Goal: Task Accomplishment & Management: Use online tool/utility

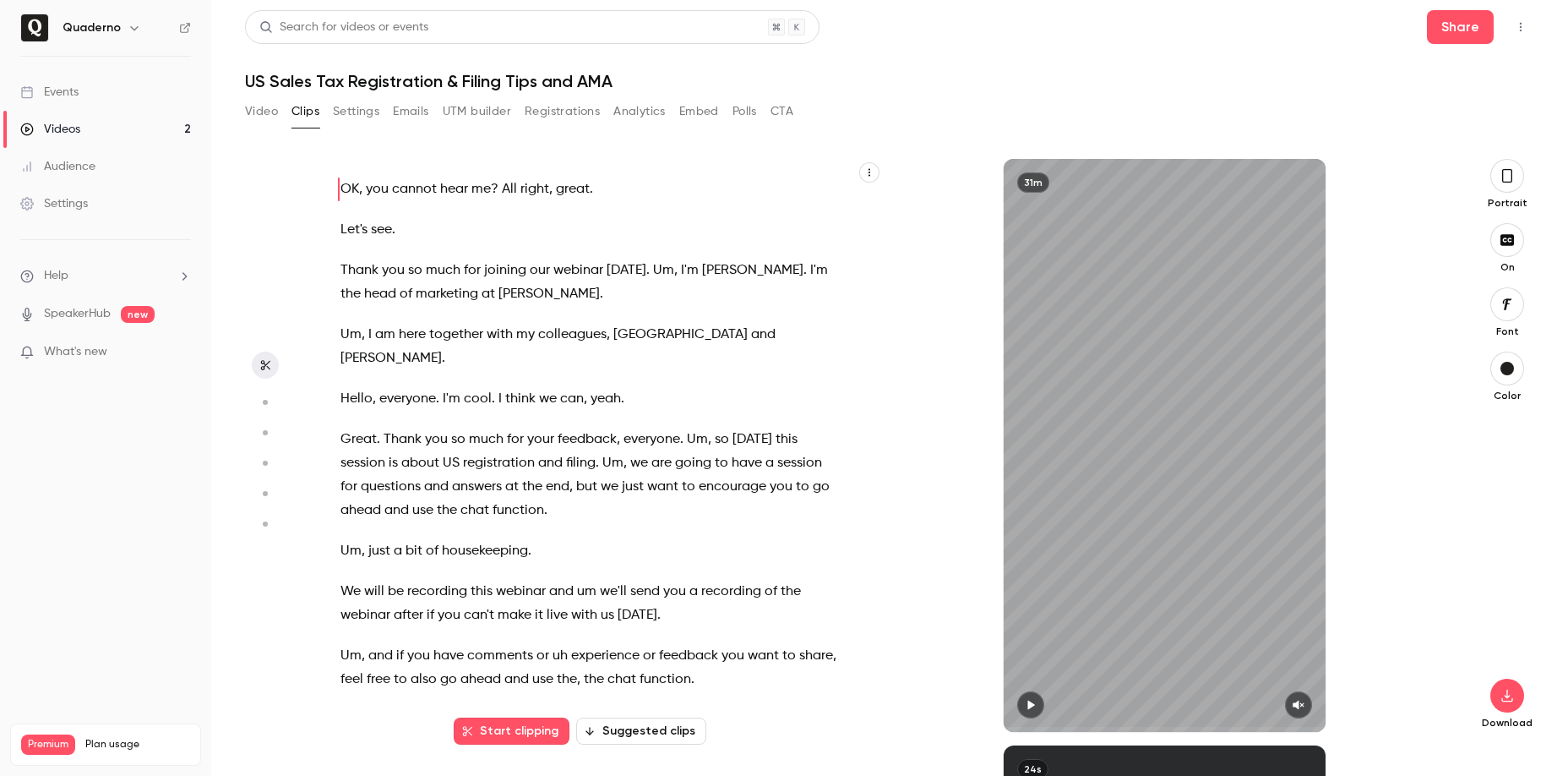
click at [72, 123] on div "Videos" at bounding box center [51, 129] width 60 height 17
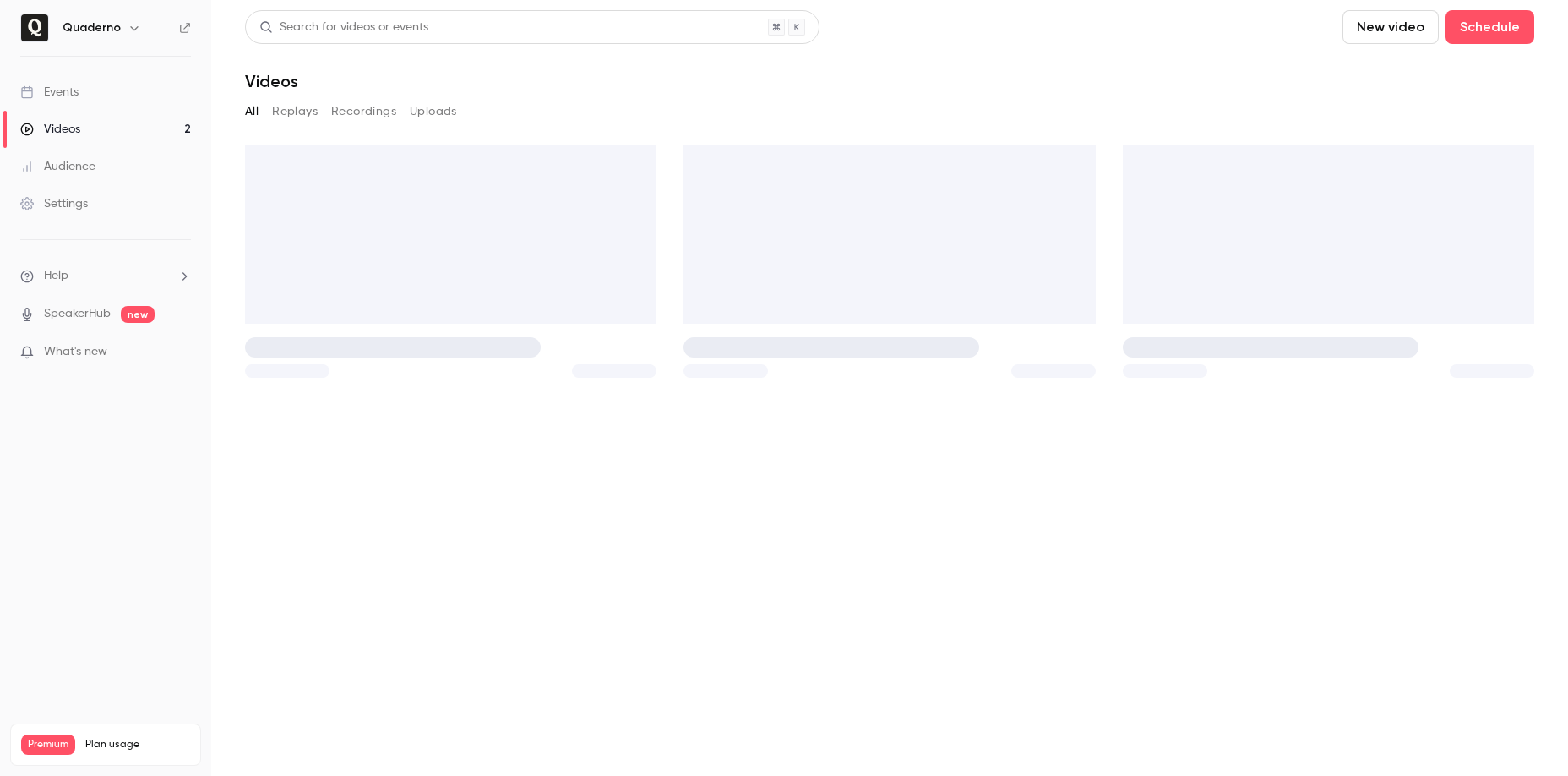
click at [114, 31] on h6 "Quaderno" at bounding box center [92, 28] width 58 height 17
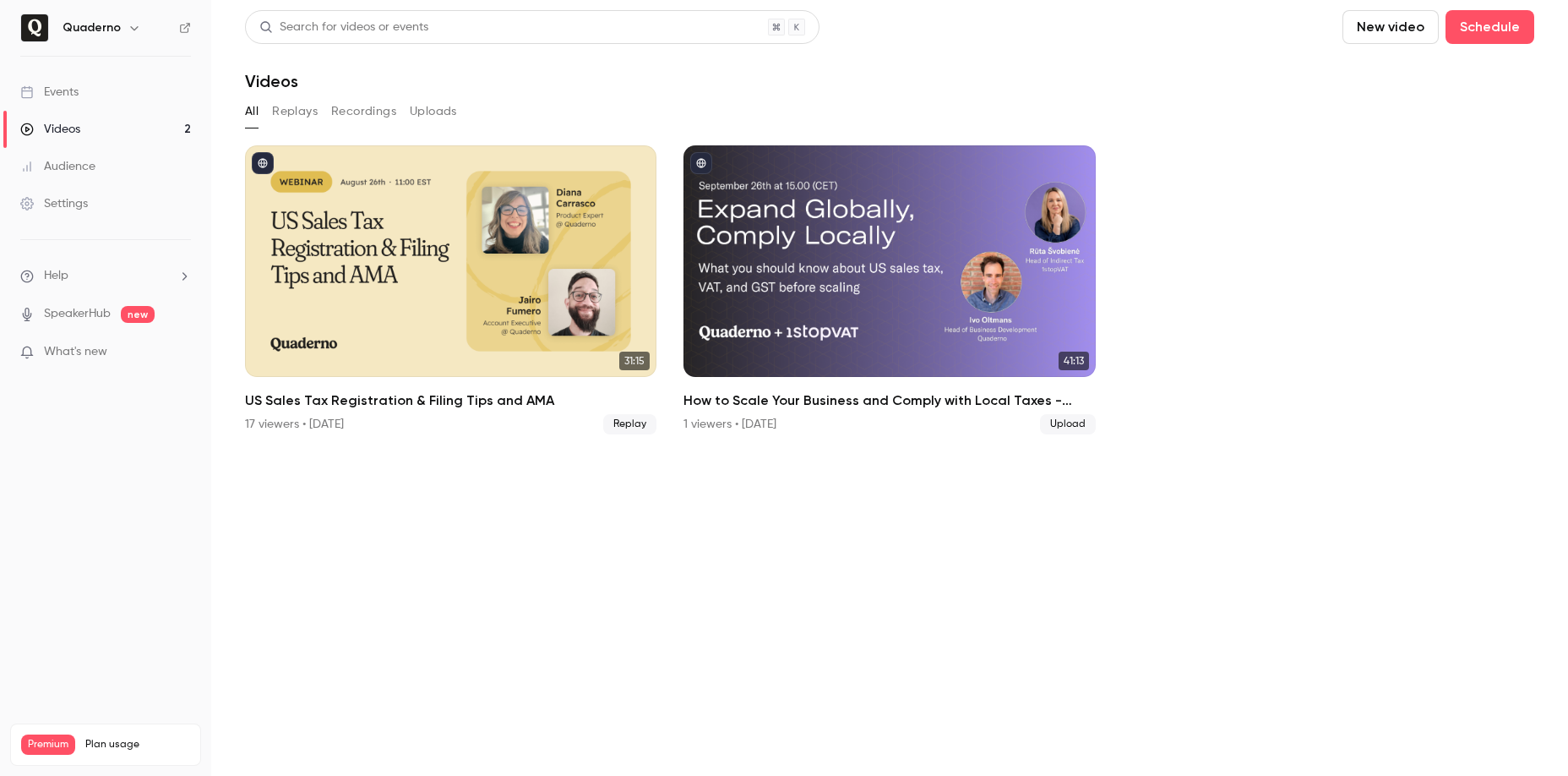
click at [124, 27] on button "button" at bounding box center [135, 28] width 21 height 21
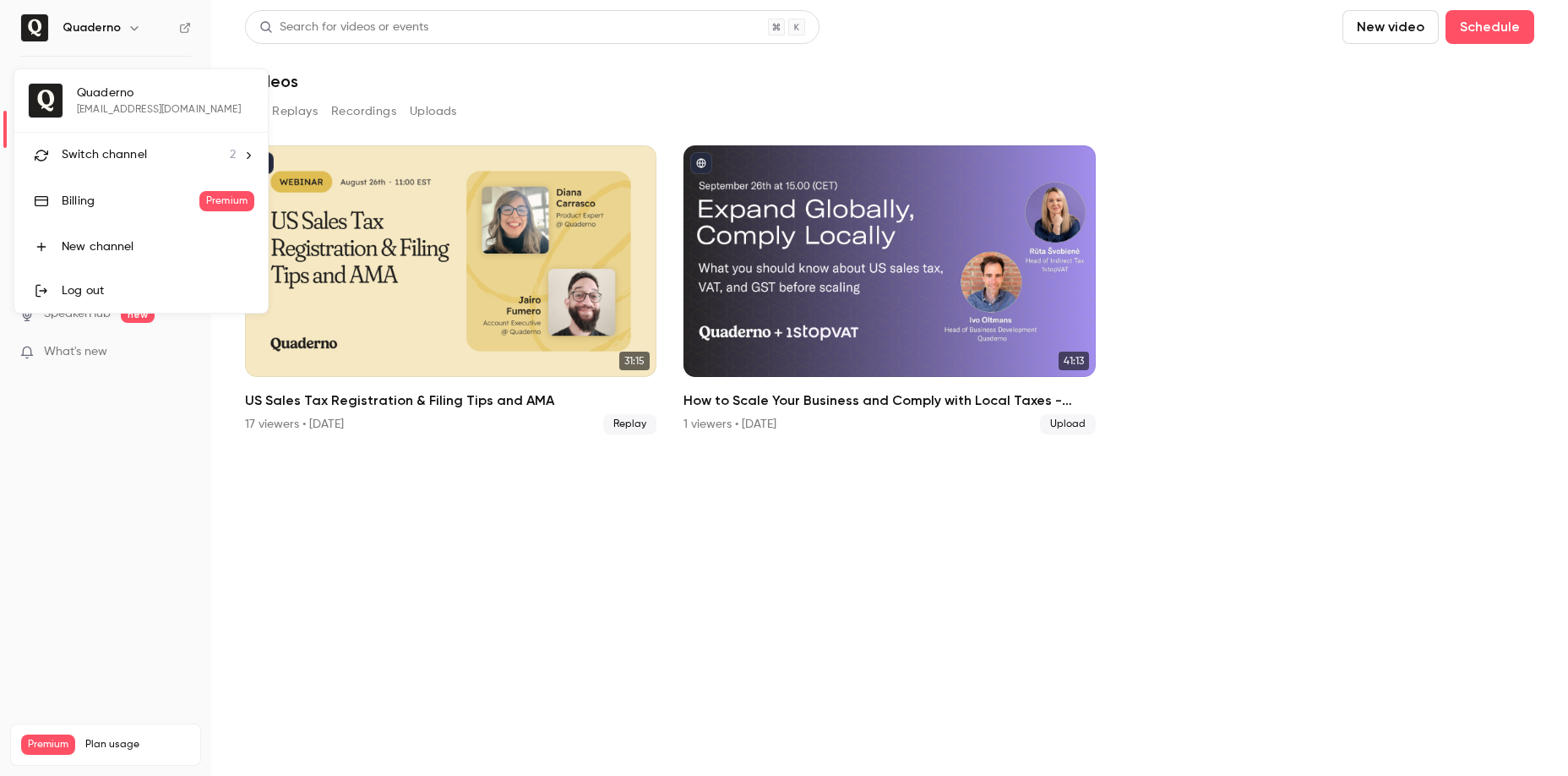
click at [165, 158] on div "Switch channel 2" at bounding box center [149, 154] width 174 height 18
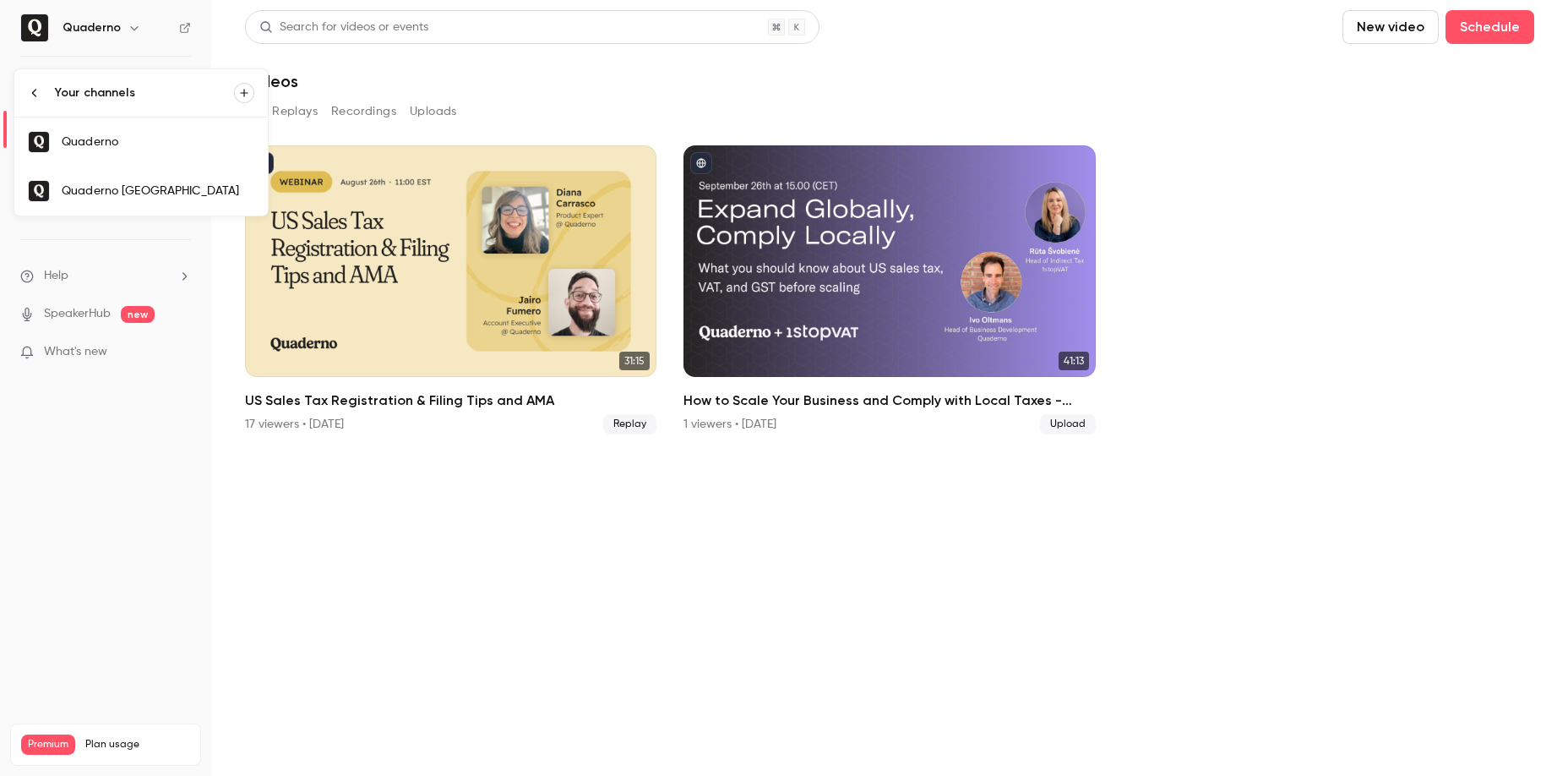
click at [196, 190] on div "Quaderno [GEOGRAPHIC_DATA]" at bounding box center [158, 191] width 193 height 17
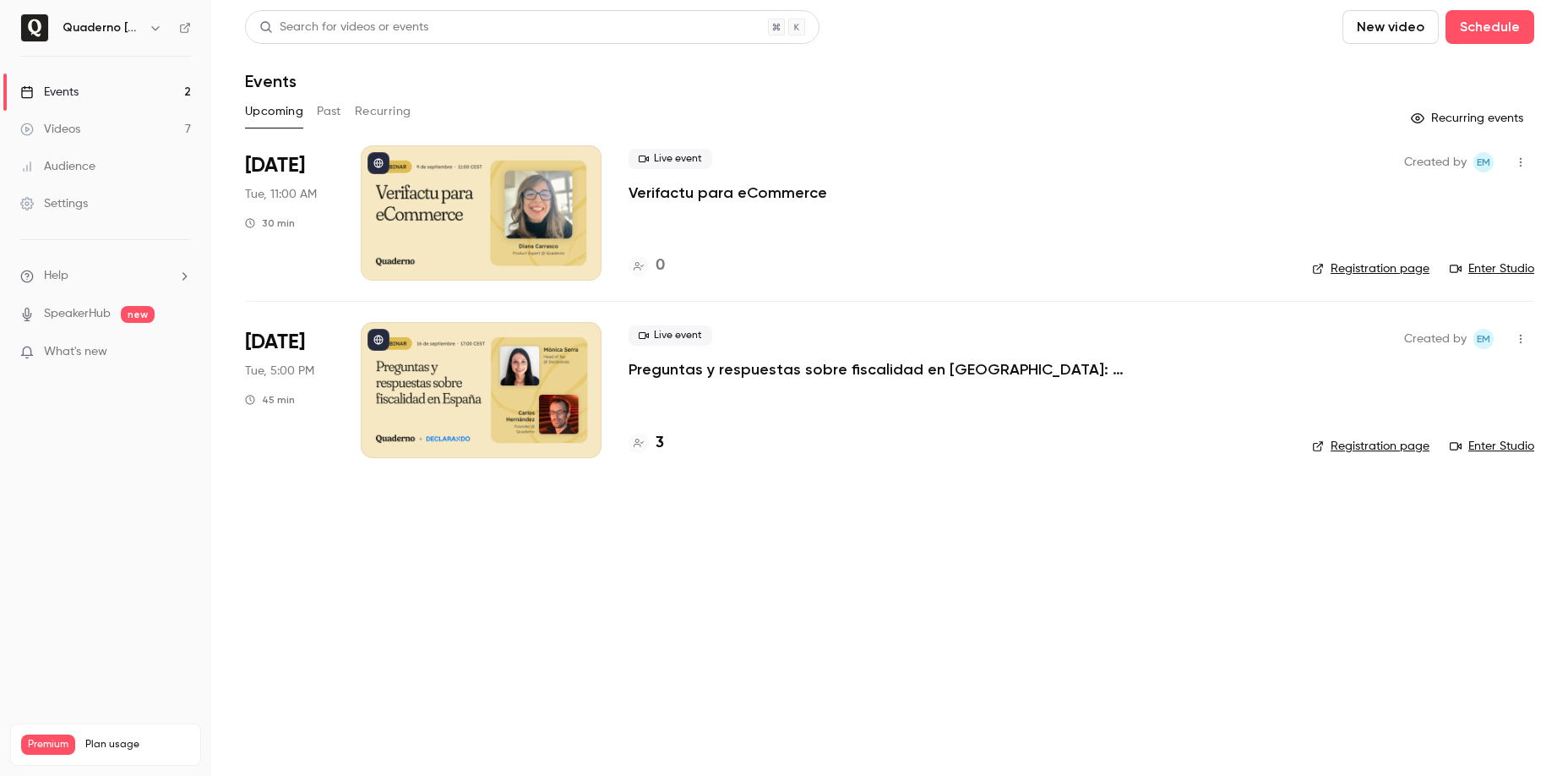
click at [342, 118] on div "Upcoming Past Recurring" at bounding box center [890, 111] width 1289 height 27
click at [332, 109] on button "Past" at bounding box center [329, 111] width 24 height 27
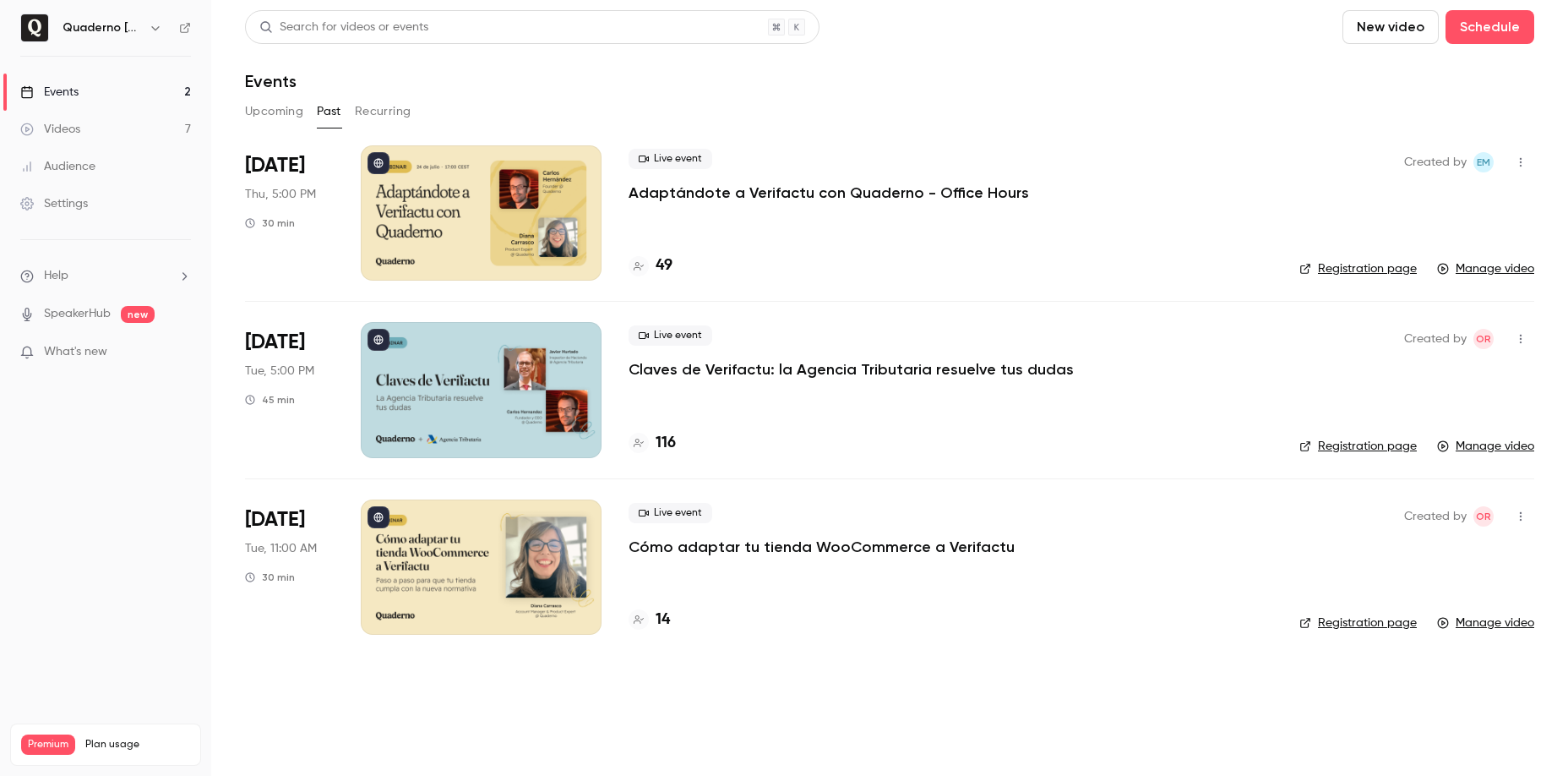
click at [497, 368] on div at bounding box center [481, 389] width 240 height 135
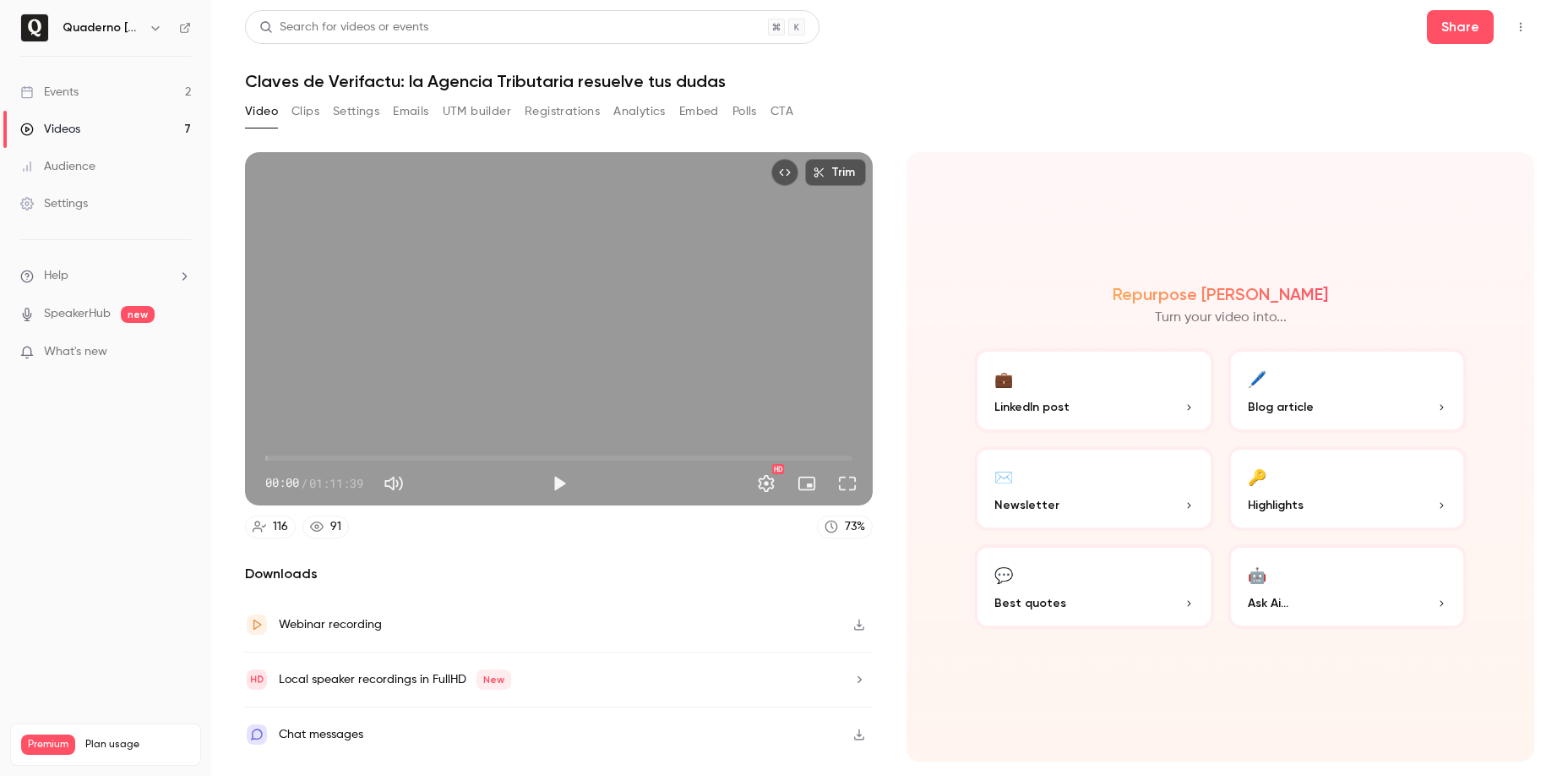
click at [302, 114] on button "Clips" at bounding box center [306, 111] width 28 height 27
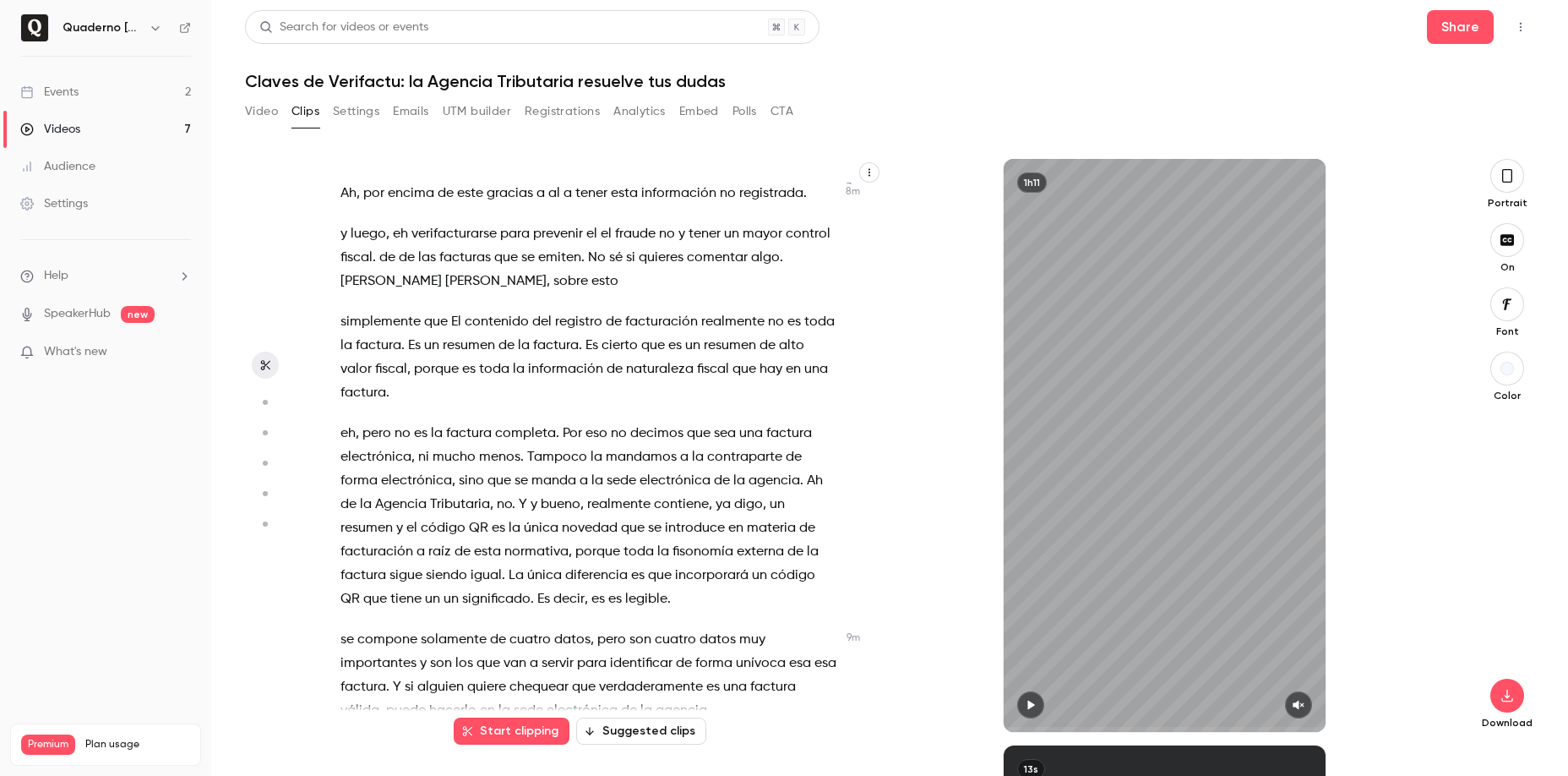
scroll to position [3429, 0]
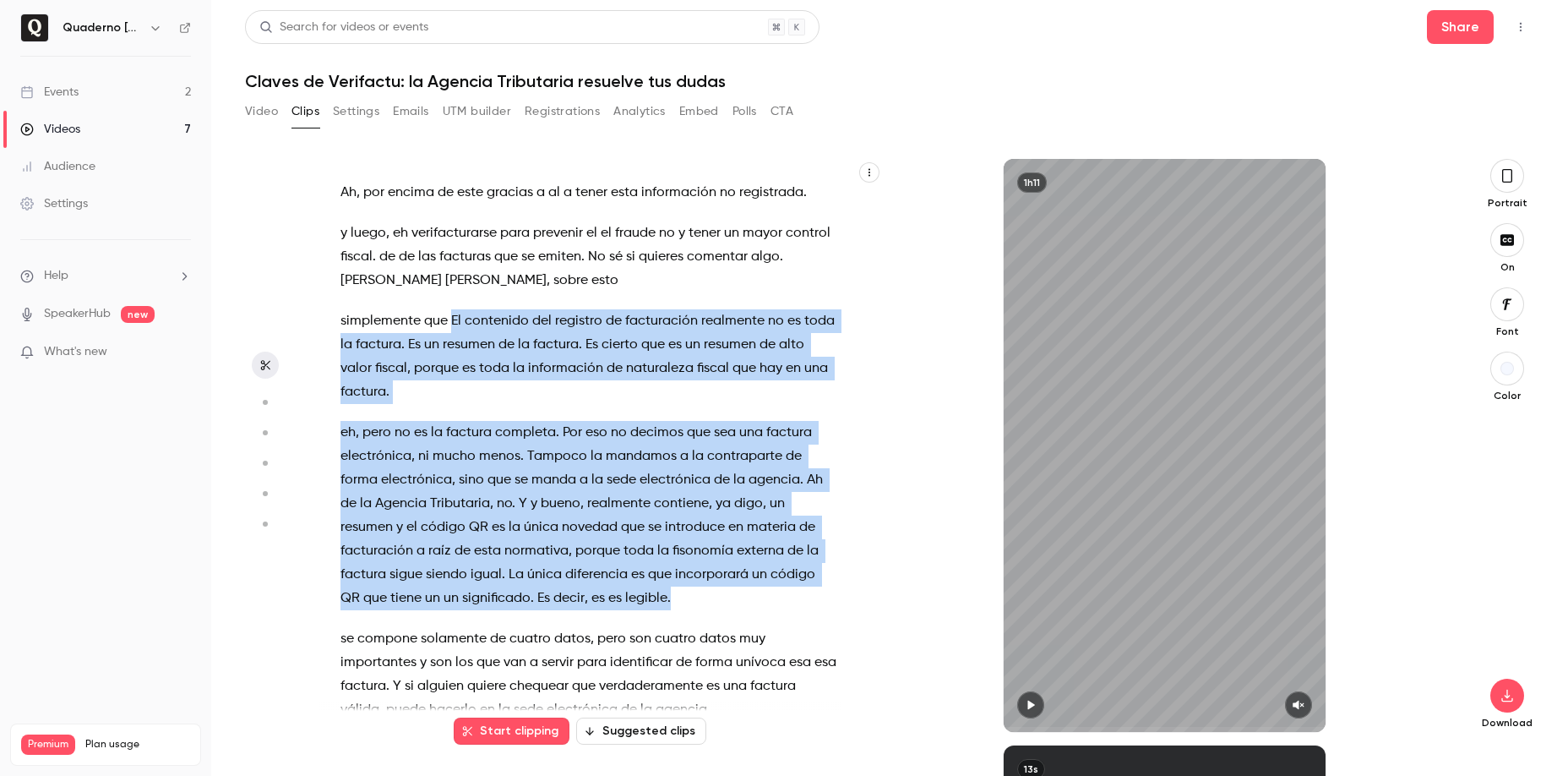
drag, startPoint x: 453, startPoint y: 321, endPoint x: 698, endPoint y: 606, distance: 375.8
click at [698, 606] on div "Hola . Buenas tardes . Ya veo mucha actividad en el chat . Yo . Creo que ya ha …" at bounding box center [596, 454] width 555 height 556
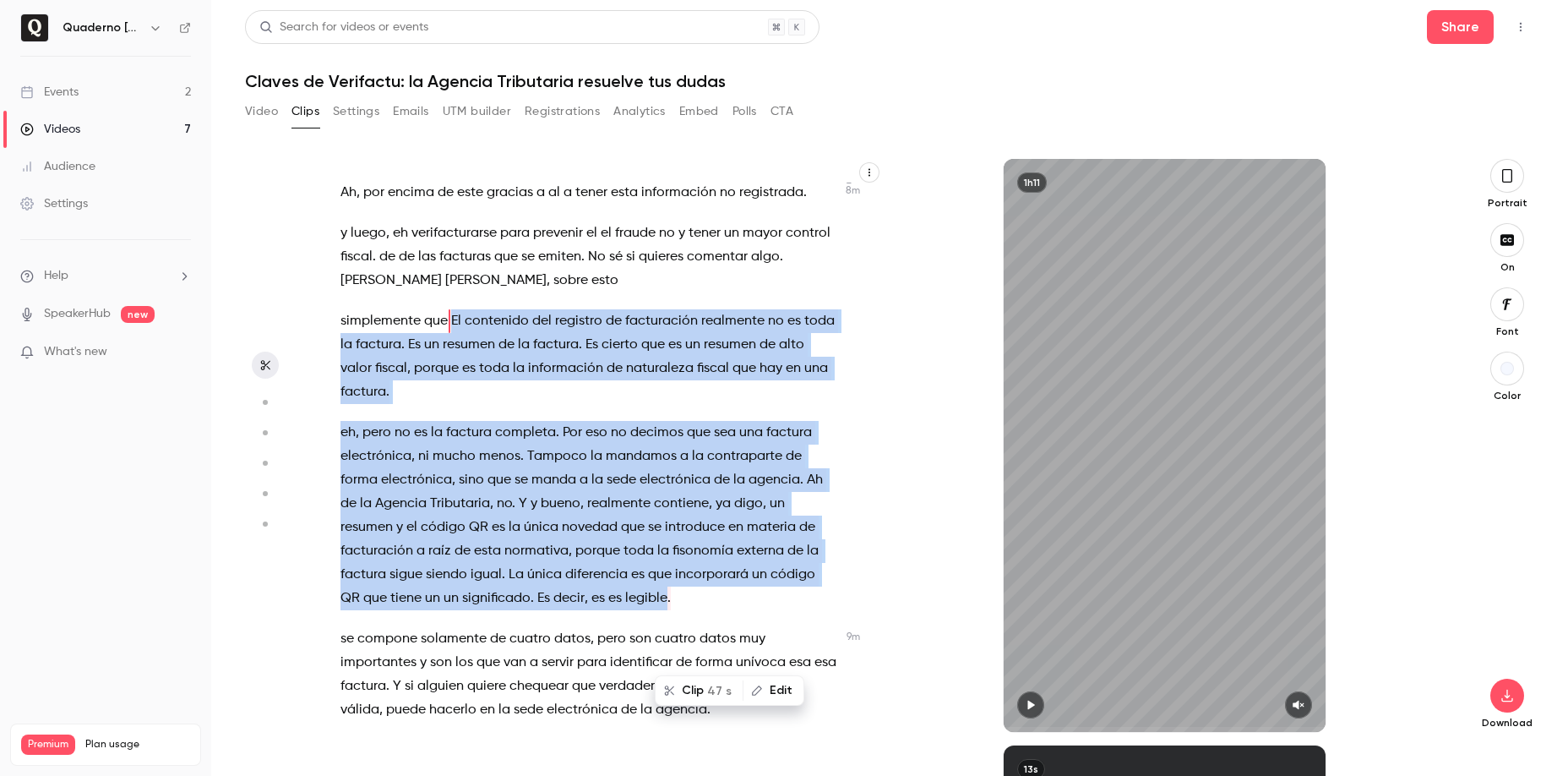
scroll to position [3296, 0]
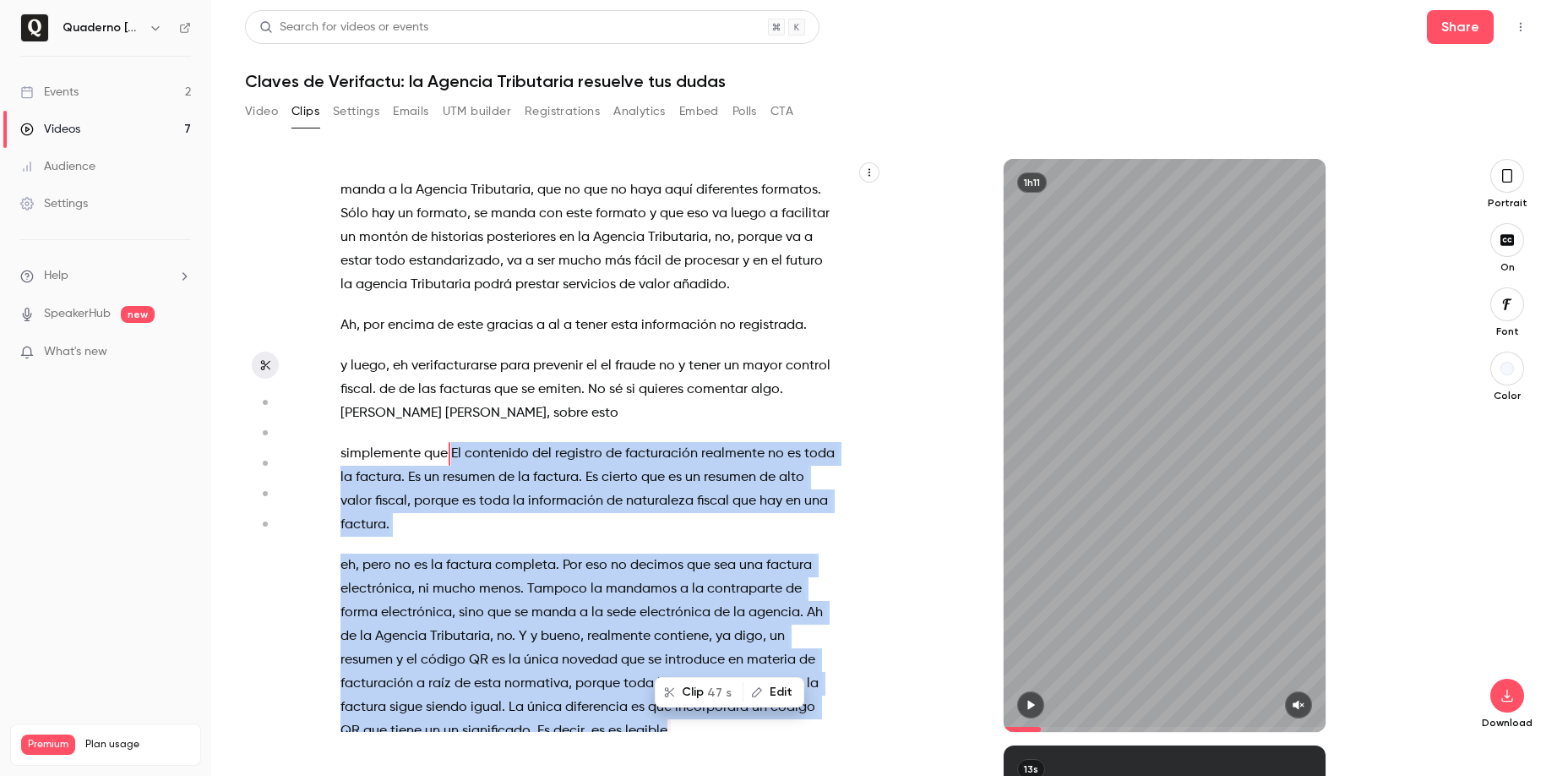
click at [688, 693] on button "Clip 47 s" at bounding box center [699, 692] width 85 height 27
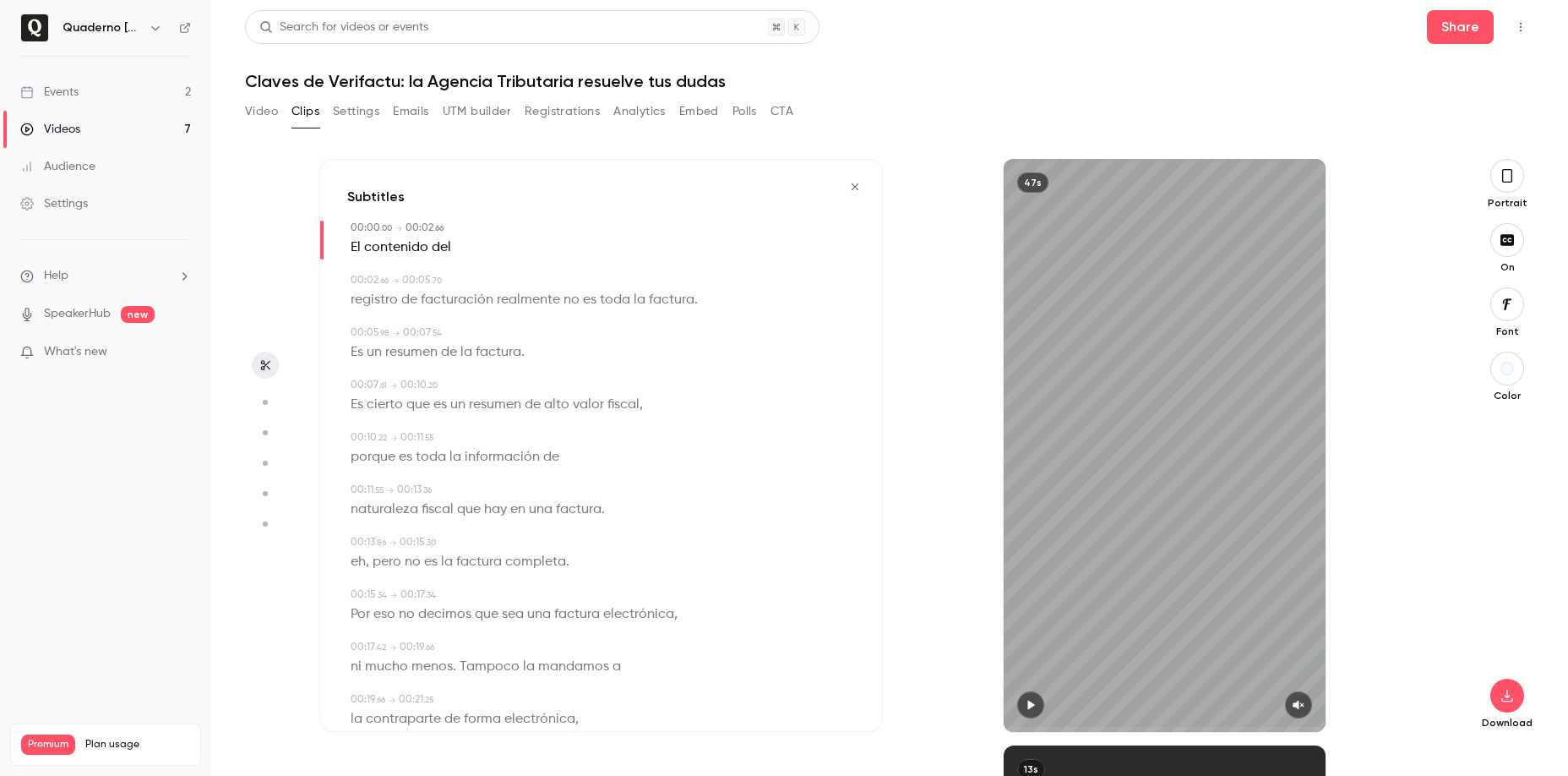
click at [380, 303] on span "registro" at bounding box center [374, 300] width 48 height 23
click at [1037, 707] on icon "button" at bounding box center [1030, 705] width 13 height 12
click at [1292, 695] on button "button" at bounding box center [1298, 705] width 27 height 27
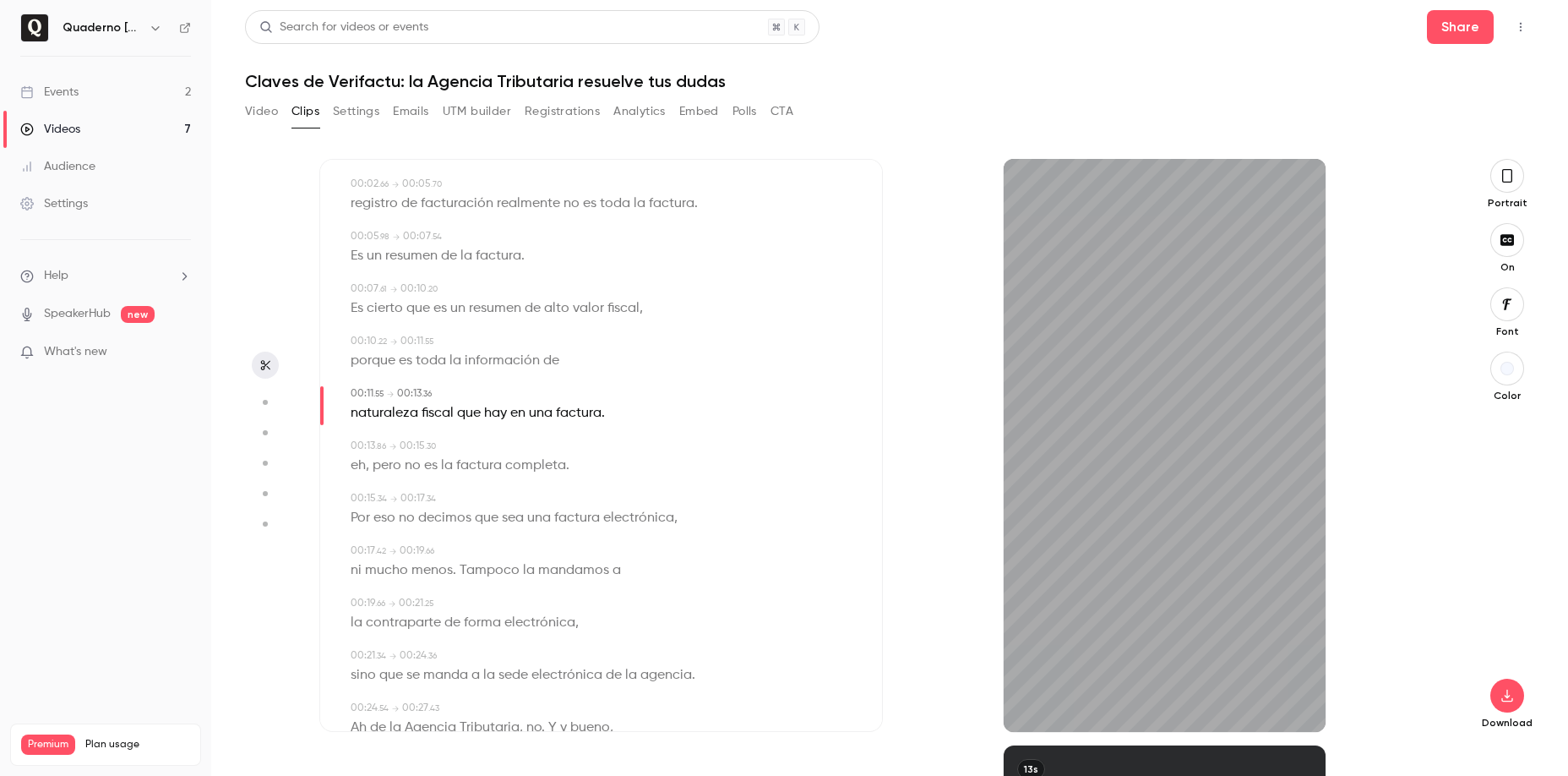
scroll to position [105, 0]
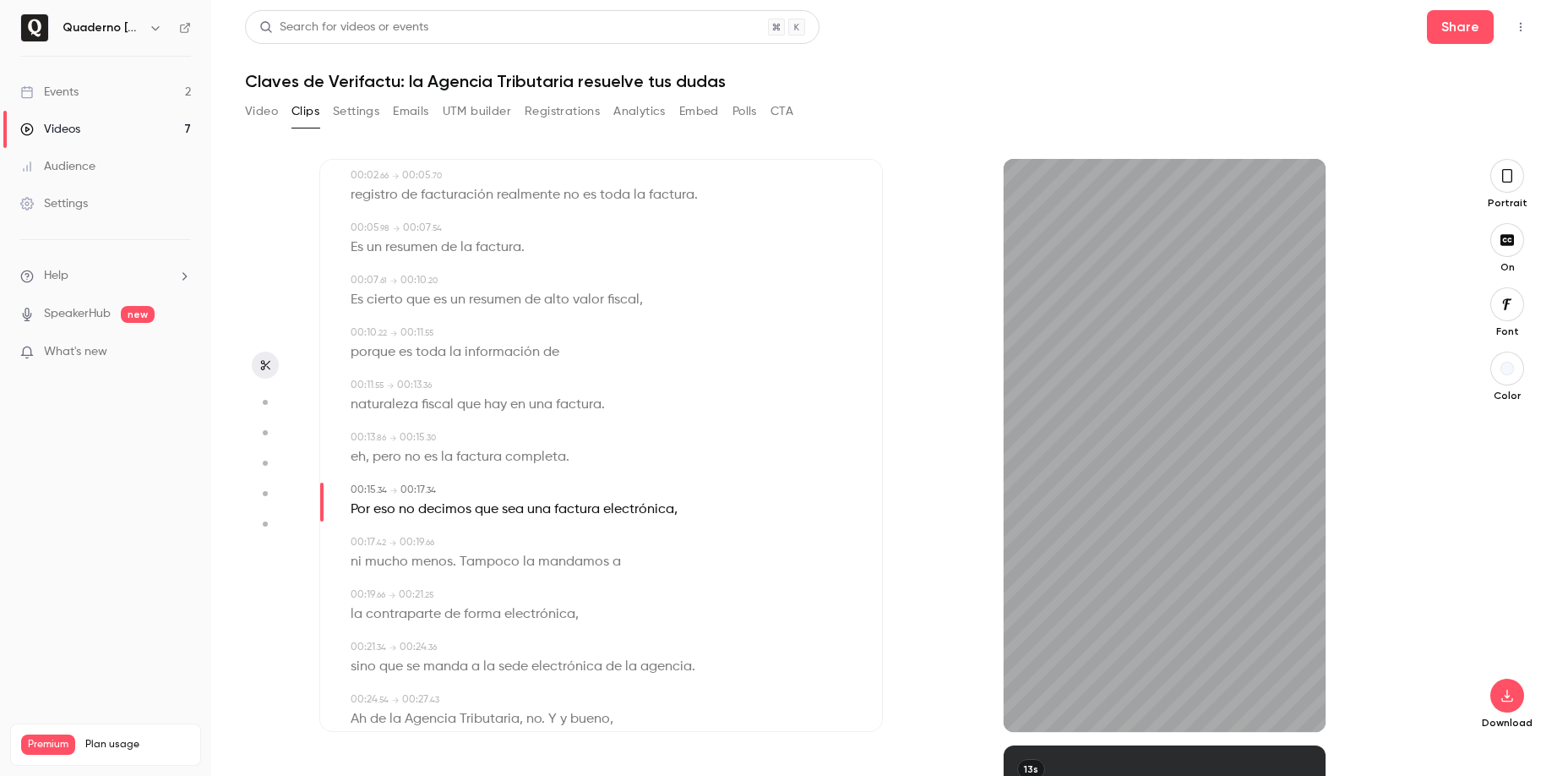
click at [360, 450] on span "eh" at bounding box center [358, 457] width 15 height 23
type input "****"
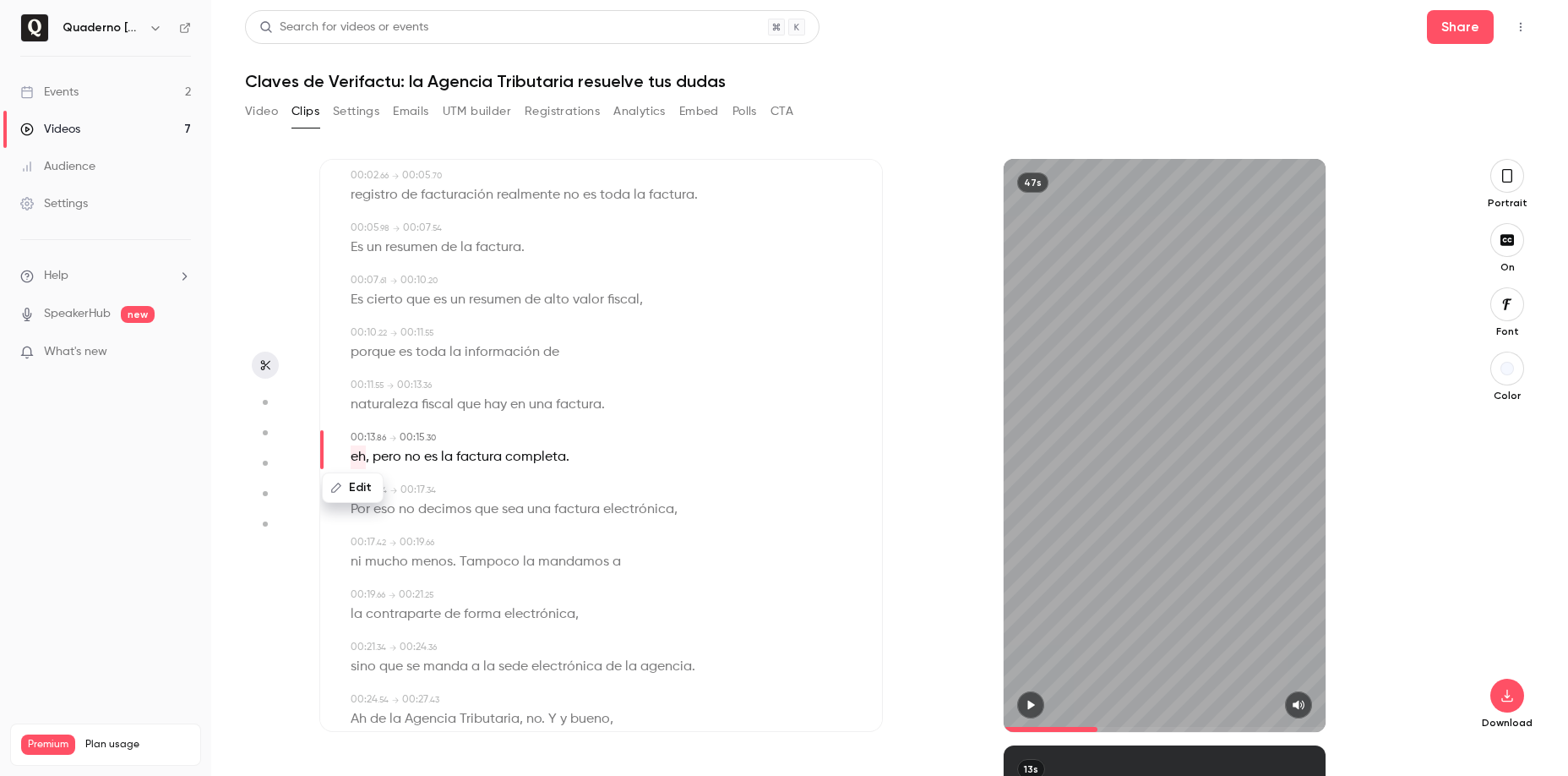
click at [361, 482] on button "Edit" at bounding box center [353, 488] width 58 height 27
click at [510, 500] on button "Replace" at bounding box center [517, 493] width 76 height 34
click at [592, 407] on span "factura" at bounding box center [578, 404] width 46 height 23
type input "****"
click at [583, 434] on button "Edit" at bounding box center [573, 435] width 58 height 27
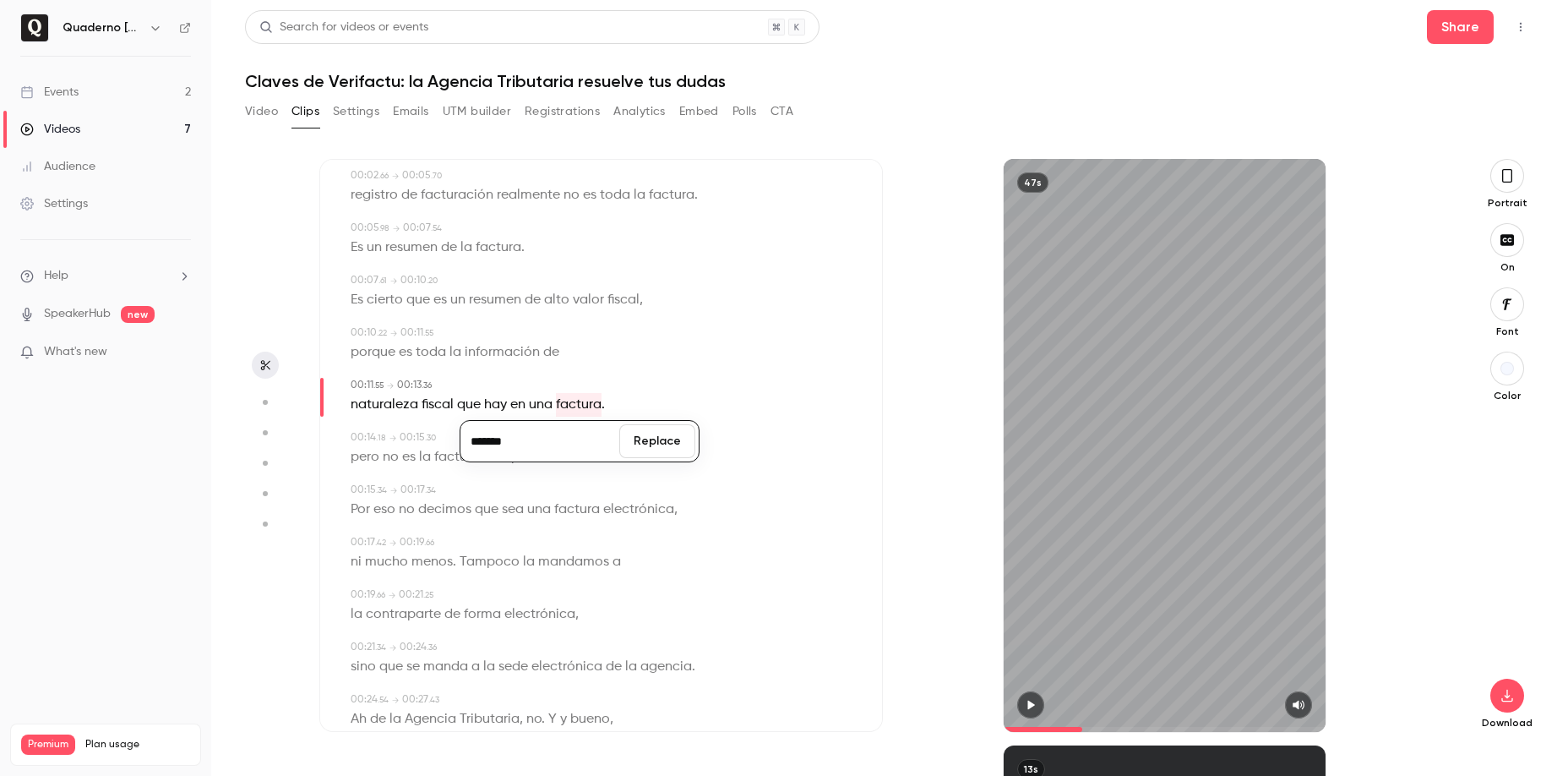
click at [611, 406] on div "******* Replace naturaleza fiscal que hay en una factura ." at bounding box center [603, 404] width 504 height 23
drag, startPoint x: 607, startPoint y: 407, endPoint x: 576, endPoint y: 404, distance: 31.1
click at [576, 404] on div "naturaleza fiscal que hay en una factura ." at bounding box center [603, 404] width 504 height 23
click at [603, 440] on button "Edit" at bounding box center [597, 435] width 58 height 27
click at [571, 440] on input "********" at bounding box center [564, 441] width 152 height 34
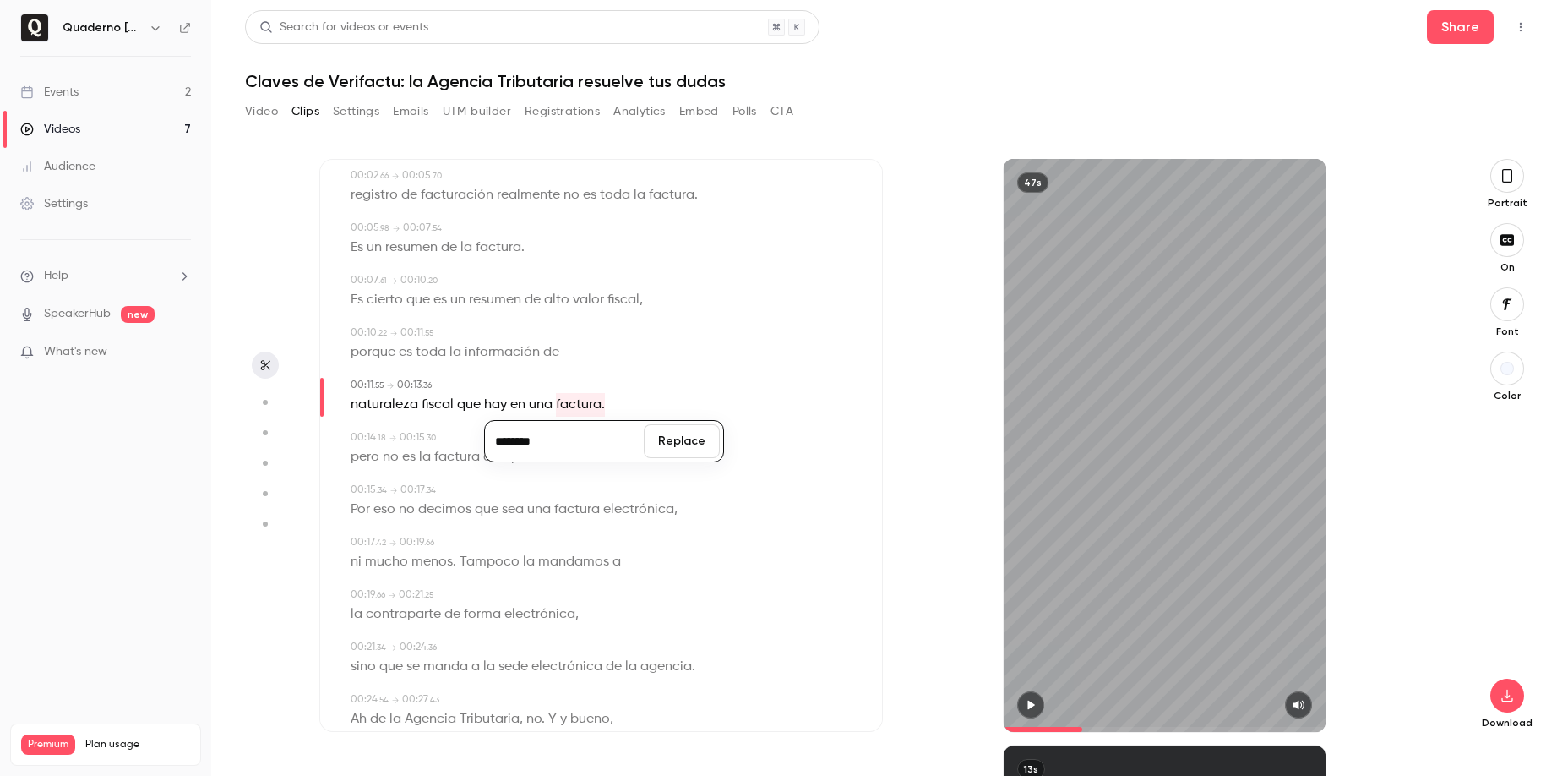
type input "********"
click at [685, 443] on button "Replace" at bounding box center [681, 441] width 76 height 34
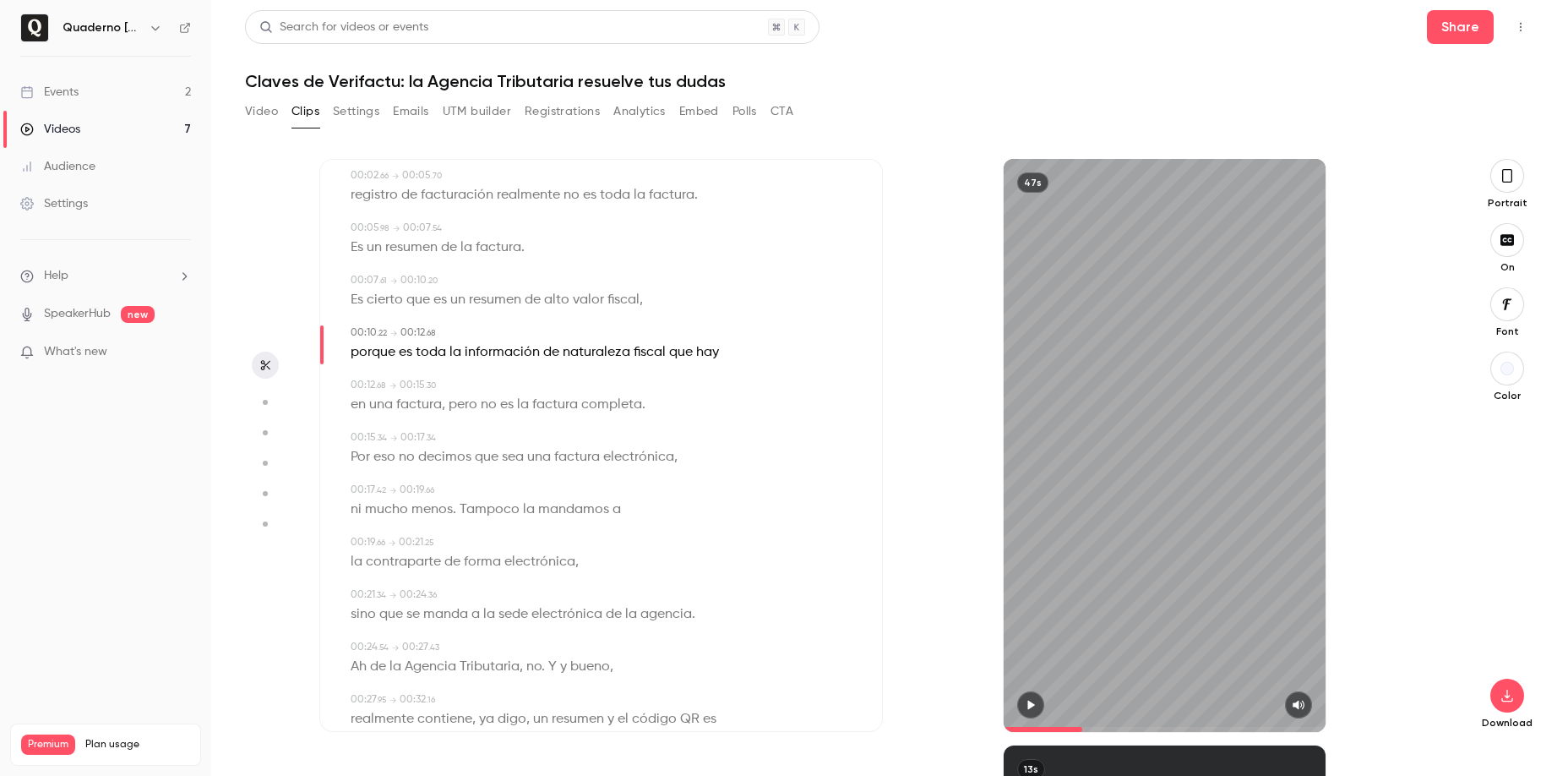
click at [597, 345] on span "naturaleza" at bounding box center [596, 352] width 67 height 23
click at [1036, 703] on icon "button" at bounding box center [1030, 705] width 13 height 12
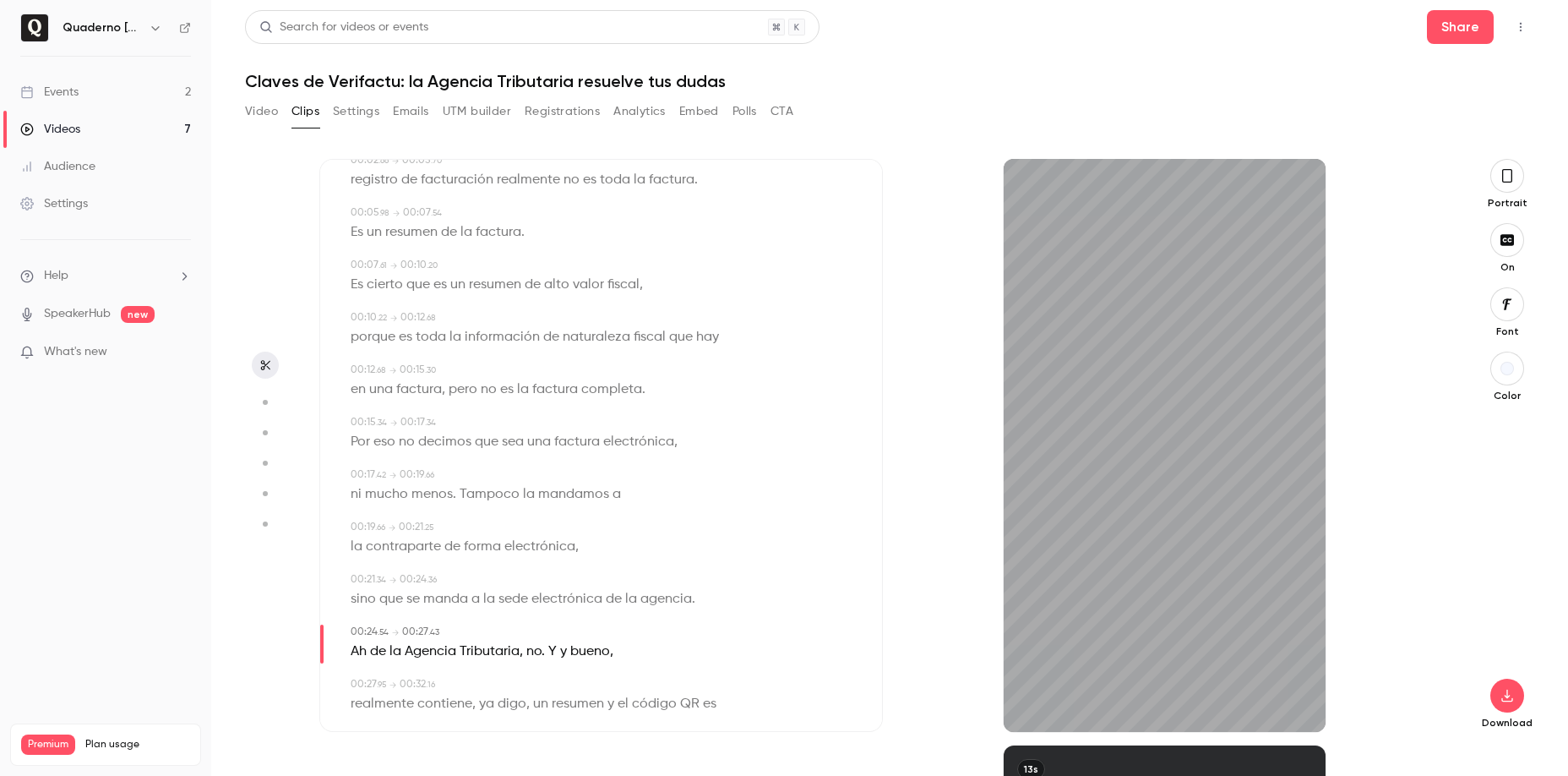
scroll to position [177, 0]
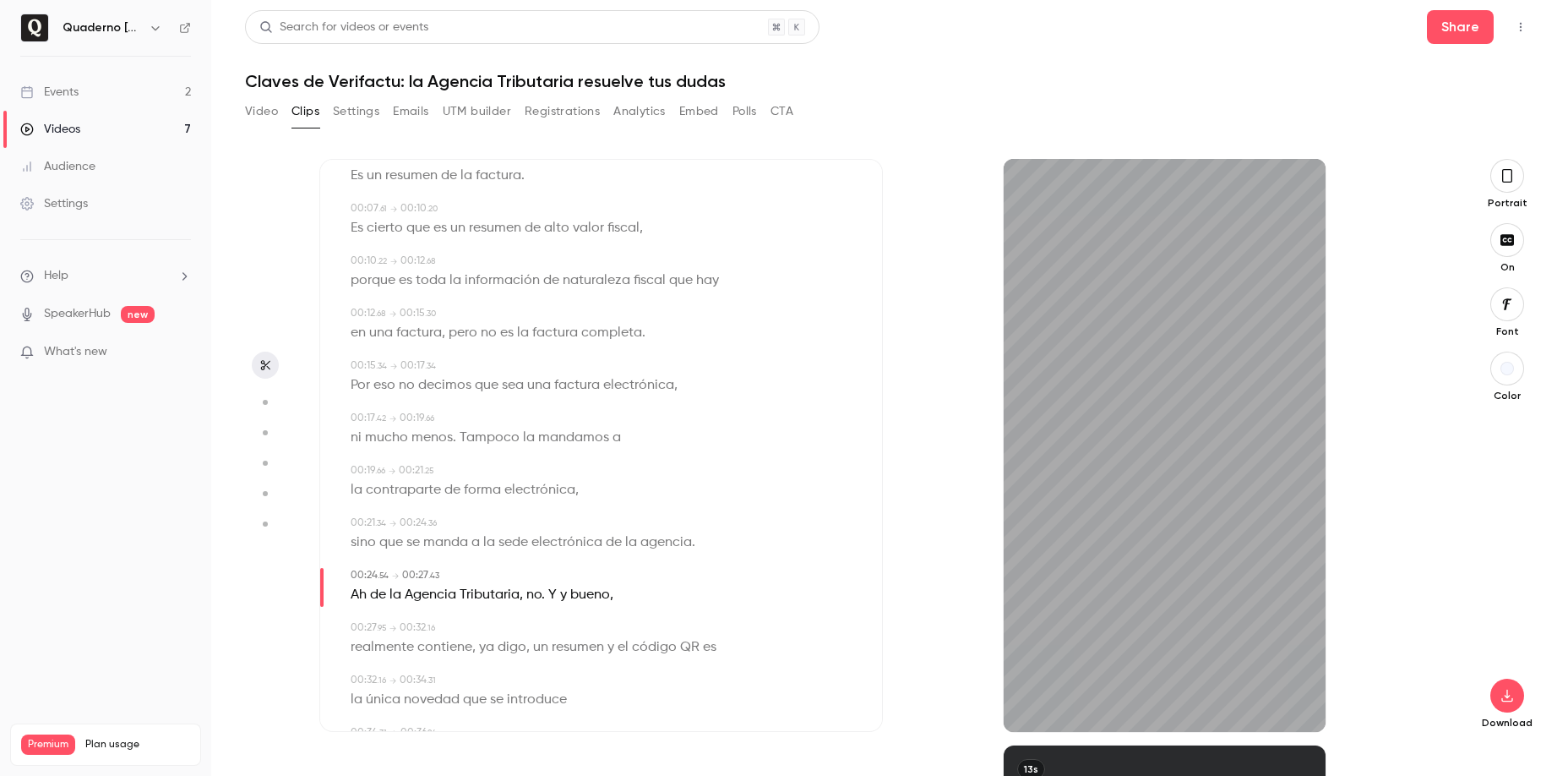
click at [348, 591] on div "00:24 . 54 → 00:27 . 43 Ah de la Agencia Tributaria , no. Y y bueno ," at bounding box center [601, 588] width 508 height 39
type input "****"
click at [362, 592] on span "Ah" at bounding box center [358, 594] width 16 height 23
click at [361, 623] on button "Edit" at bounding box center [353, 625] width 58 height 27
type input "****"
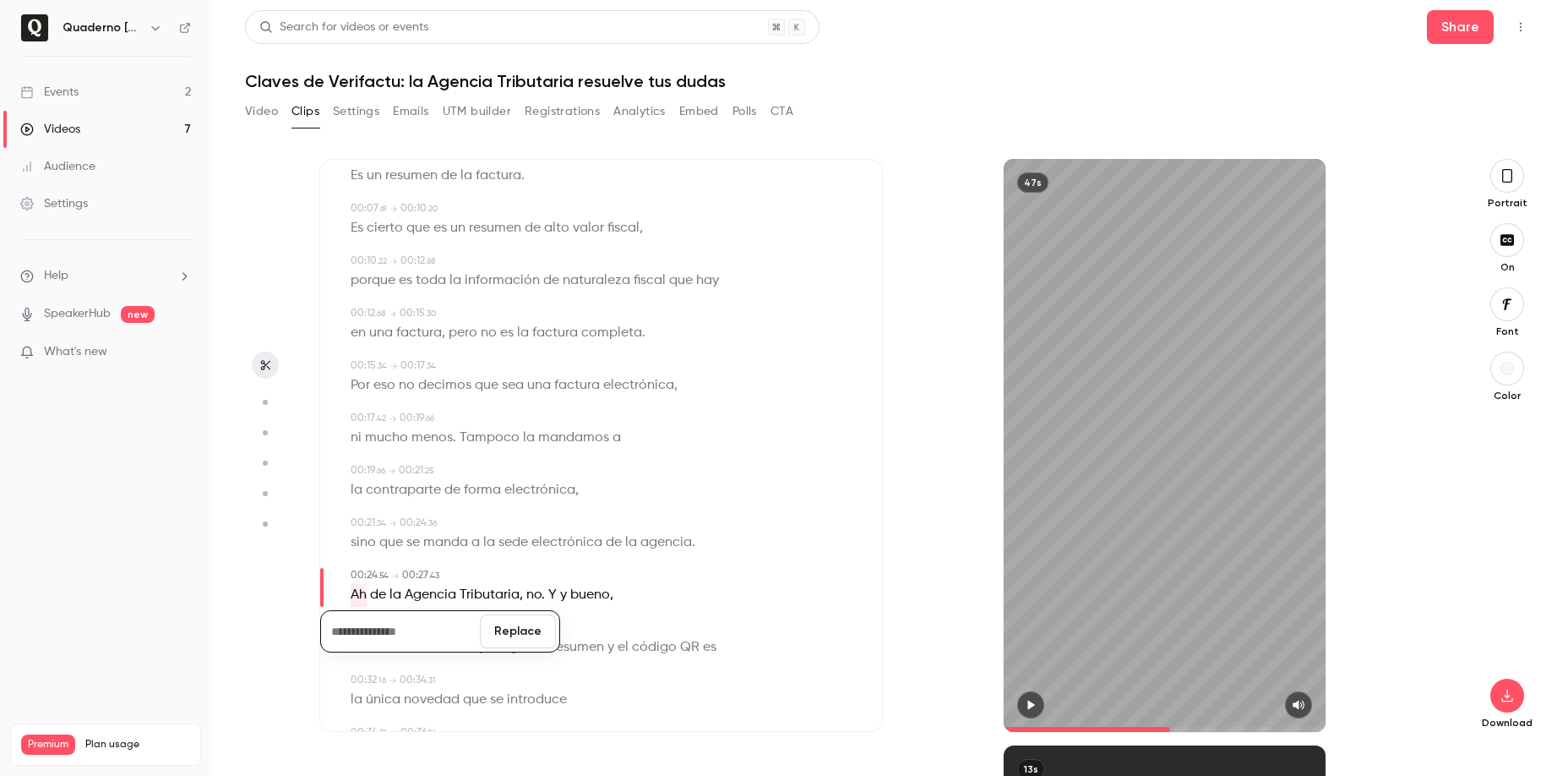
click at [516, 625] on button "Replace" at bounding box center [517, 631] width 76 height 34
click at [358, 596] on span "de" at bounding box center [358, 594] width 16 height 23
type input "****"
click at [361, 621] on button "Edit" at bounding box center [353, 625] width 58 height 27
click at [338, 637] on input "**" at bounding box center [400, 631] width 152 height 34
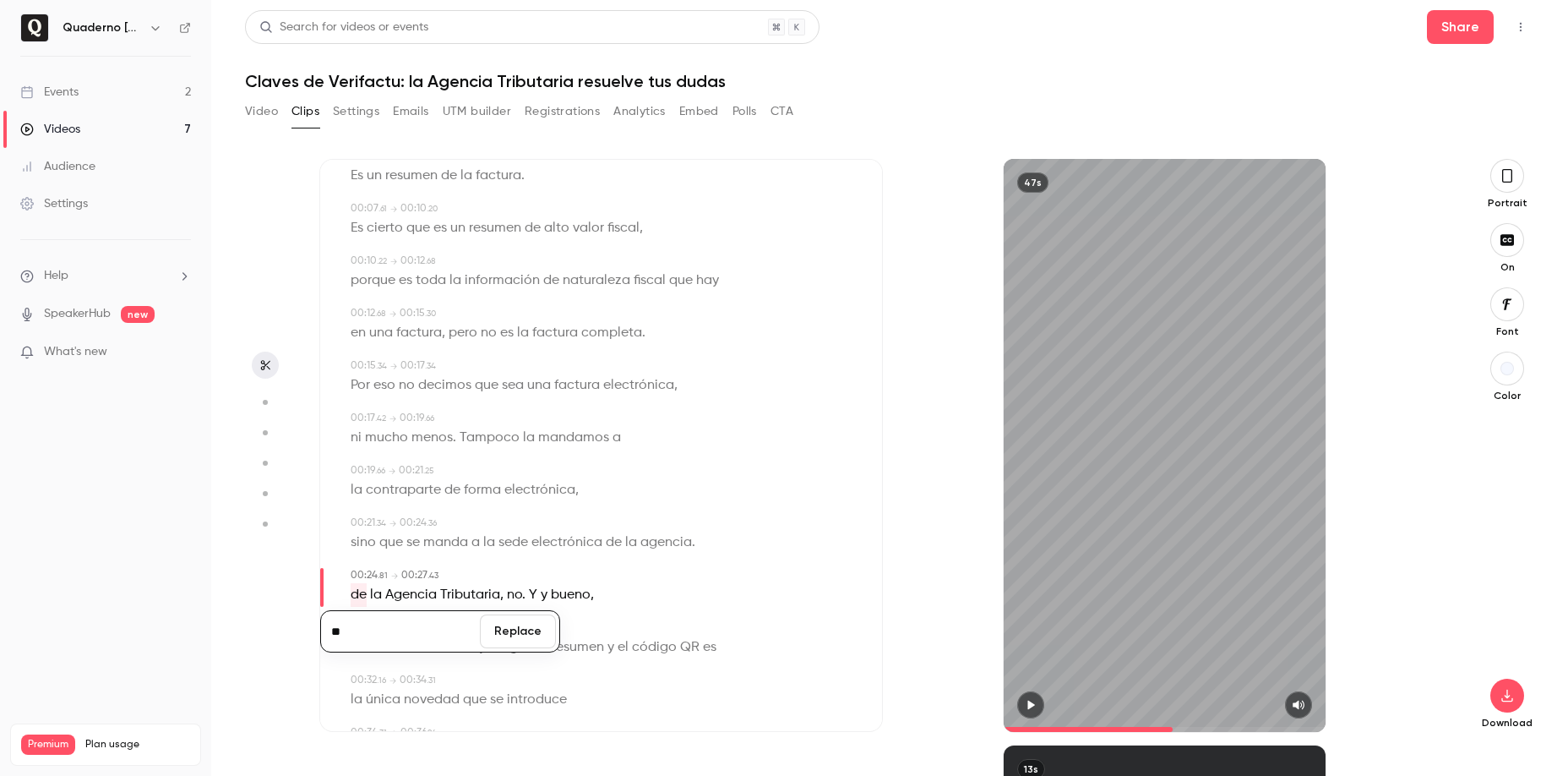
type input "**"
click at [512, 632] on button "Replace" at bounding box center [517, 631] width 76 height 34
click at [570, 536] on span "electrónica" at bounding box center [567, 542] width 71 height 23
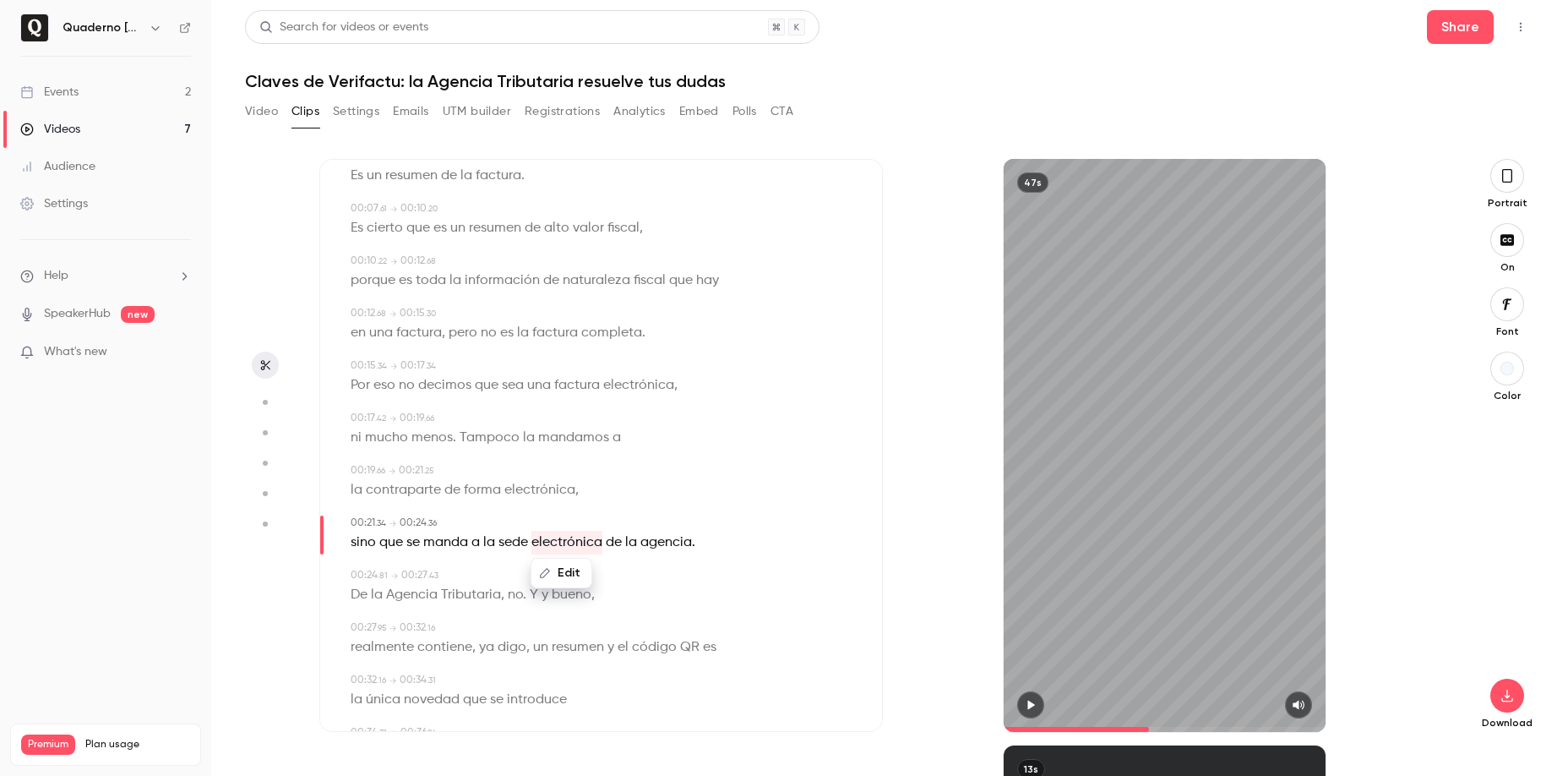
click at [1024, 701] on icon "button" at bounding box center [1030, 705] width 13 height 12
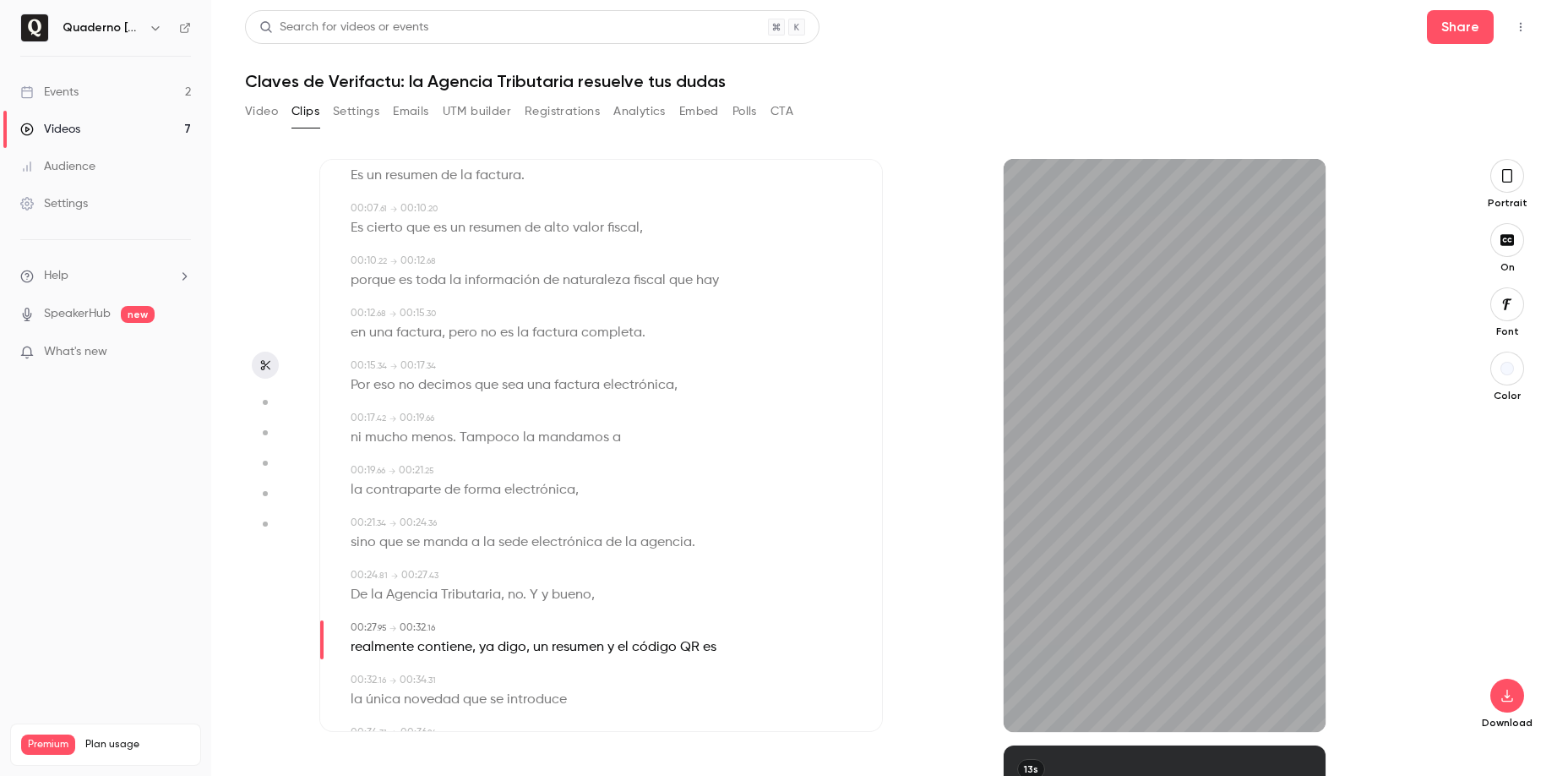
click at [663, 541] on span "agencia" at bounding box center [665, 542] width 51 height 23
type input "****"
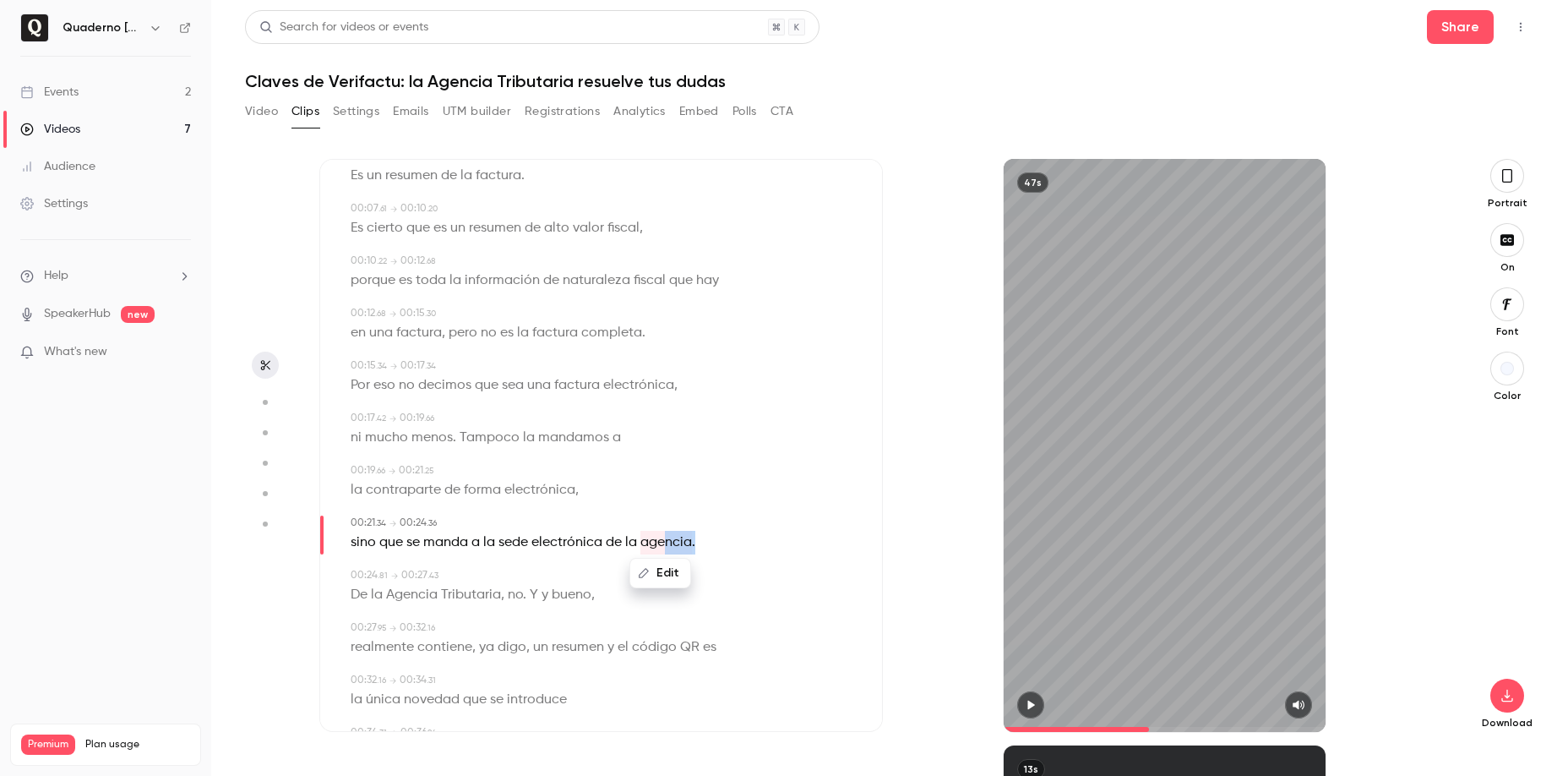
drag, startPoint x: 668, startPoint y: 535, endPoint x: 698, endPoint y: 534, distance: 30.0
click at [698, 534] on div "Edit sino que se manda a la sede electrónica de la agencia ." at bounding box center [603, 542] width 504 height 23
click at [675, 576] on icon "button" at bounding box center [671, 573] width 12 height 12
click at [654, 587] on input "********" at bounding box center [655, 578] width 152 height 34
type input "********"
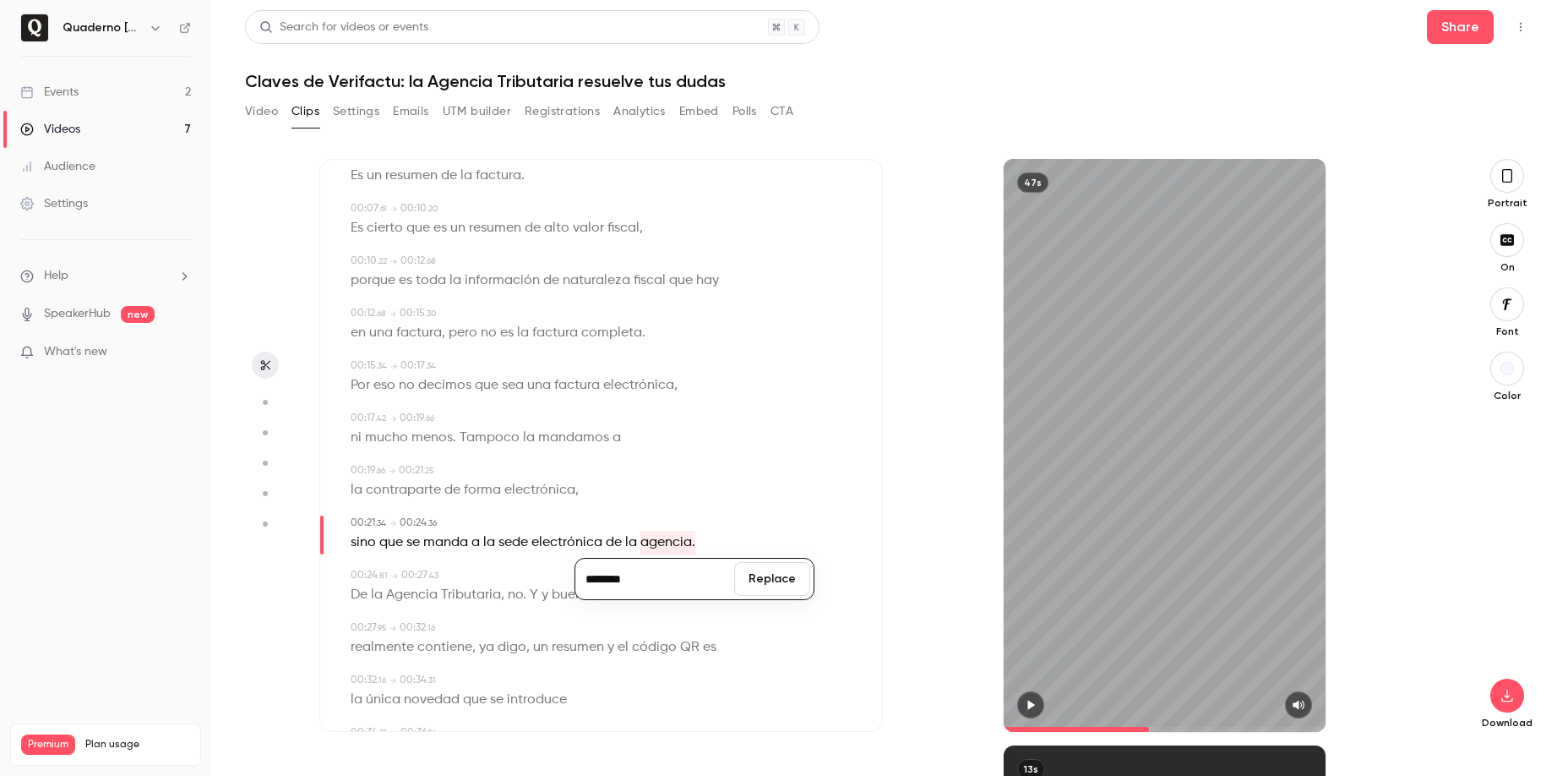
click at [781, 580] on button "Replace" at bounding box center [772, 578] width 76 height 34
click at [368, 594] on span "De" at bounding box center [359, 594] width 17 height 23
type input "****"
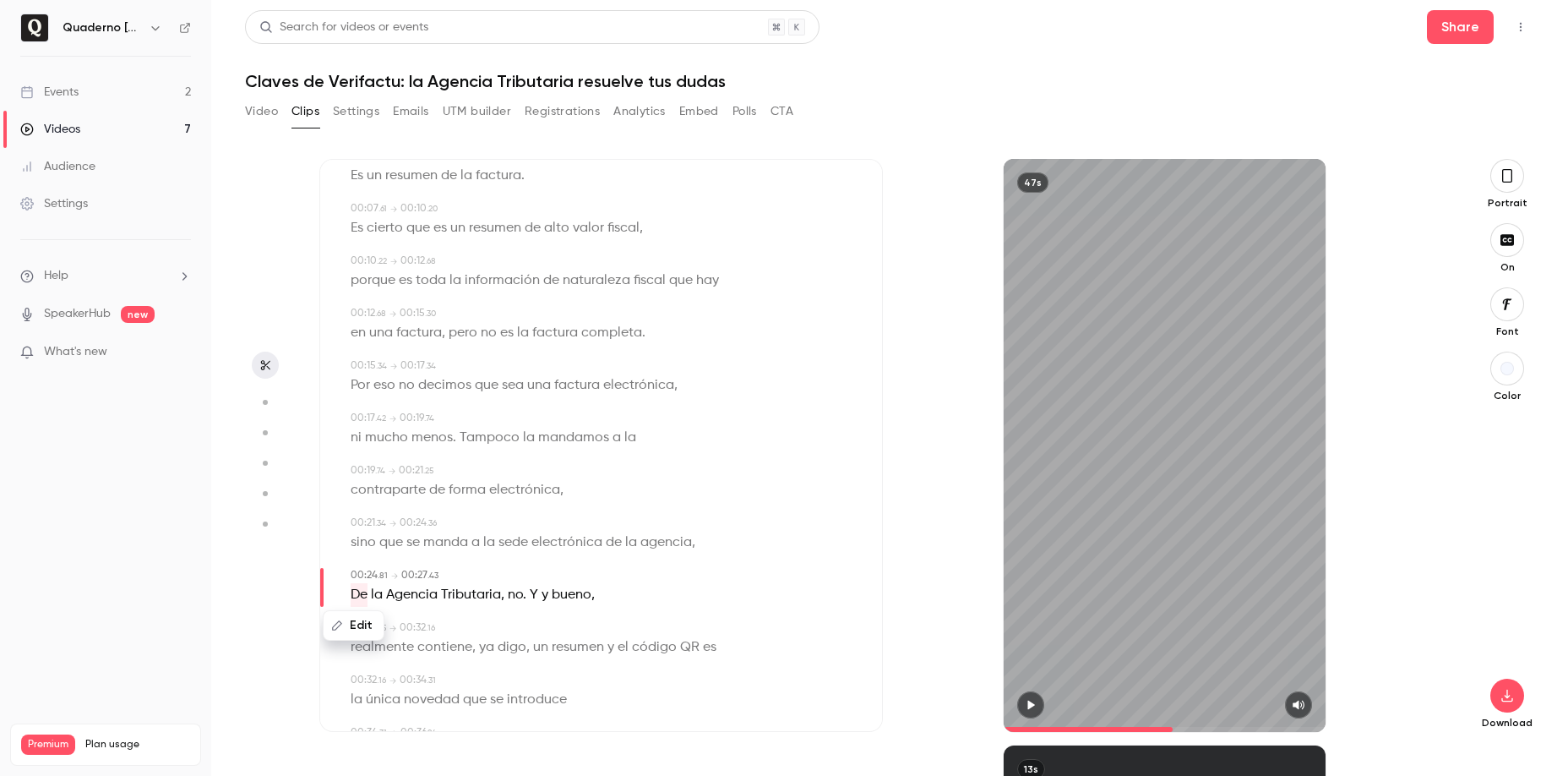
click at [355, 627] on button "Edit" at bounding box center [354, 625] width 58 height 27
click at [338, 633] on input "**" at bounding box center [400, 631] width 152 height 34
type input "**"
click at [492, 634] on button "Replace" at bounding box center [517, 631] width 76 height 34
click at [622, 531] on p "sino que se manda a la sede electrónica de la agencia," at bounding box center [523, 542] width 344 height 23
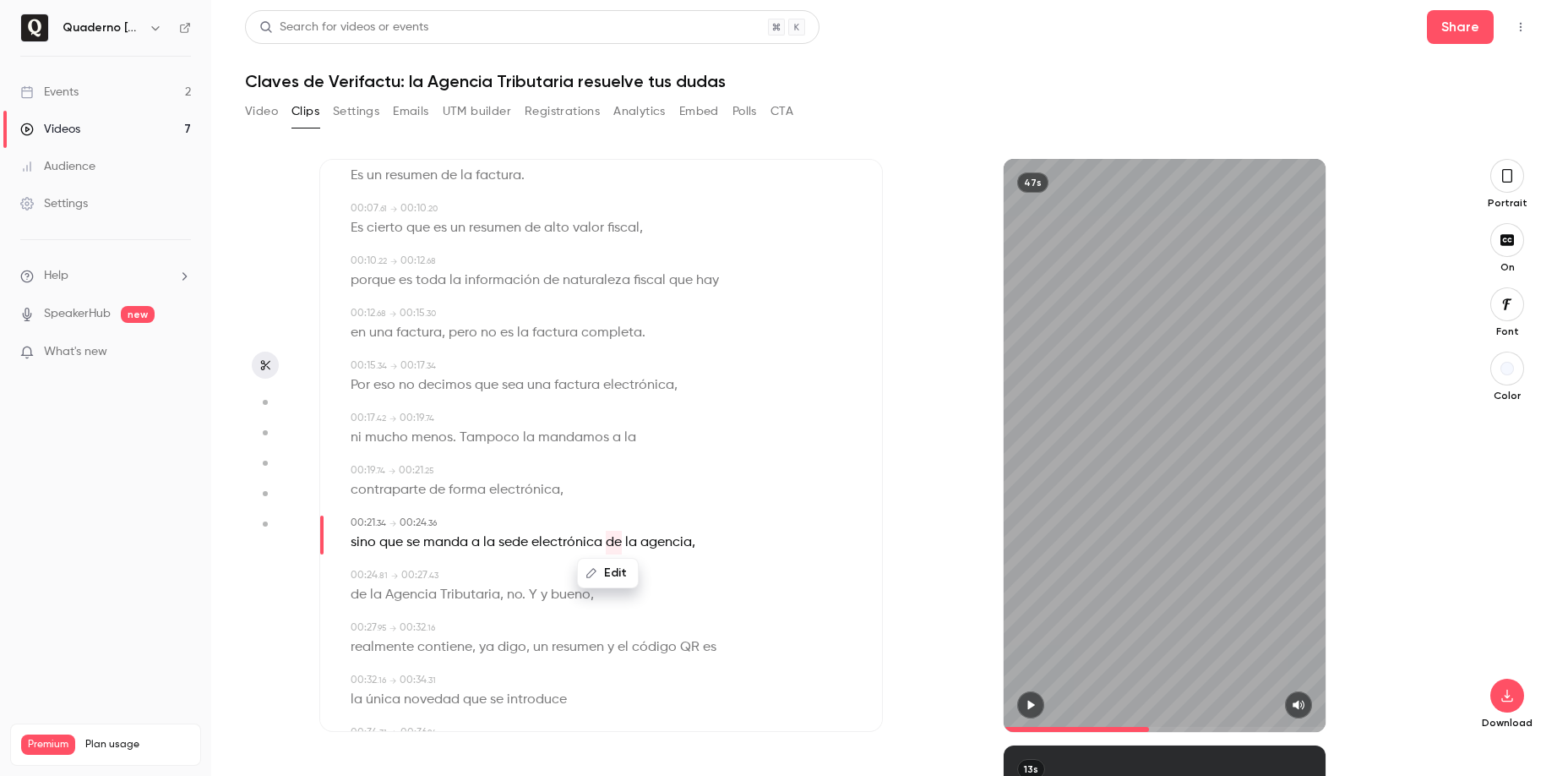
click at [1038, 703] on button "button" at bounding box center [1030, 705] width 27 height 27
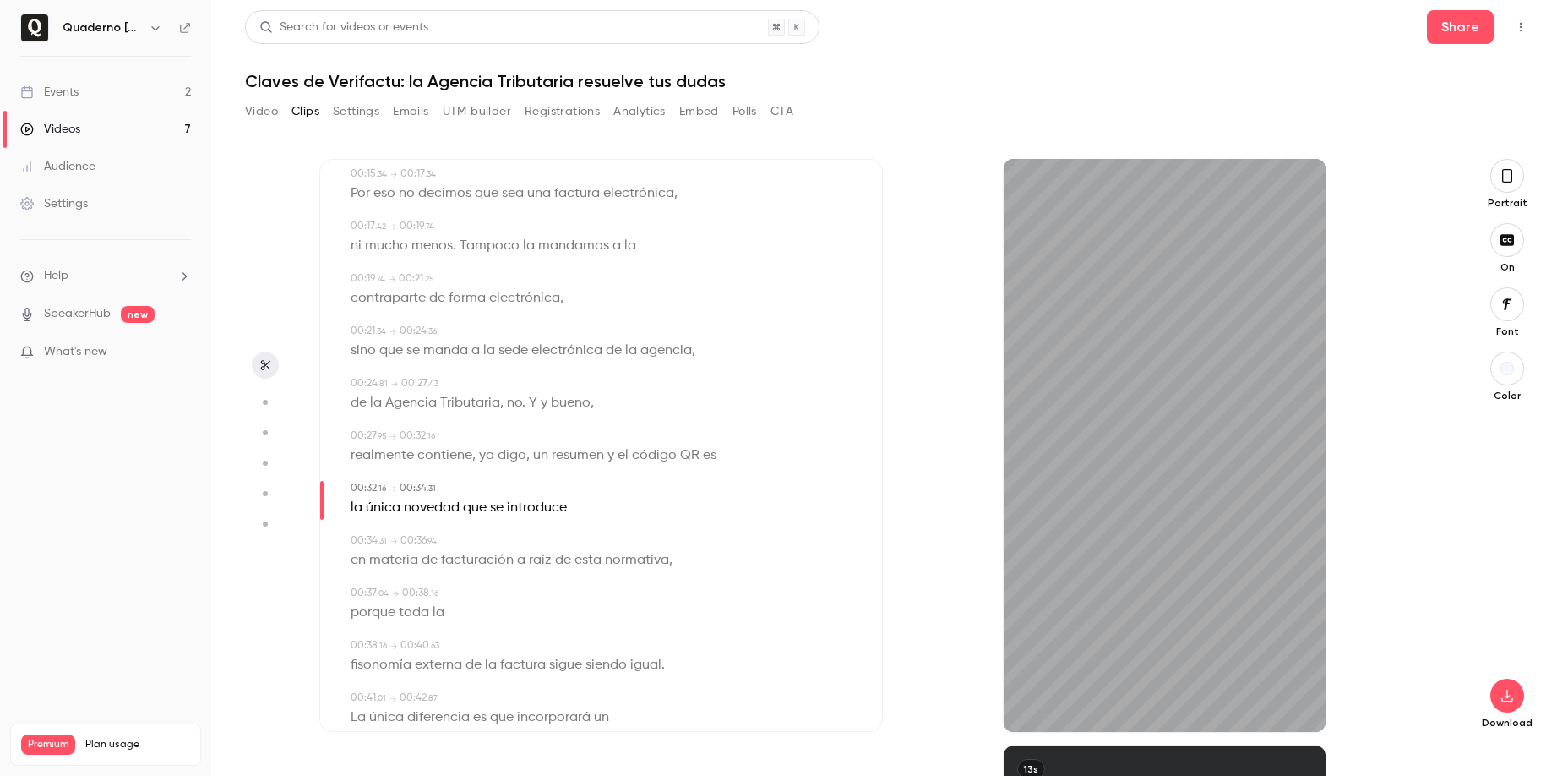
scroll to position [371, 0]
click at [510, 457] on span "digo" at bounding box center [512, 453] width 29 height 23
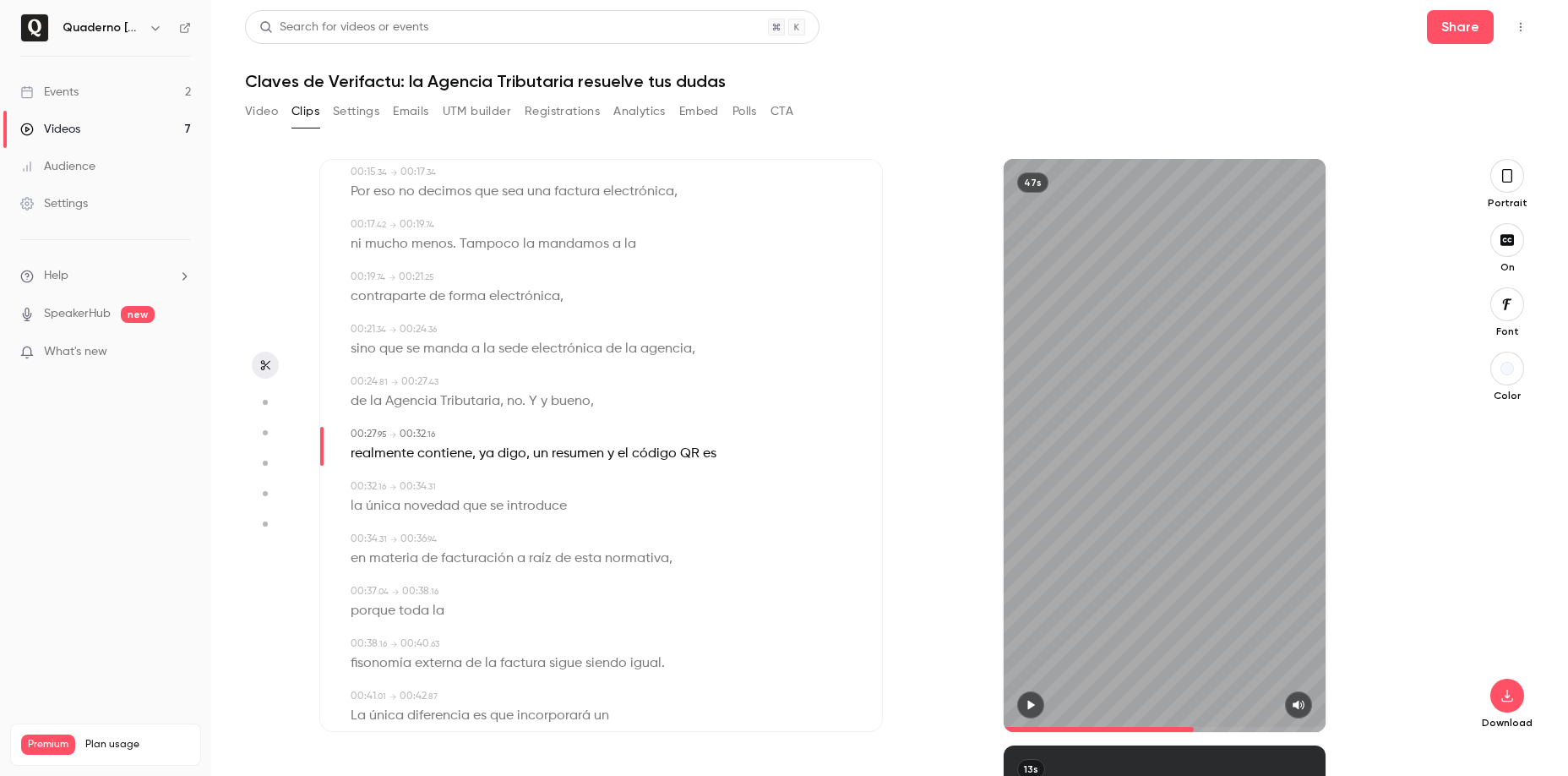
click at [1037, 700] on icon "button" at bounding box center [1030, 705] width 13 height 12
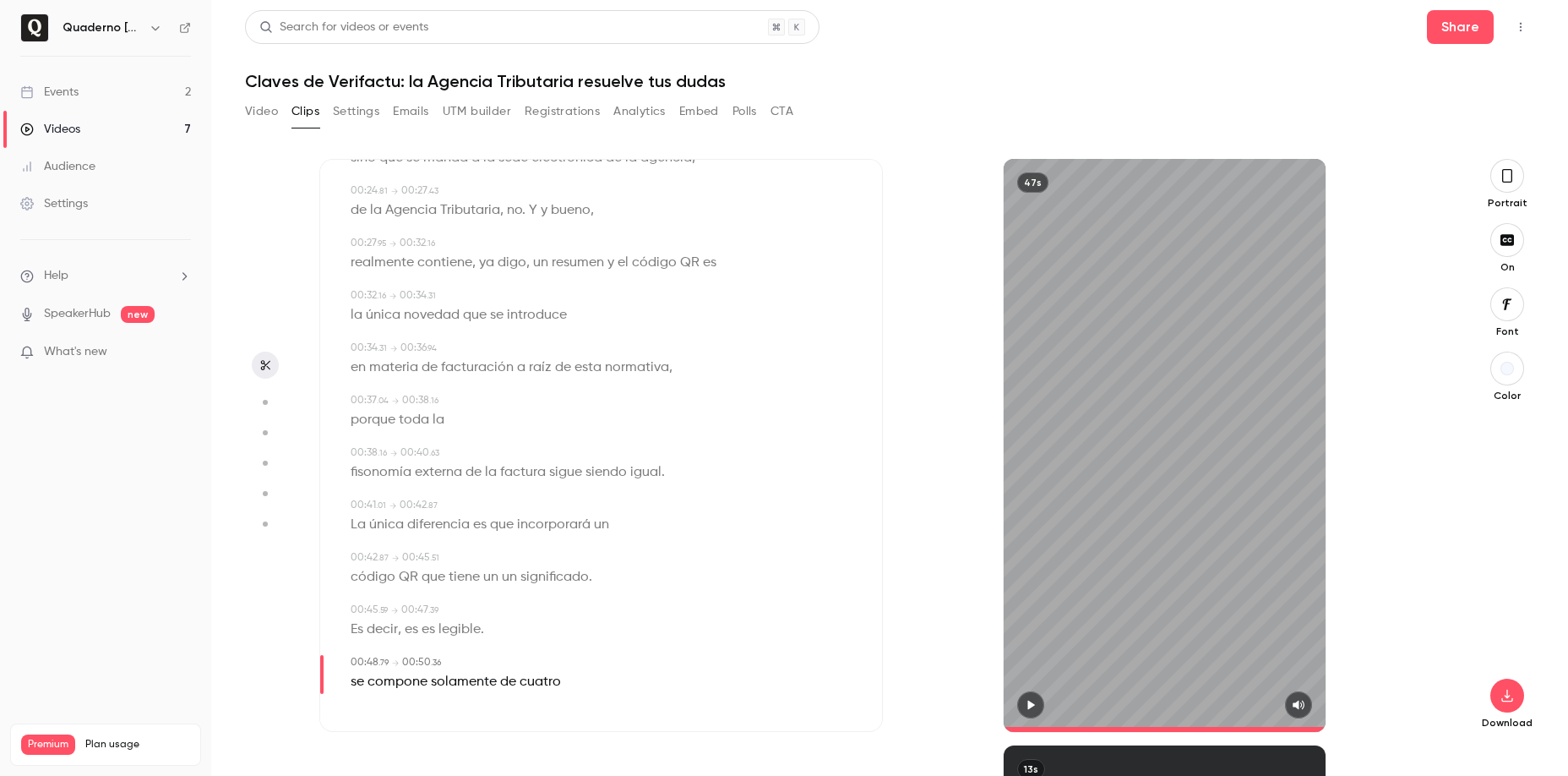
scroll to position [564, 0]
click at [1032, 704] on icon "button" at bounding box center [1030, 706] width 7 height 9
click at [1512, 170] on icon "button" at bounding box center [1507, 176] width 13 height 19
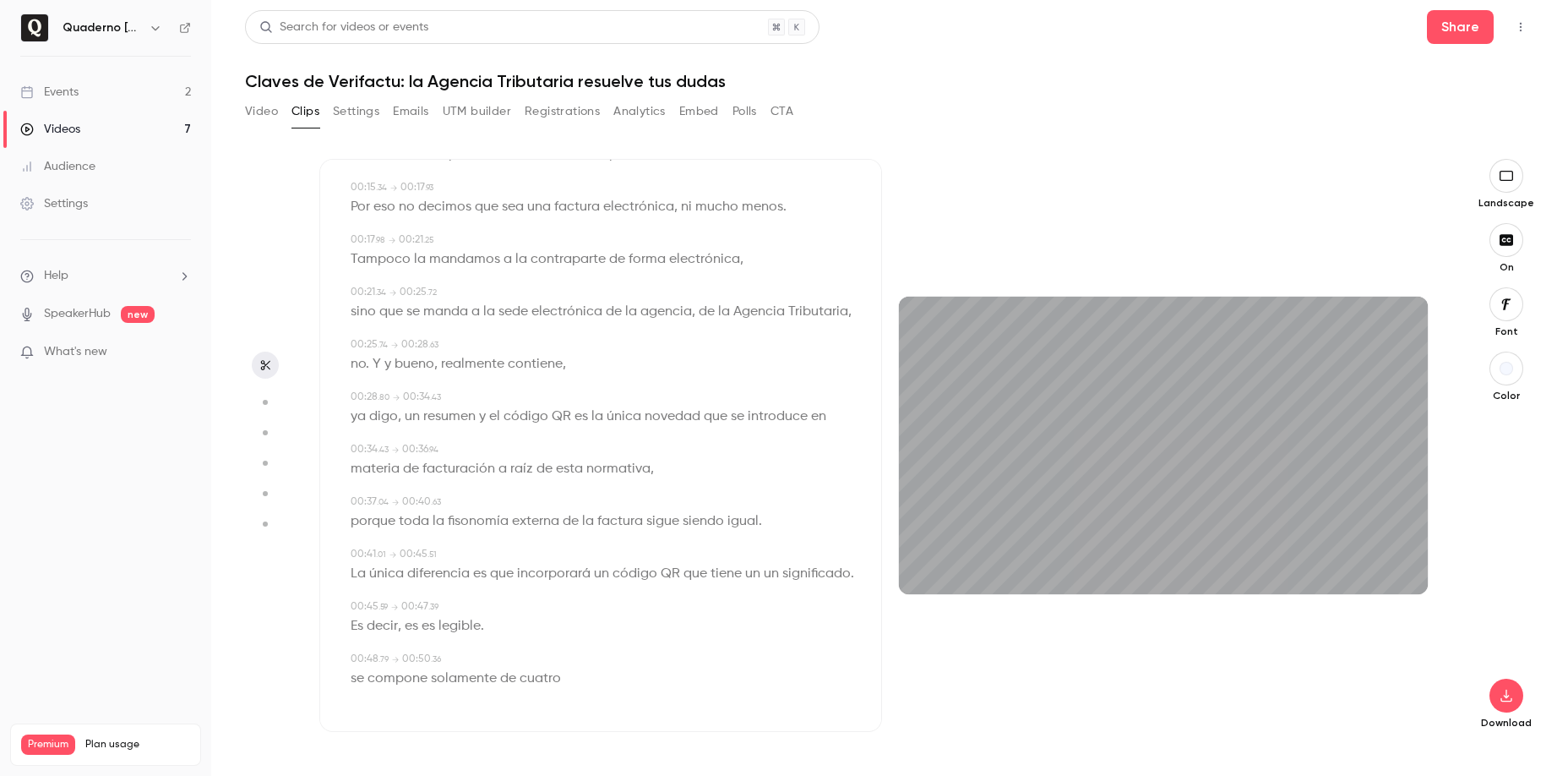
scroll to position [350, 0]
click at [1500, 300] on icon "button" at bounding box center [1506, 304] width 19 height 13
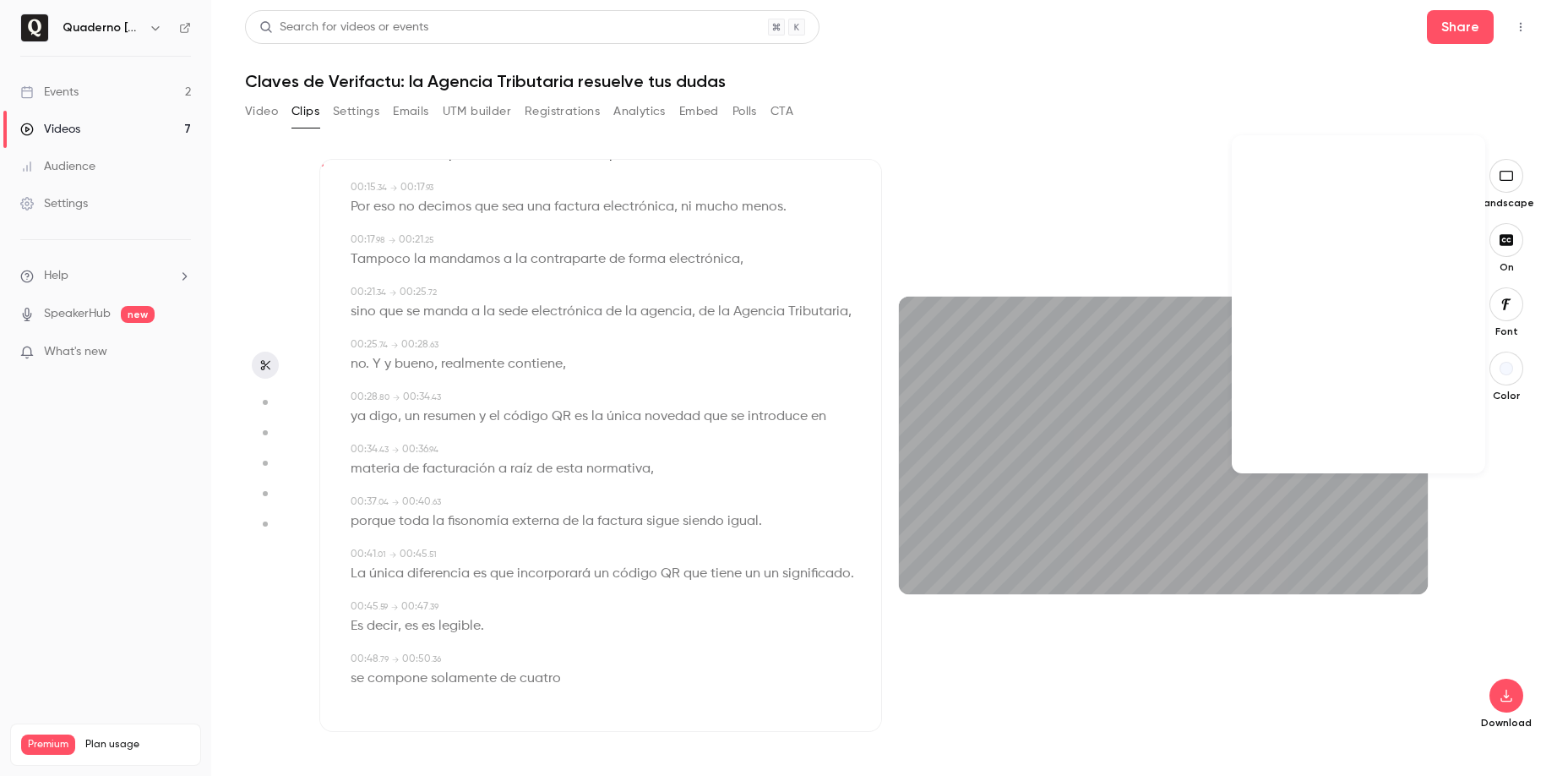
scroll to position [39393, 0]
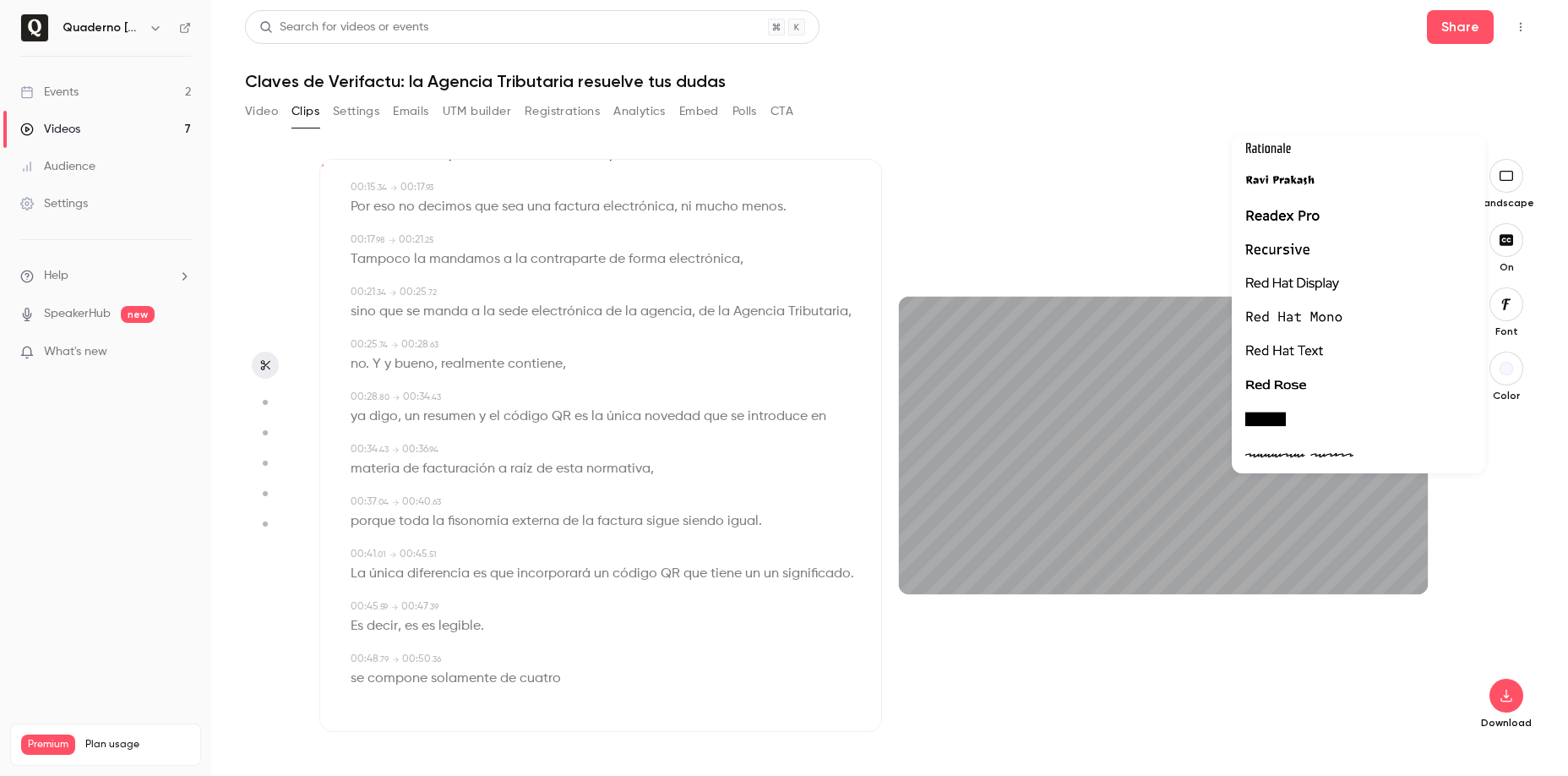
click at [1308, 214] on span "Readex Pro" at bounding box center [1282, 215] width 74 height 22
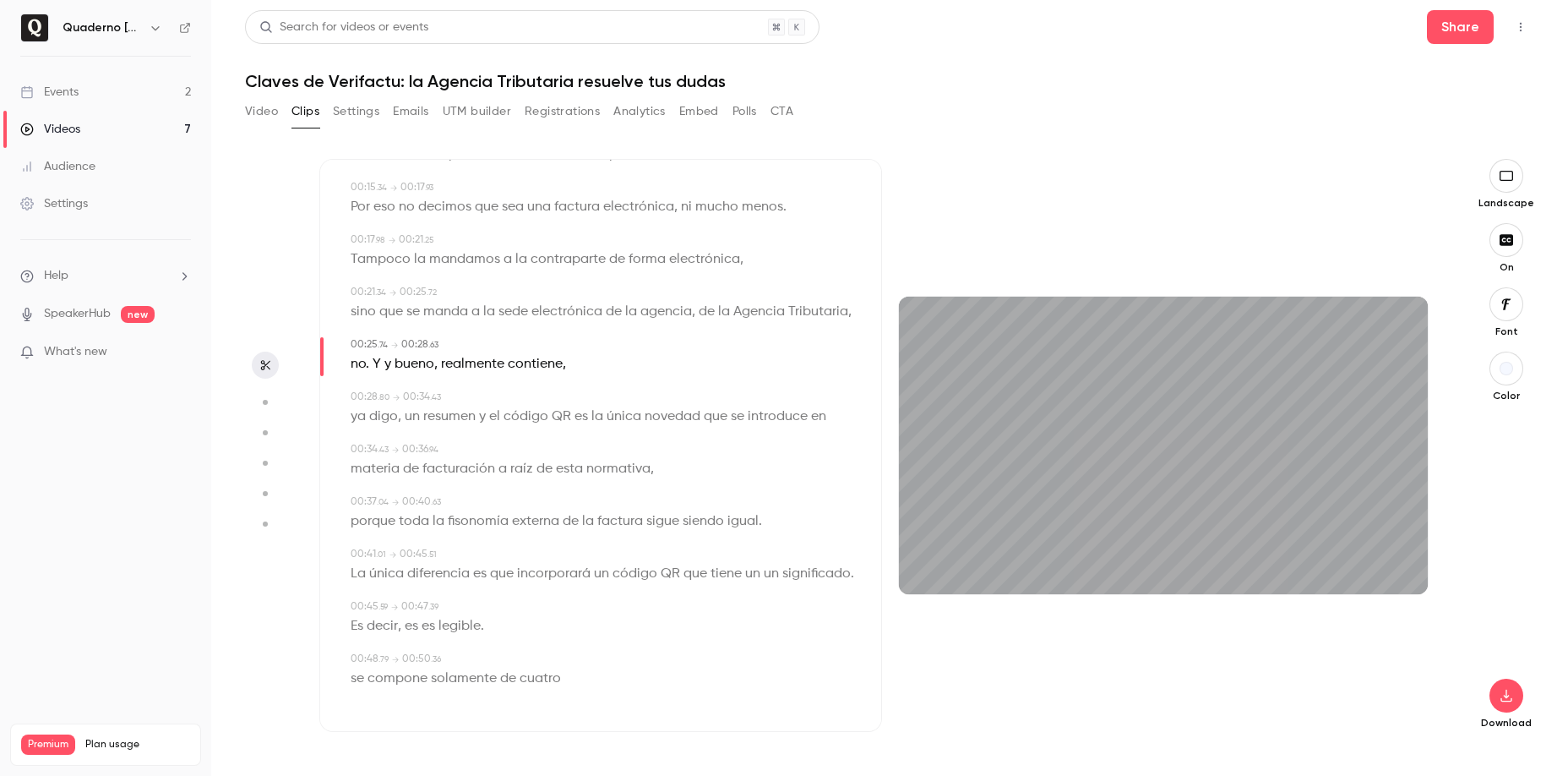
click at [1519, 372] on button "button" at bounding box center [1506, 369] width 34 height 34
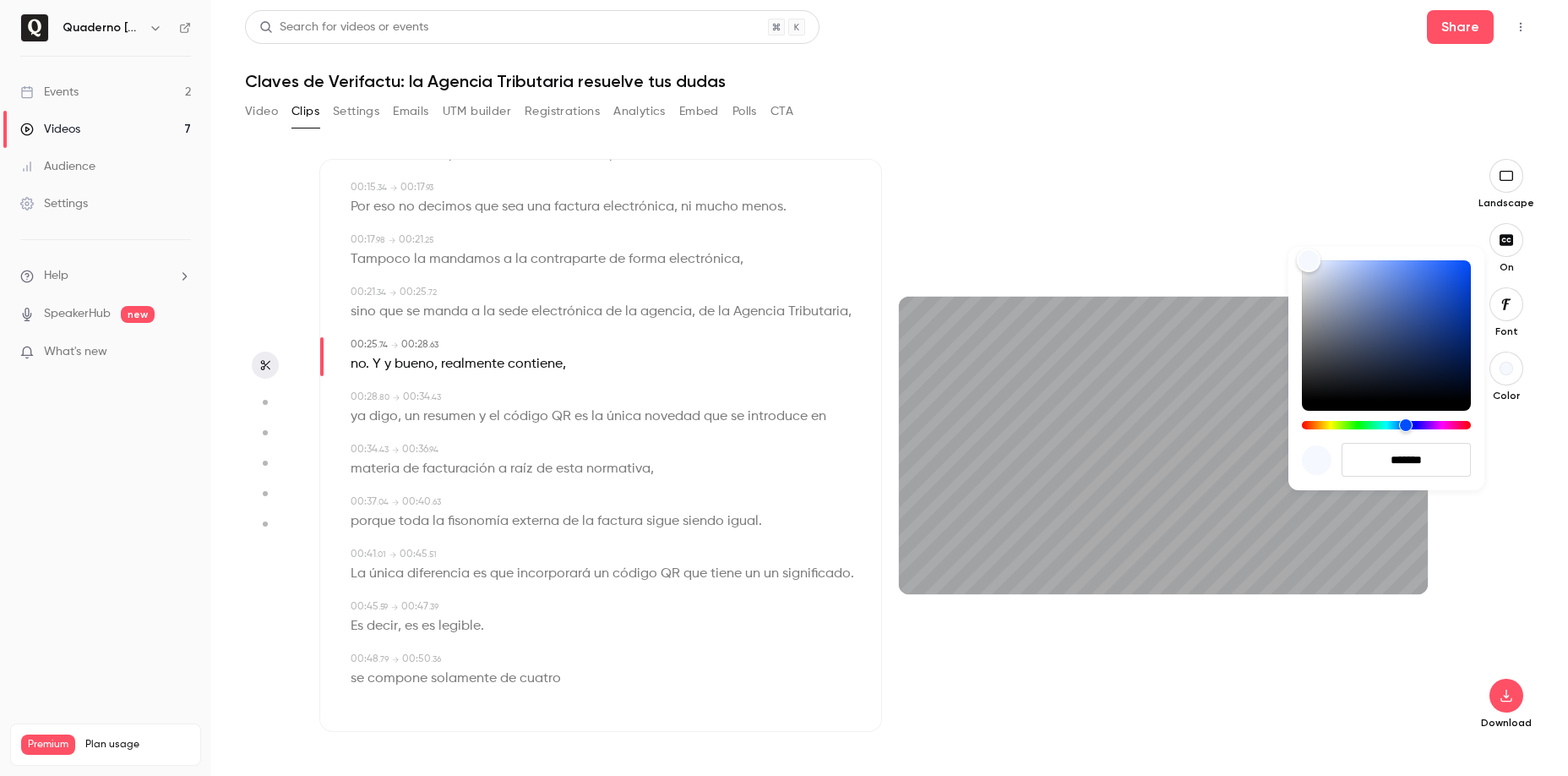
drag, startPoint x: 1438, startPoint y: 459, endPoint x: 1339, endPoint y: 458, distance: 99.0
click at [1340, 458] on div "*******" at bounding box center [1387, 460] width 169 height 34
paste input
type input "****"
type input "*******"
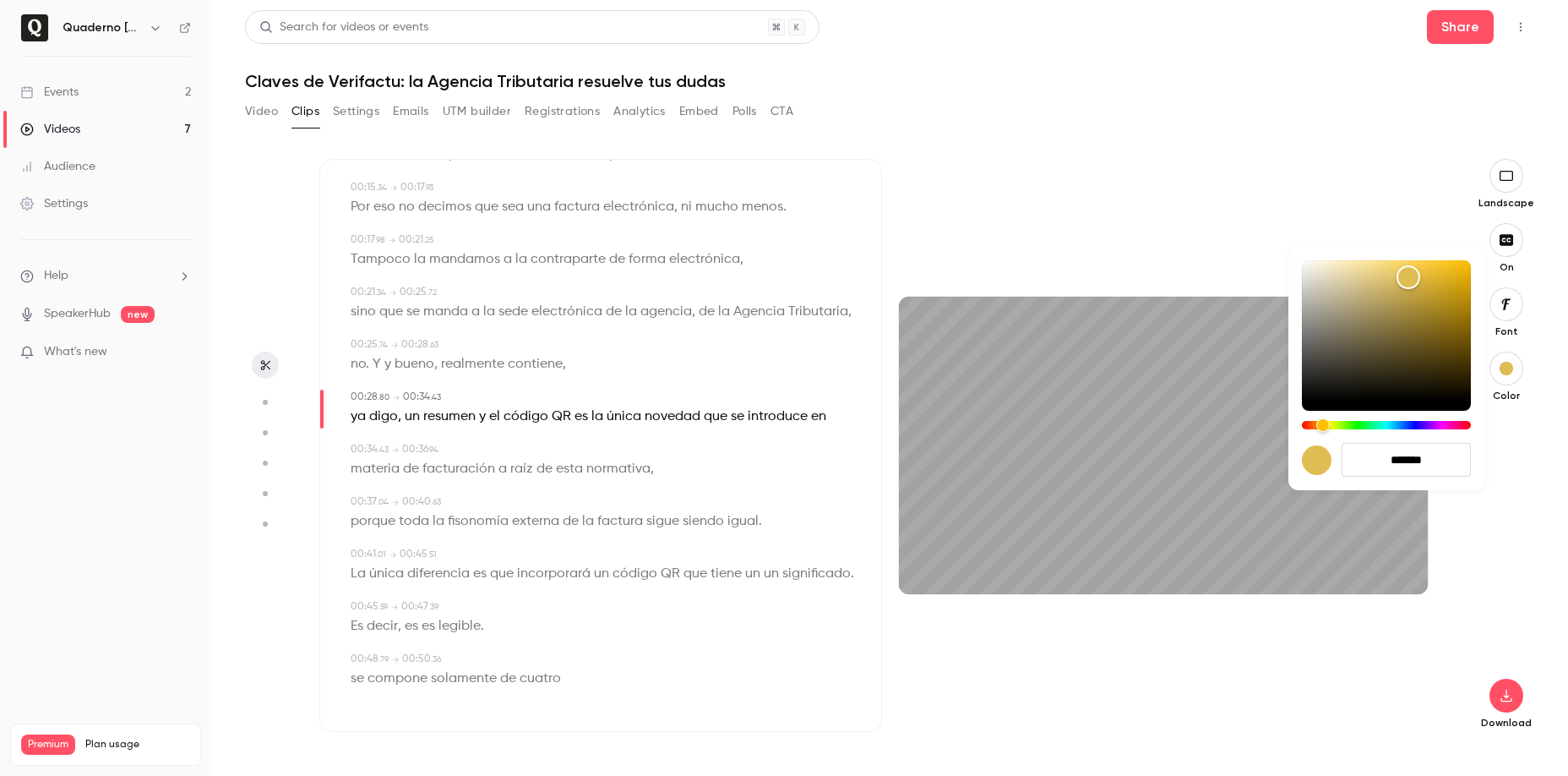
type input "****"
type input "*******"
click at [1432, 513] on div at bounding box center [784, 388] width 1568 height 776
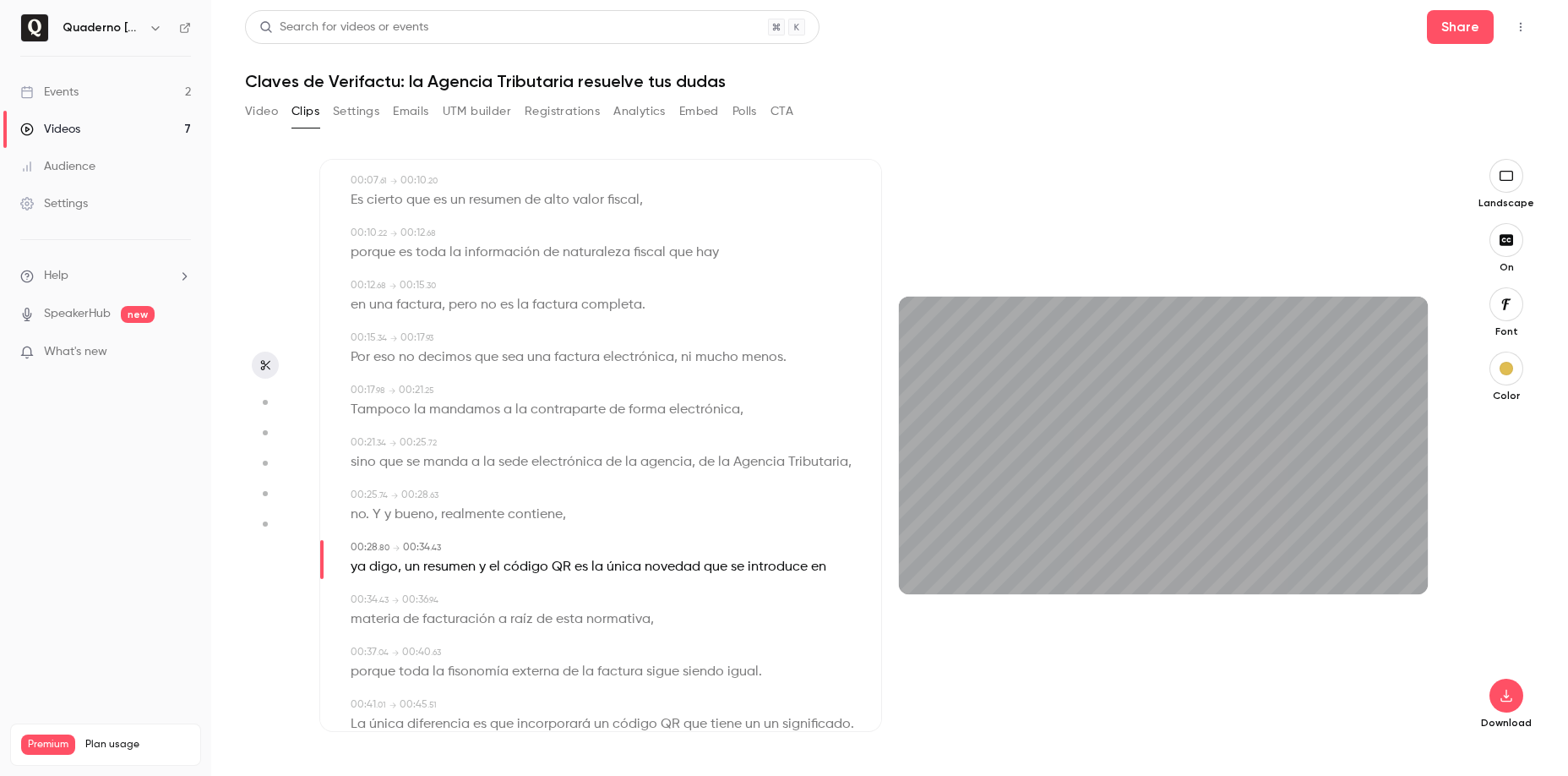
scroll to position [0, 0]
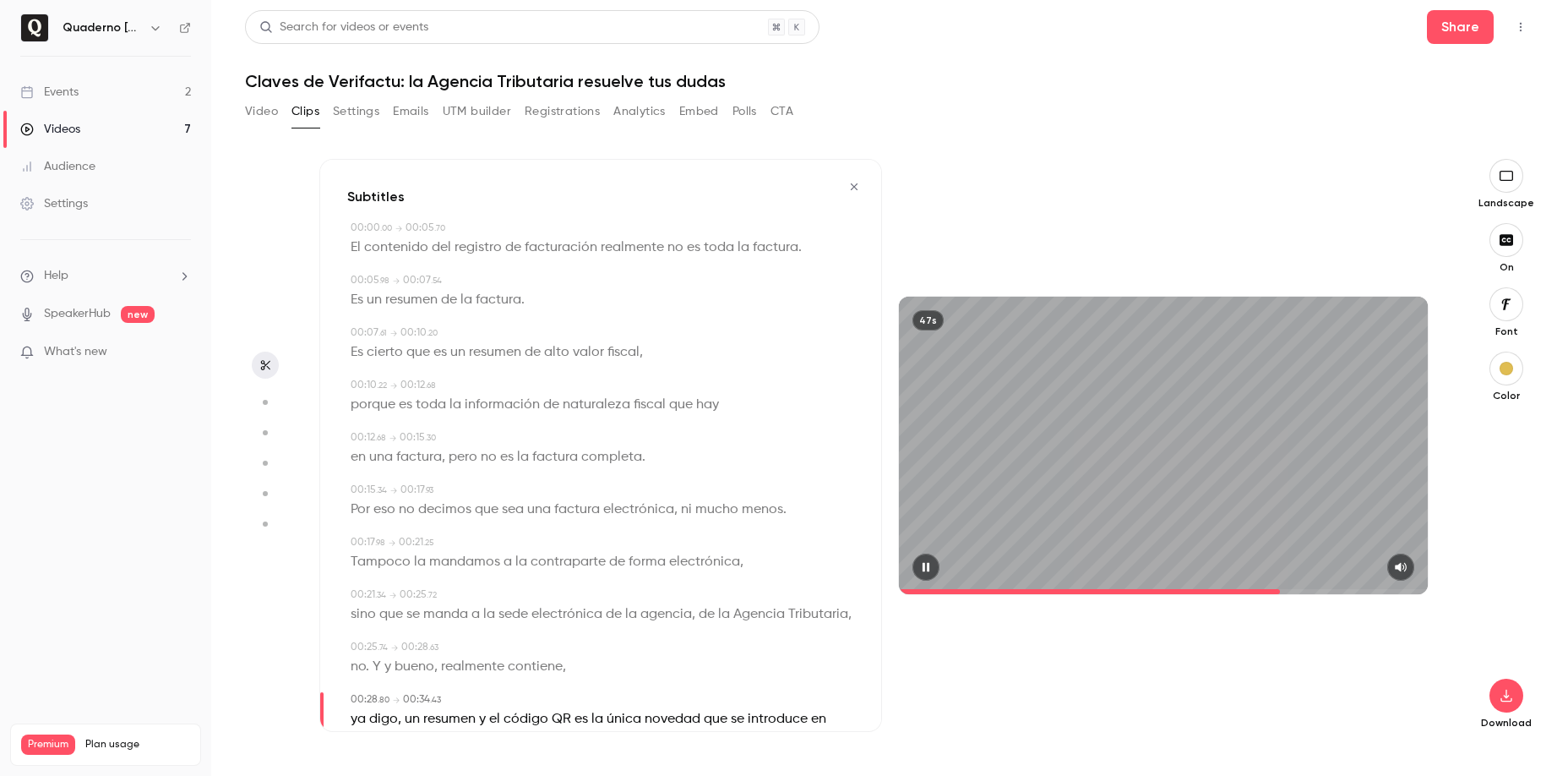
click at [915, 592] on span at bounding box center [1089, 591] width 381 height 5
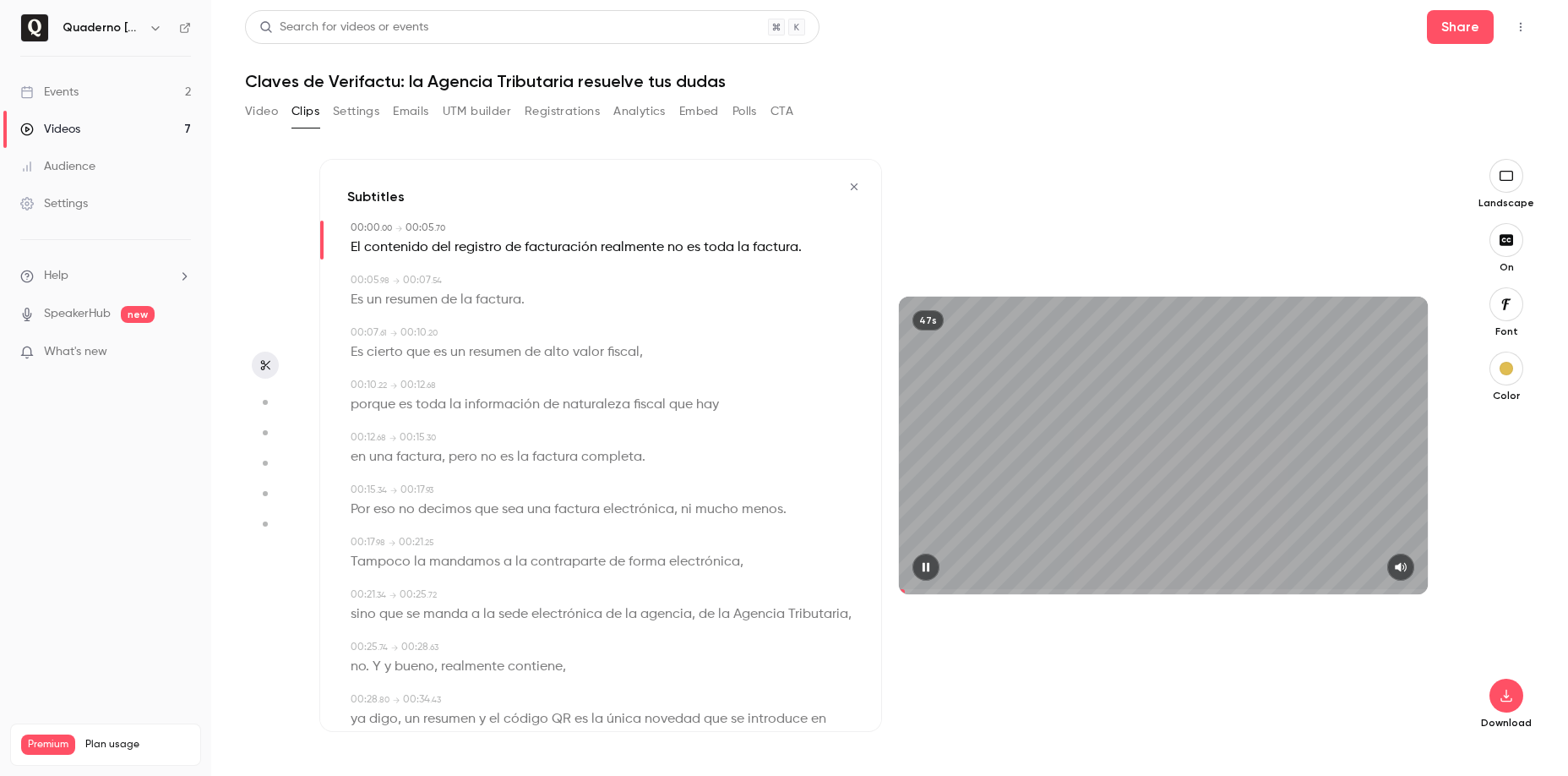
drag, startPoint x: 907, startPoint y: 589, endPoint x: 881, endPoint y: 584, distance: 26.5
click at [881, 584] on div "Subtitles 00:00 . 00 → 00:05 . 70 El contenido del registro de facturación real…" at bounding box center [881, 446] width 1125 height 573
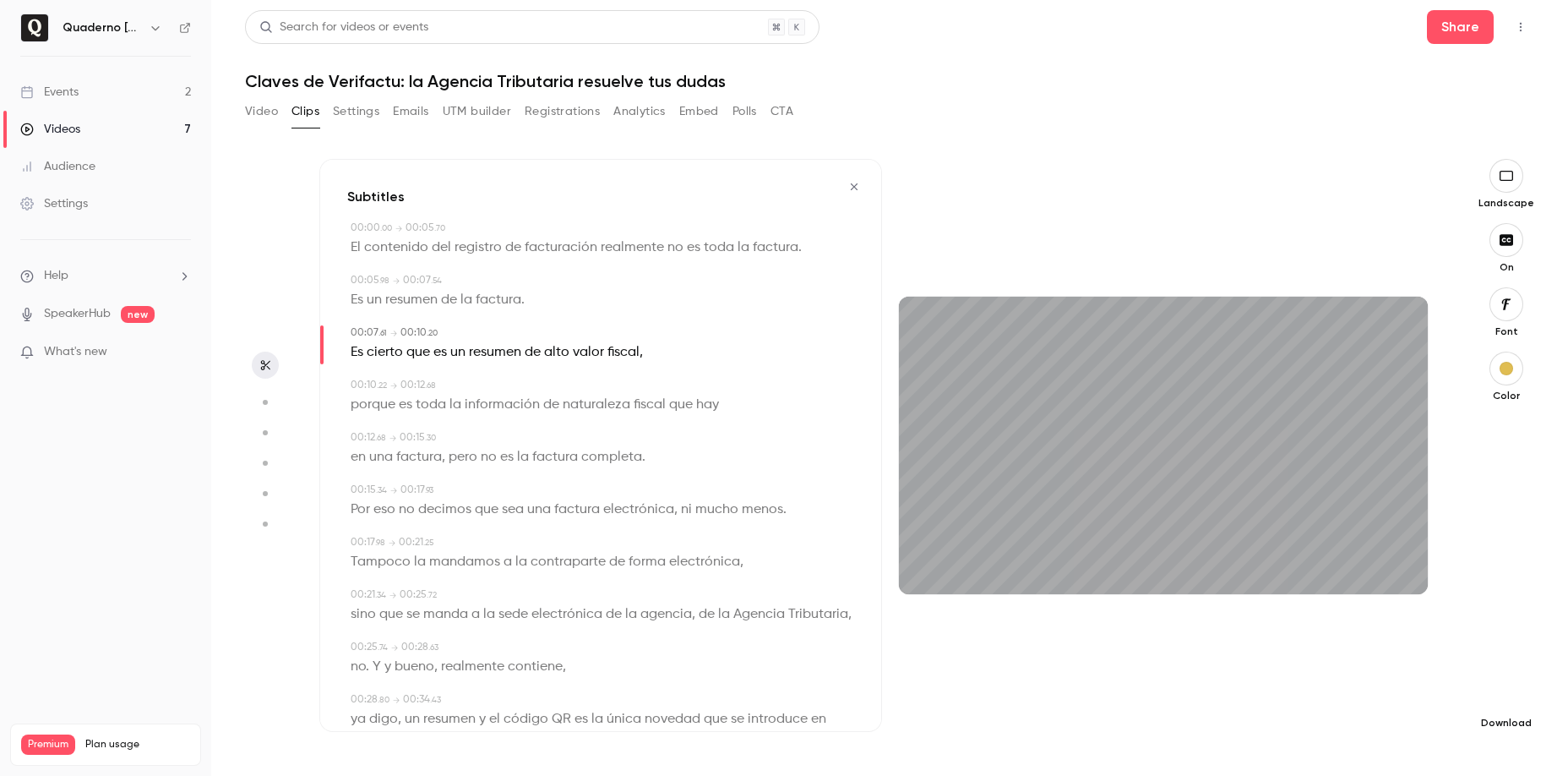
click at [1504, 696] on icon "button" at bounding box center [1506, 695] width 21 height 13
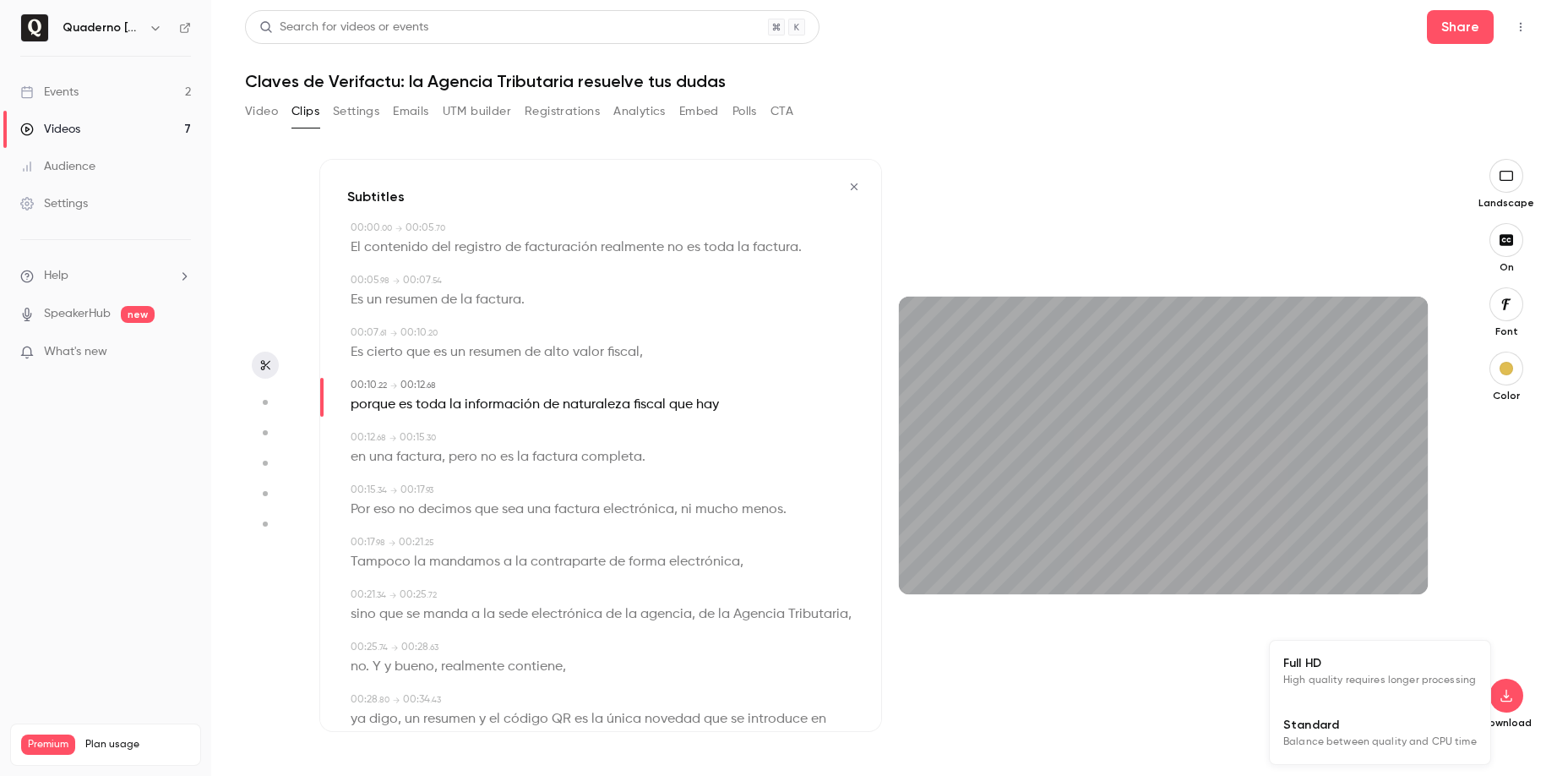
click at [1346, 727] on span "Standard" at bounding box center [1380, 725] width 194 height 18
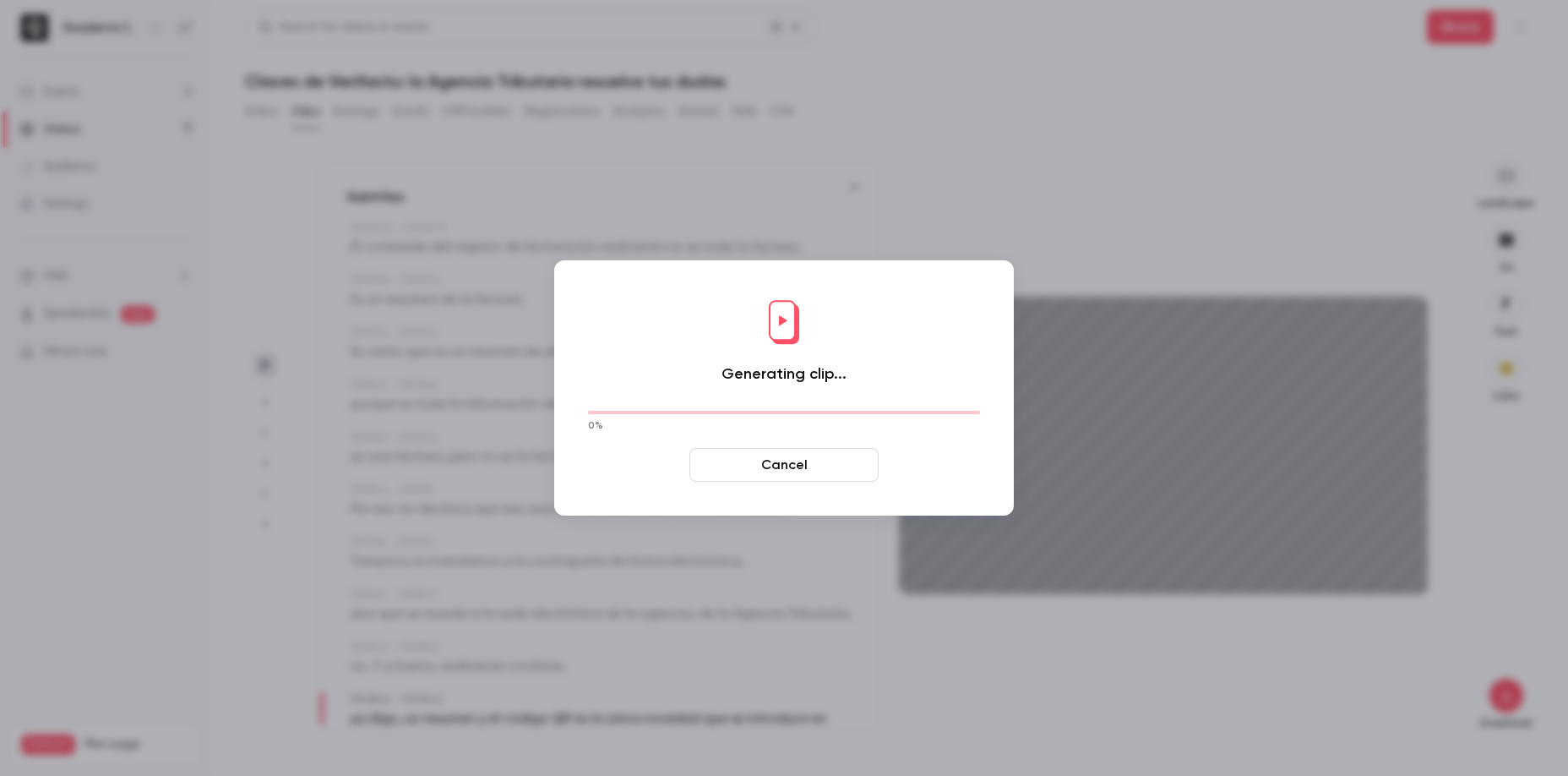
click at [773, 448] on button "Cancel" at bounding box center [784, 465] width 189 height 34
click at [771, 463] on button "Cancel" at bounding box center [784, 465] width 189 height 34
click at [782, 470] on button "Cancel" at bounding box center [784, 465] width 189 height 34
click at [786, 461] on button "Cancel" at bounding box center [784, 465] width 189 height 34
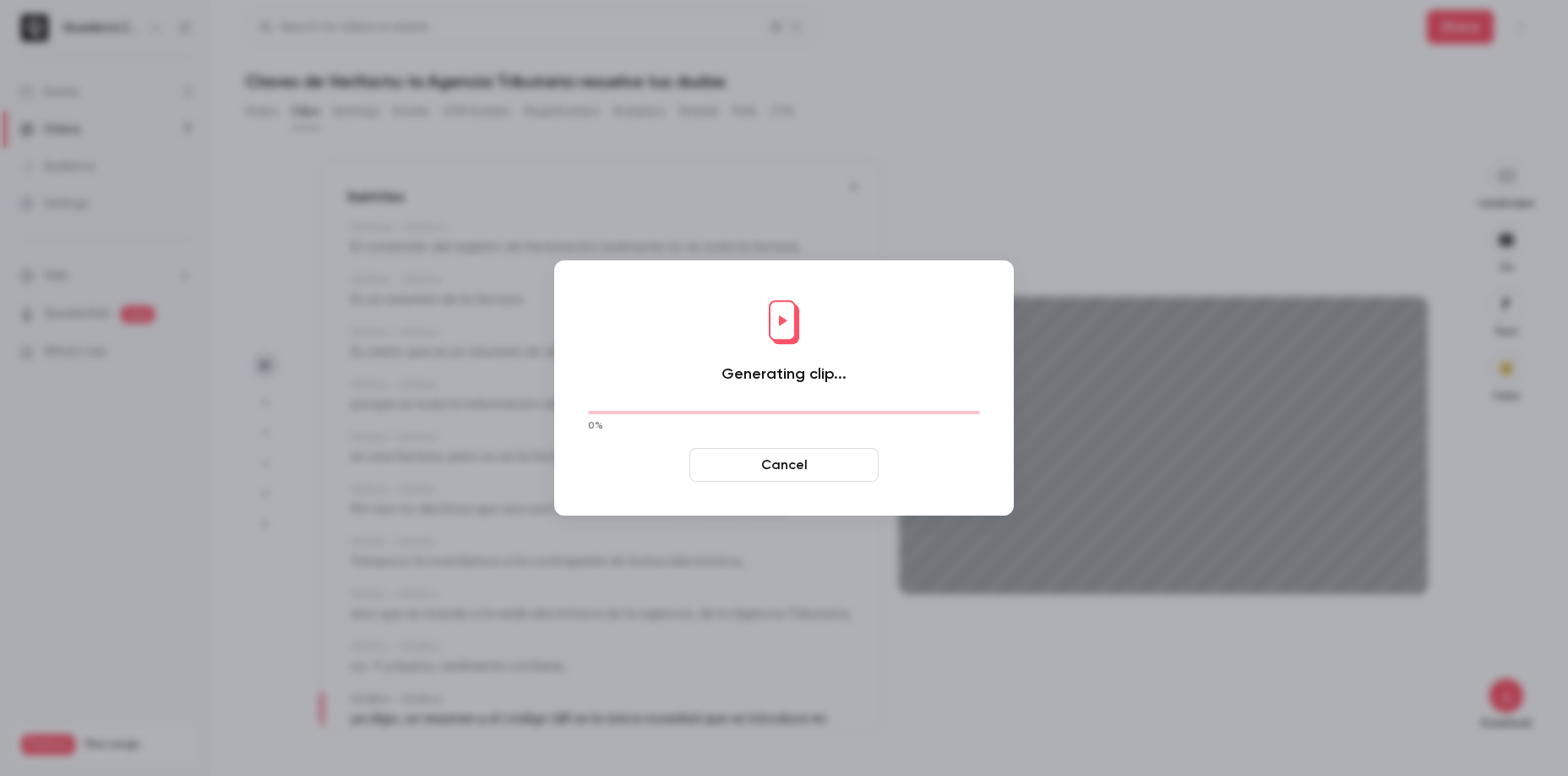
click at [786, 461] on button "Cancel" at bounding box center [784, 465] width 189 height 34
click at [787, 462] on button "Cancel" at bounding box center [784, 465] width 189 height 34
click at [790, 471] on button "Cancel" at bounding box center [784, 465] width 189 height 34
click at [1077, 588] on div at bounding box center [784, 388] width 1568 height 776
click at [780, 468] on button "Cancel" at bounding box center [784, 465] width 189 height 34
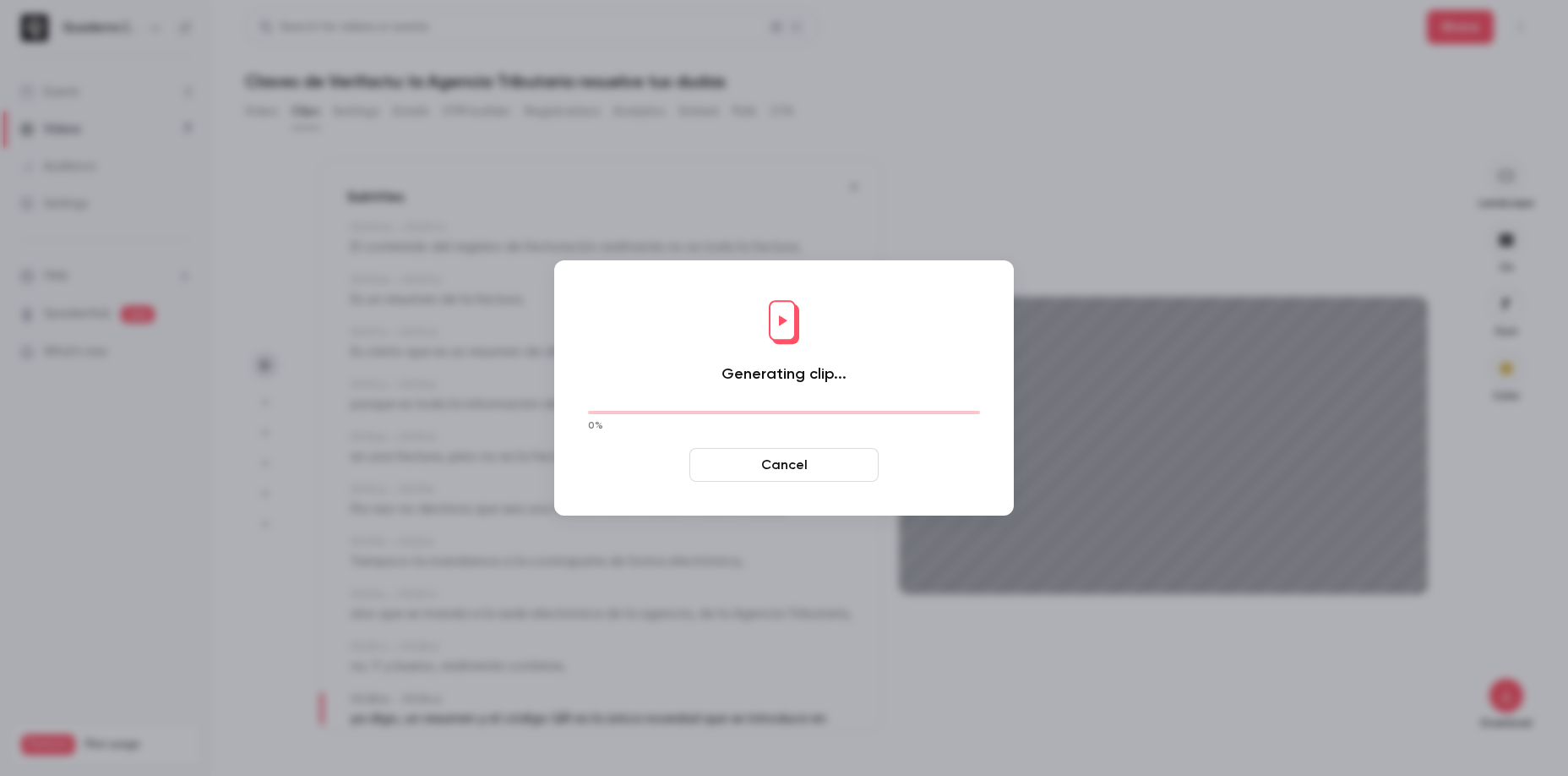
click at [781, 466] on button "Cancel" at bounding box center [784, 465] width 189 height 34
click at [779, 472] on button "Cancel" at bounding box center [784, 465] width 189 height 34
click at [779, 468] on button "Cancel" at bounding box center [784, 465] width 189 height 34
click at [780, 467] on button "Cancel" at bounding box center [784, 465] width 189 height 34
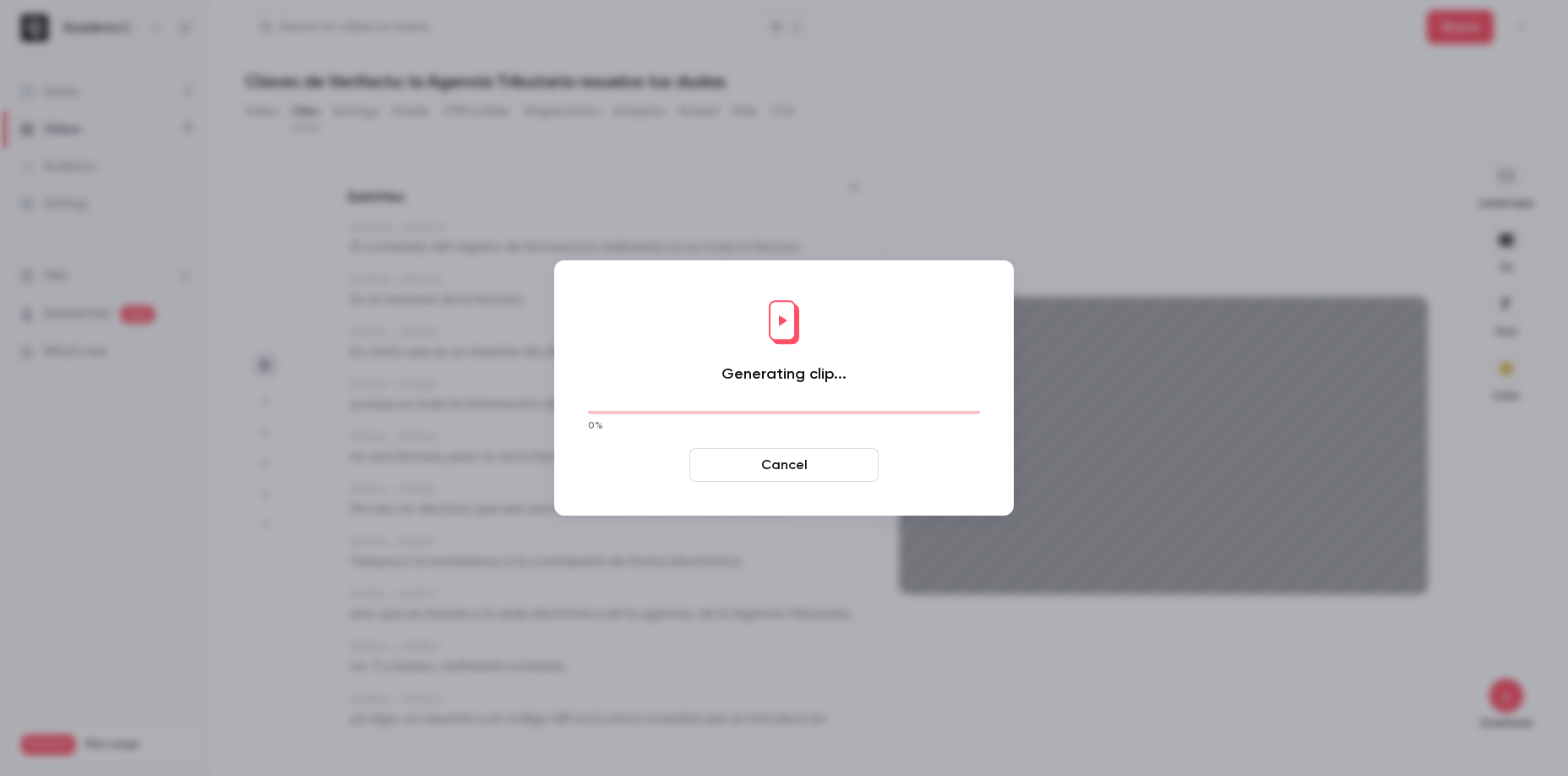
click at [780, 467] on button "Cancel" at bounding box center [784, 465] width 189 height 34
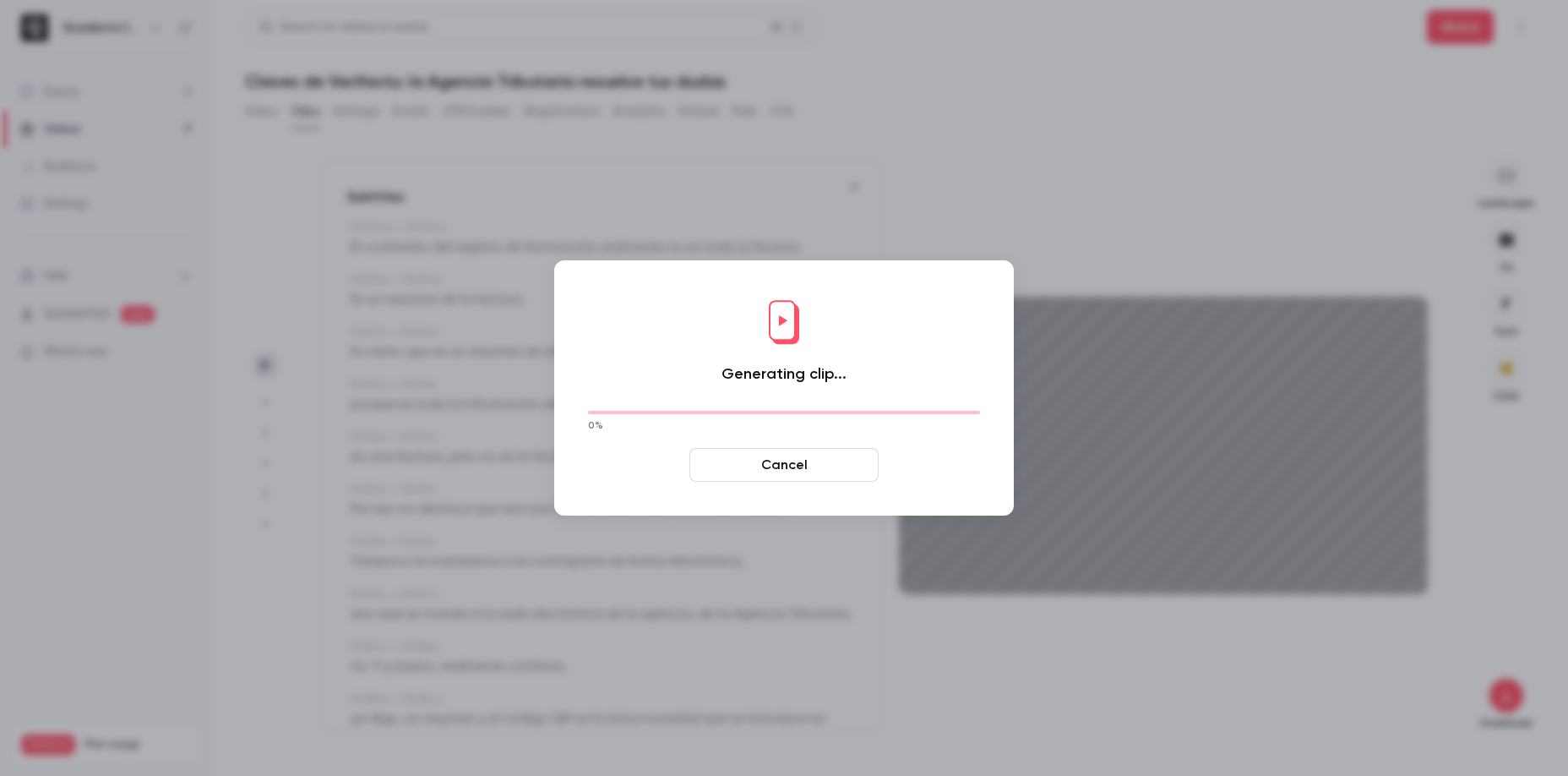
click at [780, 467] on button "Cancel" at bounding box center [784, 465] width 189 height 34
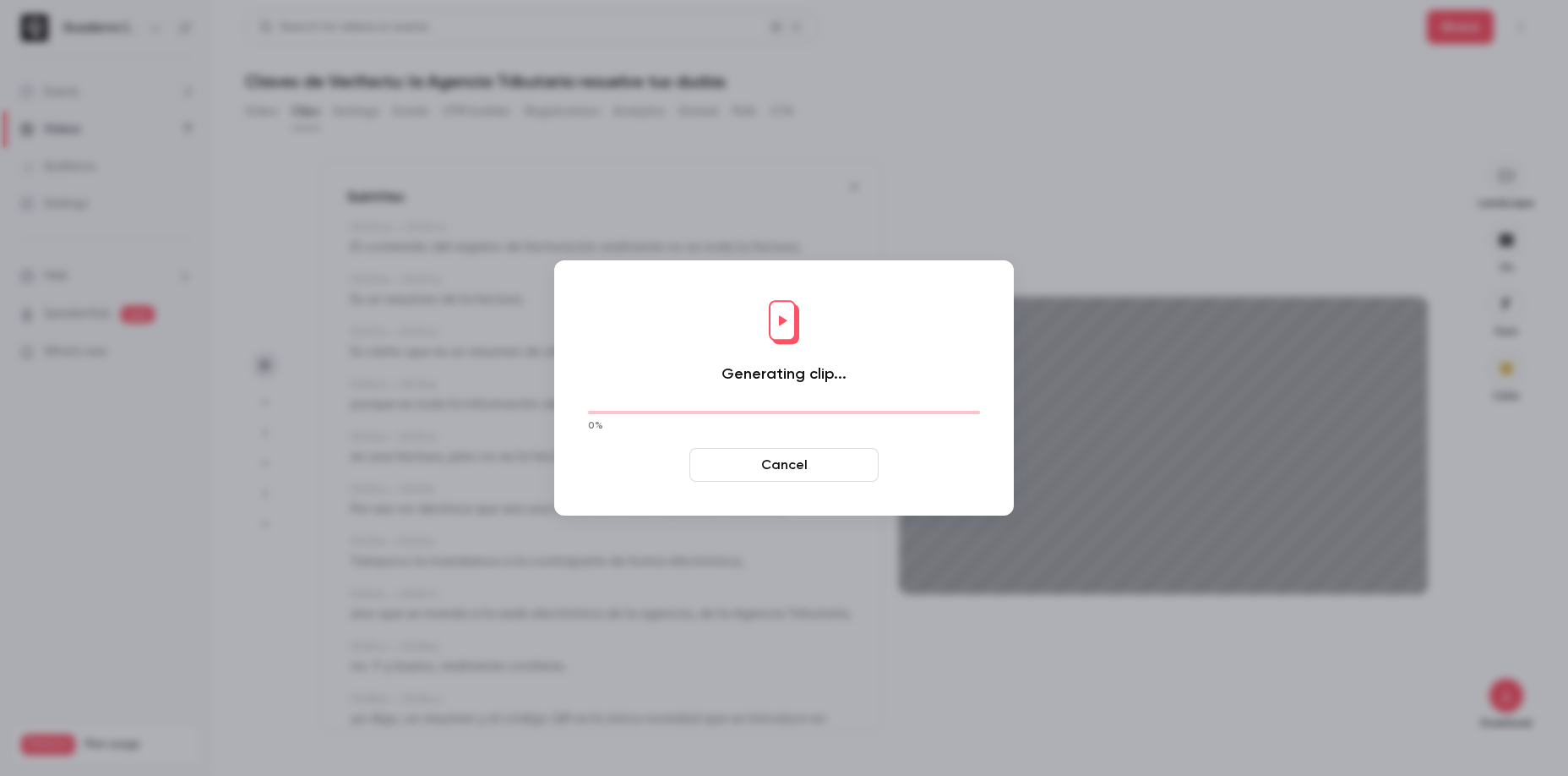
click at [780, 467] on button "Cancel" at bounding box center [784, 465] width 189 height 34
click at [1006, 558] on div at bounding box center [784, 388] width 1568 height 776
click at [810, 465] on button "Cancel" at bounding box center [784, 465] width 189 height 34
click at [838, 465] on button "Cancel" at bounding box center [784, 465] width 189 height 34
click at [993, 583] on div at bounding box center [784, 388] width 1568 height 776
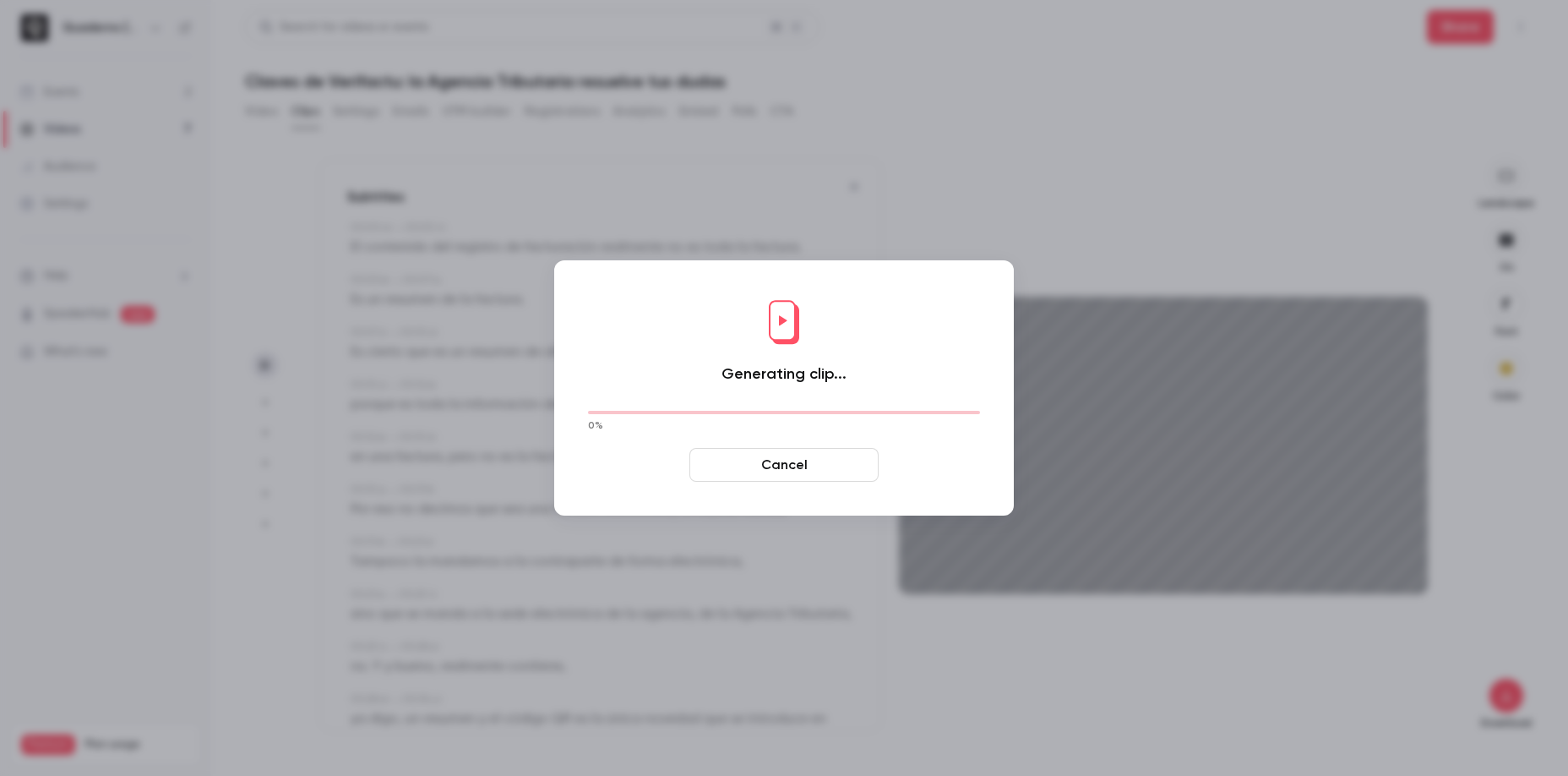
click at [845, 475] on button "Cancel" at bounding box center [784, 465] width 189 height 34
drag, startPoint x: 958, startPoint y: 580, endPoint x: 936, endPoint y: 552, distance: 35.6
click at [957, 580] on div at bounding box center [784, 388] width 1568 height 776
click at [801, 469] on button "Cancel" at bounding box center [784, 465] width 189 height 34
type input "****"
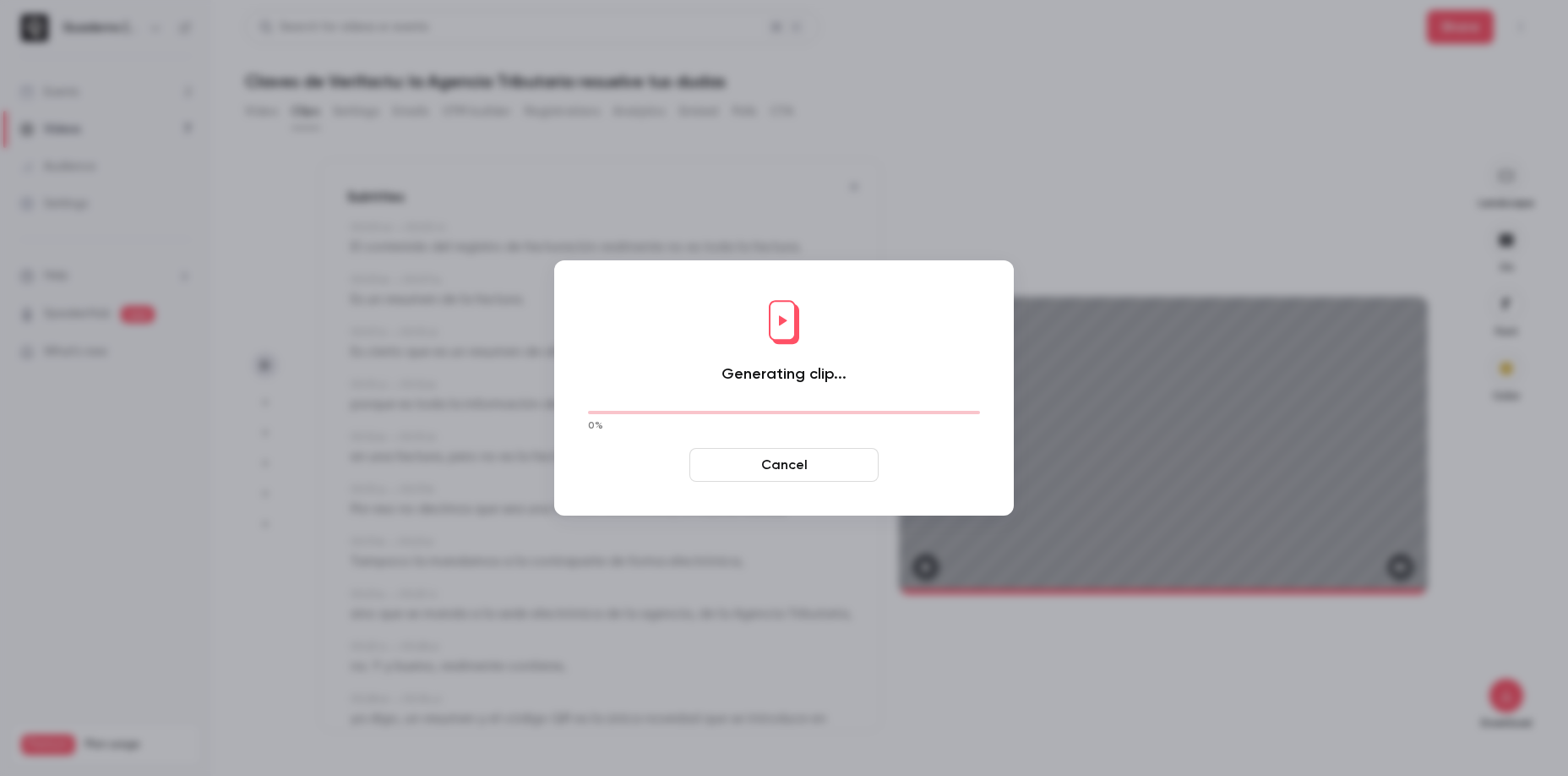
click at [779, 465] on button "Cancel" at bounding box center [784, 465] width 189 height 34
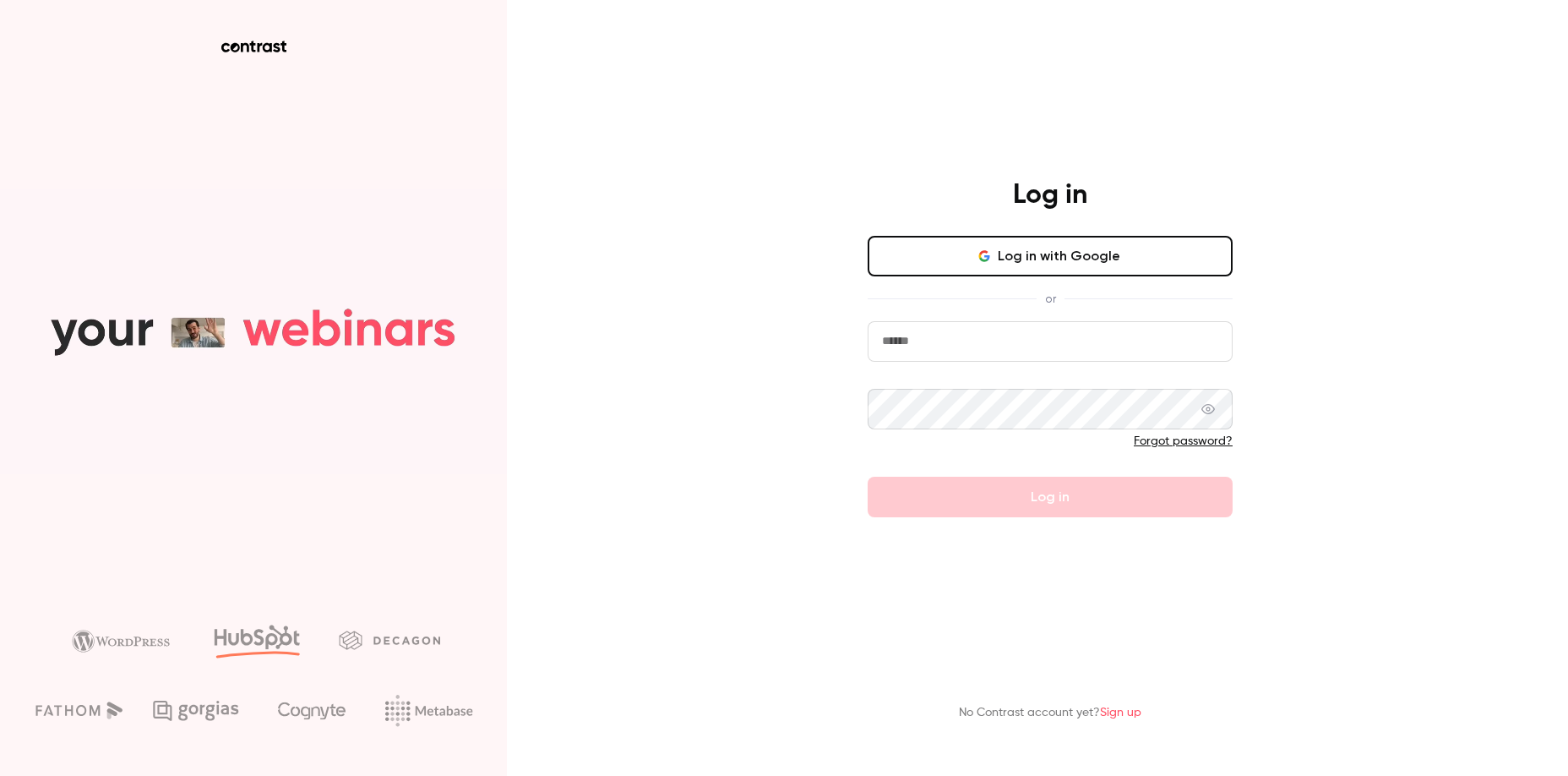
click at [1014, 344] on input "email" at bounding box center [1050, 341] width 365 height 40
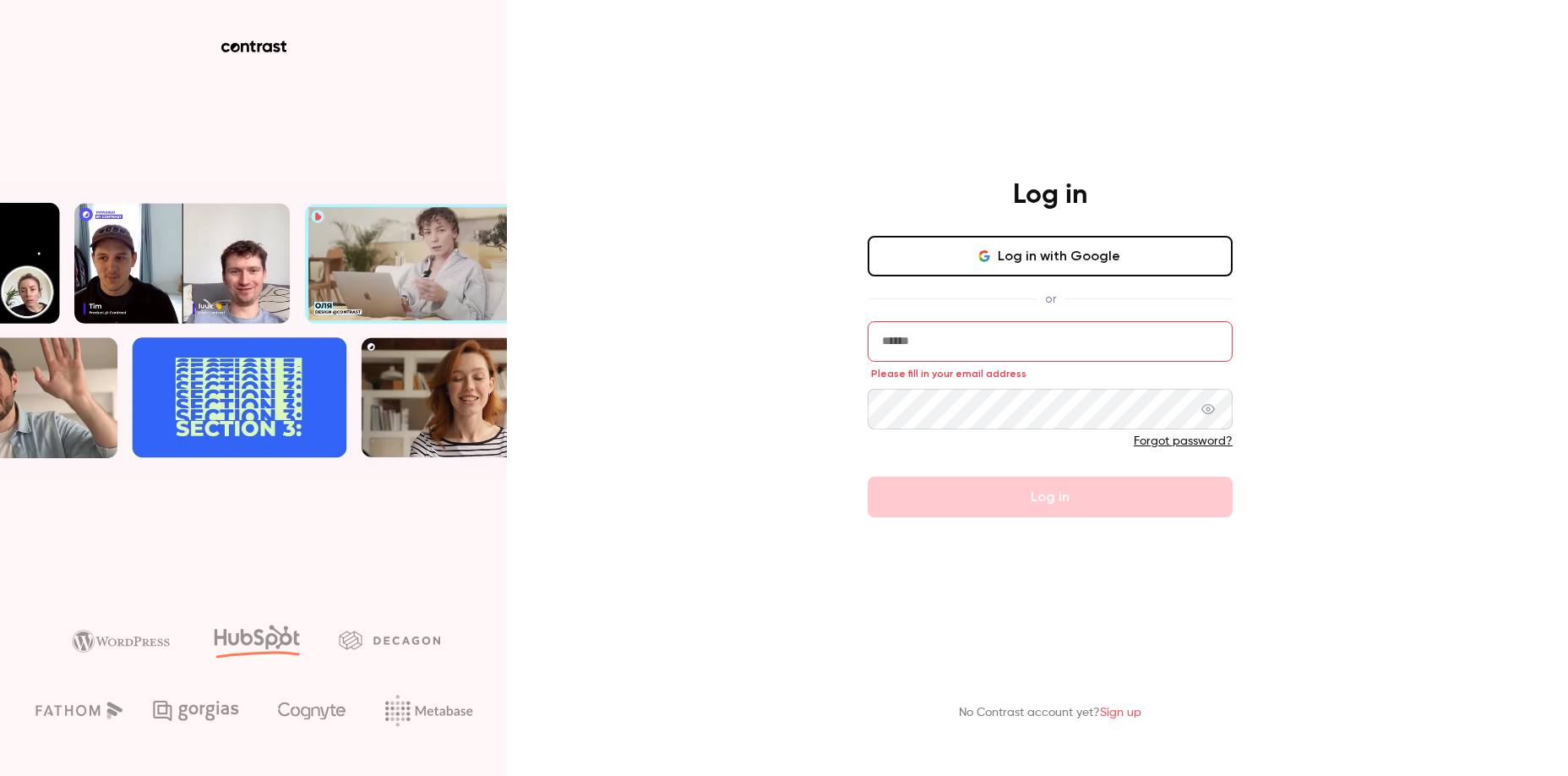
click at [981, 341] on input "email" at bounding box center [1050, 341] width 365 height 40
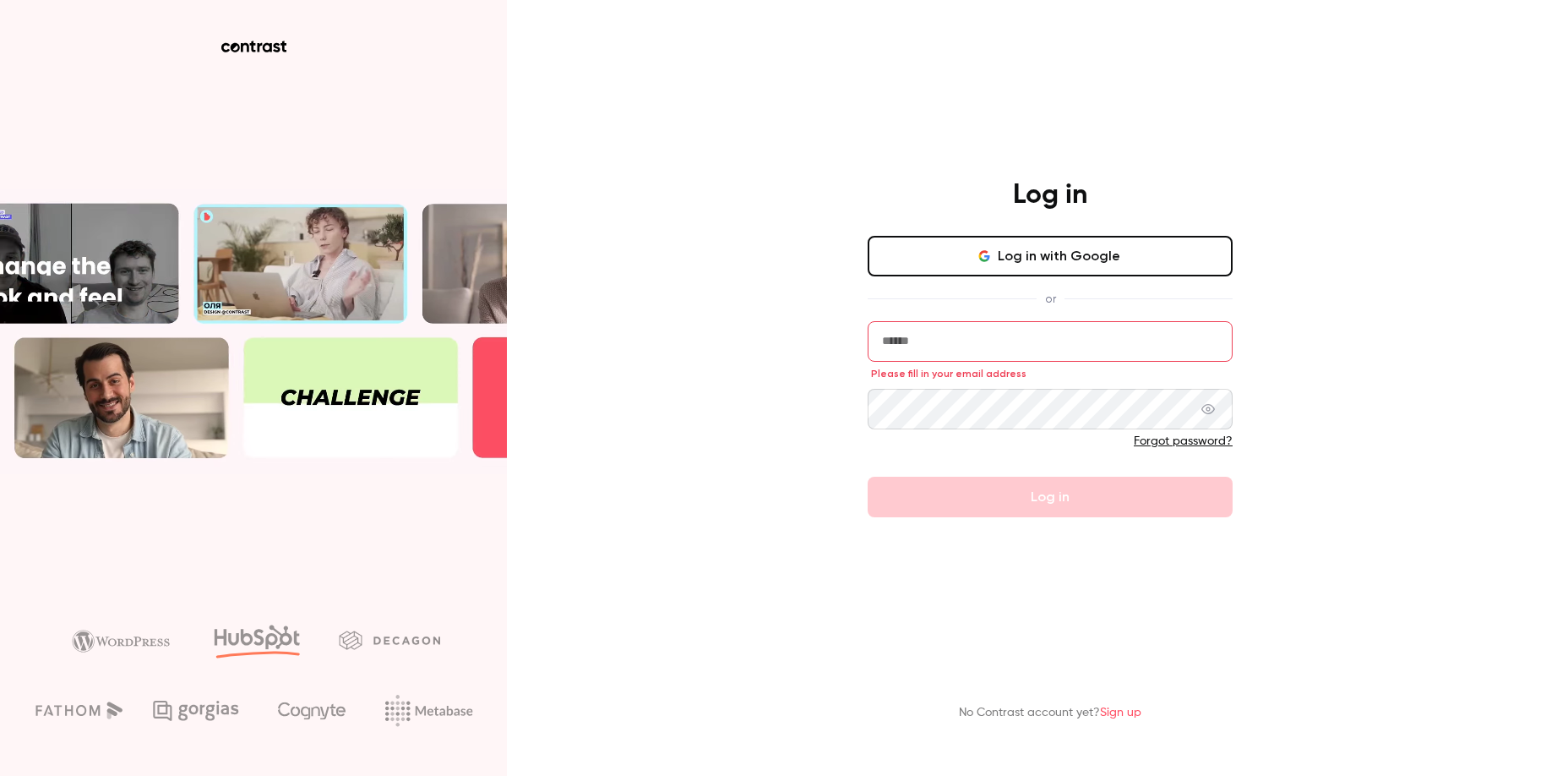
type input "**********"
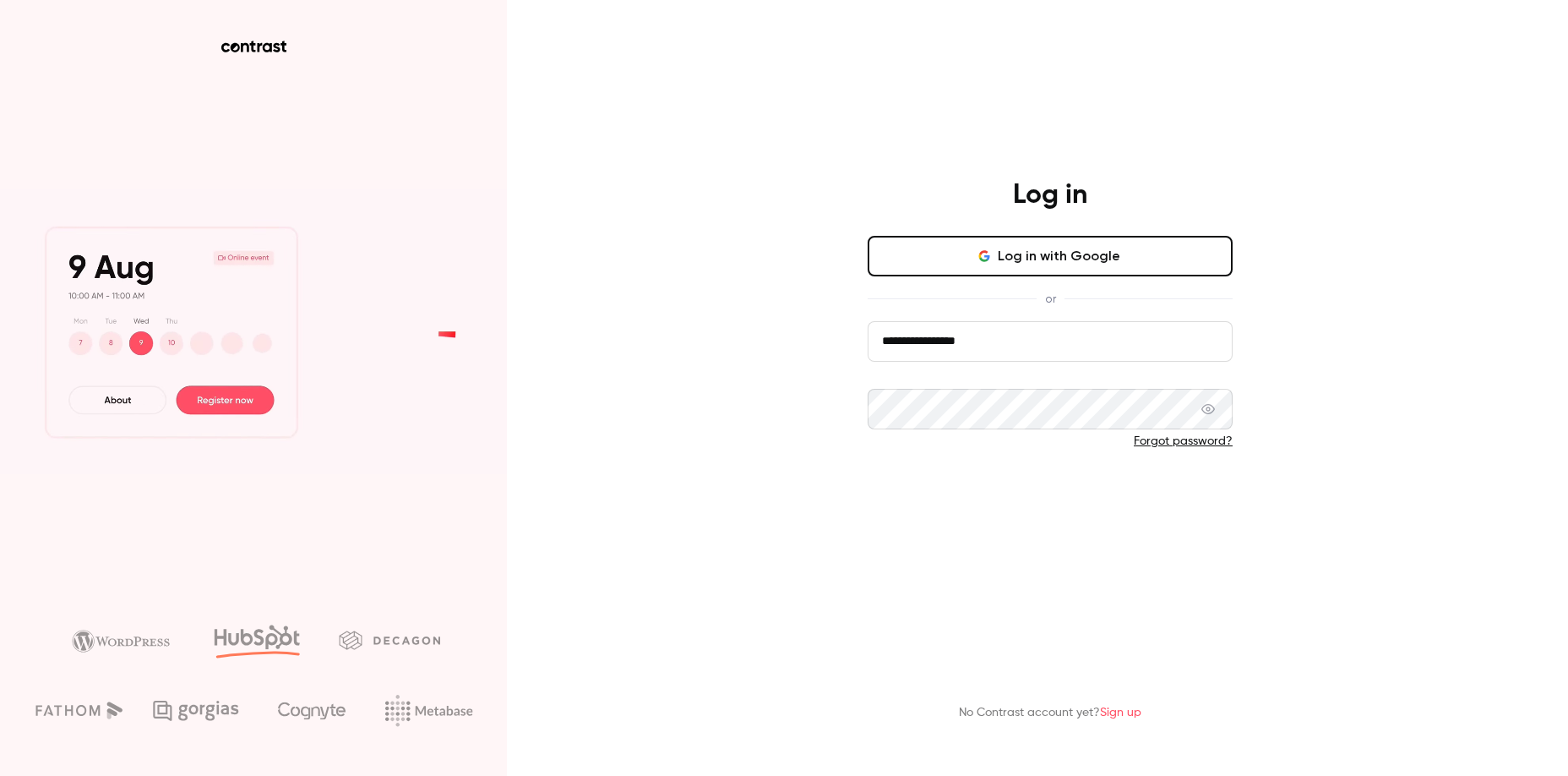
click at [1051, 492] on button "Log in" at bounding box center [1050, 496] width 365 height 40
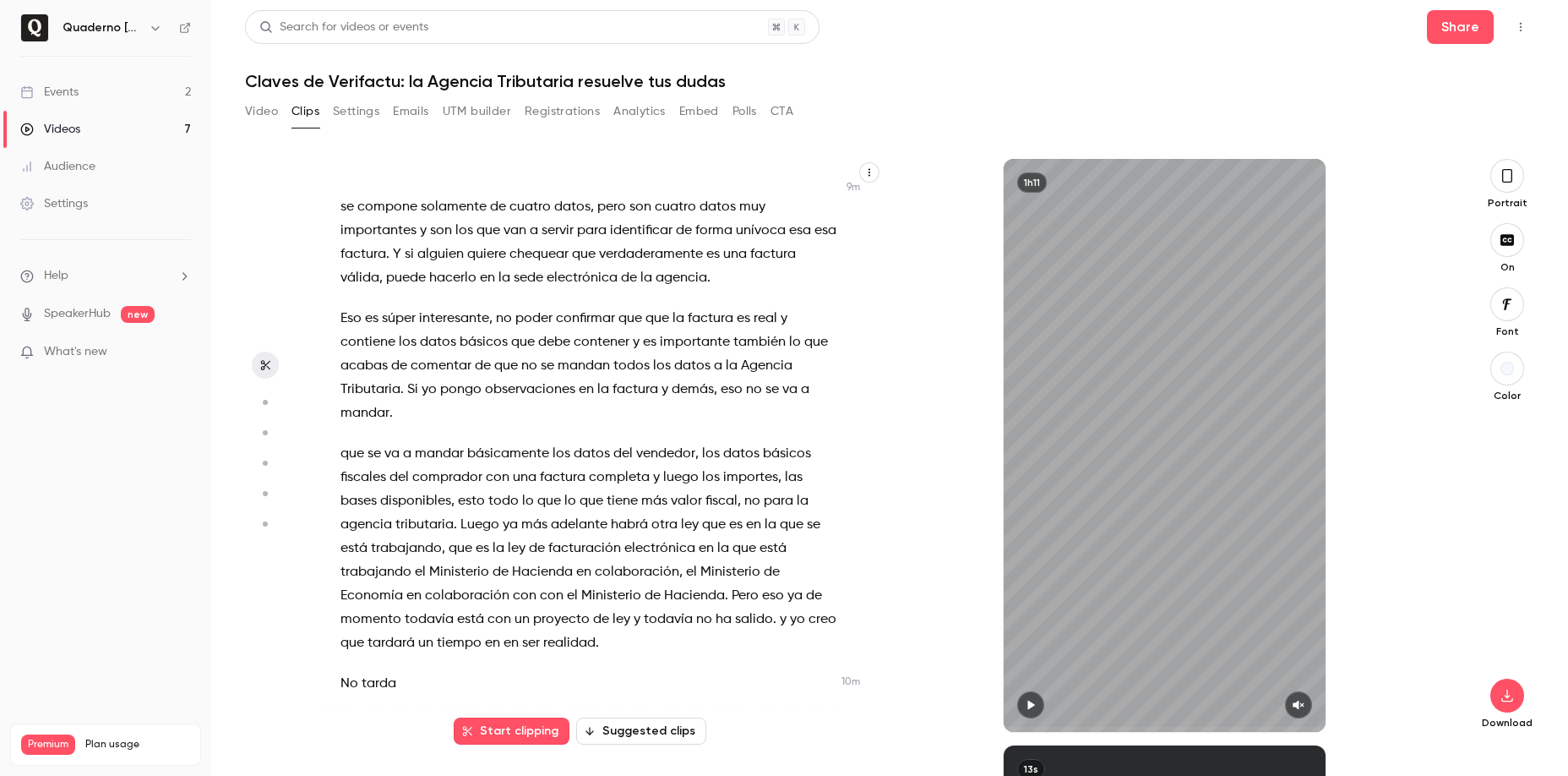
scroll to position [3451, 0]
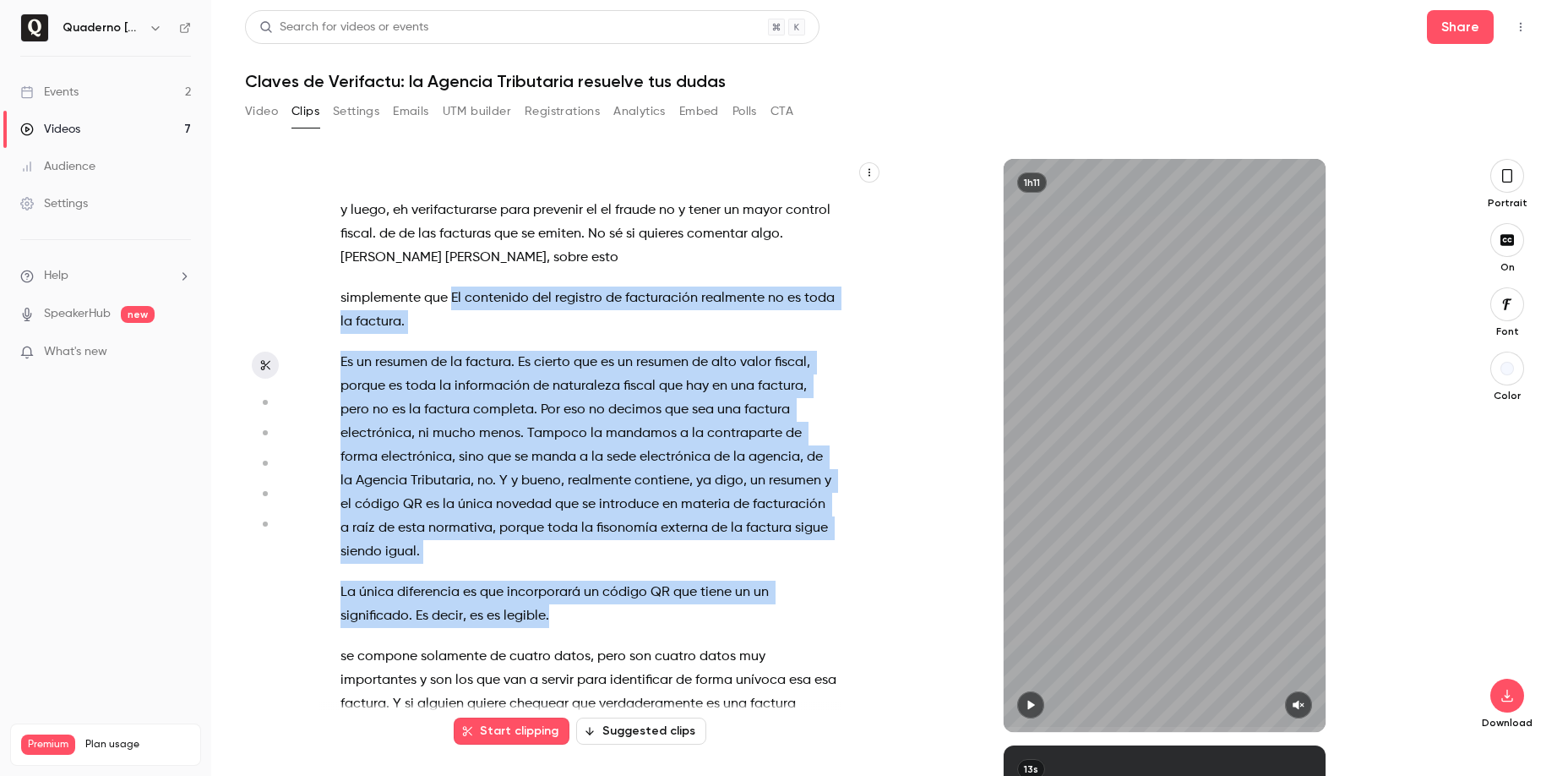
drag, startPoint x: 551, startPoint y: 597, endPoint x: 452, endPoint y: 286, distance: 326.4
click at [452, 286] on div "Hola . Buenas tardes . Ya veo mucha actividad en el chat . Yo . Creo que ya ha …" at bounding box center [596, 454] width 555 height 556
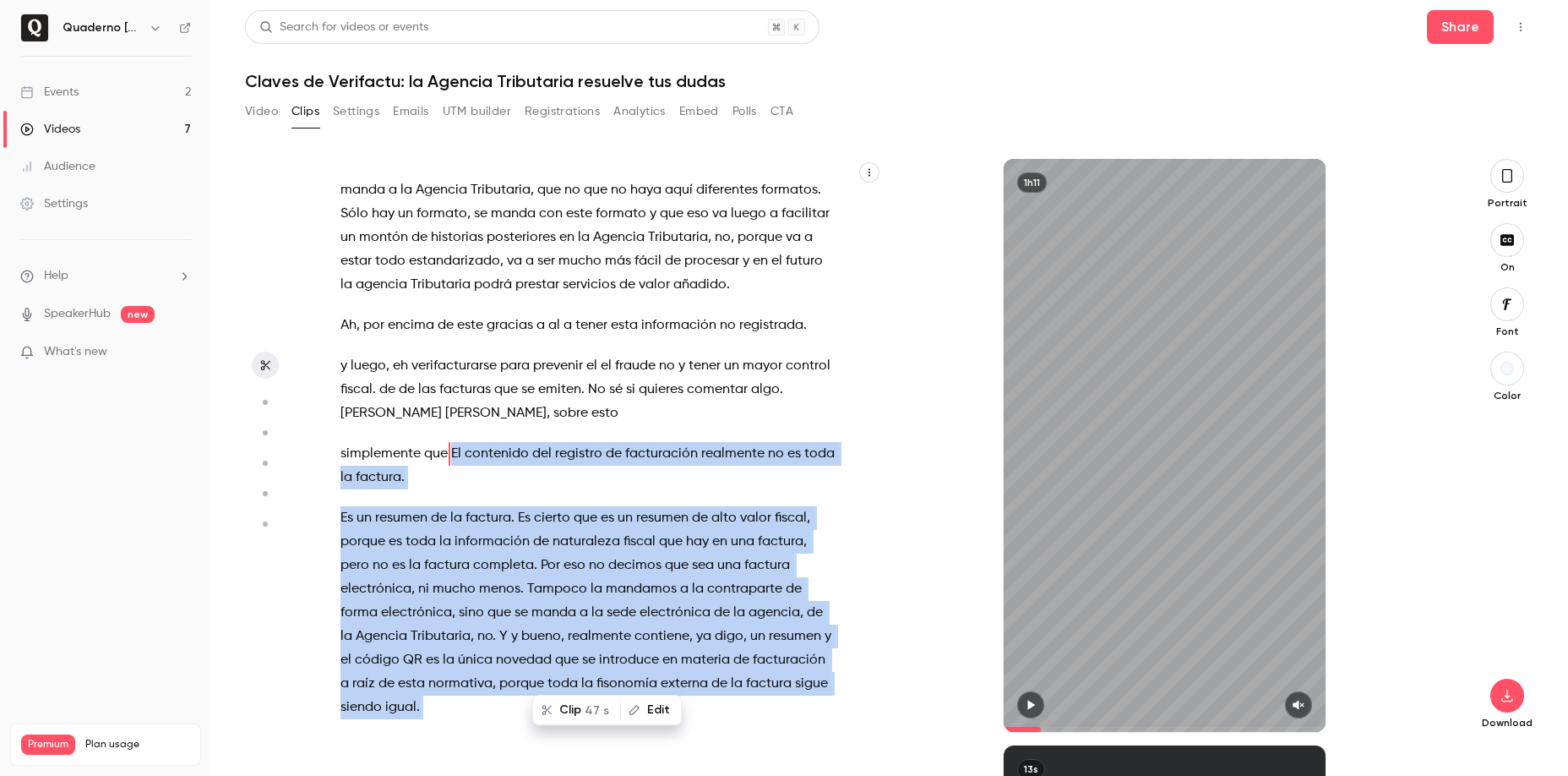
drag, startPoint x: 580, startPoint y: 710, endPoint x: 1412, endPoint y: 363, distance: 901.5
click at [580, 711] on button "Clip 47 s" at bounding box center [576, 710] width 85 height 27
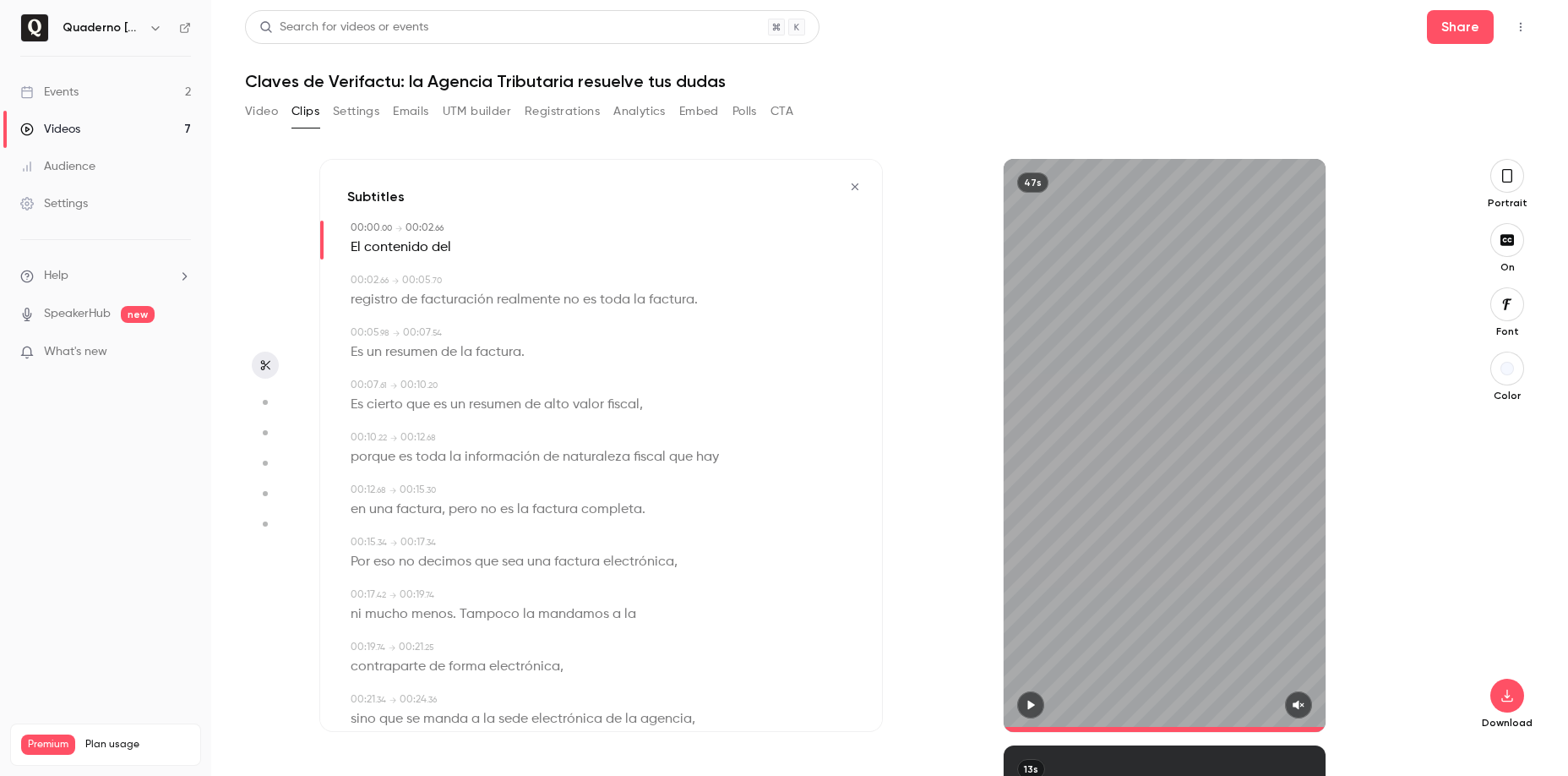
type input "*"
click at [1488, 373] on div "Color" at bounding box center [1507, 377] width 54 height 51
click at [1503, 373] on div "button" at bounding box center [1507, 368] width 13 height 13
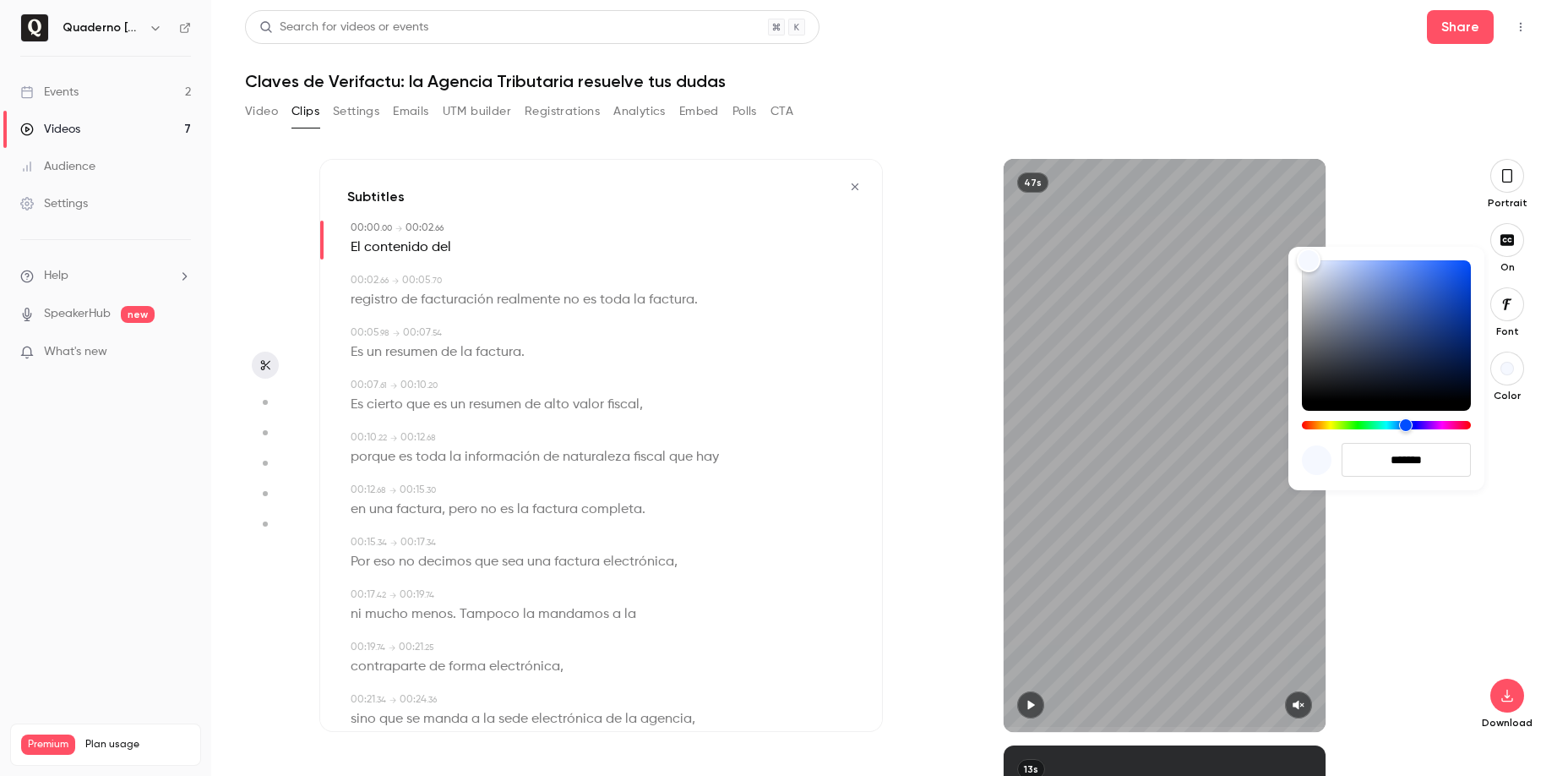
drag, startPoint x: 1436, startPoint y: 464, endPoint x: 1348, endPoint y: 455, distance: 88.5
click at [1348, 455] on input "*******" at bounding box center [1406, 460] width 129 height 34
paste input
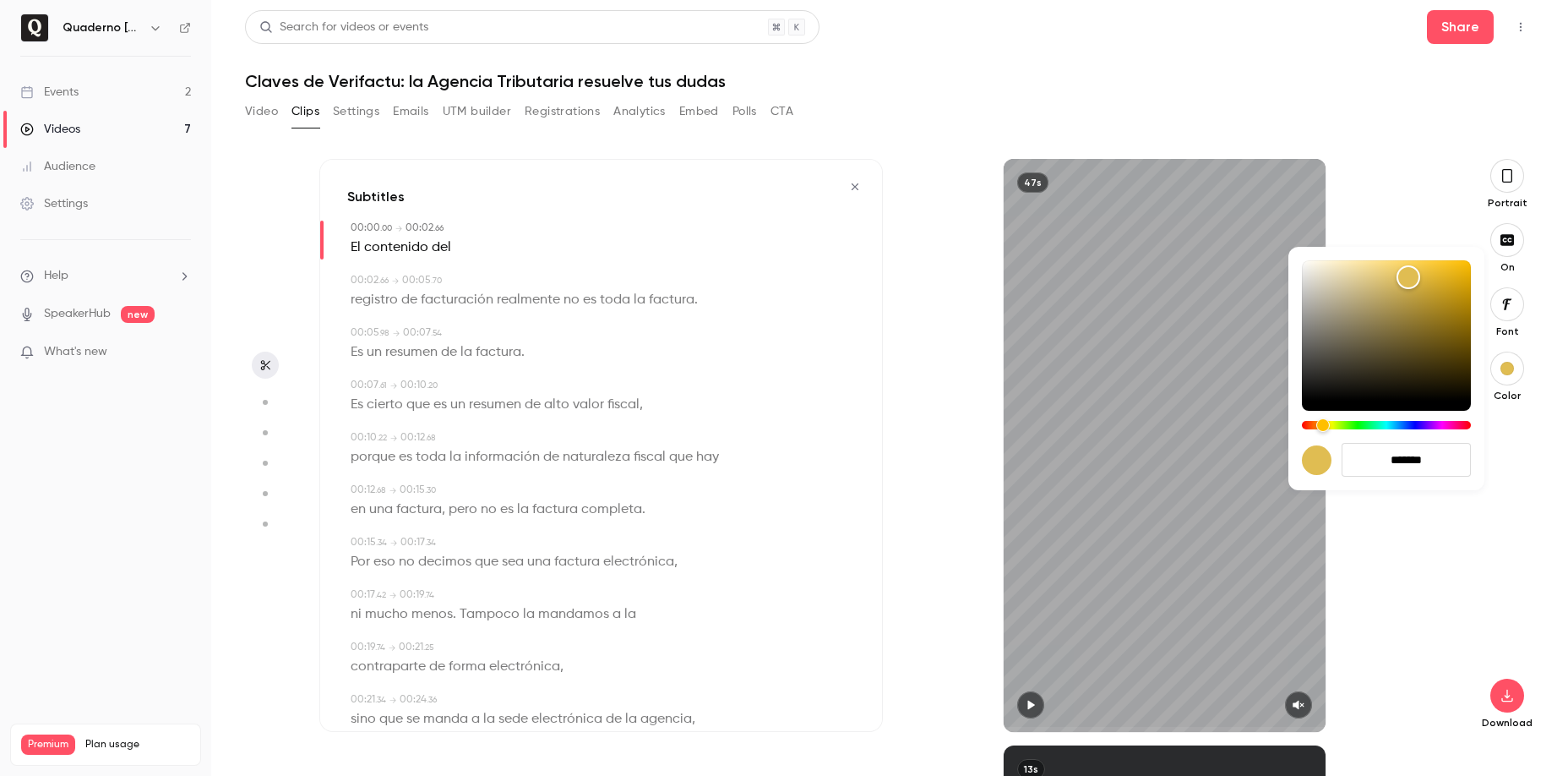
type input "*******"
click at [1503, 300] on div at bounding box center [784, 388] width 1568 height 776
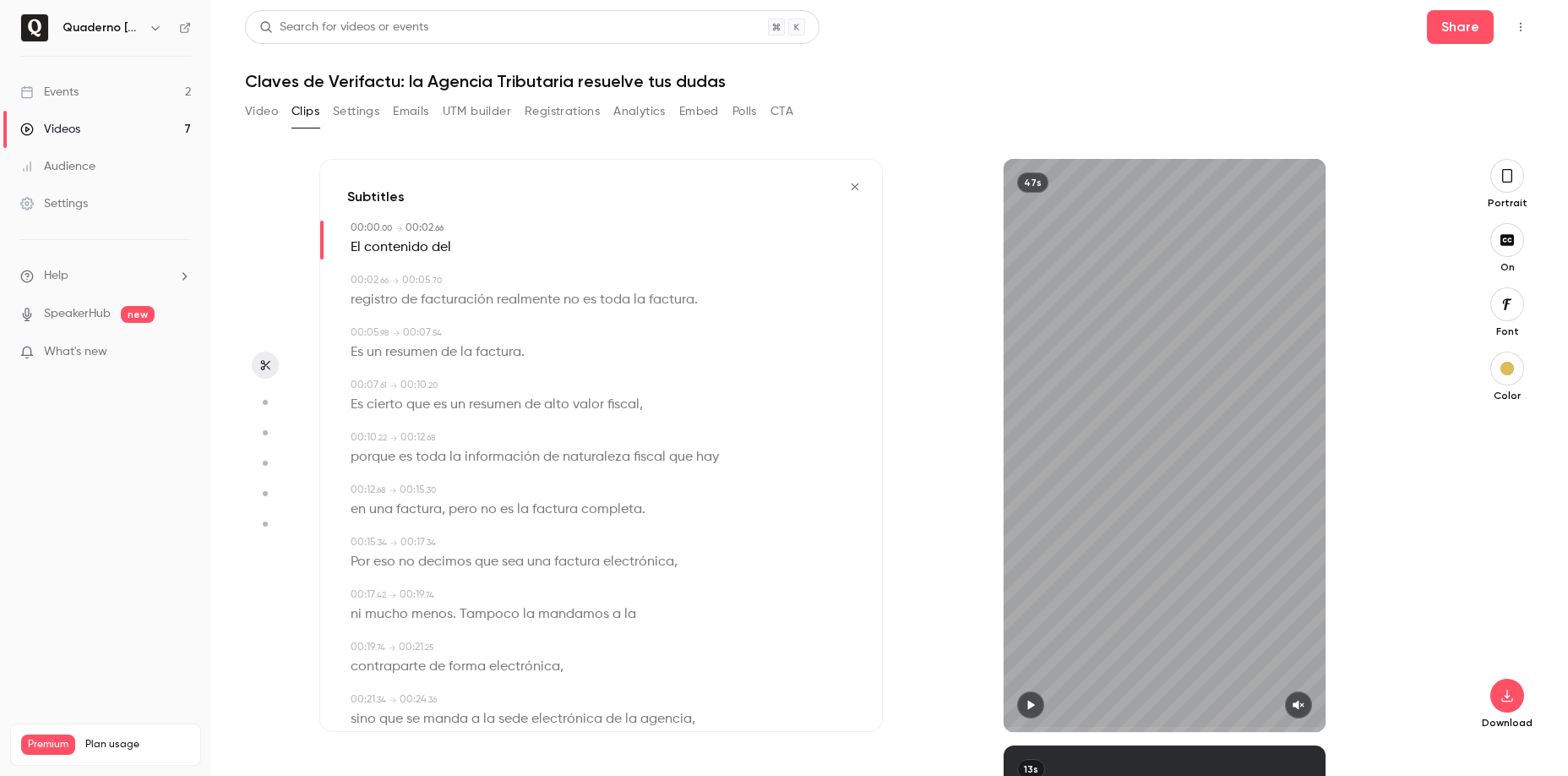
click at [1511, 315] on button "button" at bounding box center [1507, 304] width 34 height 34
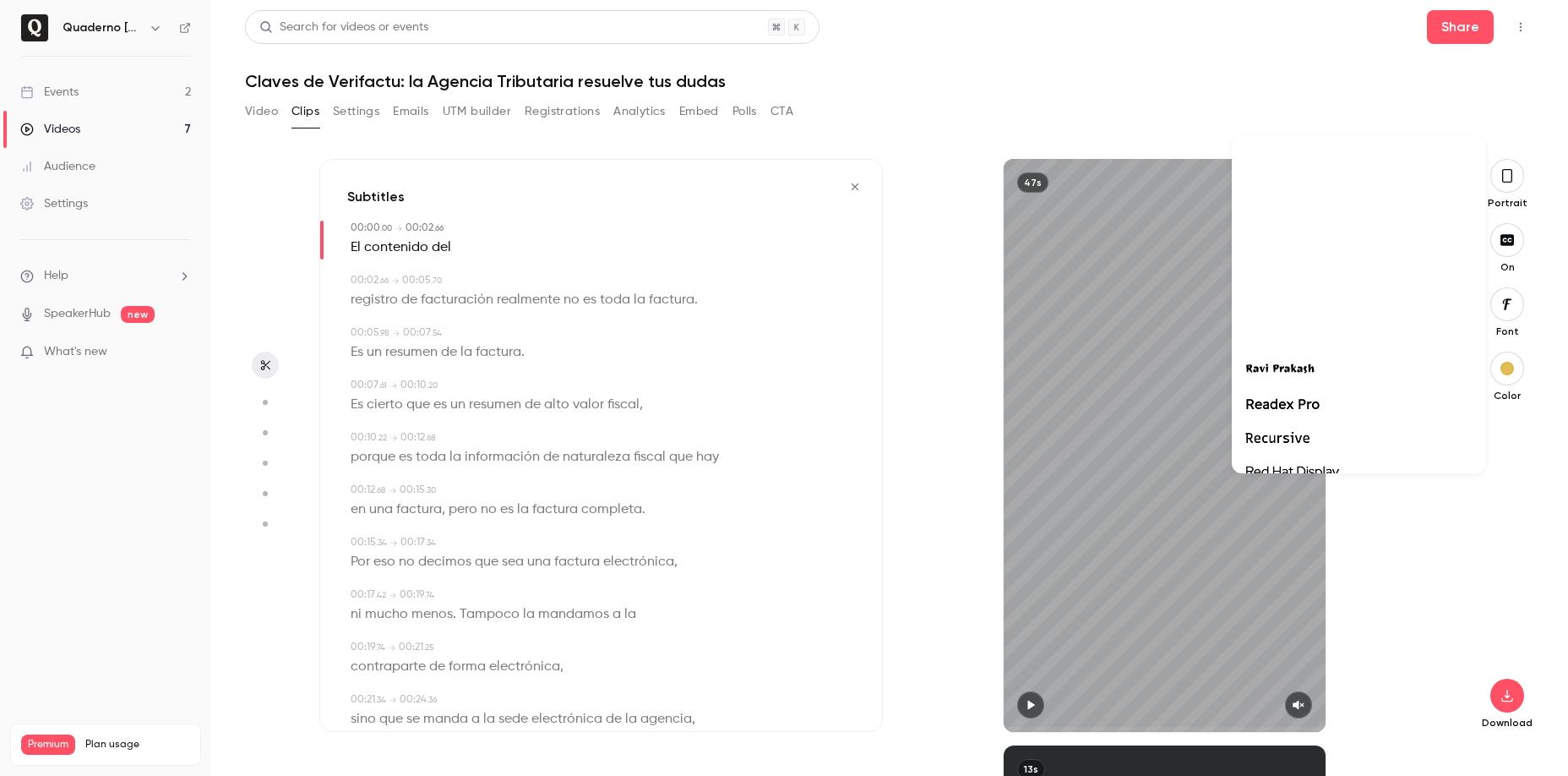
scroll to position [39467, 0]
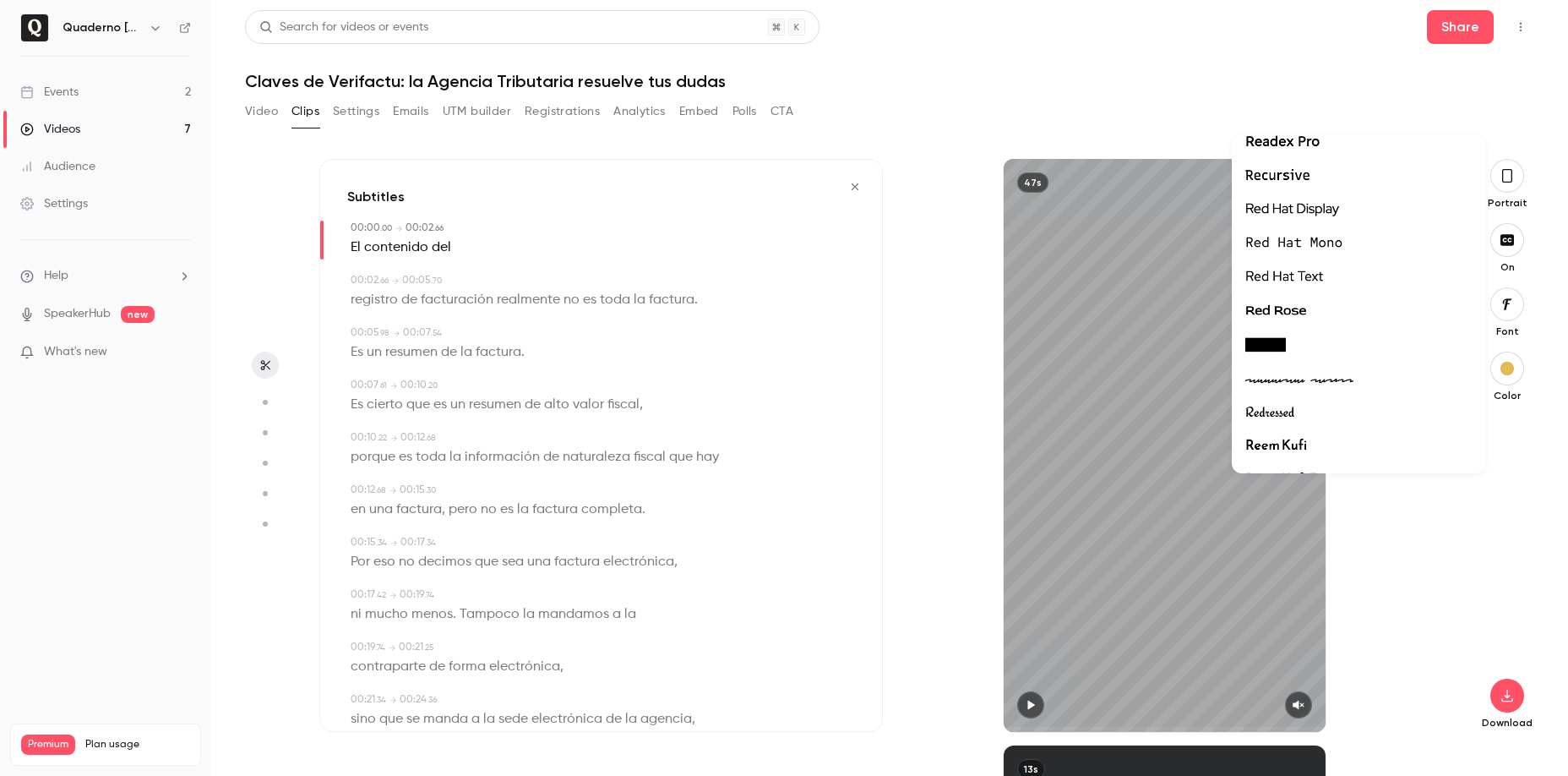
click at [1365, 138] on div at bounding box center [1358, 141] width 226 height 22
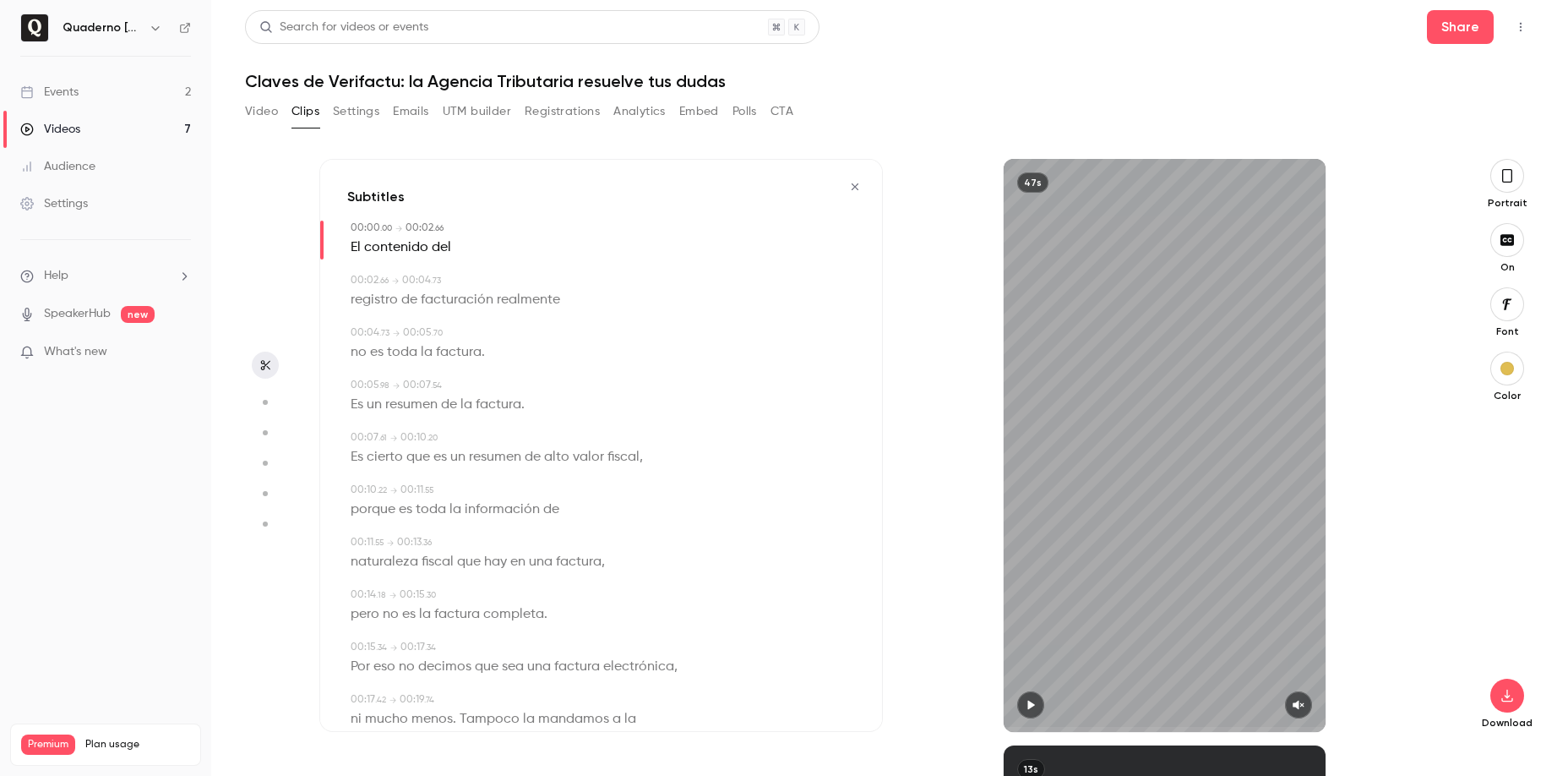
click at [1506, 174] on icon "button" at bounding box center [1507, 176] width 13 height 19
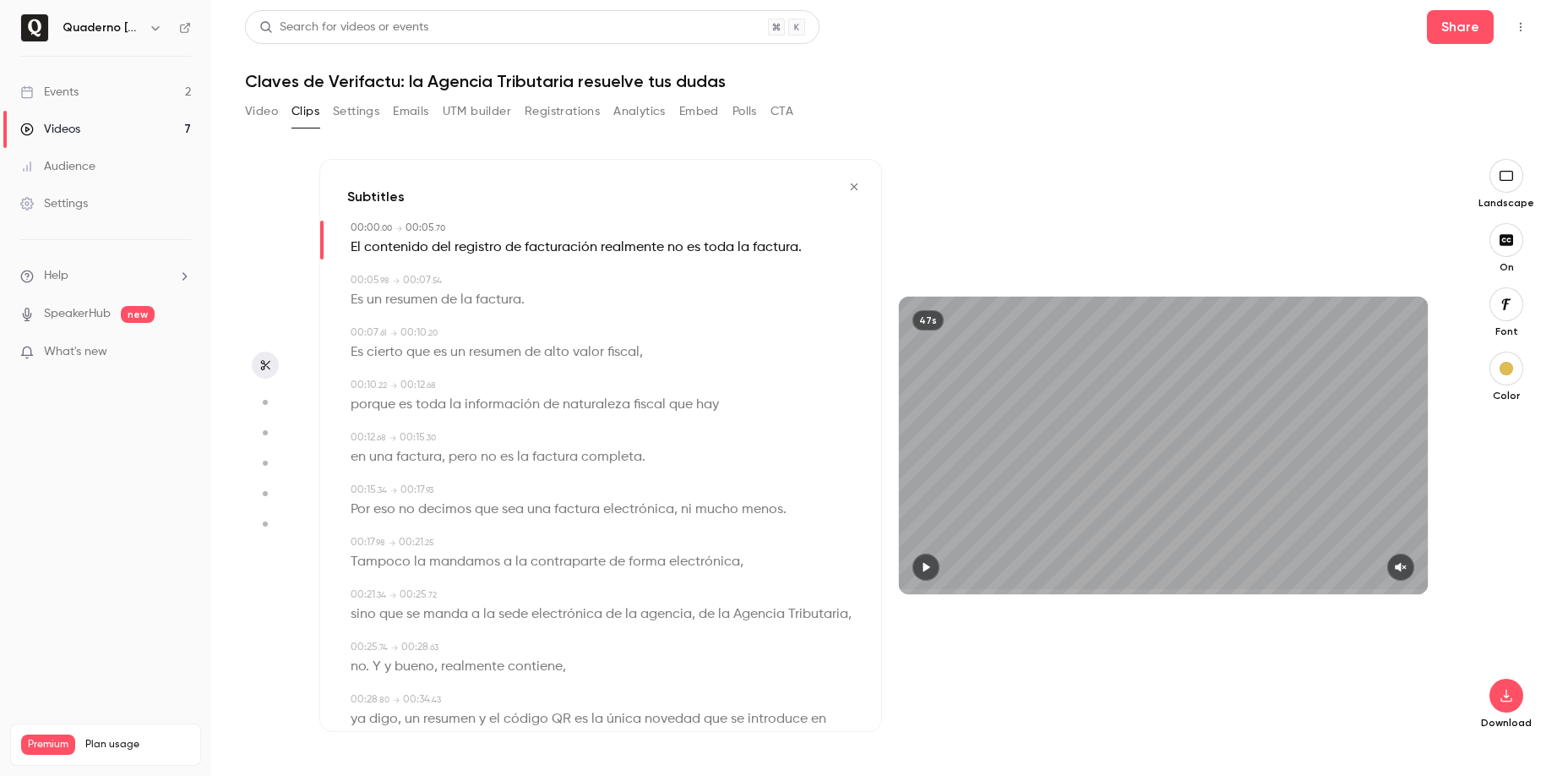
click at [928, 567] on icon "button" at bounding box center [926, 567] width 7 height 9
click at [1405, 569] on icon "button" at bounding box center [1401, 567] width 13 height 12
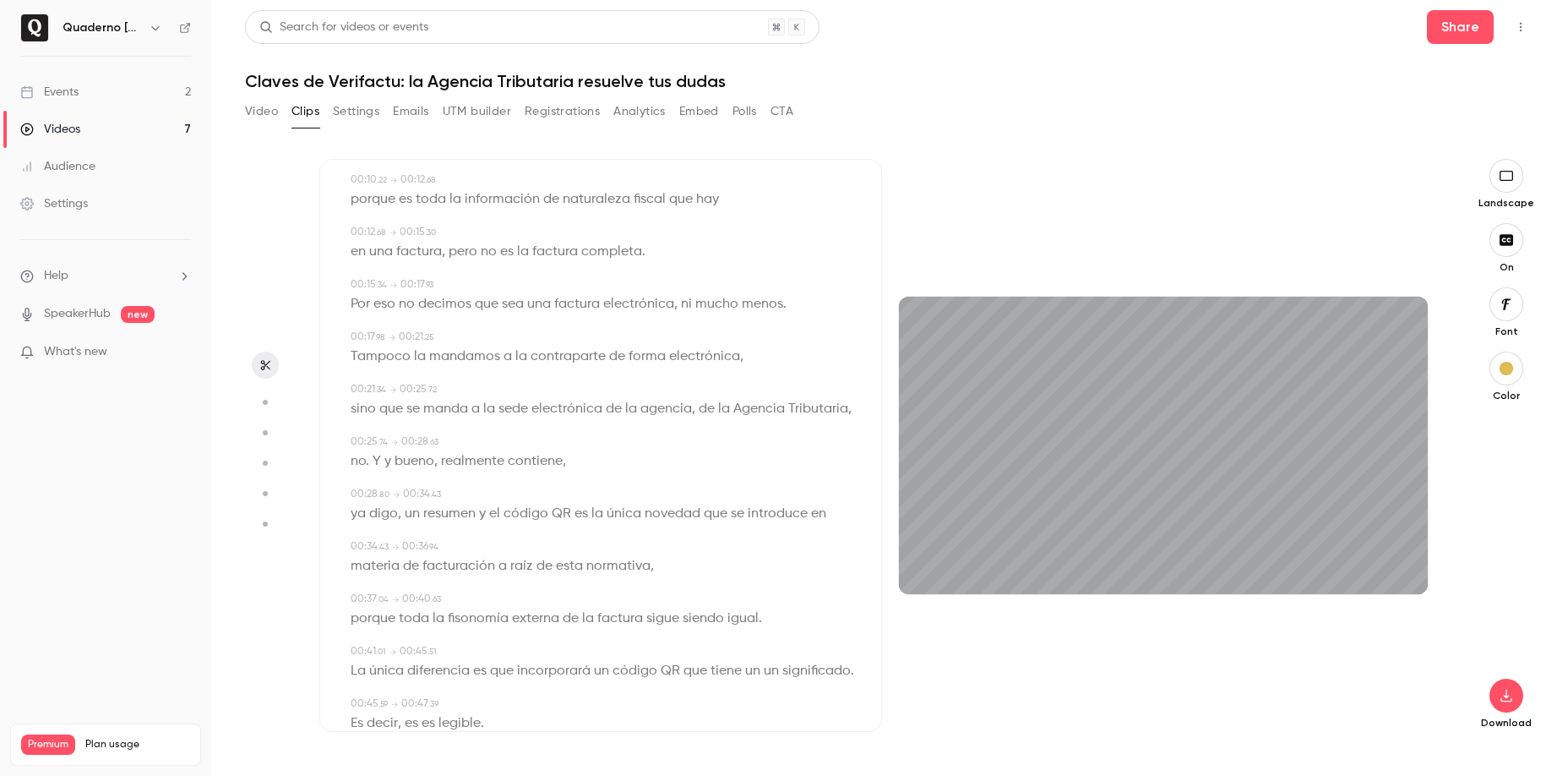
scroll to position [206, 0]
click at [388, 473] on span "no. Y y" at bounding box center [370, 460] width 40 height 23
type input "****"
click at [387, 473] on span "no. Y y" at bounding box center [370, 460] width 40 height 23
click at [411, 473] on span "bueno" at bounding box center [414, 460] width 39 height 23
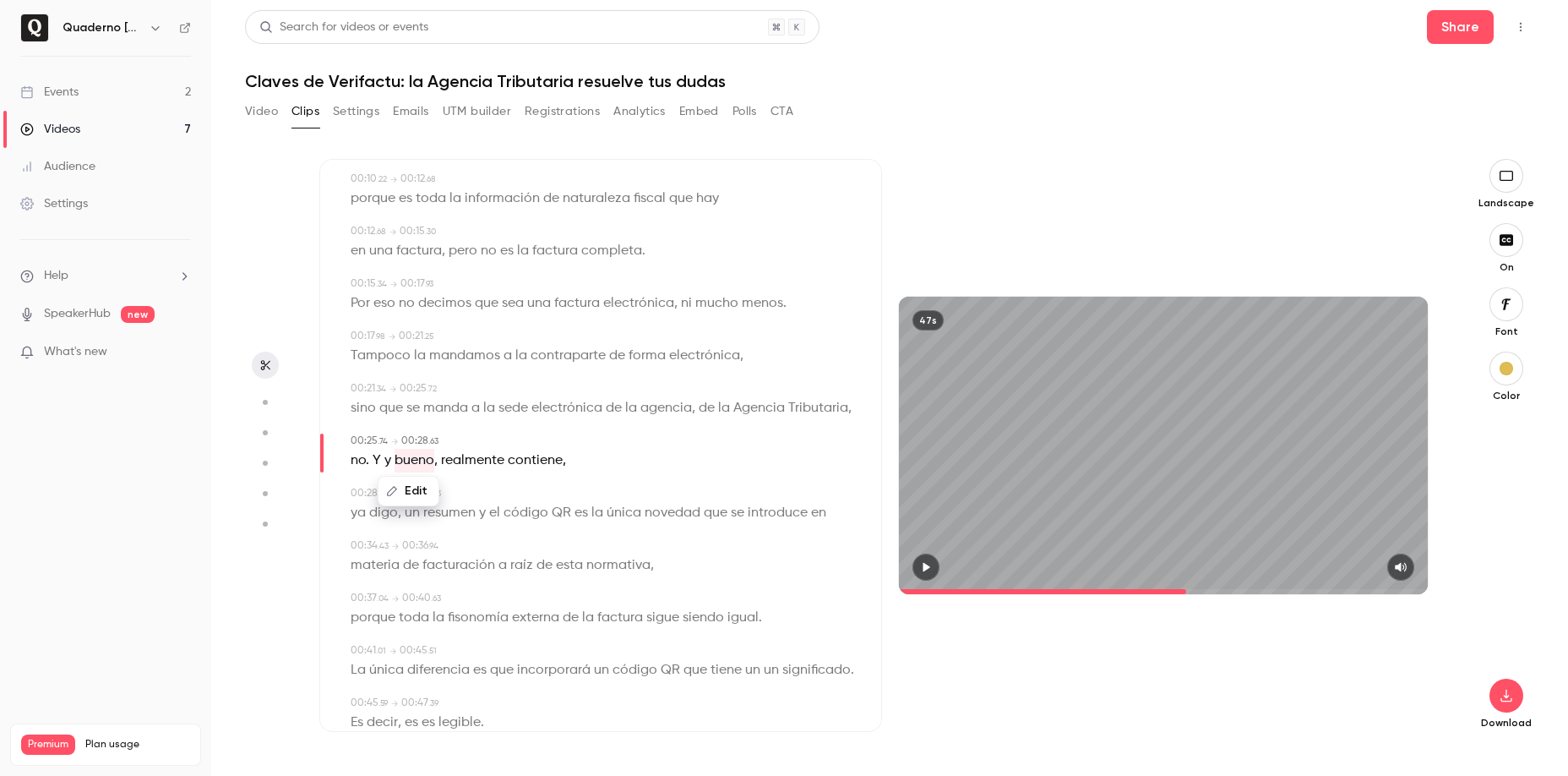
click at [395, 473] on span "bueno" at bounding box center [414, 460] width 39 height 23
click at [387, 473] on span "no. Y y" at bounding box center [370, 460] width 40 height 23
click at [370, 505] on button "Edit" at bounding box center [365, 490] width 58 height 27
click at [394, 514] on input "*******" at bounding box center [400, 497] width 152 height 34
type input "*****"
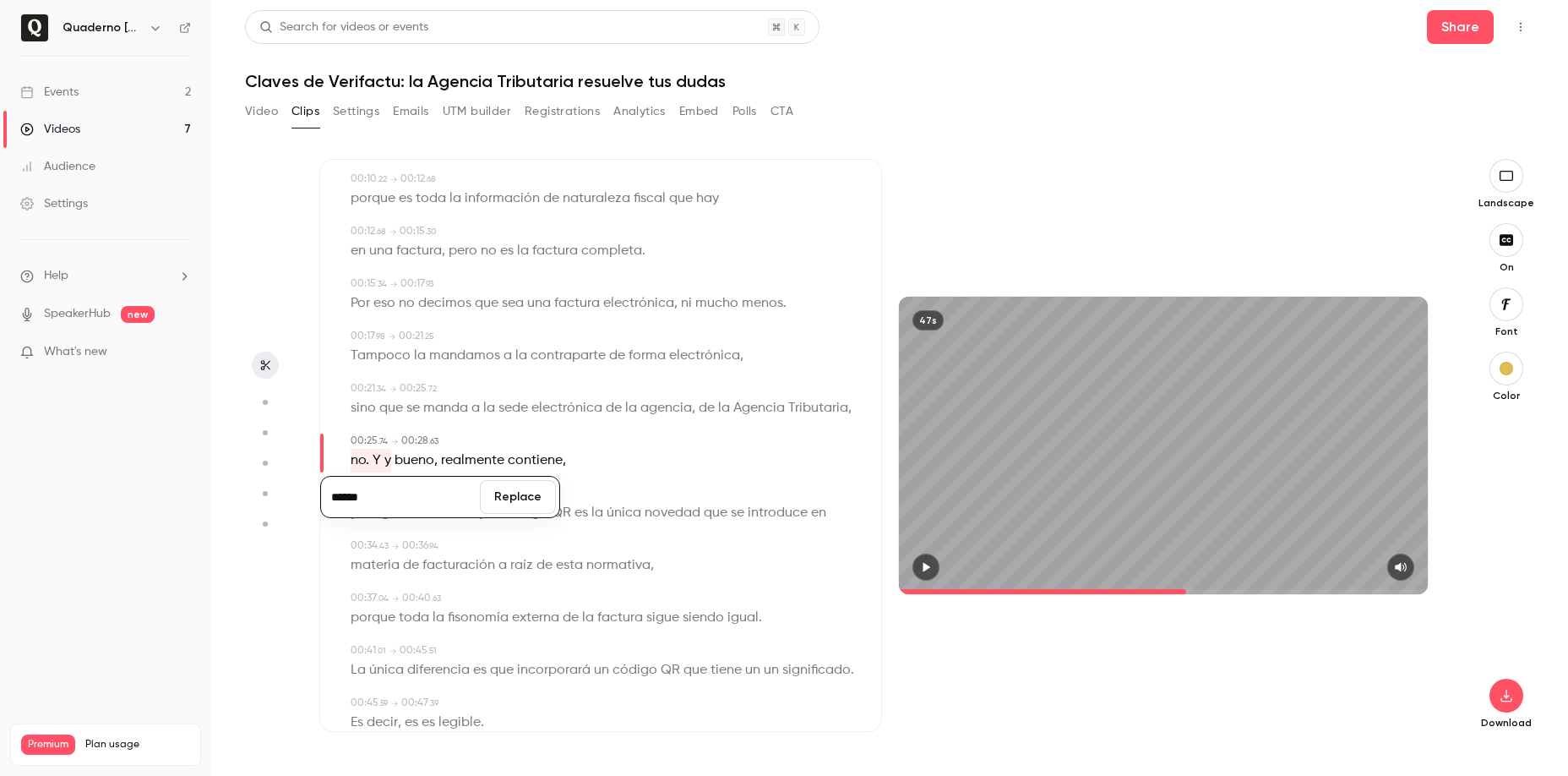
click at [514, 514] on button "Replace" at bounding box center [517, 497] width 76 height 34
click at [532, 501] on div "00:28 . 80 → 00:34 . 43" at bounding box center [603, 493] width 503 height 15
click at [920, 563] on icon "button" at bounding box center [925, 567] width 13 height 12
click at [917, 564] on button "button" at bounding box center [925, 566] width 27 height 27
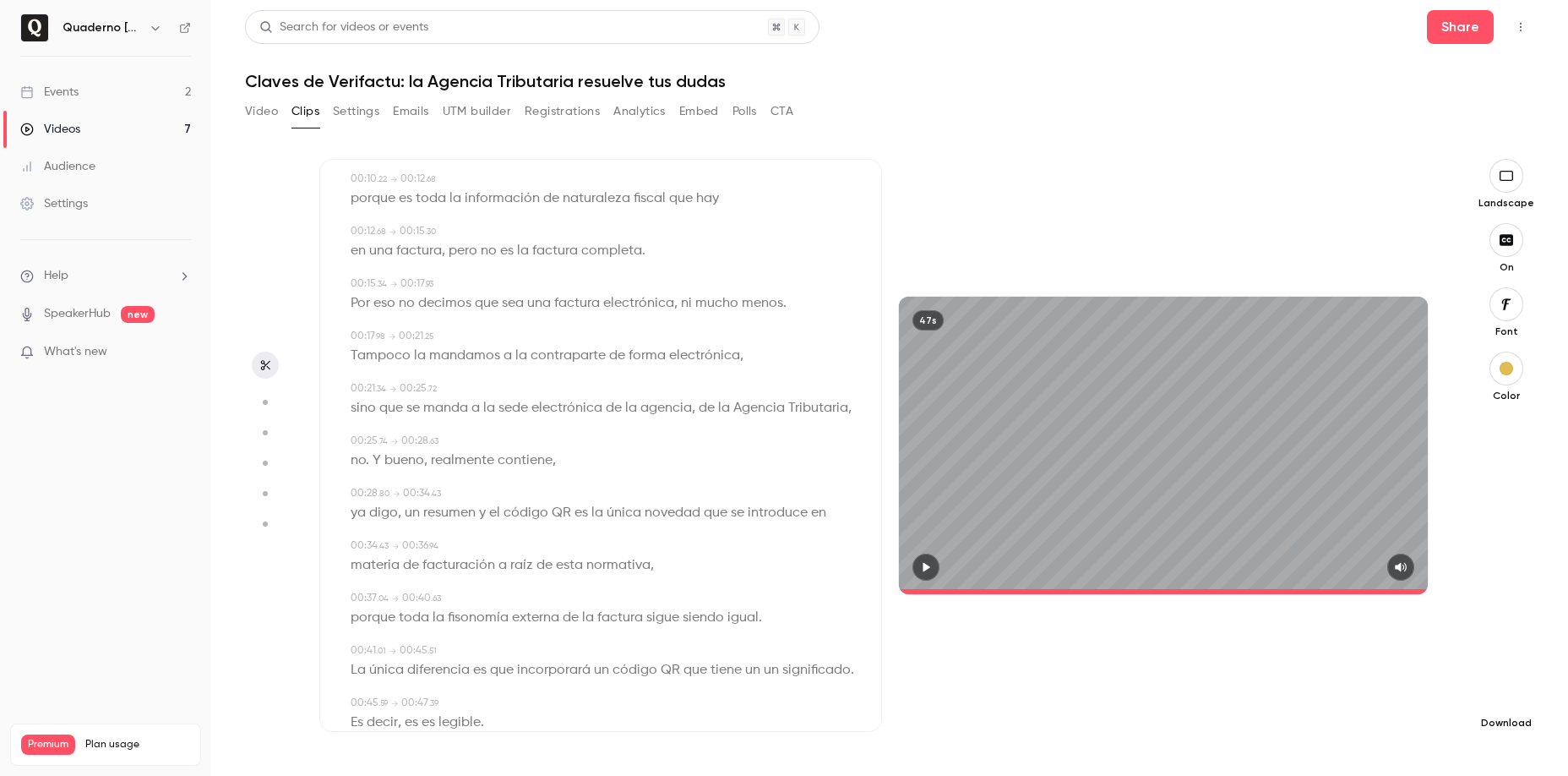
click at [1503, 693] on icon "button" at bounding box center [1506, 695] width 21 height 13
click at [1383, 726] on span "Standard" at bounding box center [1380, 725] width 194 height 18
type input "****"
click at [95, 124] on link "Videos 7" at bounding box center [106, 129] width 211 height 37
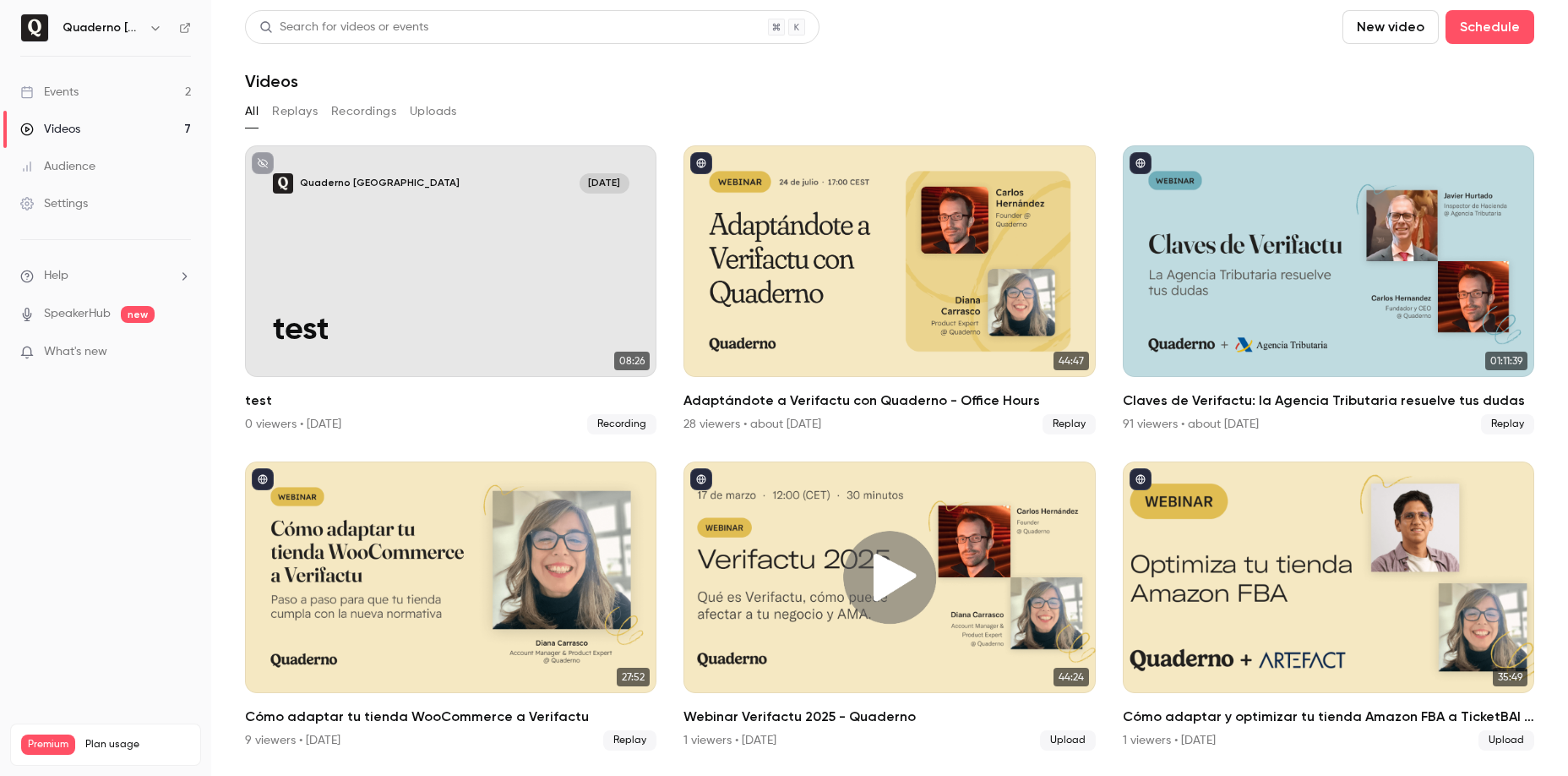
click at [341, 111] on button "Recordings" at bounding box center [364, 111] width 65 height 27
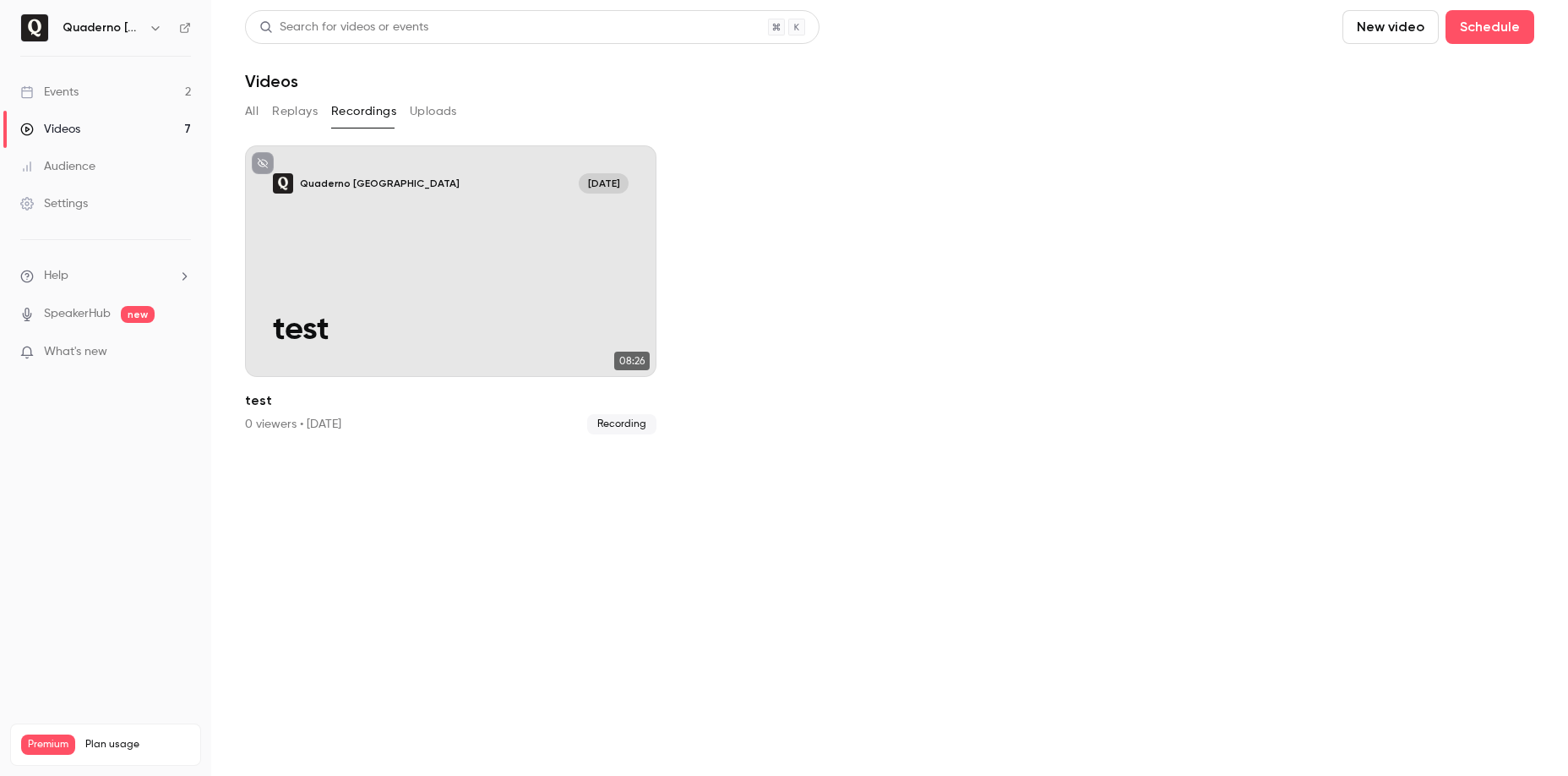
click at [294, 123] on button "Replays" at bounding box center [295, 111] width 46 height 27
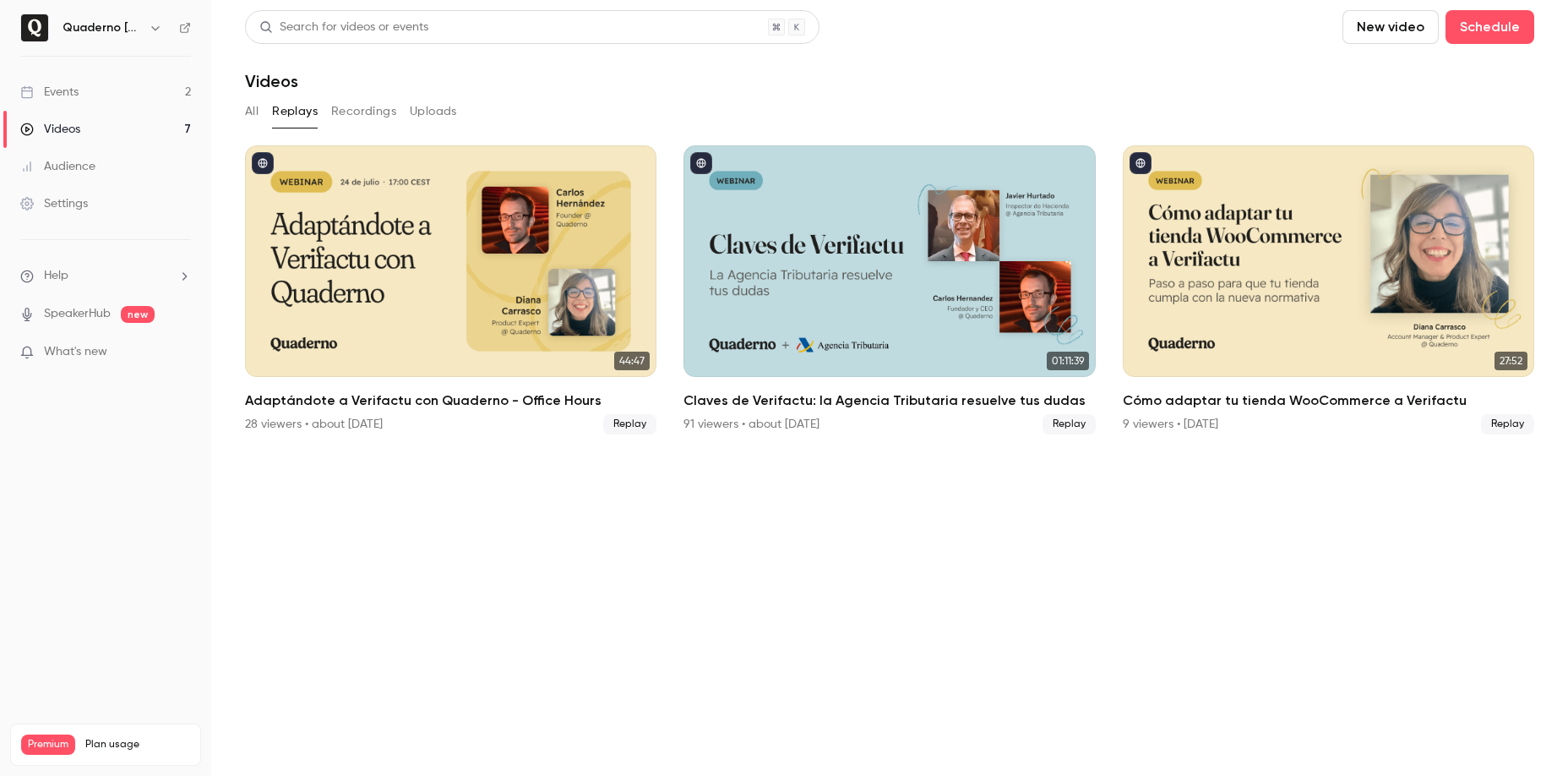
click at [255, 108] on button "All" at bounding box center [252, 111] width 13 height 27
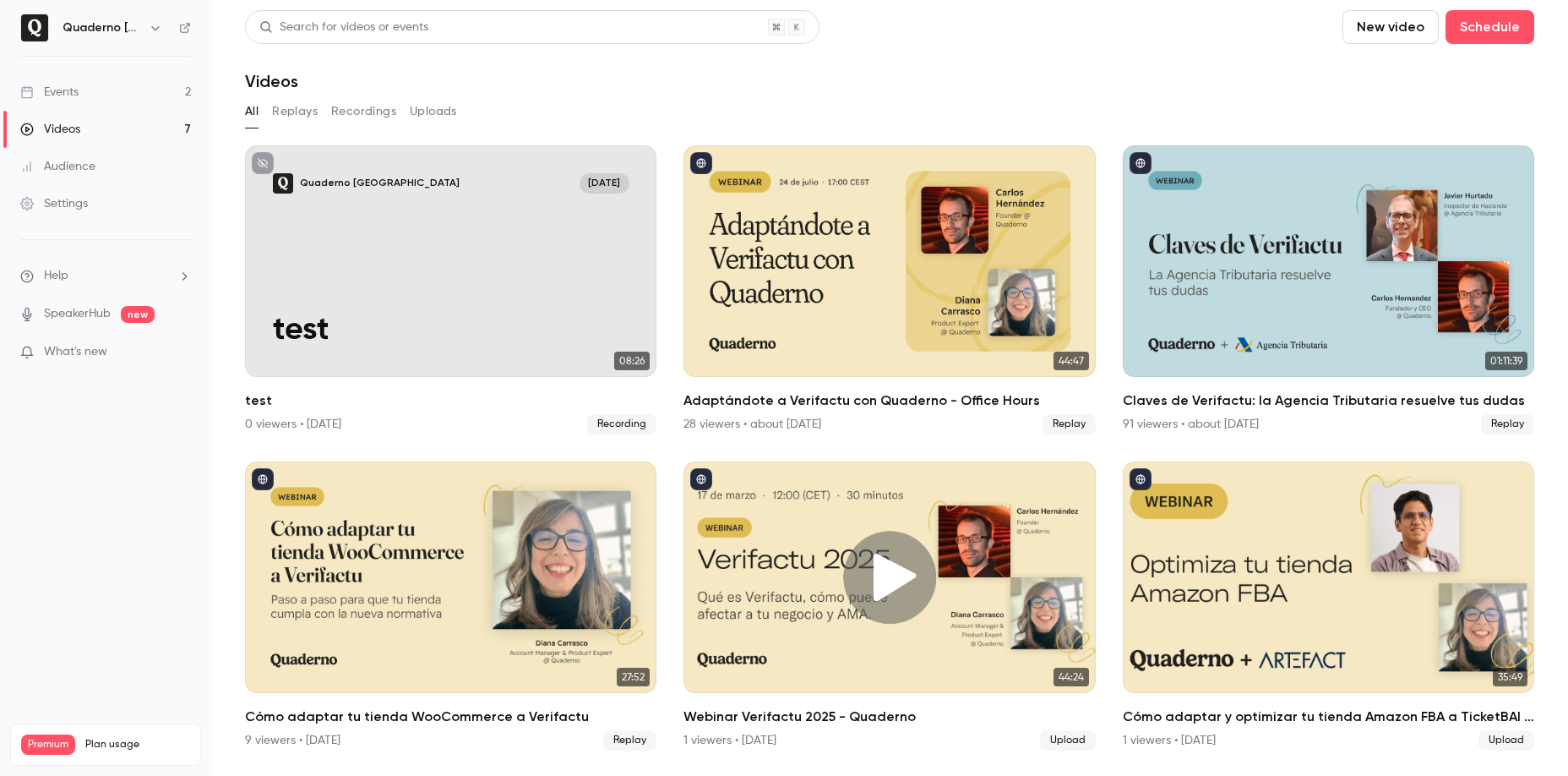
click at [136, 34] on h6 "Quaderno [GEOGRAPHIC_DATA]" at bounding box center [102, 28] width 80 height 17
click at [145, 29] on button "button" at bounding box center [155, 28] width 21 height 21
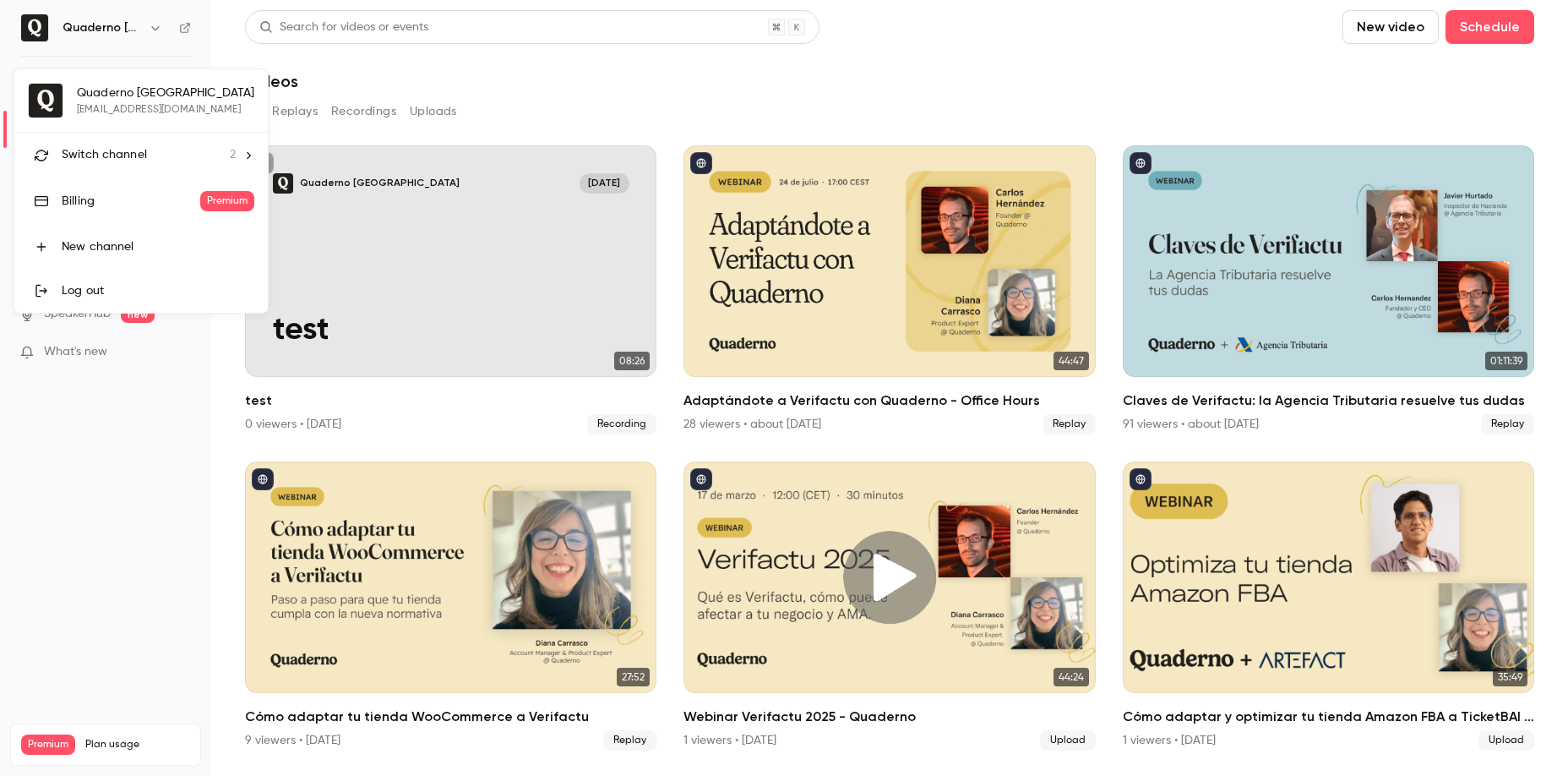
click at [191, 154] on div "Switch channel 2" at bounding box center [149, 154] width 174 height 18
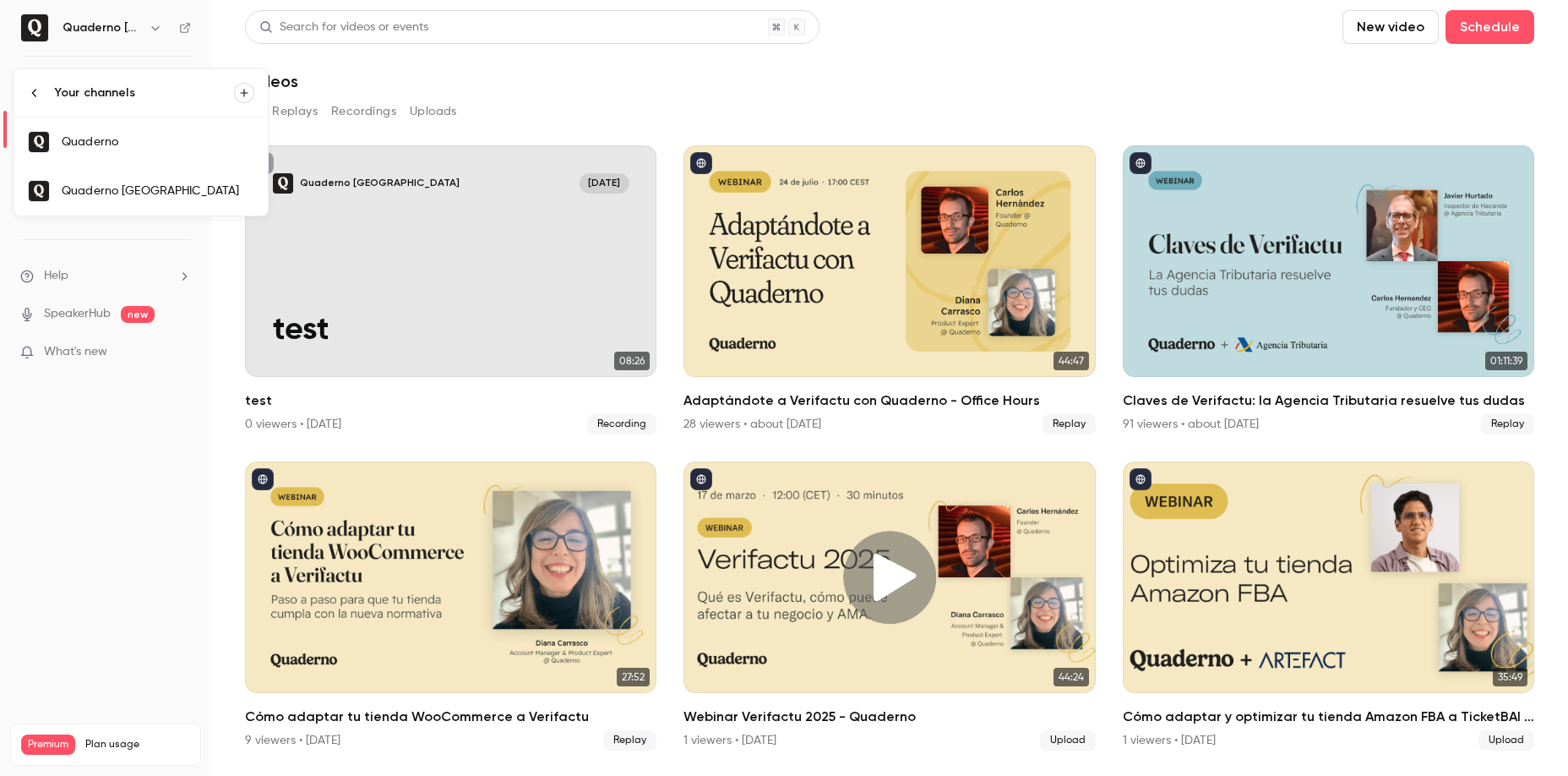
click at [157, 152] on link "Quaderno" at bounding box center [140, 142] width 254 height 49
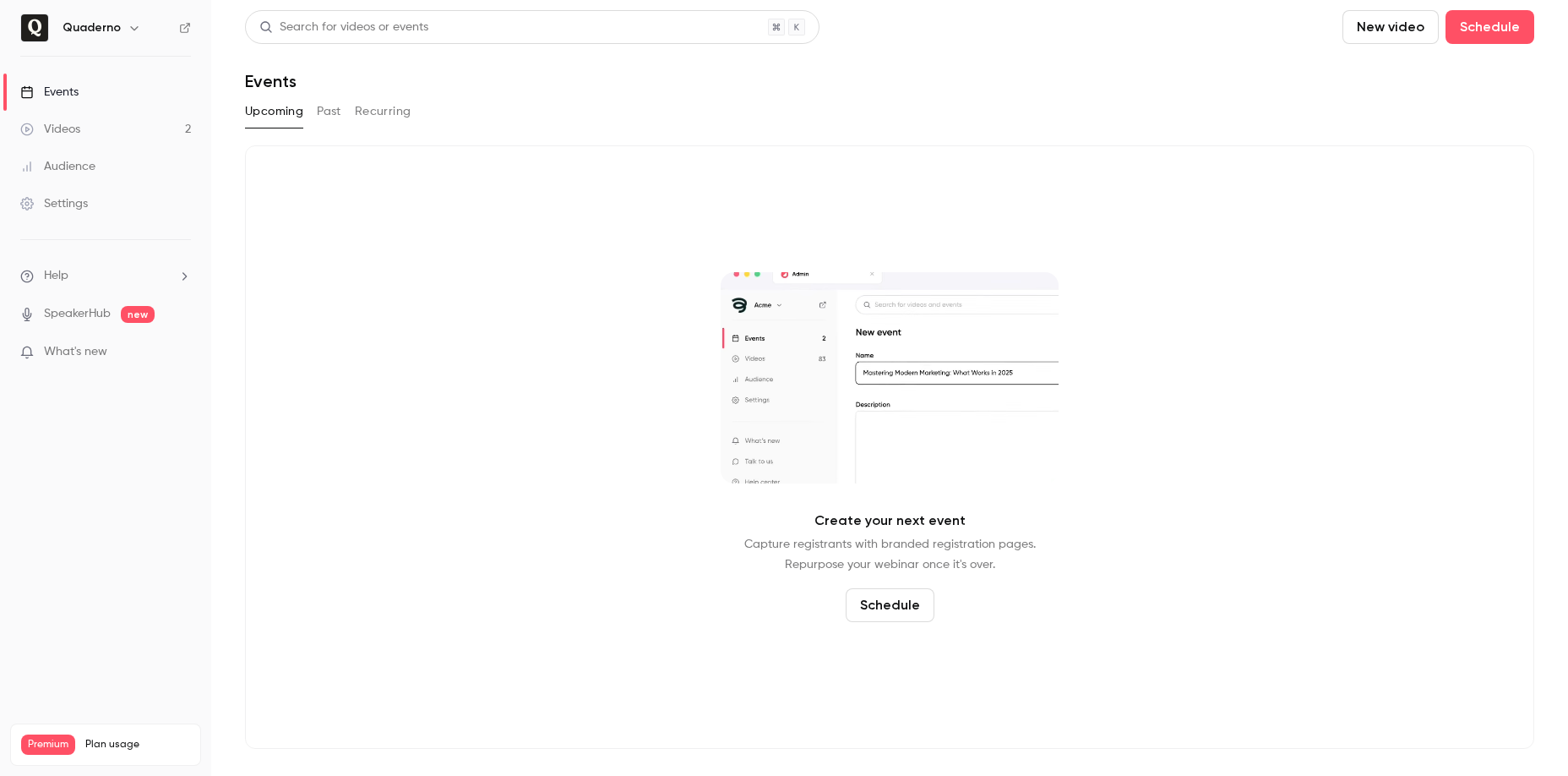
click at [327, 109] on button "Past" at bounding box center [329, 111] width 24 height 27
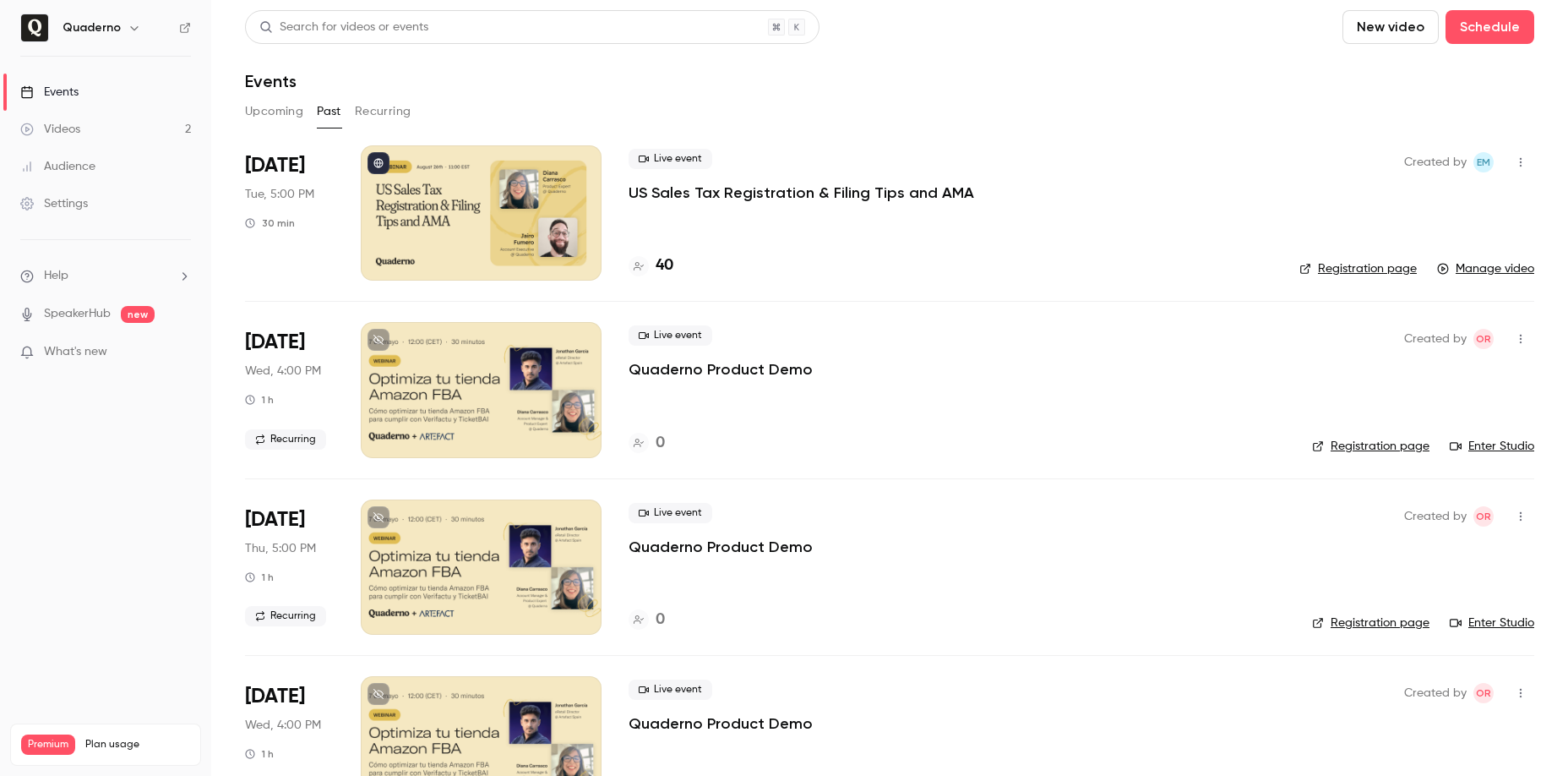
click at [501, 224] on div at bounding box center [481, 212] width 240 height 135
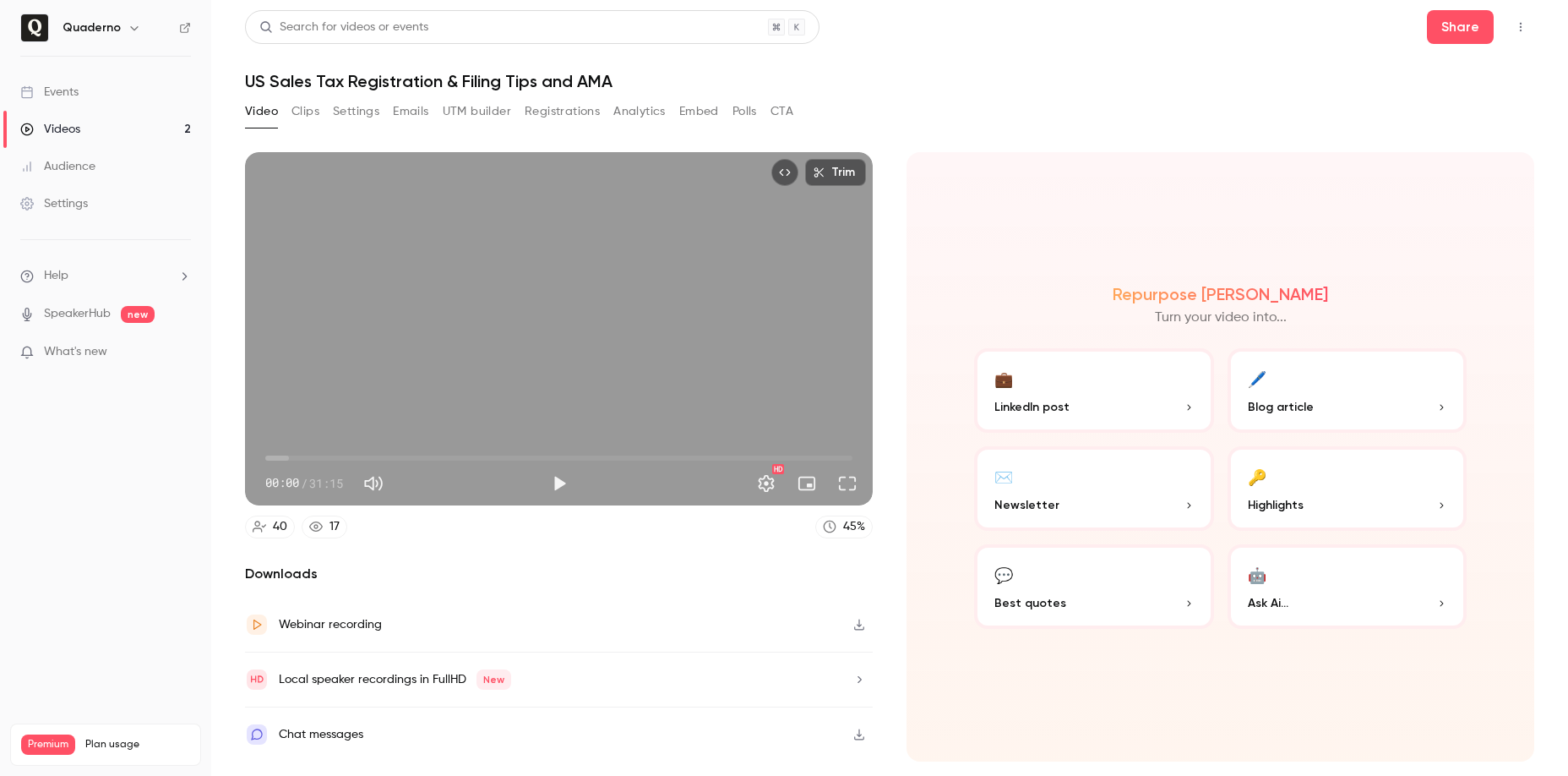
click at [298, 118] on button "Clips" at bounding box center [306, 111] width 28 height 27
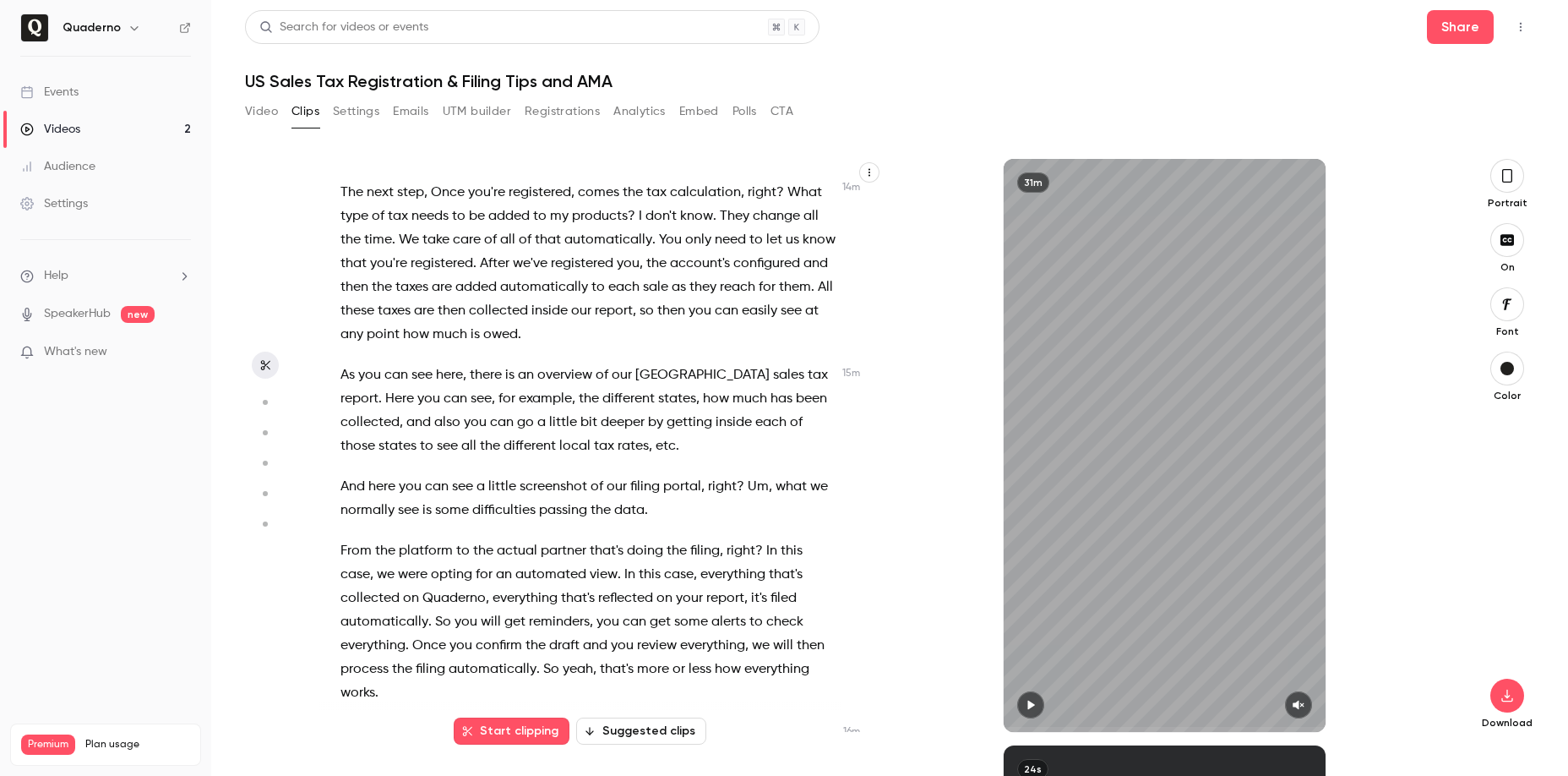
scroll to position [5878, 0]
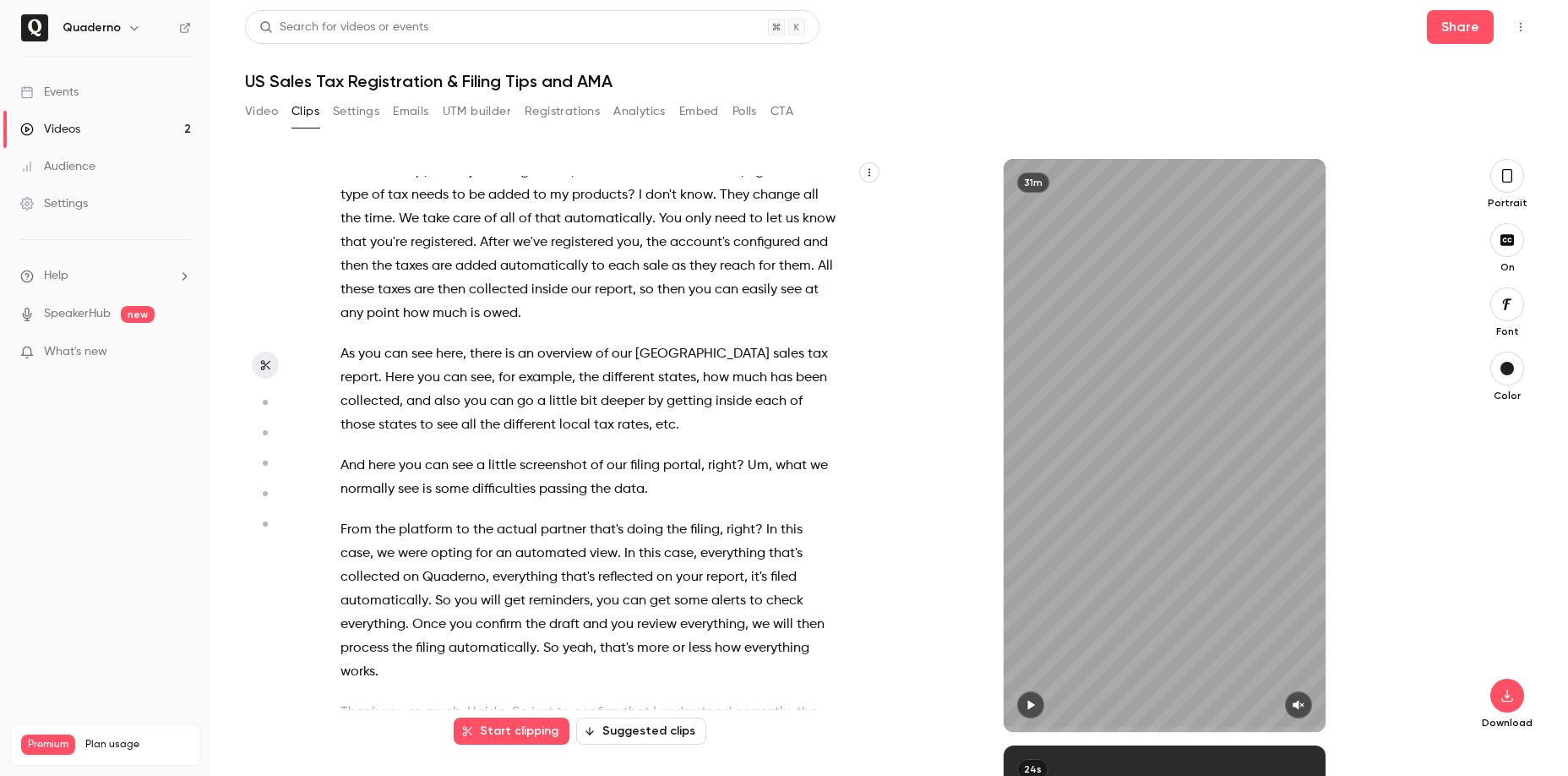
click at [703, 389] on span "how" at bounding box center [716, 377] width 26 height 23
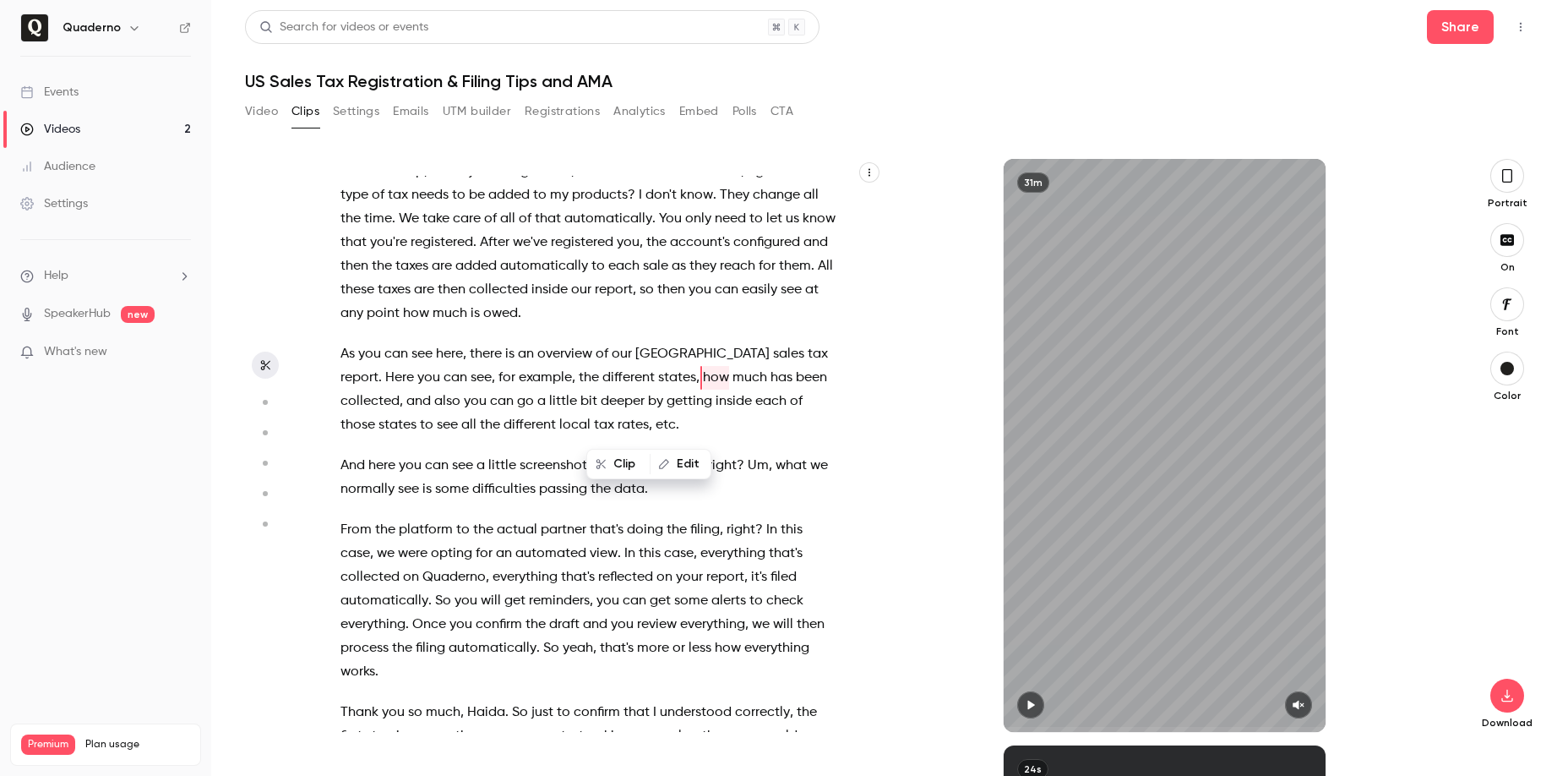
scroll to position [5849, 0]
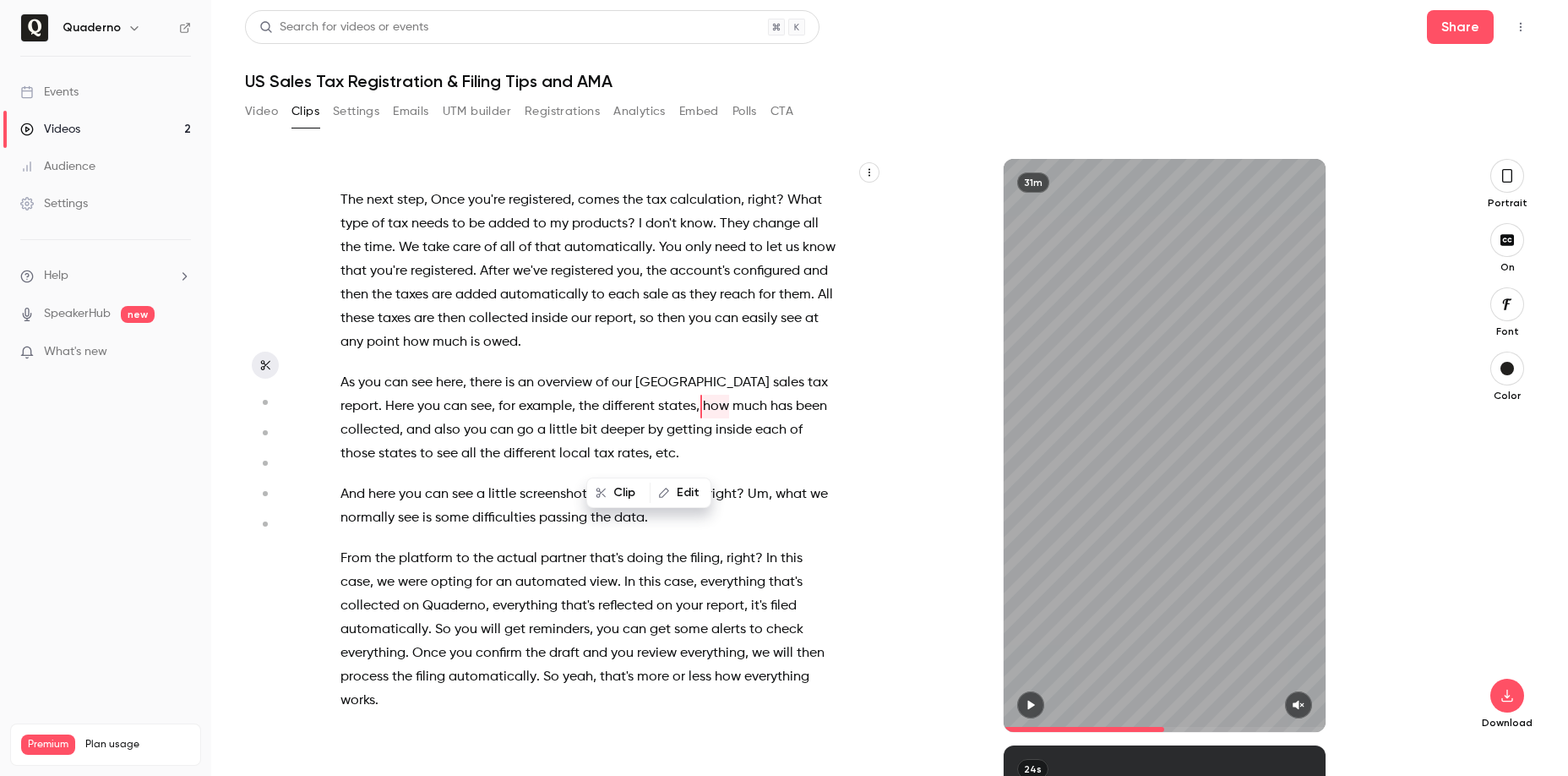
click at [379, 418] on span "report" at bounding box center [359, 406] width 38 height 23
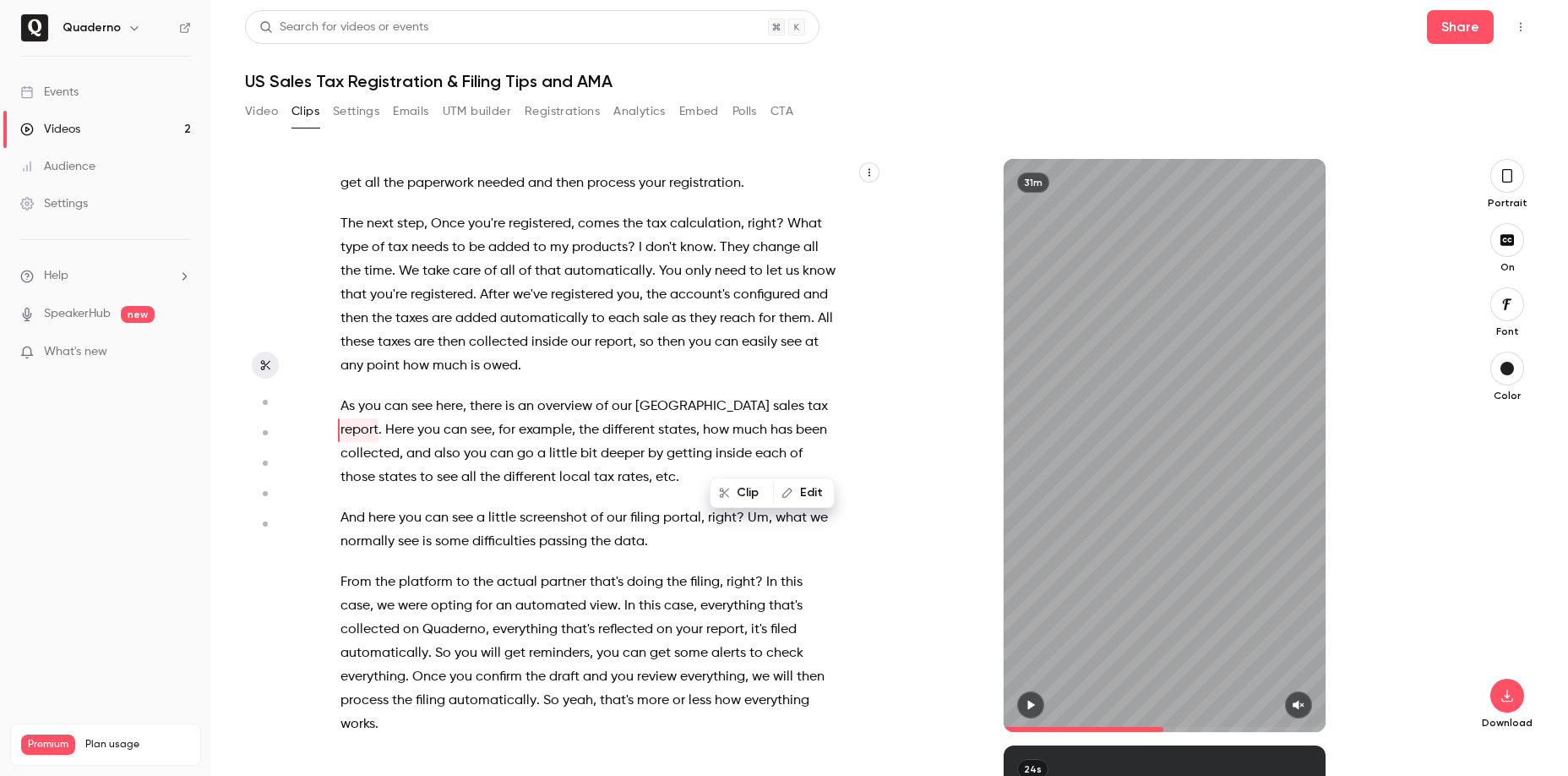
click at [773, 418] on span "sales" at bounding box center [788, 406] width 31 height 23
click at [1032, 694] on button "button" at bounding box center [1030, 705] width 27 height 27
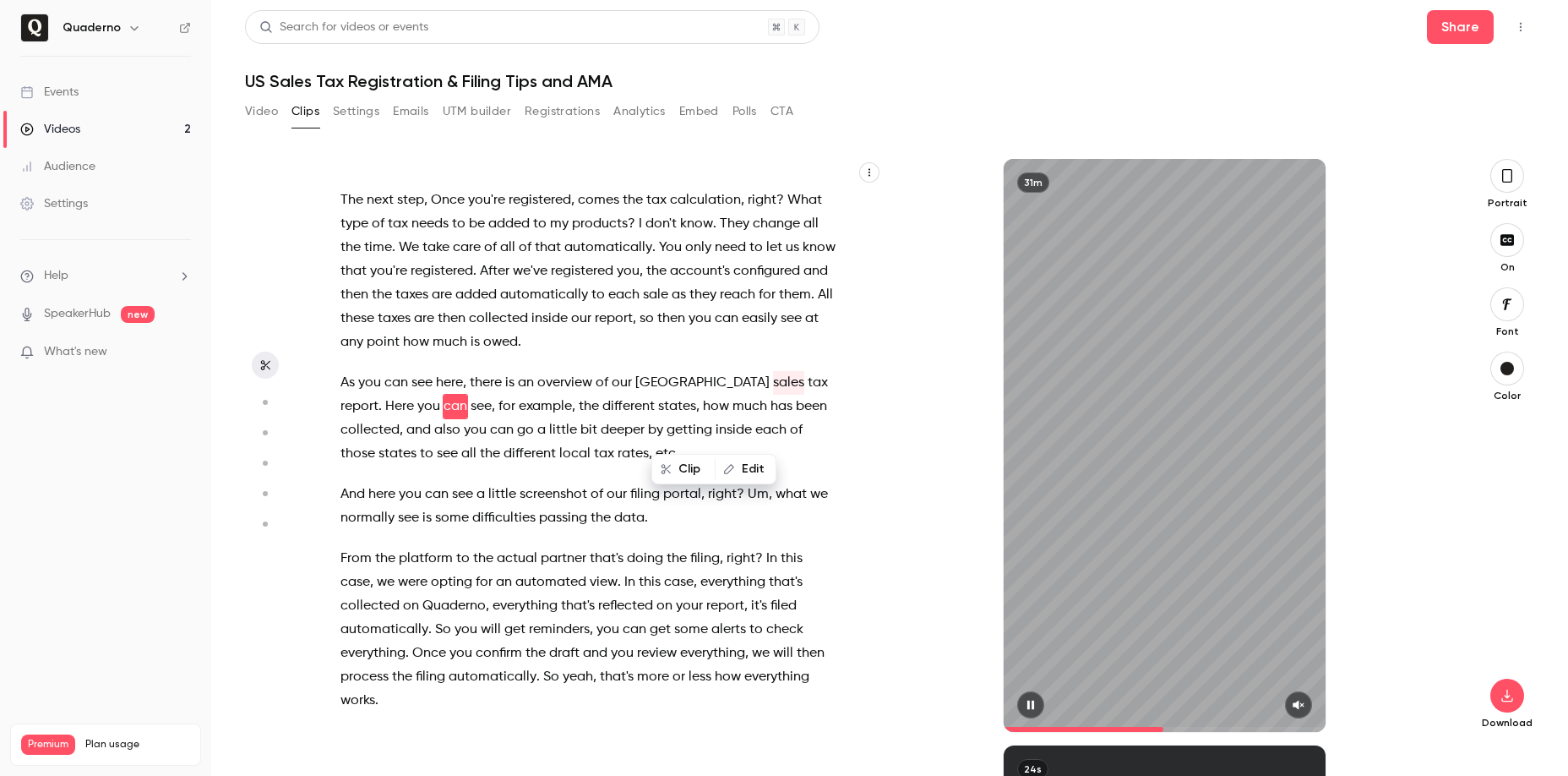
click at [1314, 714] on div at bounding box center [1165, 705] width 322 height 27
click at [1309, 701] on button "button" at bounding box center [1298, 705] width 27 height 27
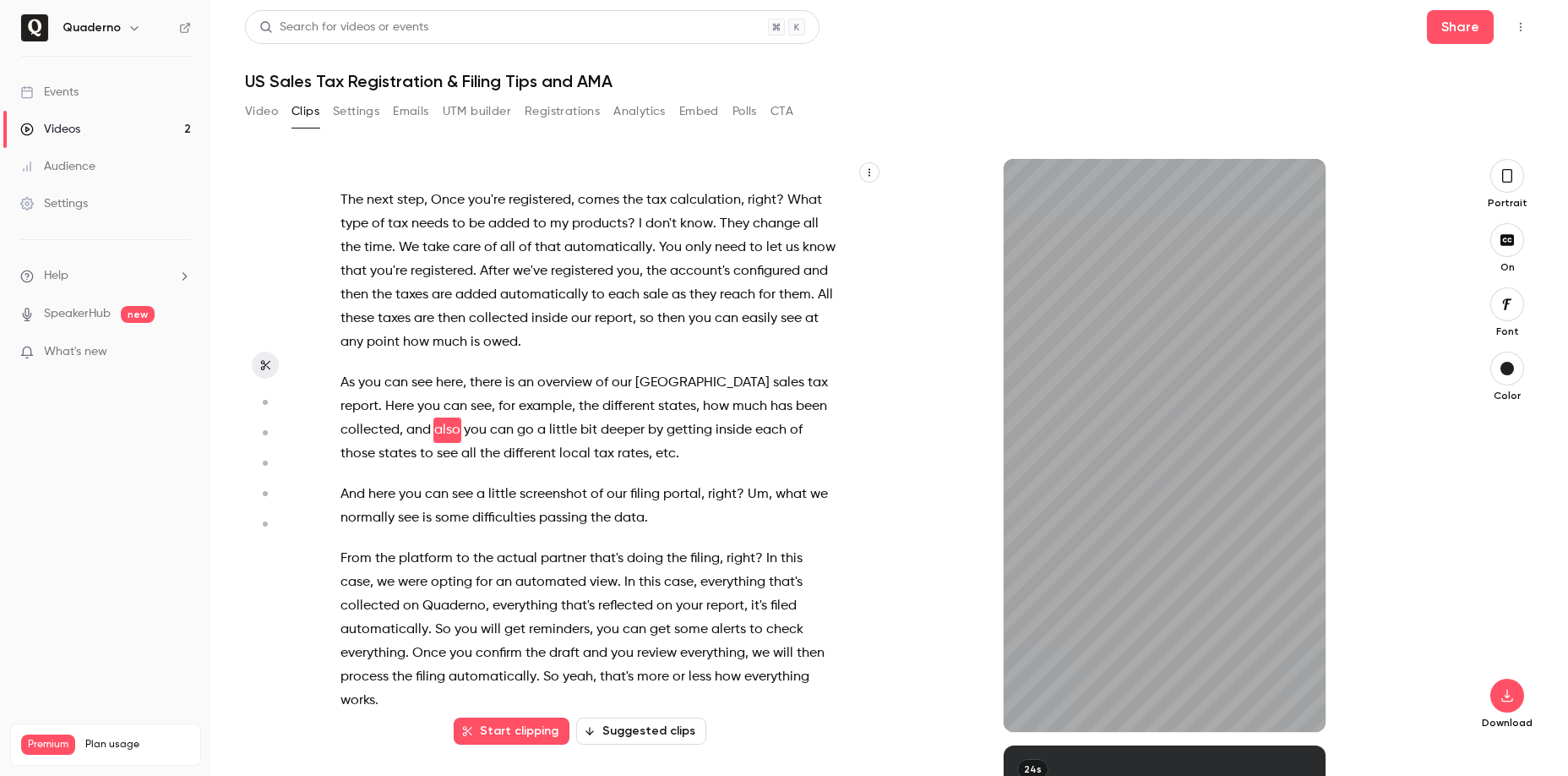
scroll to position [5872, 0]
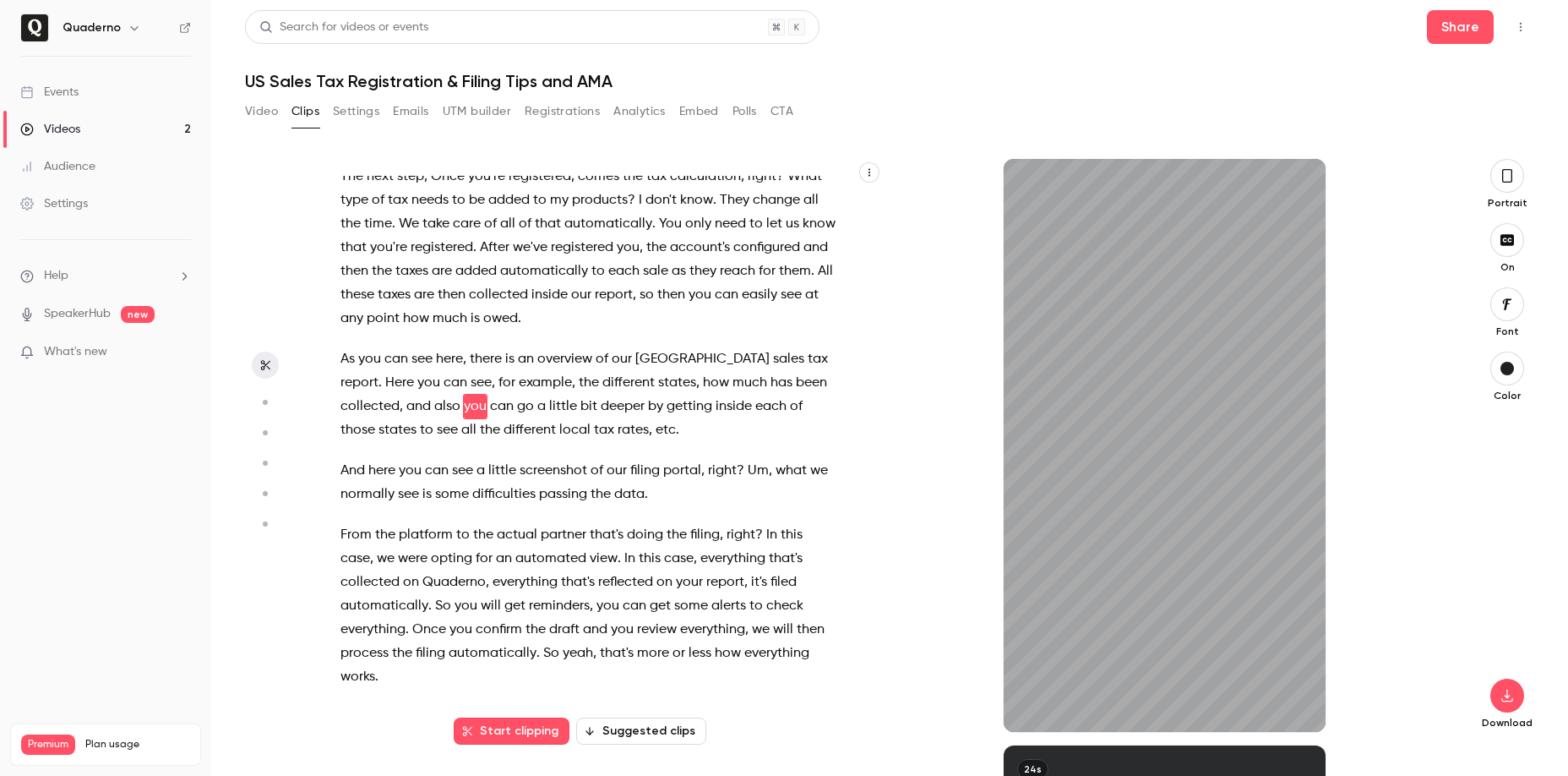
click at [411, 307] on span "taxes" at bounding box center [394, 295] width 33 height 23
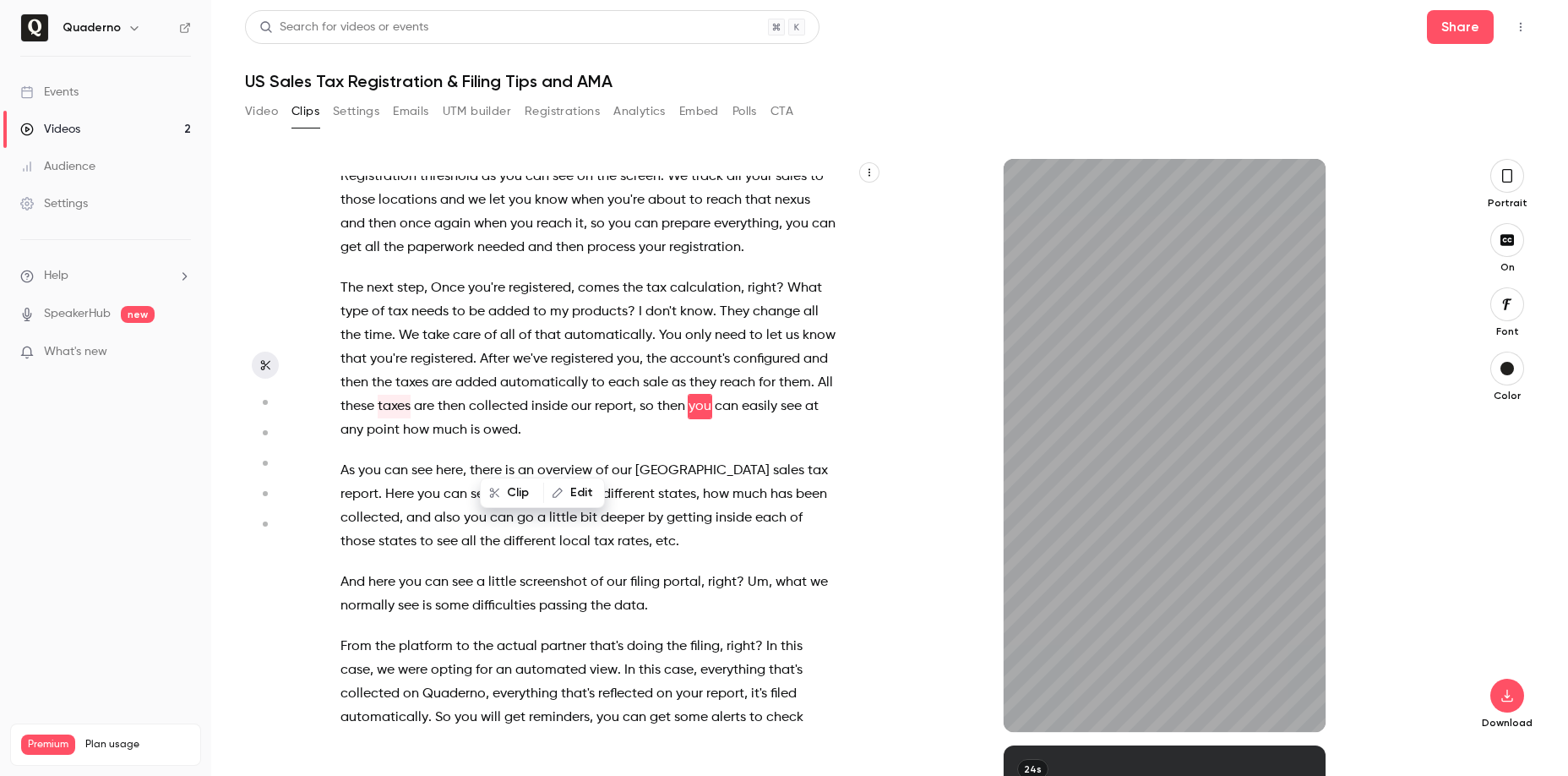
scroll to position [5784, 0]
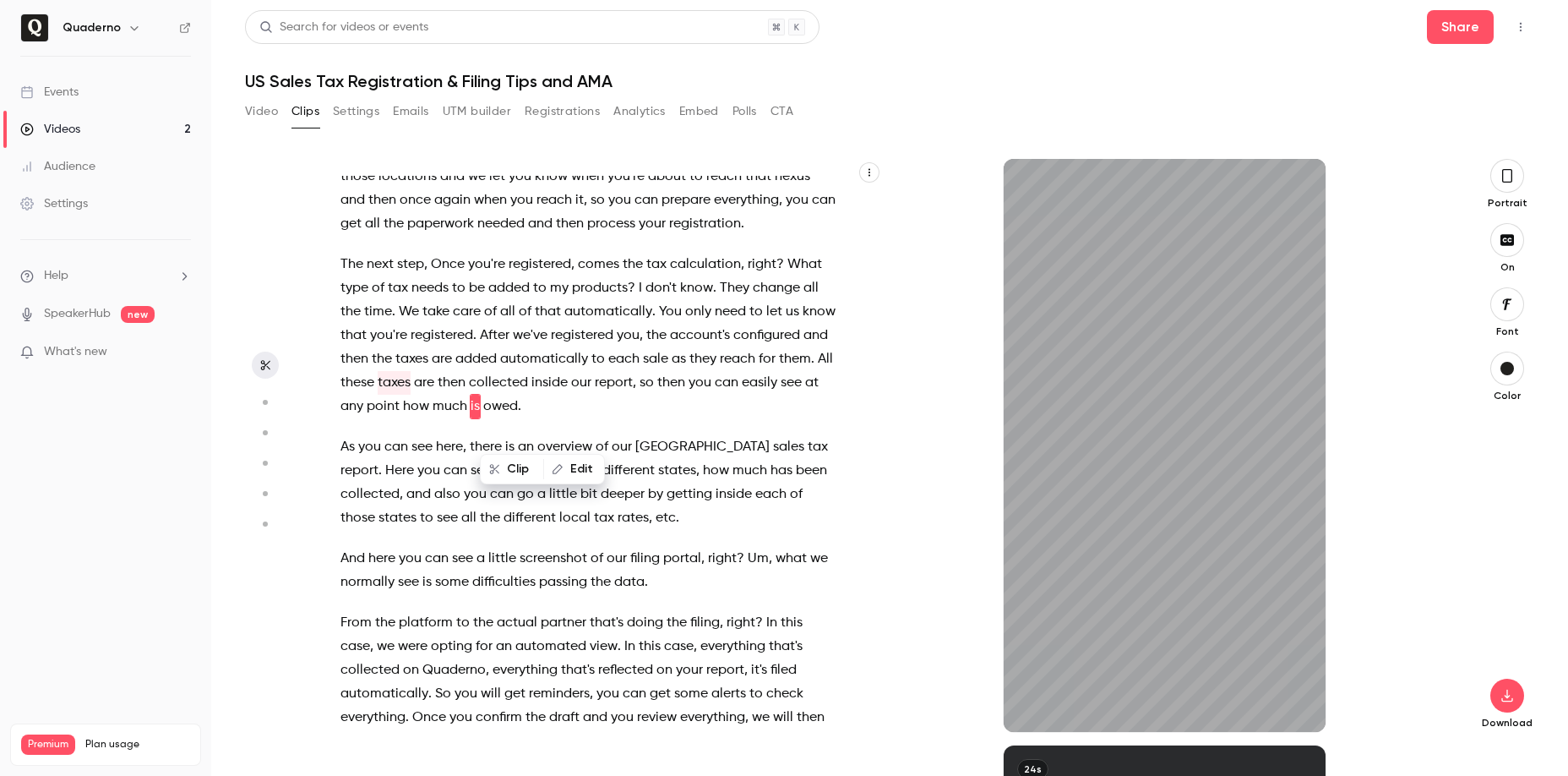
click at [587, 347] on span "registered" at bounding box center [582, 335] width 63 height 23
click at [411, 395] on span "taxes" at bounding box center [394, 382] width 33 height 23
click at [493, 493] on div "Clip Edit" at bounding box center [548, 469] width 111 height 54
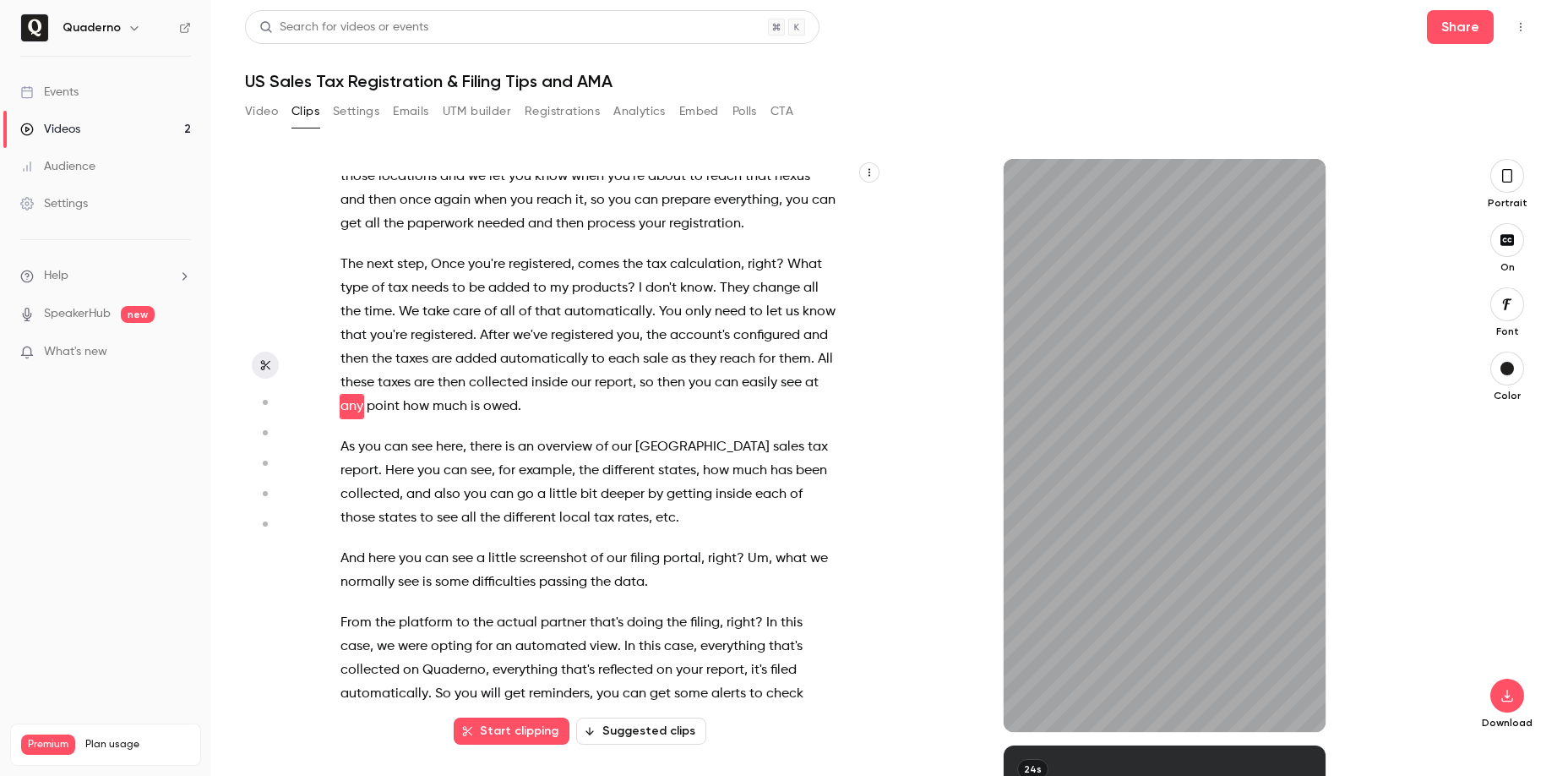
click at [487, 459] on span "there" at bounding box center [486, 447] width 32 height 23
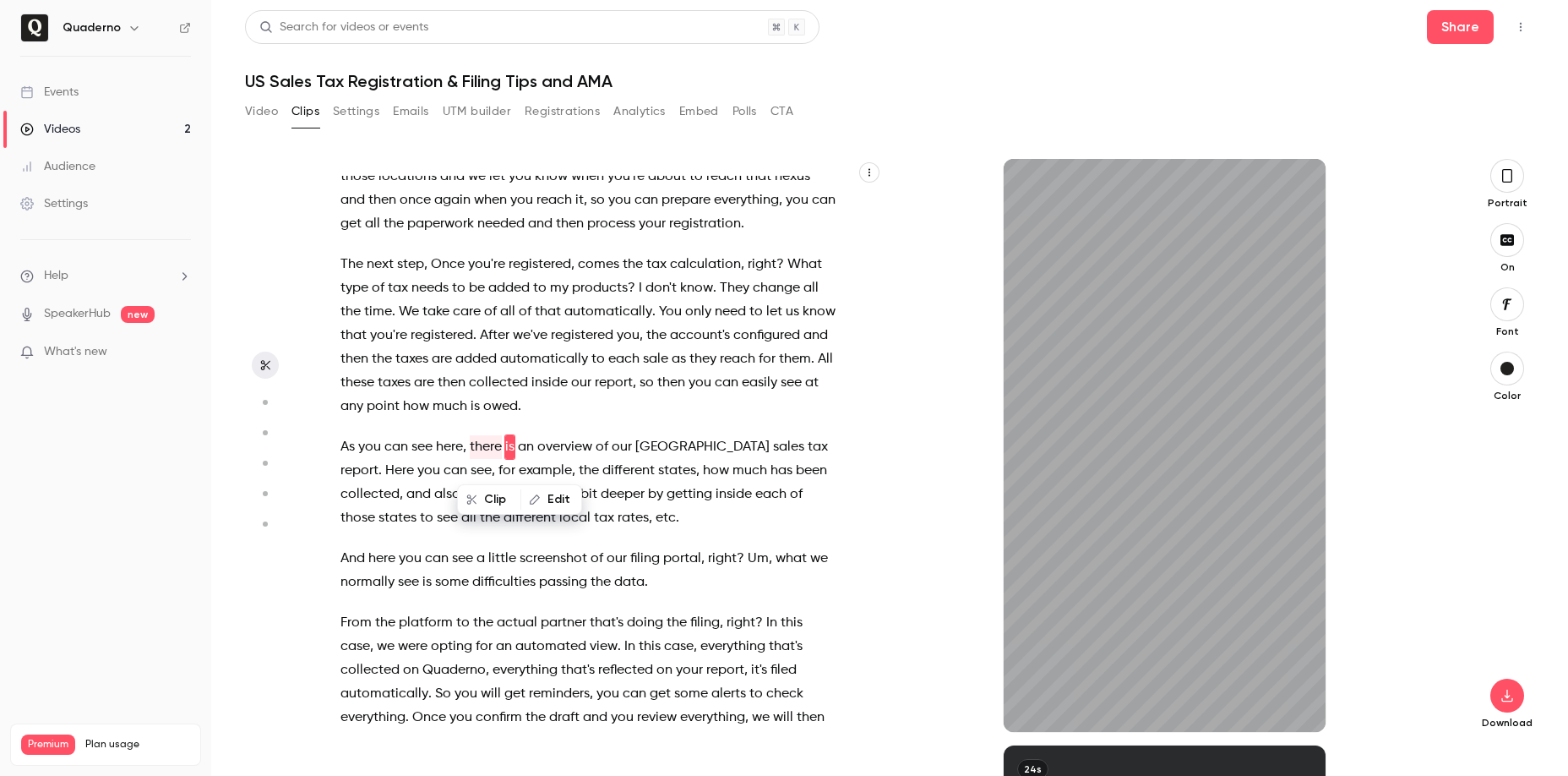
scroll to position [5825, 0]
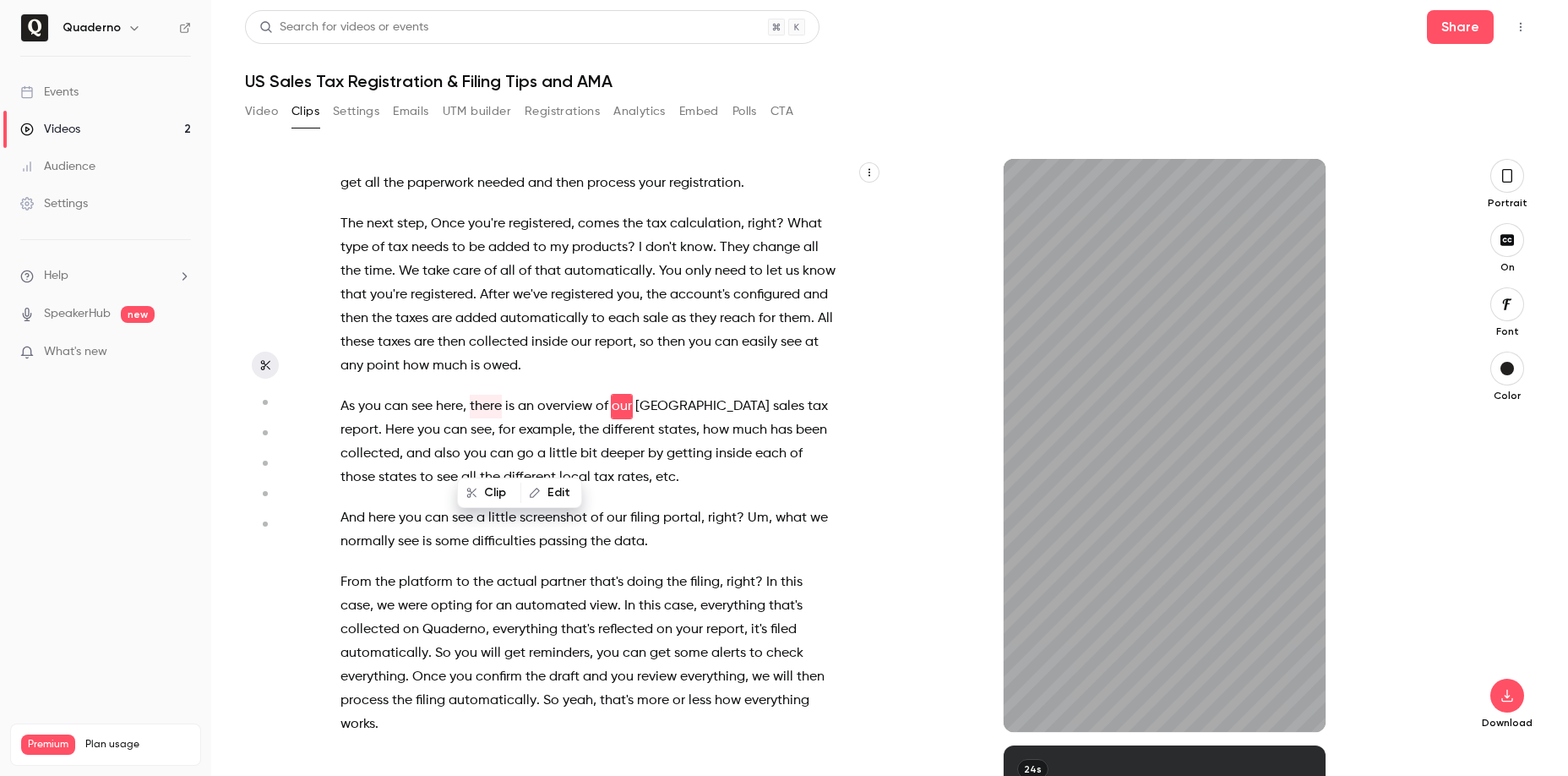
click at [554, 492] on button "Edit" at bounding box center [551, 492] width 58 height 27
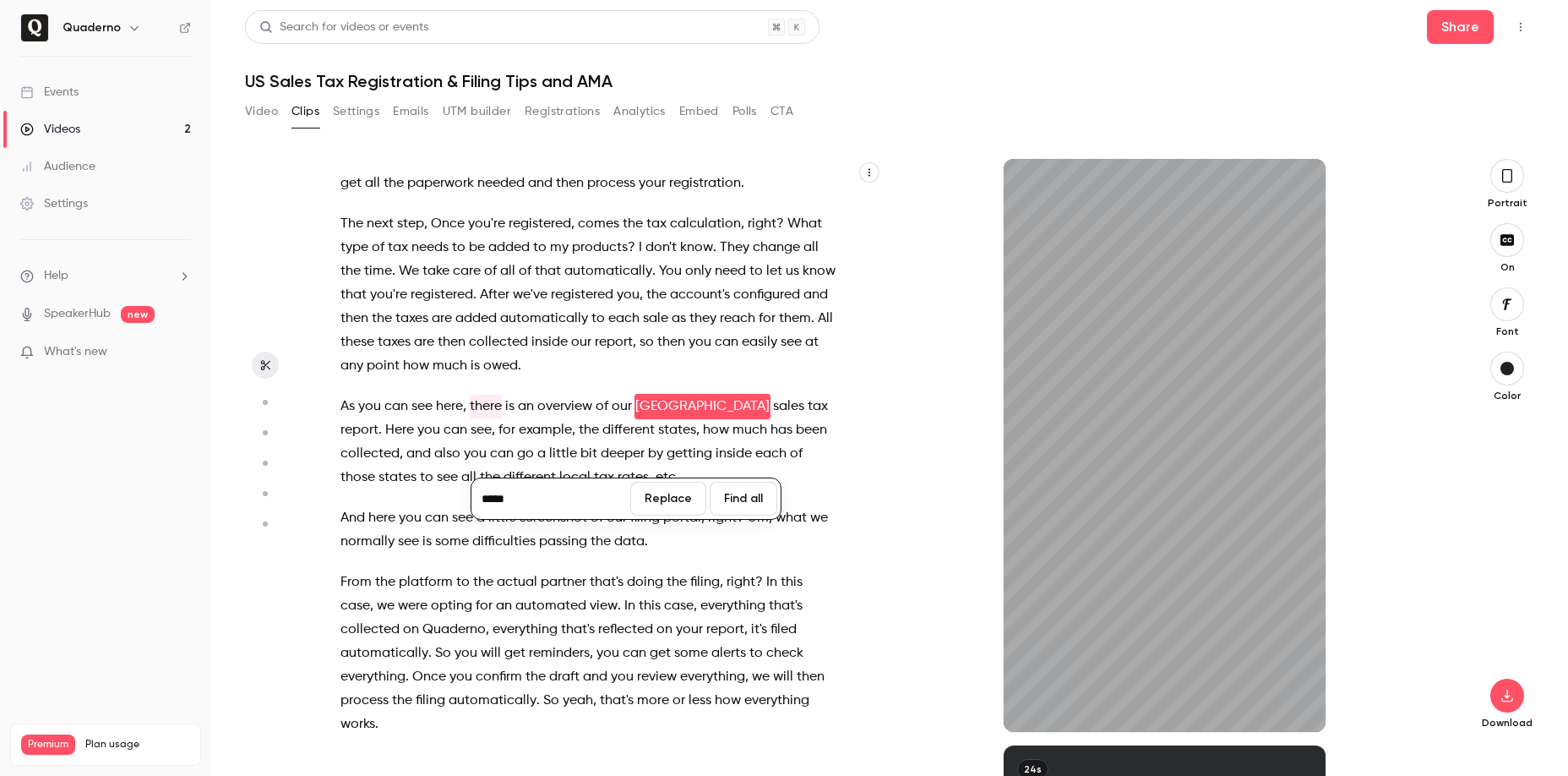
type input "*****"
type input "**"
type input "***"
type input "****"
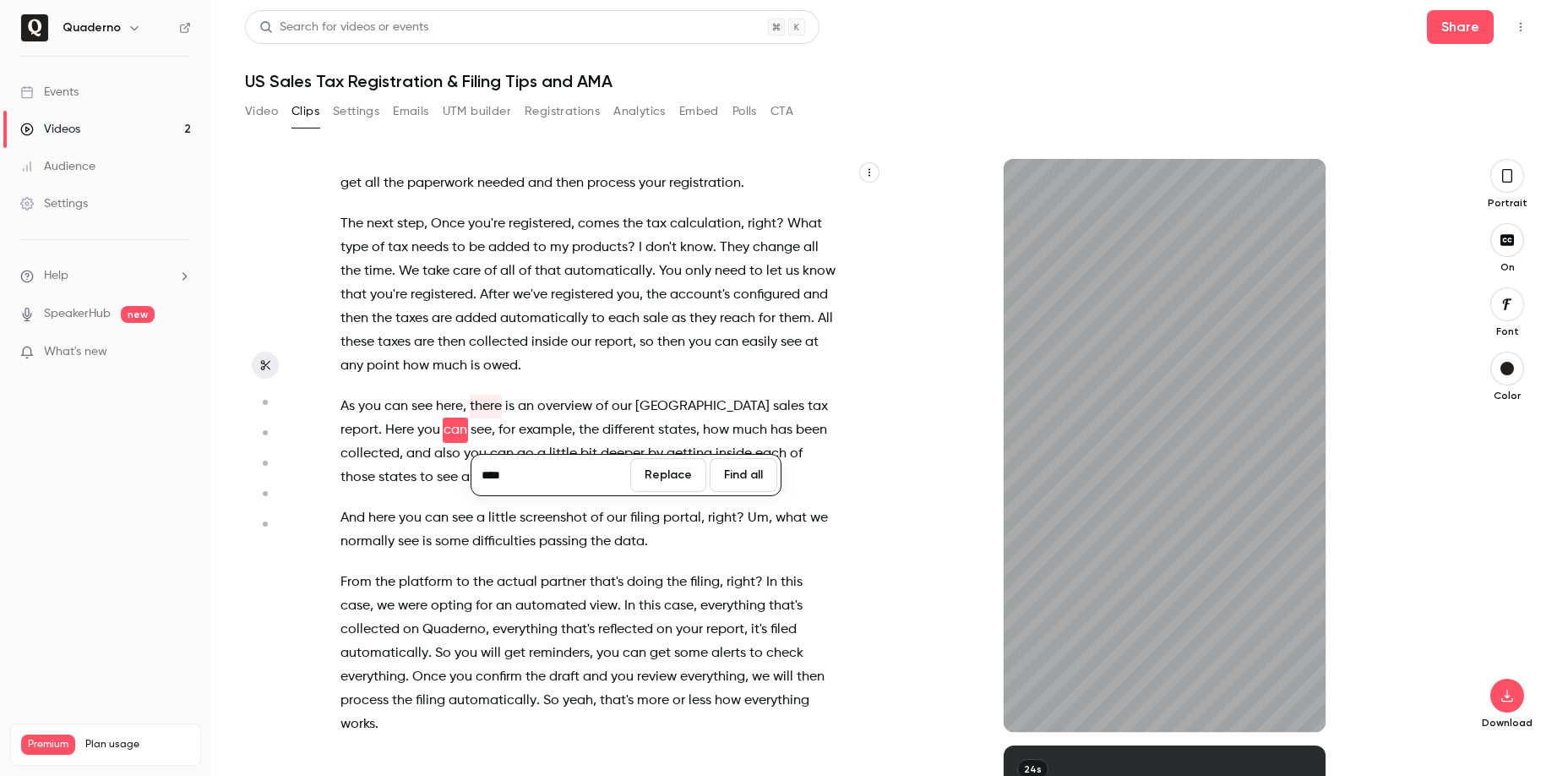
scroll to position [5849, 0]
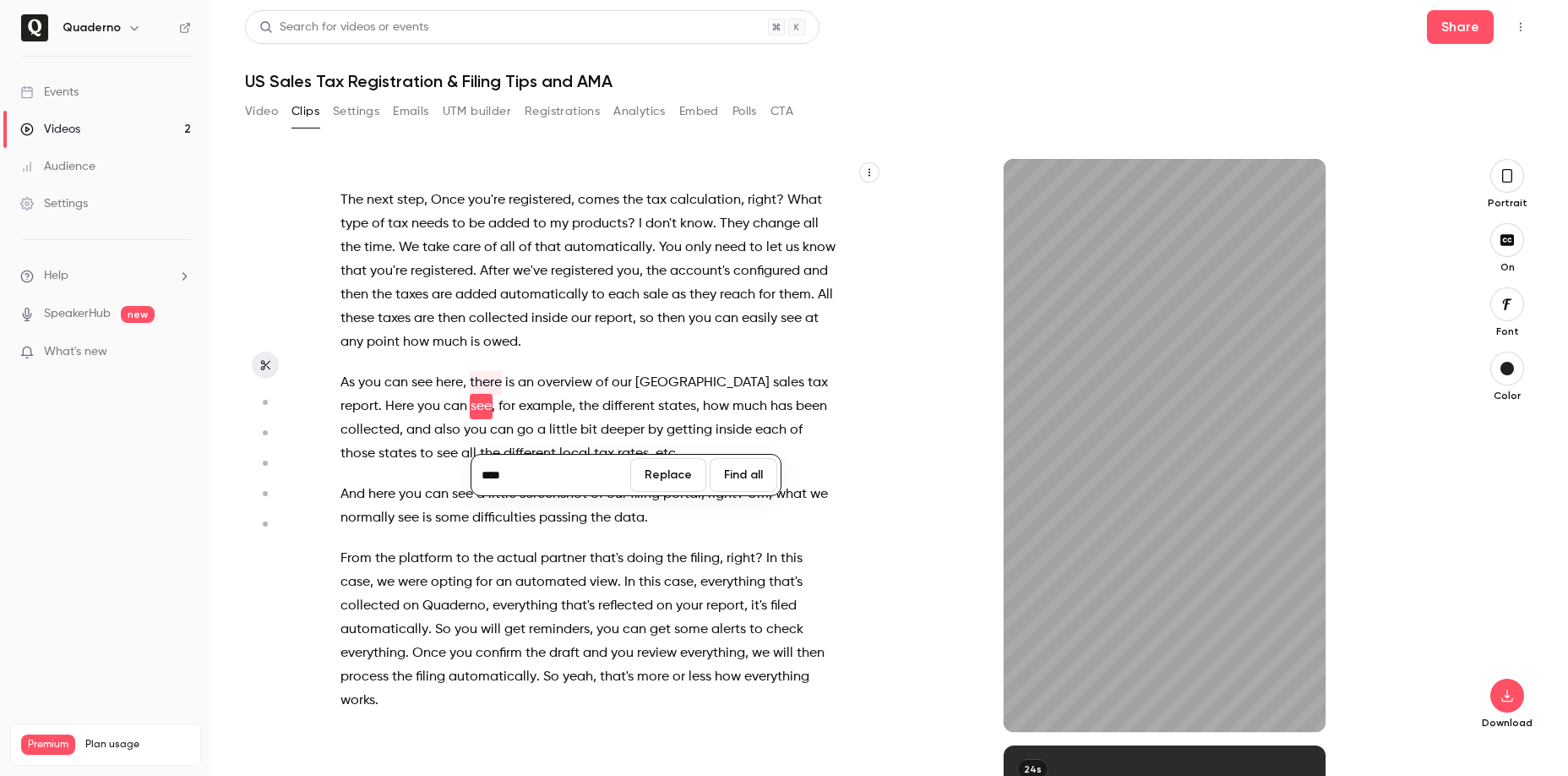
type input "*****"
type input "****"
click at [658, 478] on button "Replace" at bounding box center [668, 475] width 76 height 34
click at [345, 395] on span "As" at bounding box center [347, 382] width 14 height 23
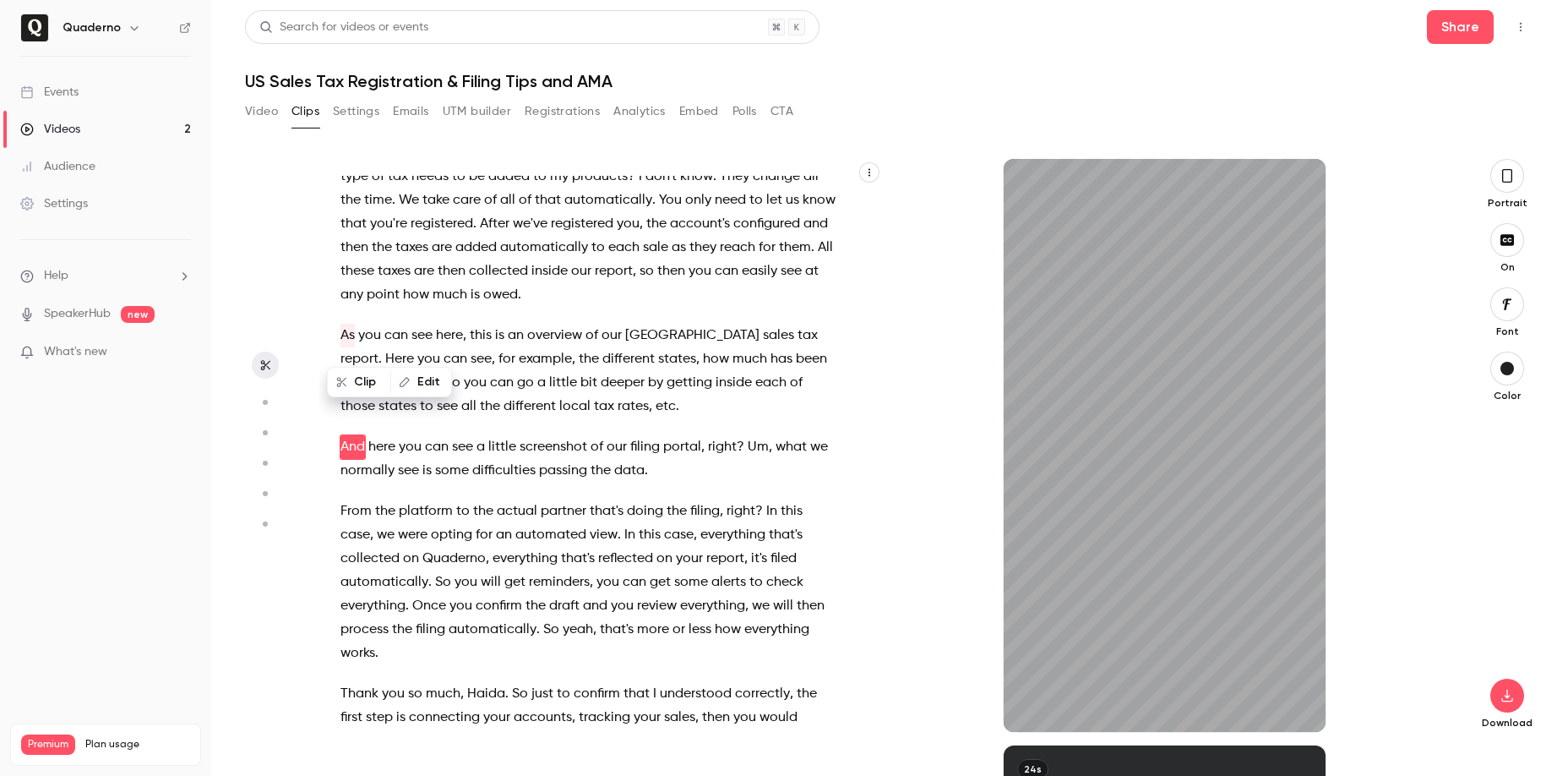
scroll to position [6052, 0]
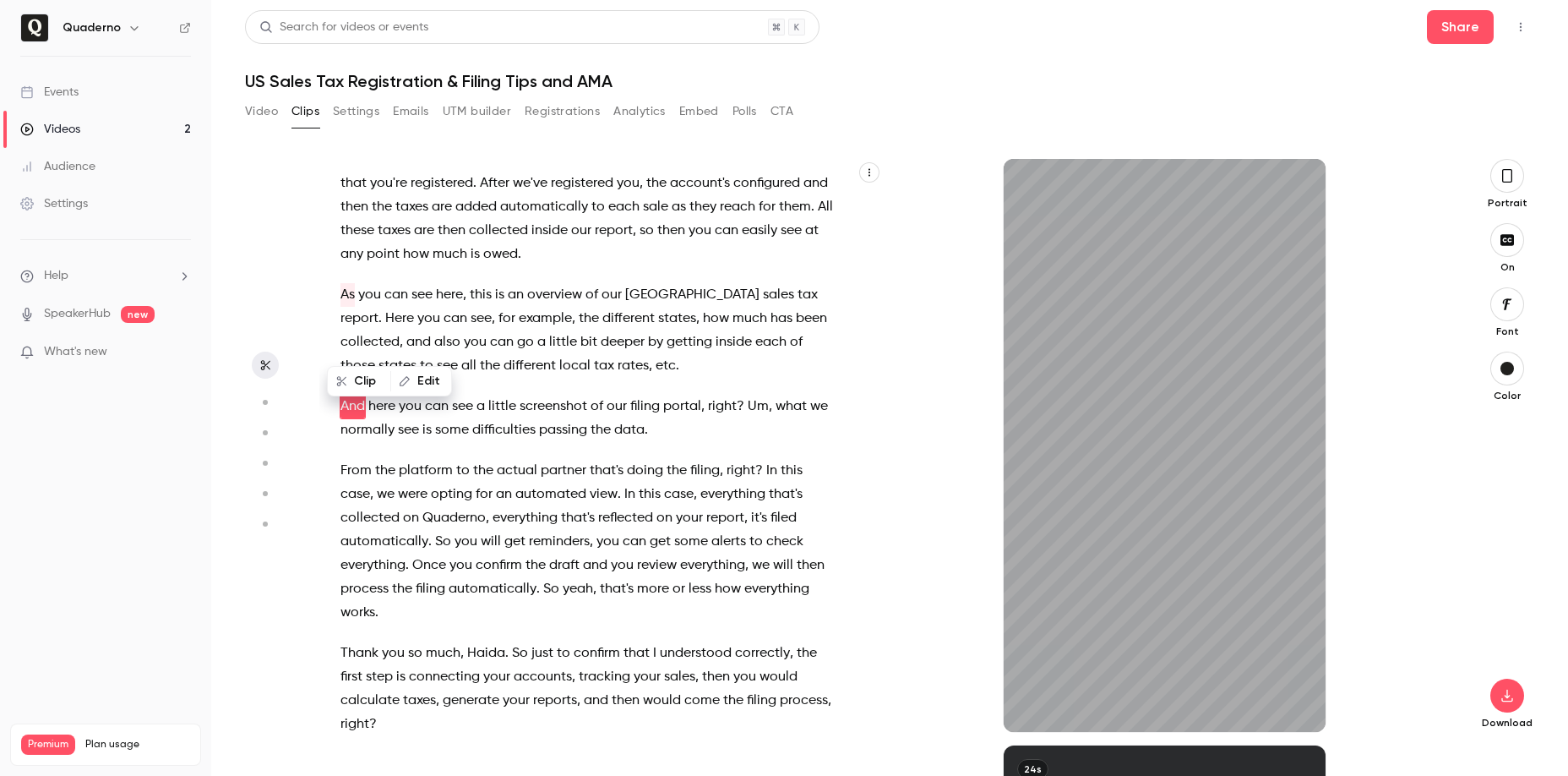
click at [1517, 300] on button "button" at bounding box center [1507, 304] width 34 height 34
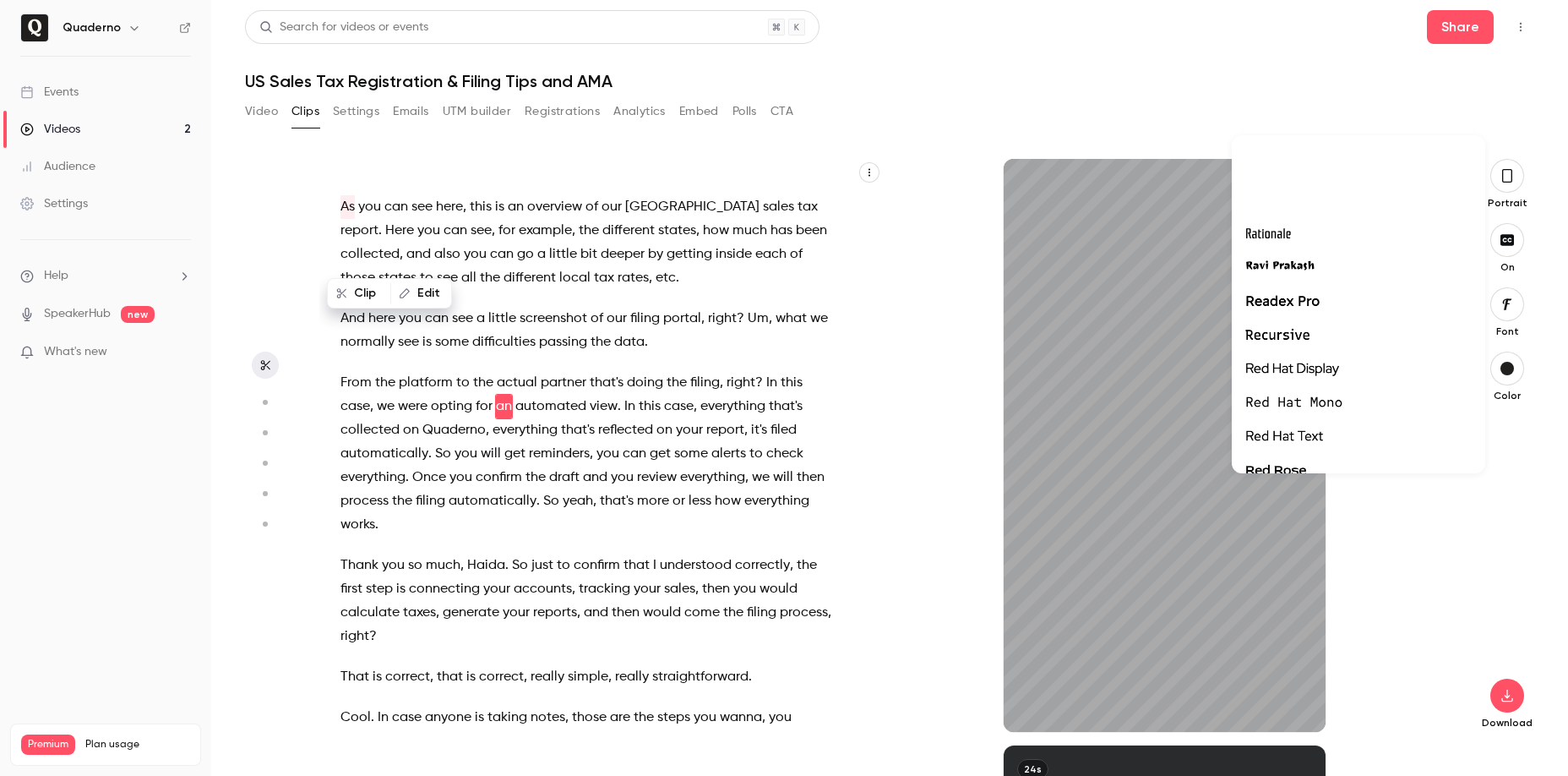
scroll to position [39439, 0]
click at [1317, 168] on span "Readex Pro" at bounding box center [1282, 169] width 74 height 22
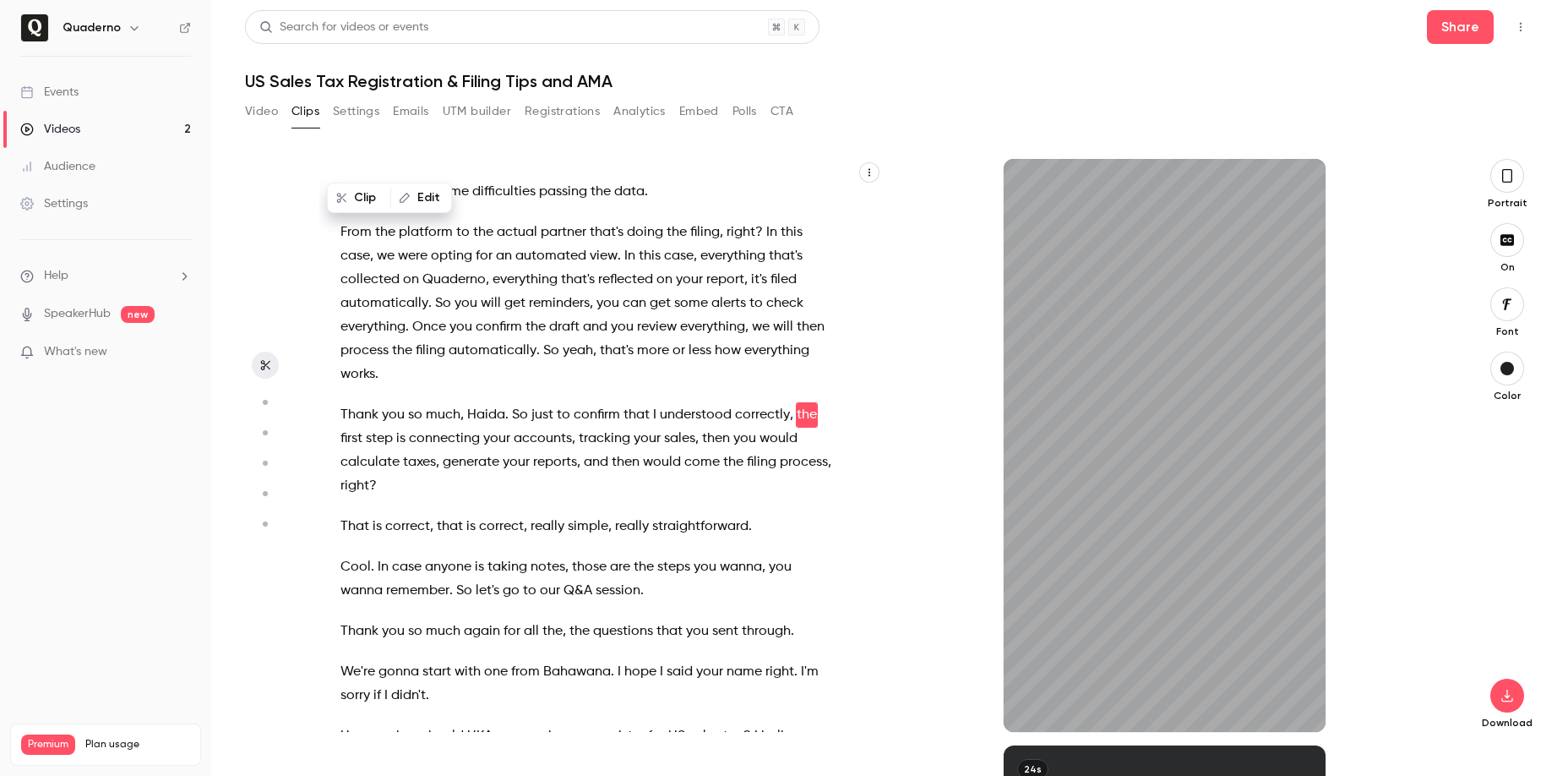
scroll to position [6322, 0]
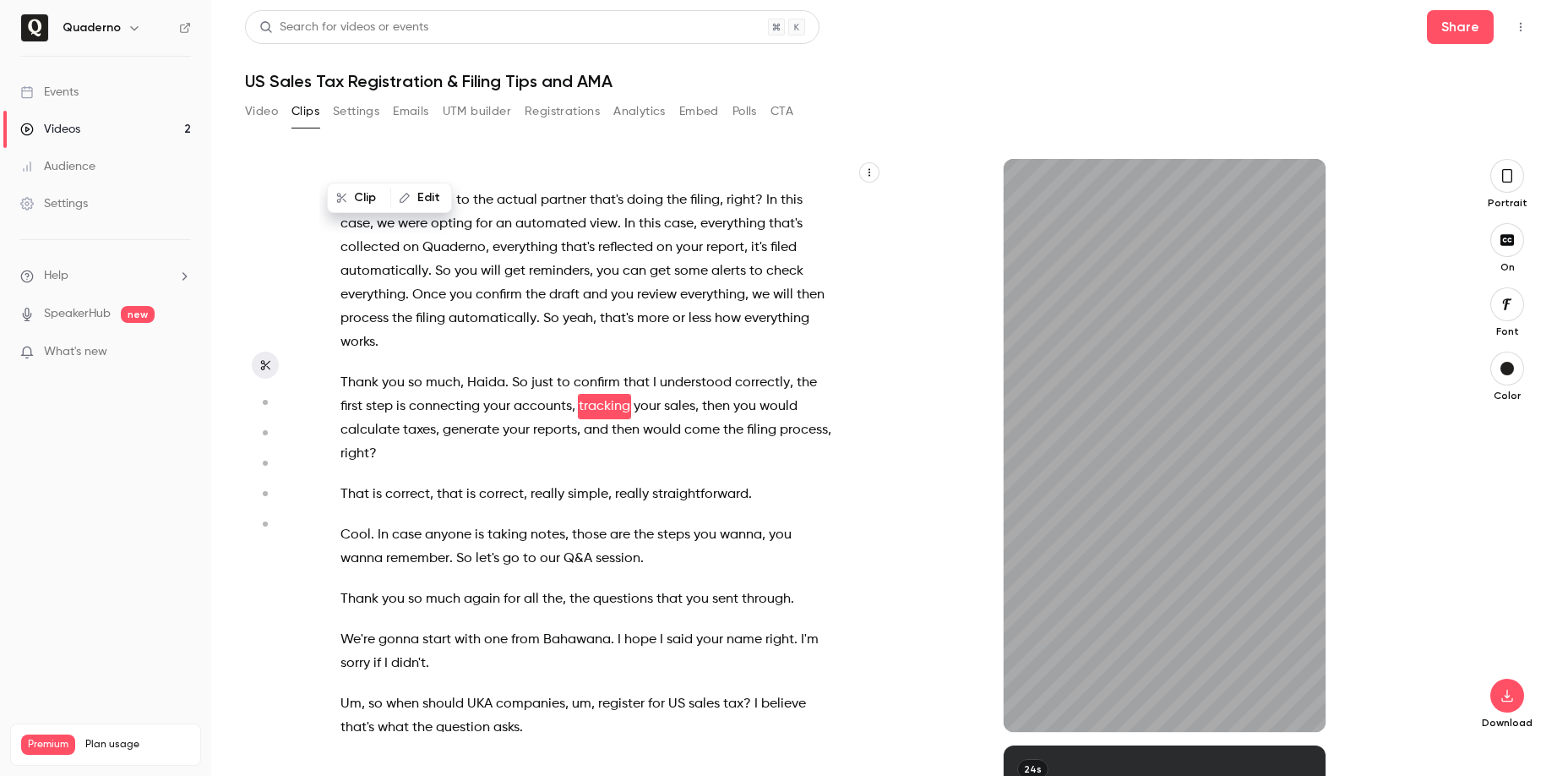
click at [1517, 307] on button "button" at bounding box center [1507, 304] width 34 height 34
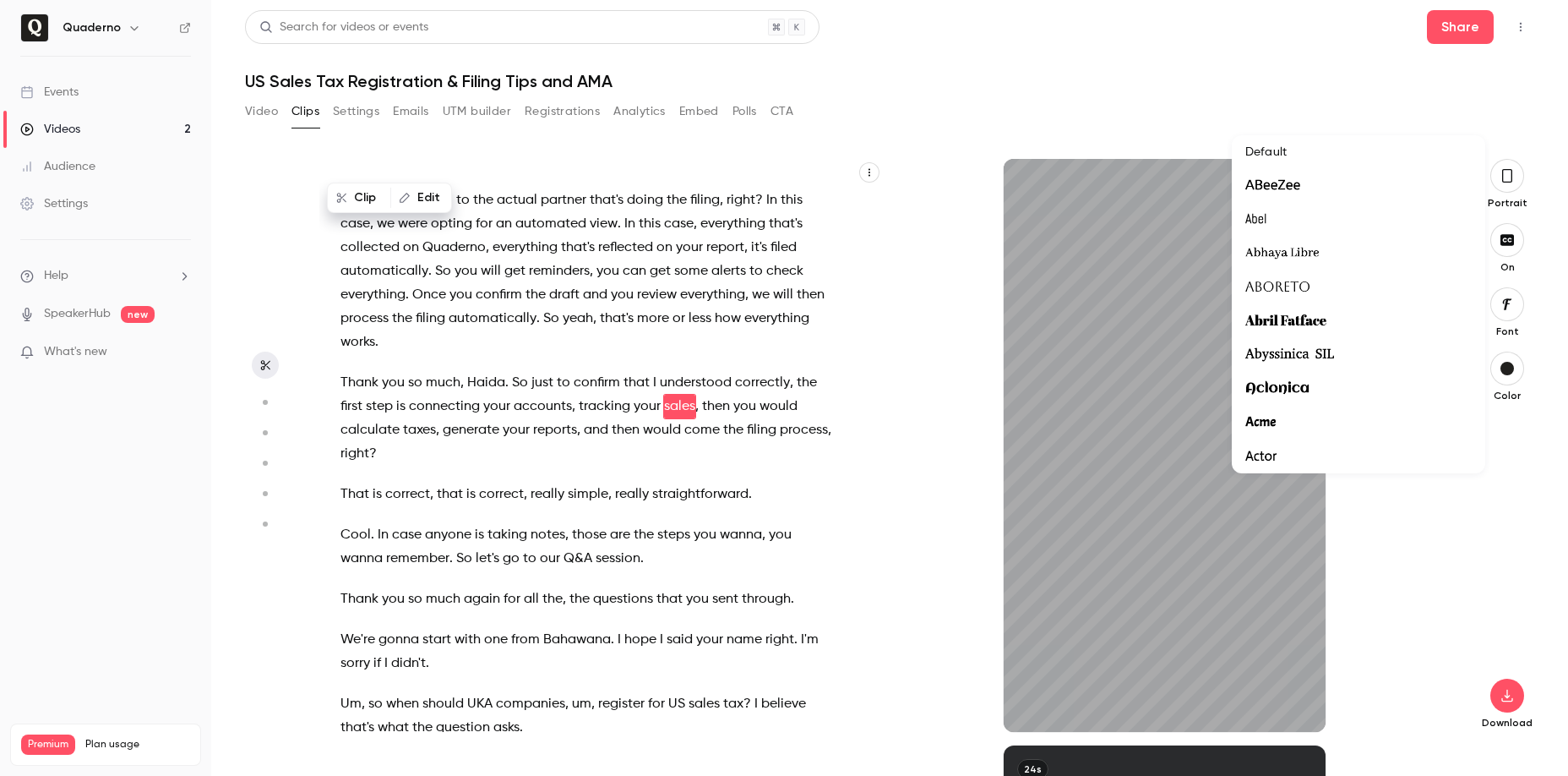
click at [1047, 666] on div at bounding box center [784, 388] width 1568 height 776
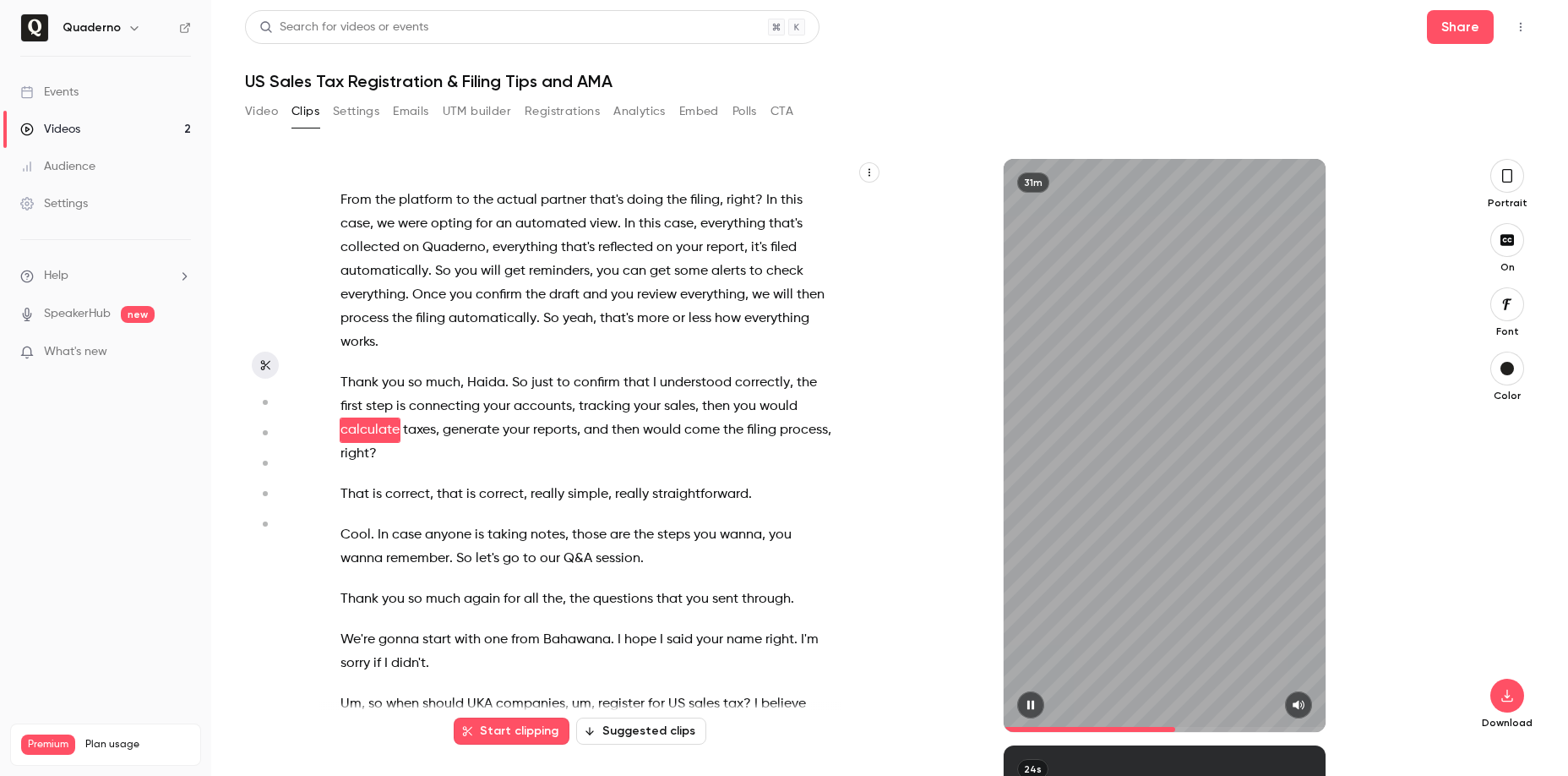
scroll to position [6346, 0]
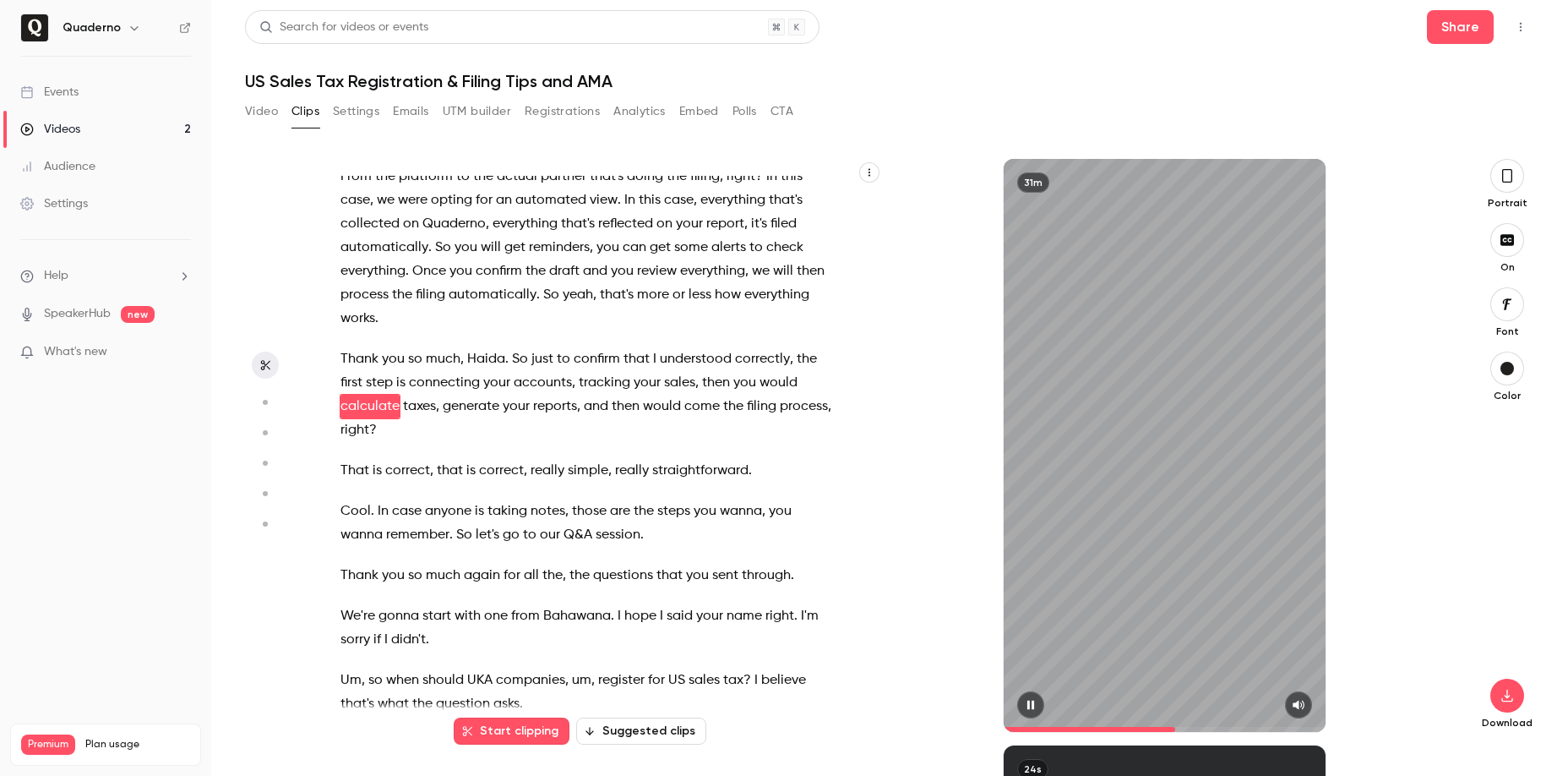
click at [1027, 706] on icon "button" at bounding box center [1030, 706] width 7 height 9
type input "*****"
click at [1511, 378] on button "button" at bounding box center [1507, 369] width 34 height 34
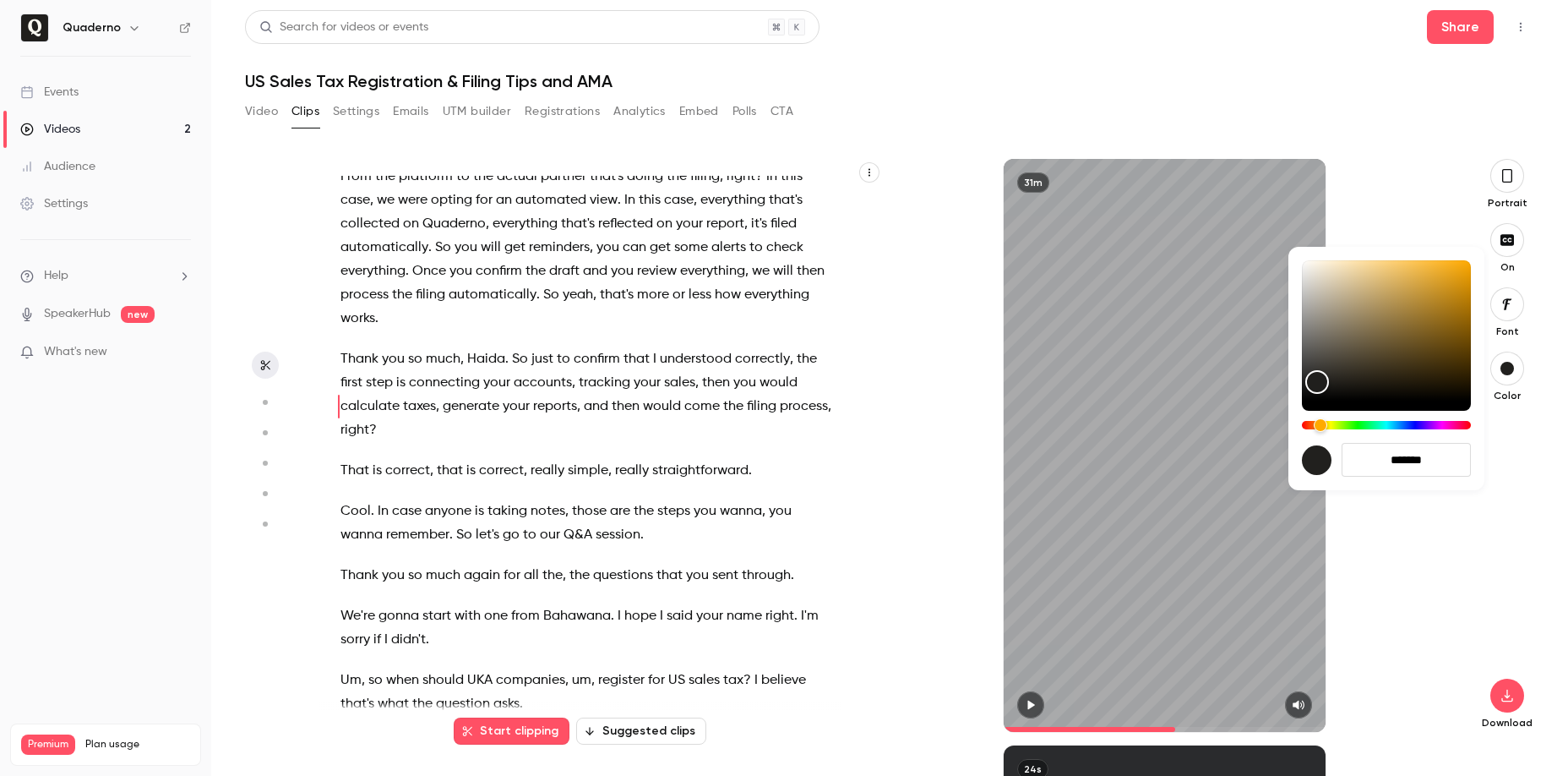
drag, startPoint x: 1434, startPoint y: 459, endPoint x: 1351, endPoint y: 477, distance: 84.9
click at [1351, 477] on div "*******" at bounding box center [1386, 369] width 196 height 243
drag, startPoint x: 1386, startPoint y: 460, endPoint x: 1463, endPoint y: 447, distance: 78.1
click at [1463, 447] on input "*******" at bounding box center [1406, 460] width 129 height 34
drag, startPoint x: 1446, startPoint y: 458, endPoint x: 1362, endPoint y: 458, distance: 84.0
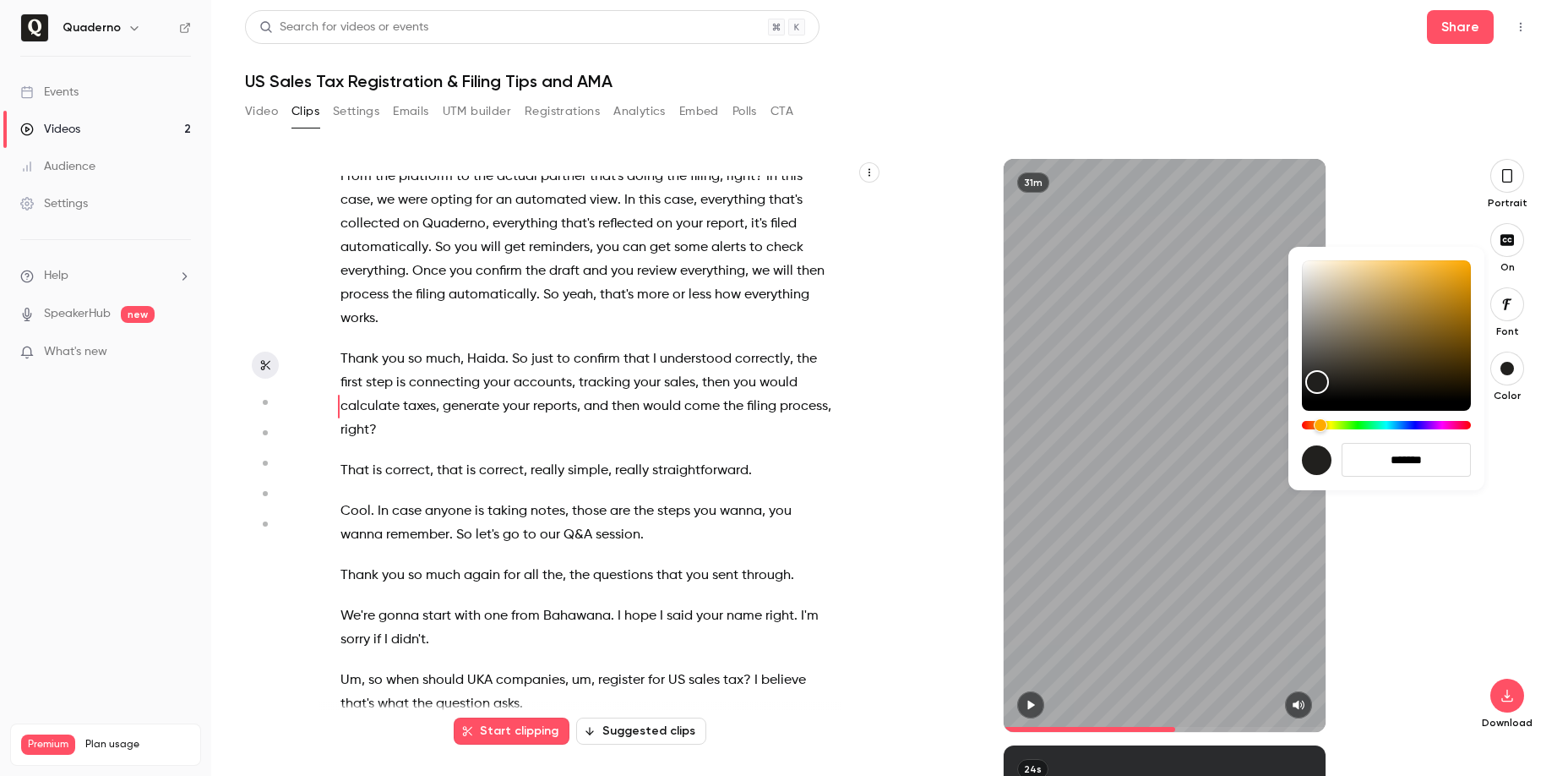
click at [1362, 458] on input "*******" at bounding box center [1406, 460] width 129 height 34
paste input
type input "*******"
type input "*****"
type input "*******"
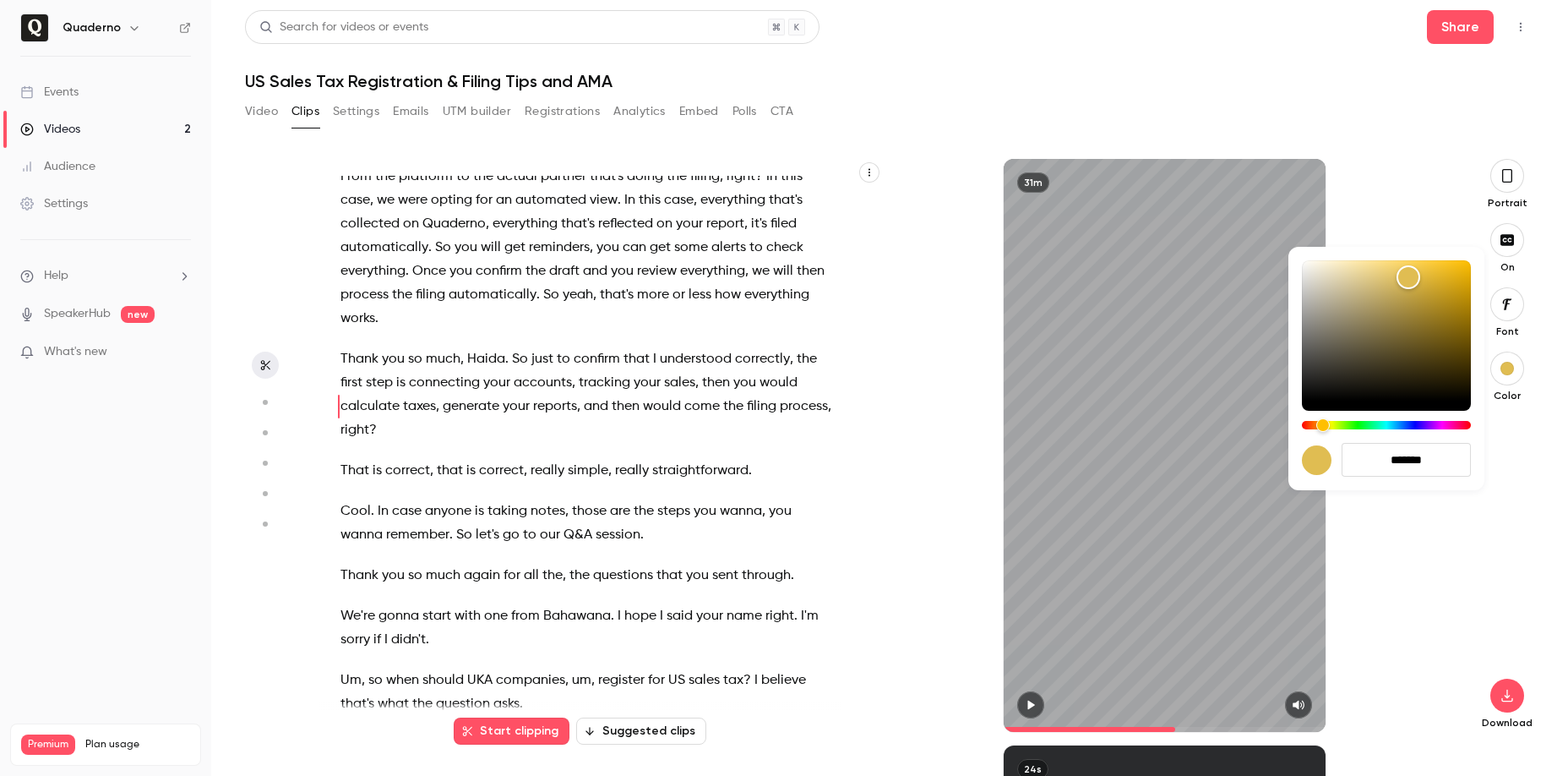
click at [1525, 304] on div at bounding box center [784, 388] width 1568 height 776
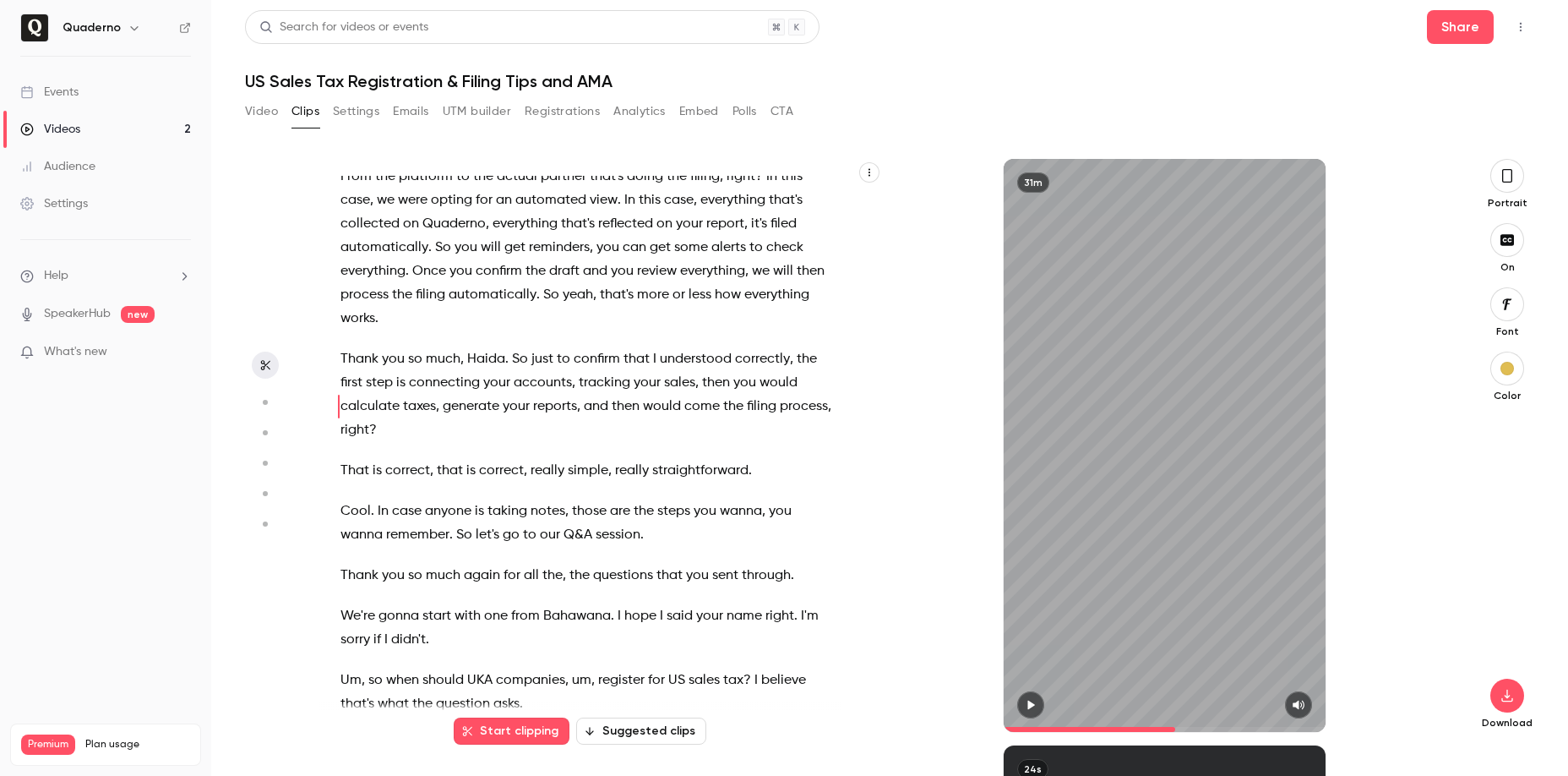
click at [1512, 310] on div "*******" at bounding box center [784, 388] width 1568 height 776
click at [1511, 308] on icon "button" at bounding box center [1507, 304] width 19 height 13
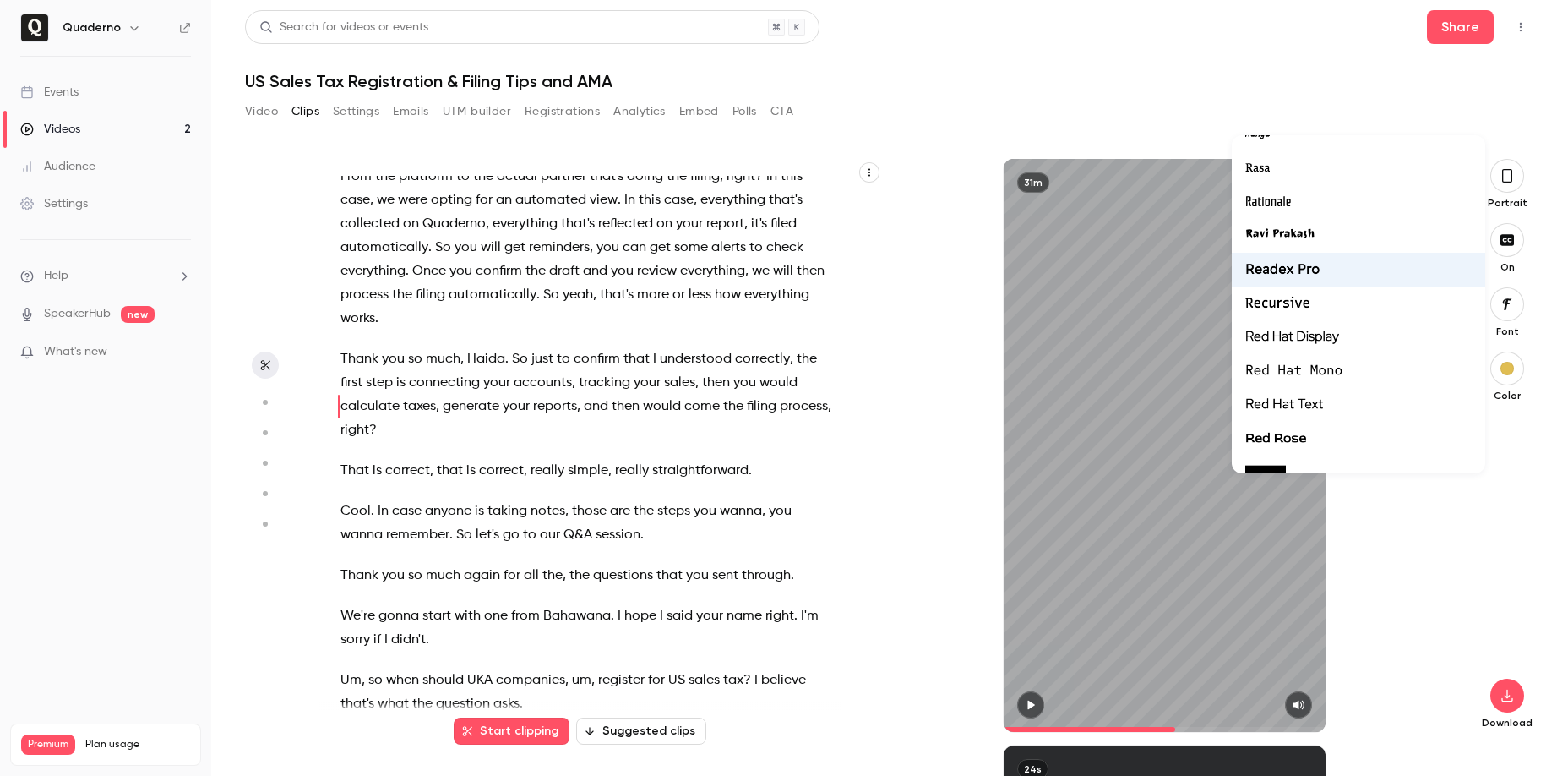
scroll to position [39342, 0]
click at [1353, 266] on div at bounding box center [1358, 267] width 226 height 22
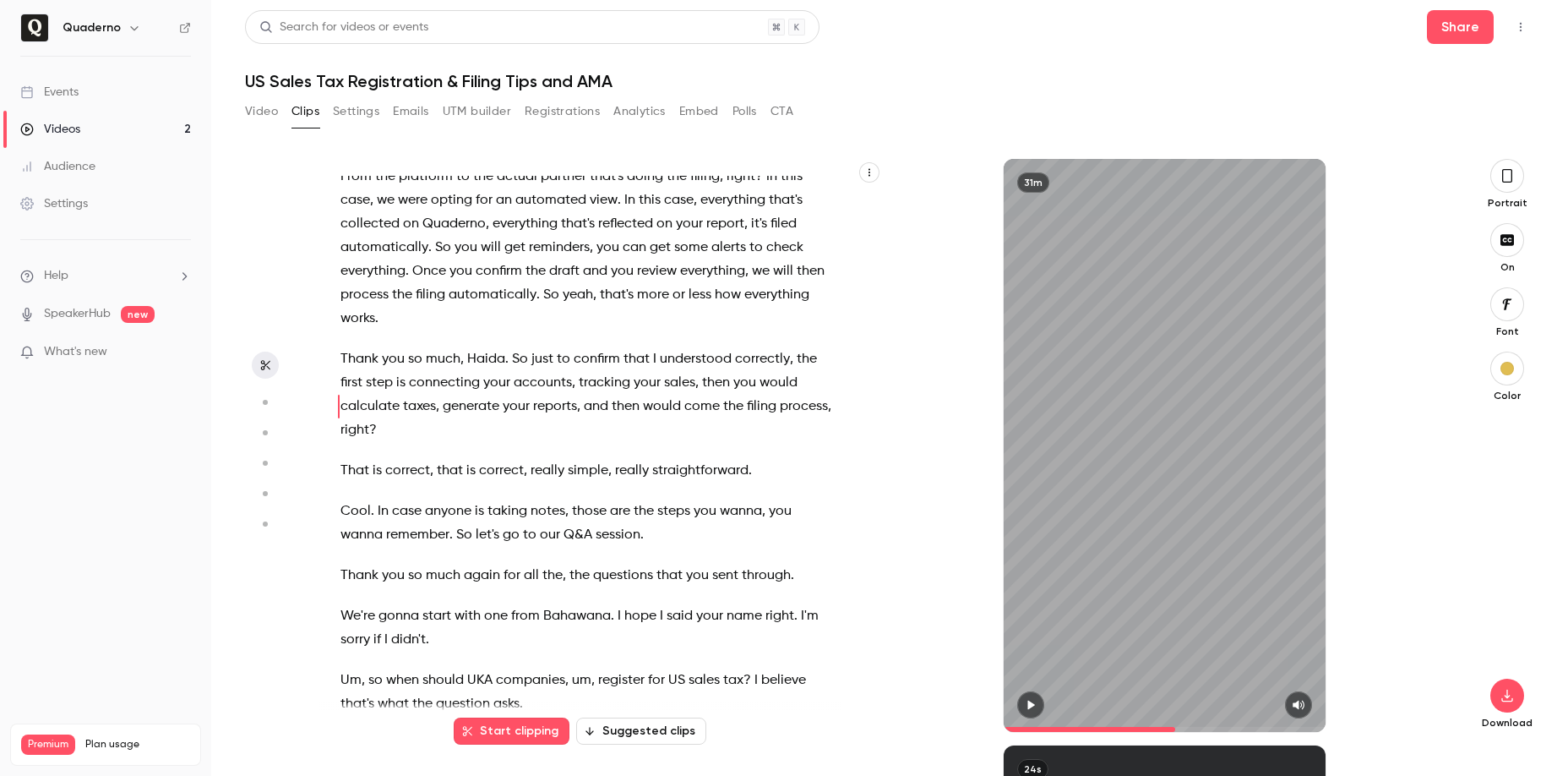
click at [1501, 183] on icon "button" at bounding box center [1507, 176] width 13 height 19
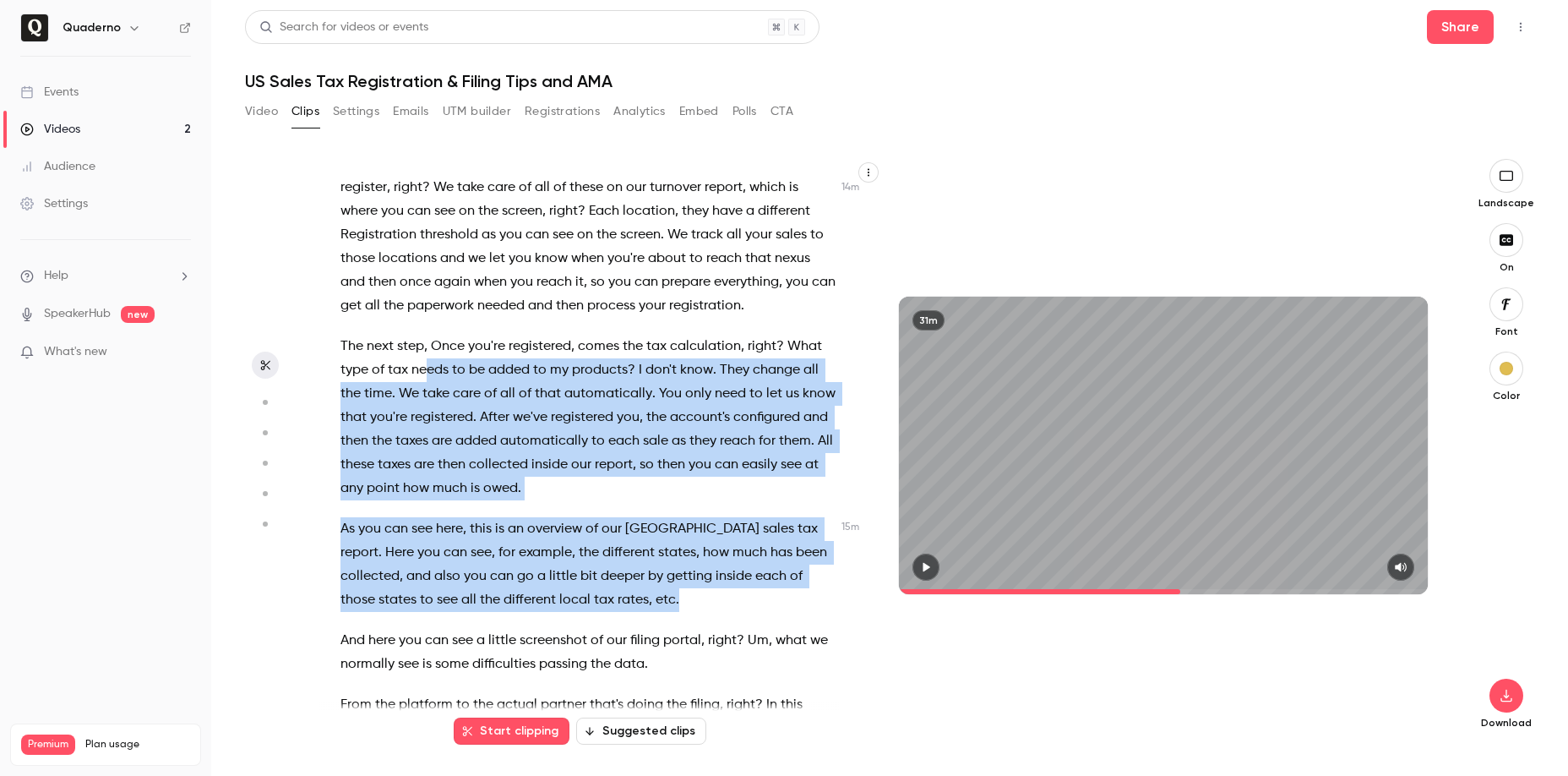
scroll to position [5863, 0]
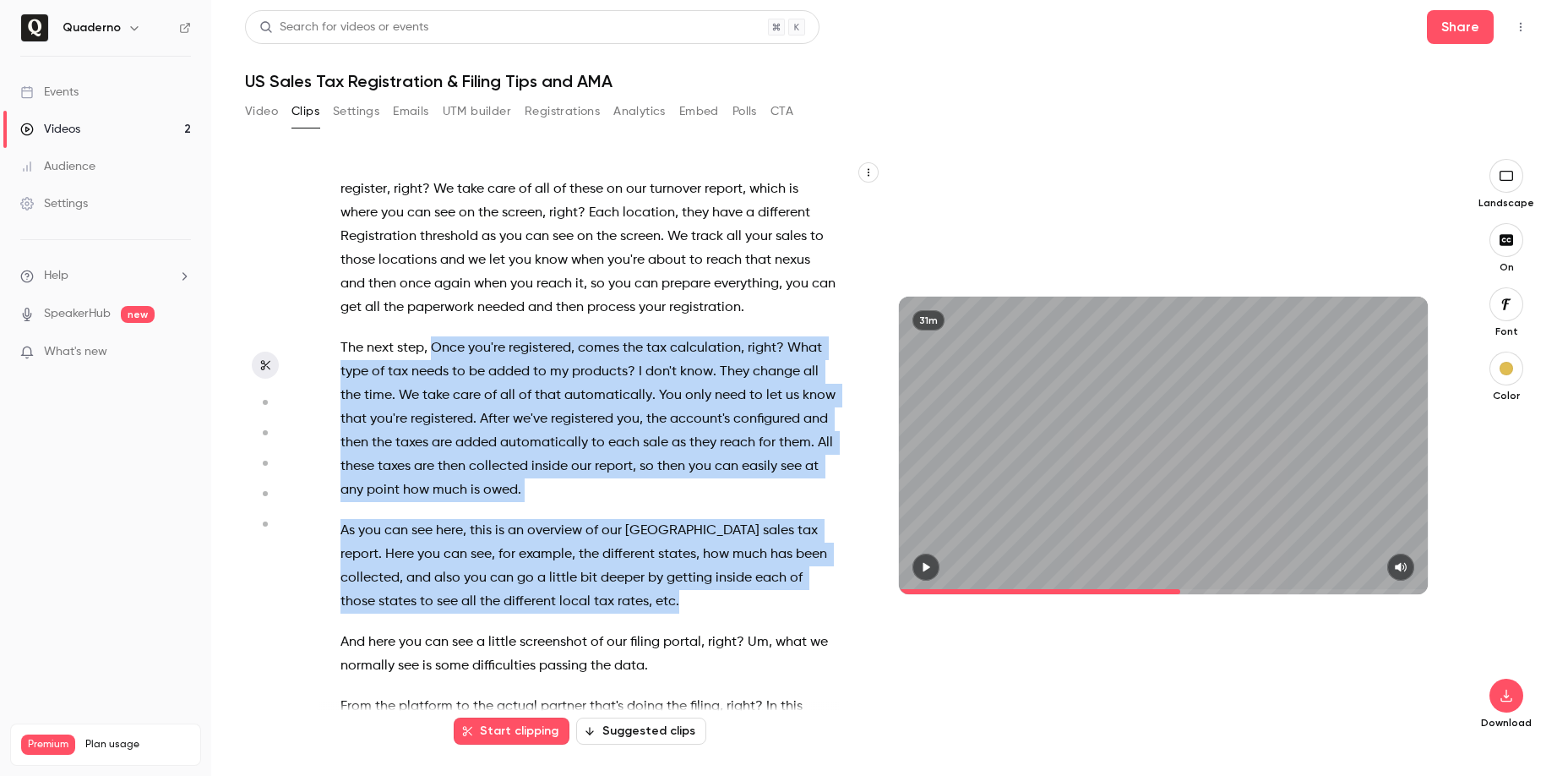
drag, startPoint x: 603, startPoint y: 453, endPoint x: 432, endPoint y: 338, distance: 206.1
click at [432, 338] on div "OK , you cannot hear me ? All right , great . Let's see . Thank you so much for…" at bounding box center [596, 454] width 554 height 556
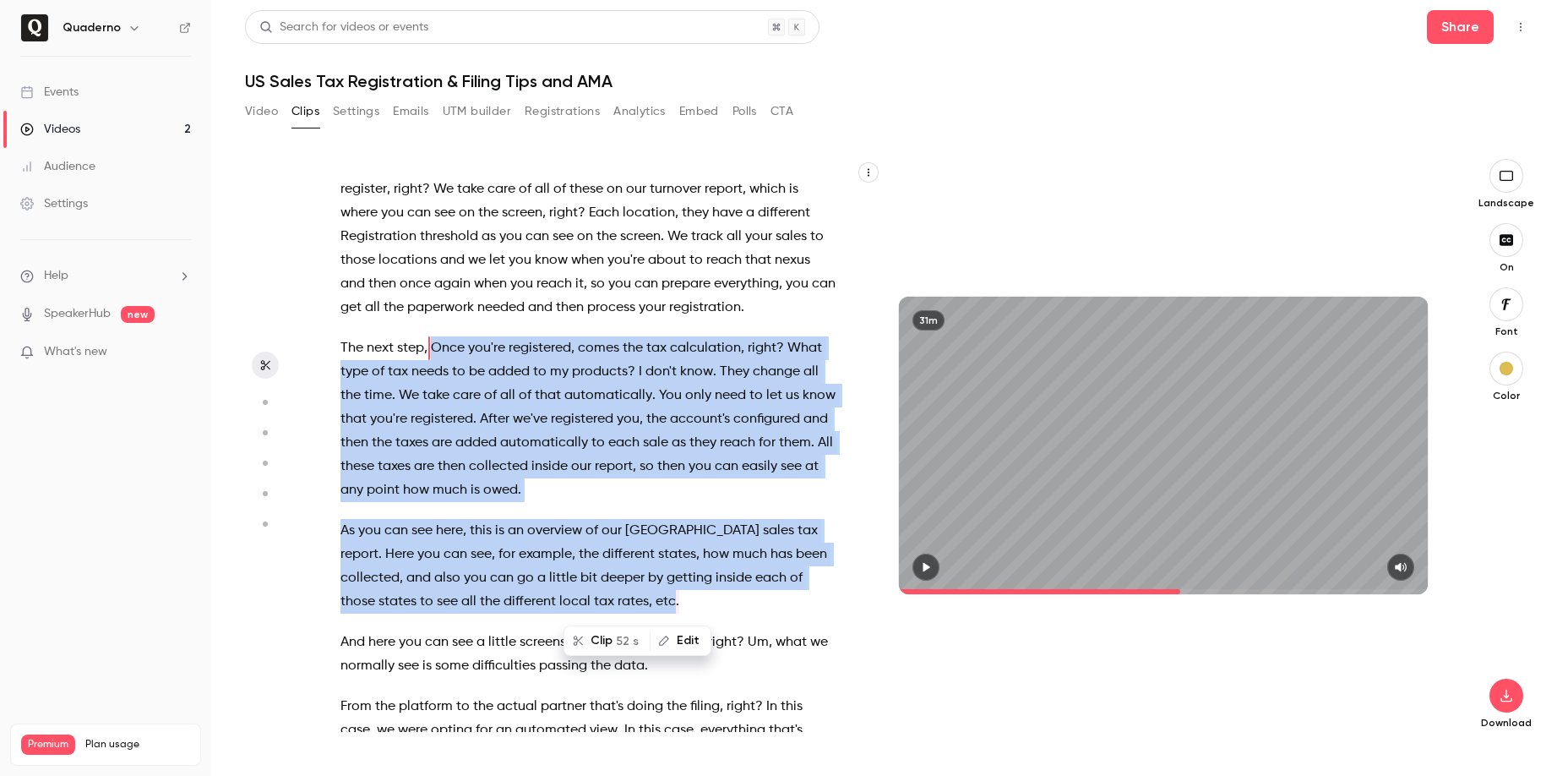
scroll to position [5757, 0]
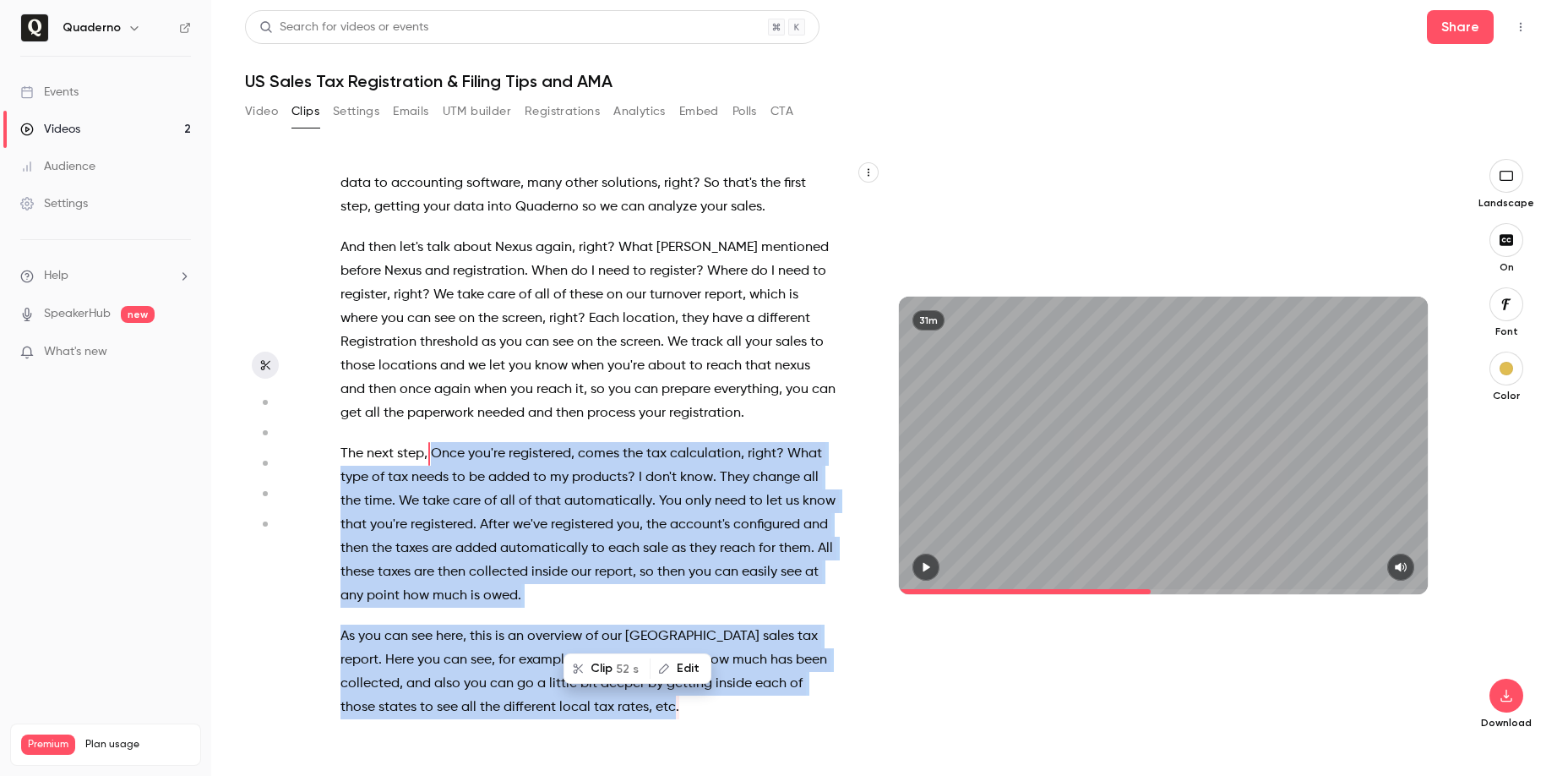
click at [437, 448] on span "Once" at bounding box center [448, 453] width 34 height 23
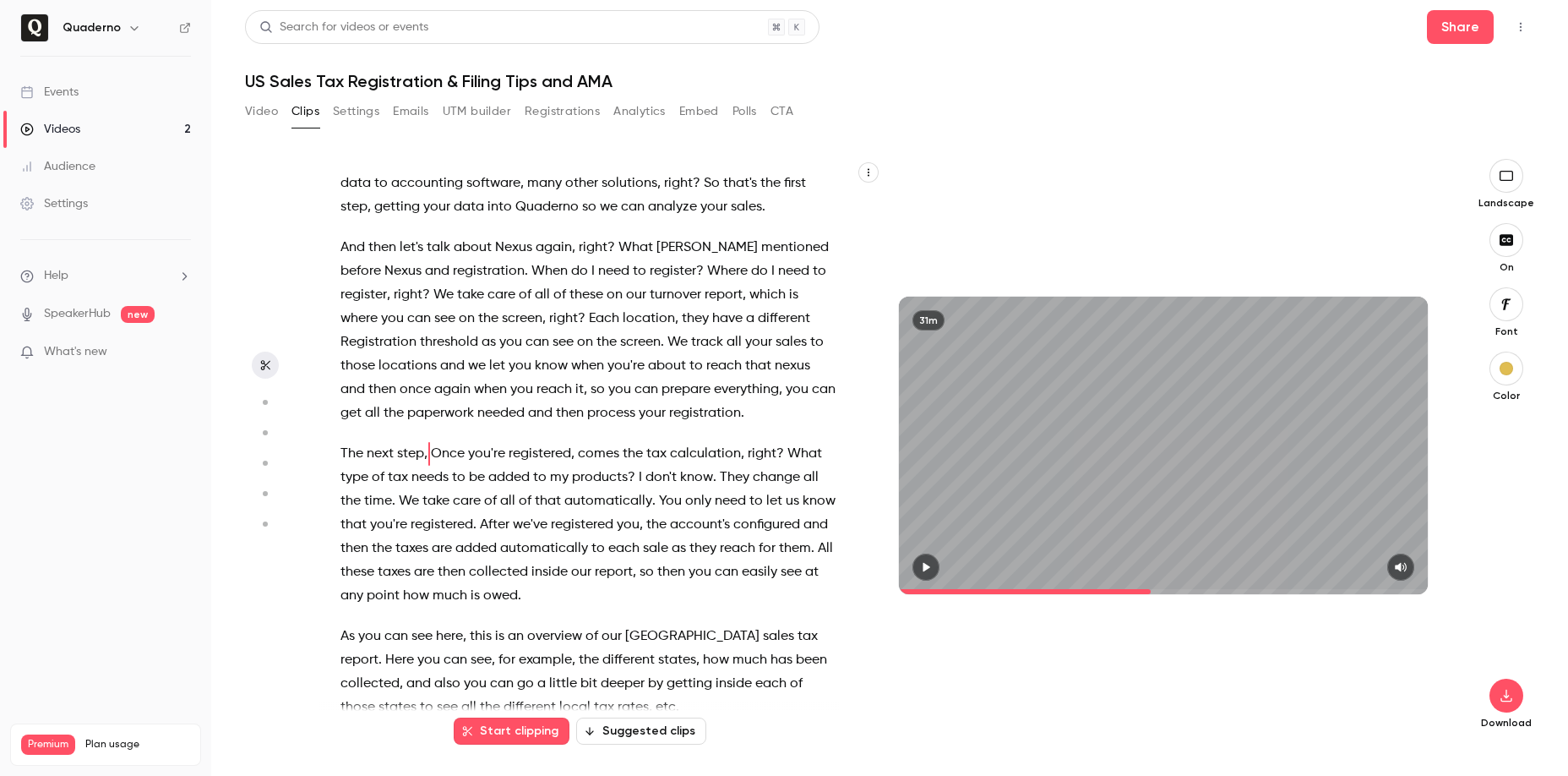
click at [925, 562] on icon "button" at bounding box center [925, 567] width 13 height 12
click at [445, 466] on span "needs" at bounding box center [430, 477] width 37 height 23
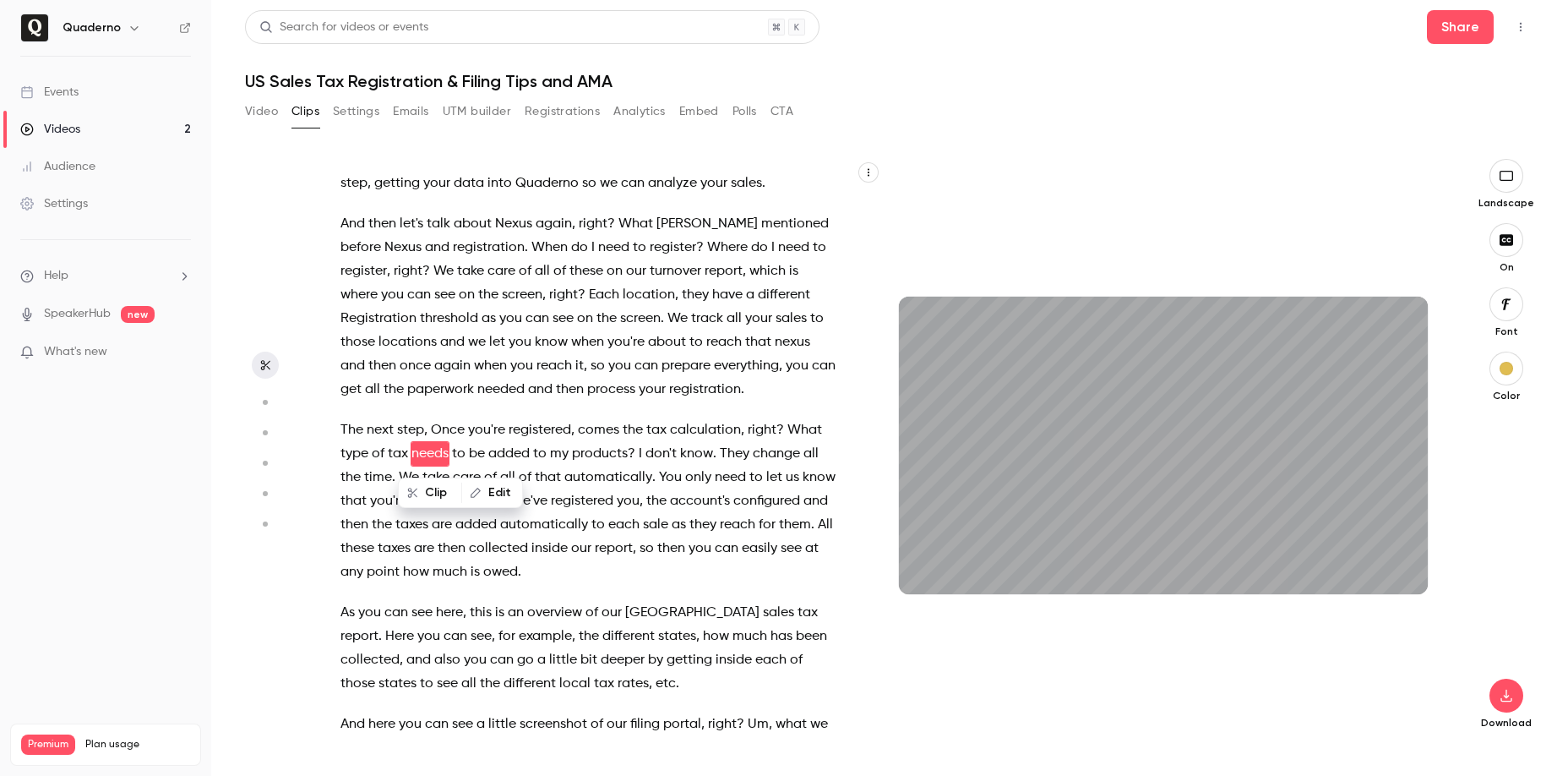
click at [437, 434] on span "Once" at bounding box center [448, 430] width 34 height 23
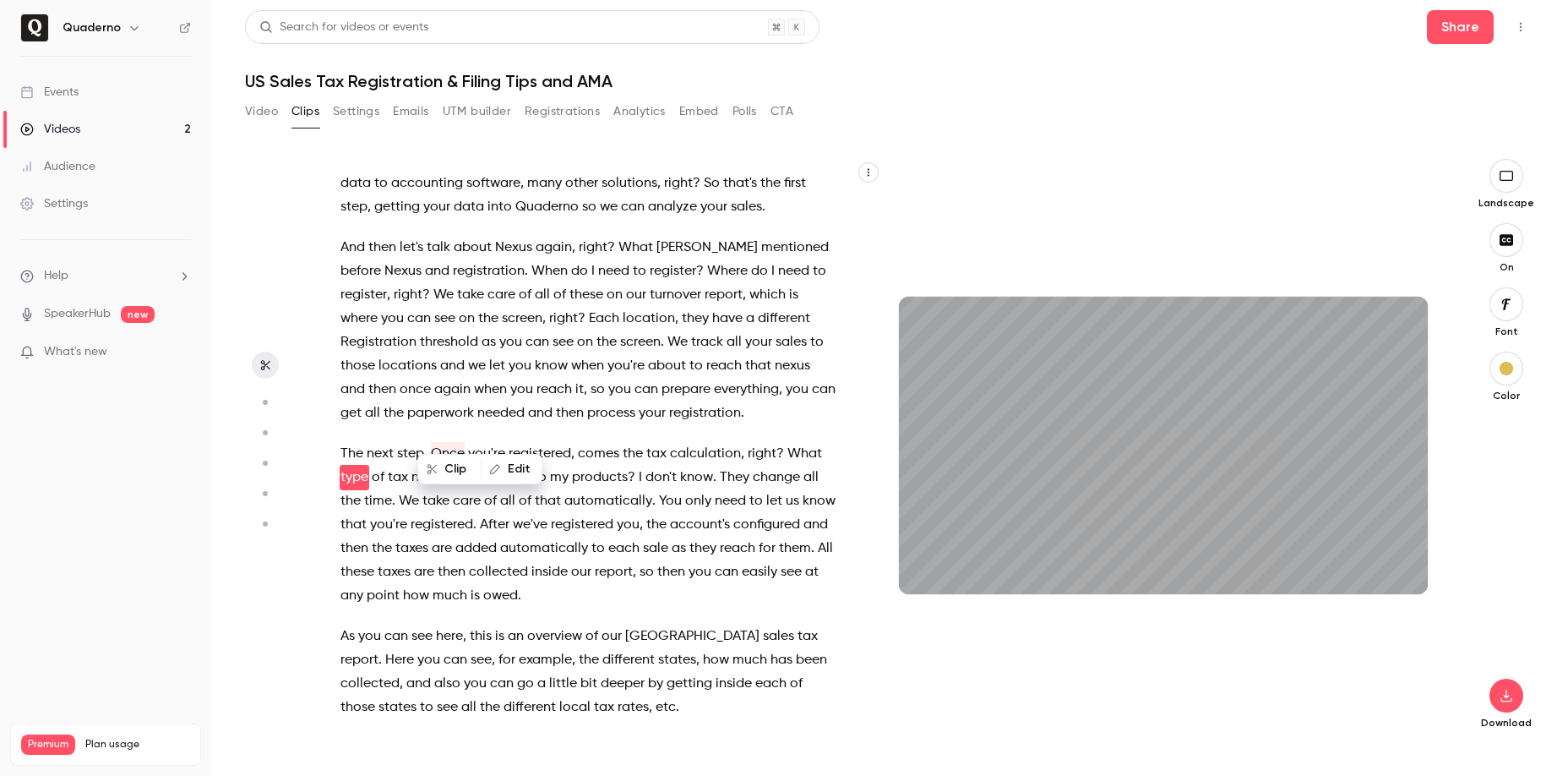
scroll to position [5781, 0]
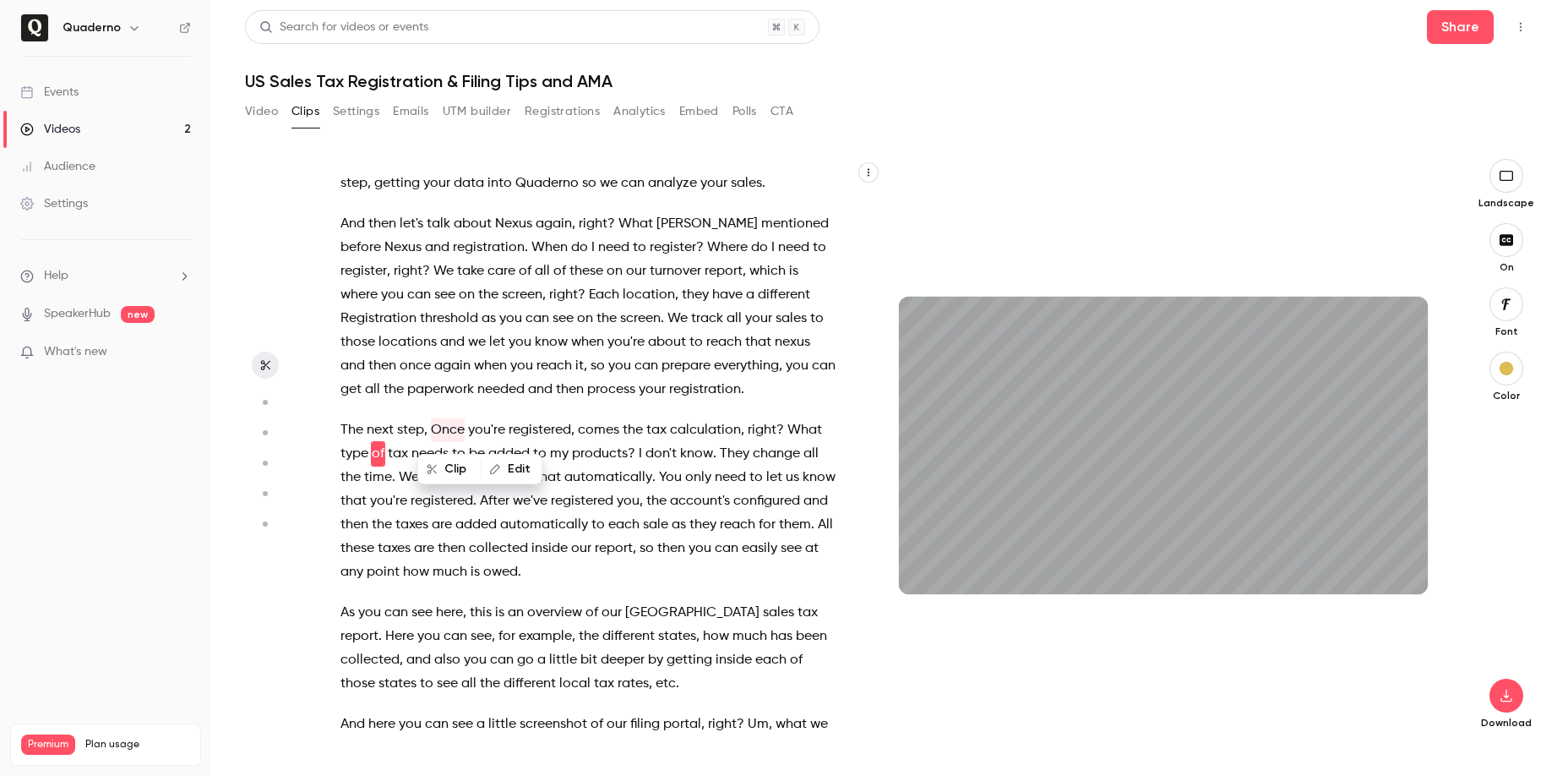
click at [433, 454] on div "Clip Edit" at bounding box center [480, 469] width 125 height 31
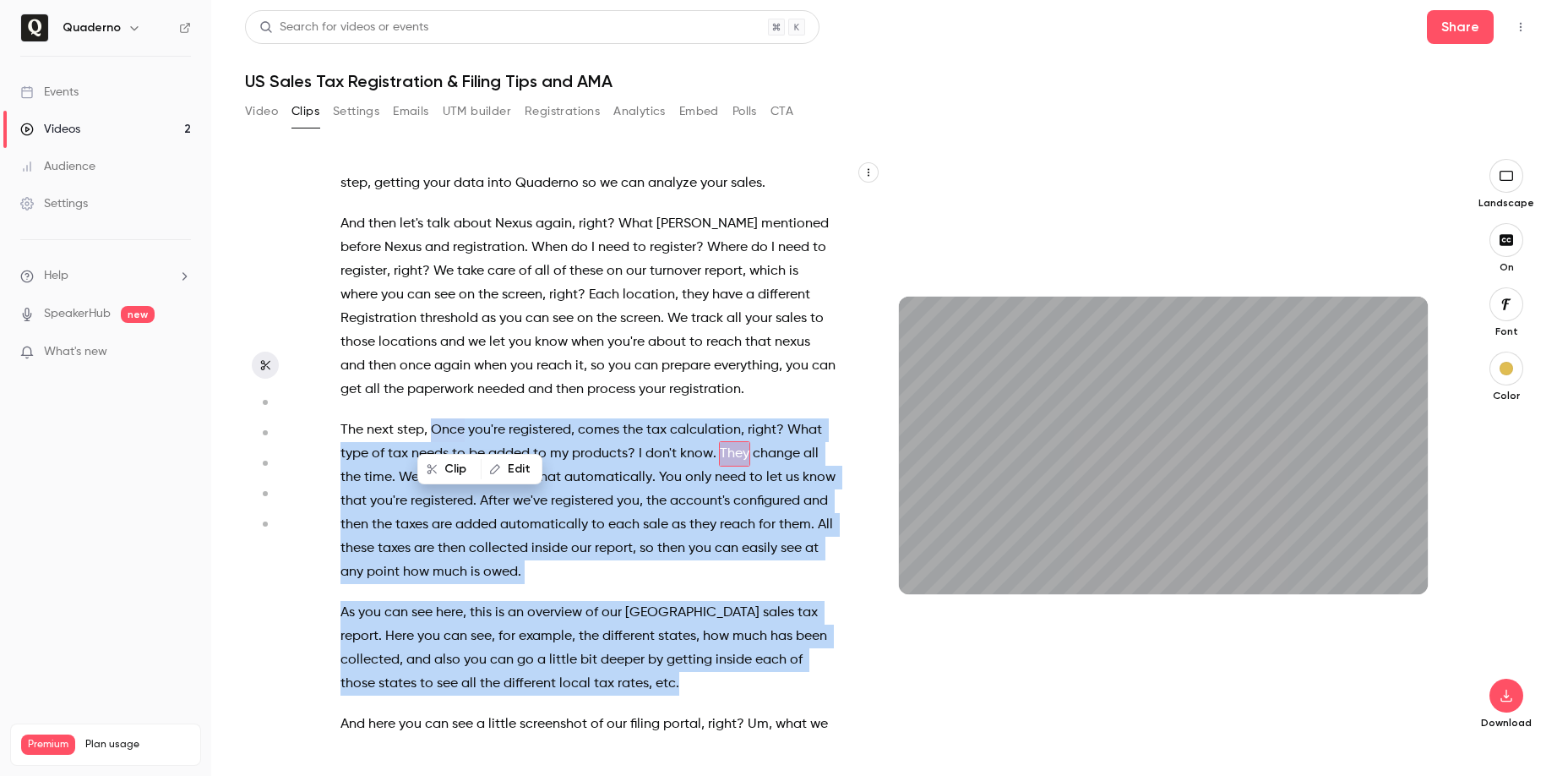
drag, startPoint x: 436, startPoint y: 426, endPoint x: 686, endPoint y: 687, distance: 361.4
click at [686, 687] on div "OK , you cannot hear me ? All right , great . Let's see . Thank you so much for…" at bounding box center [596, 454] width 554 height 556
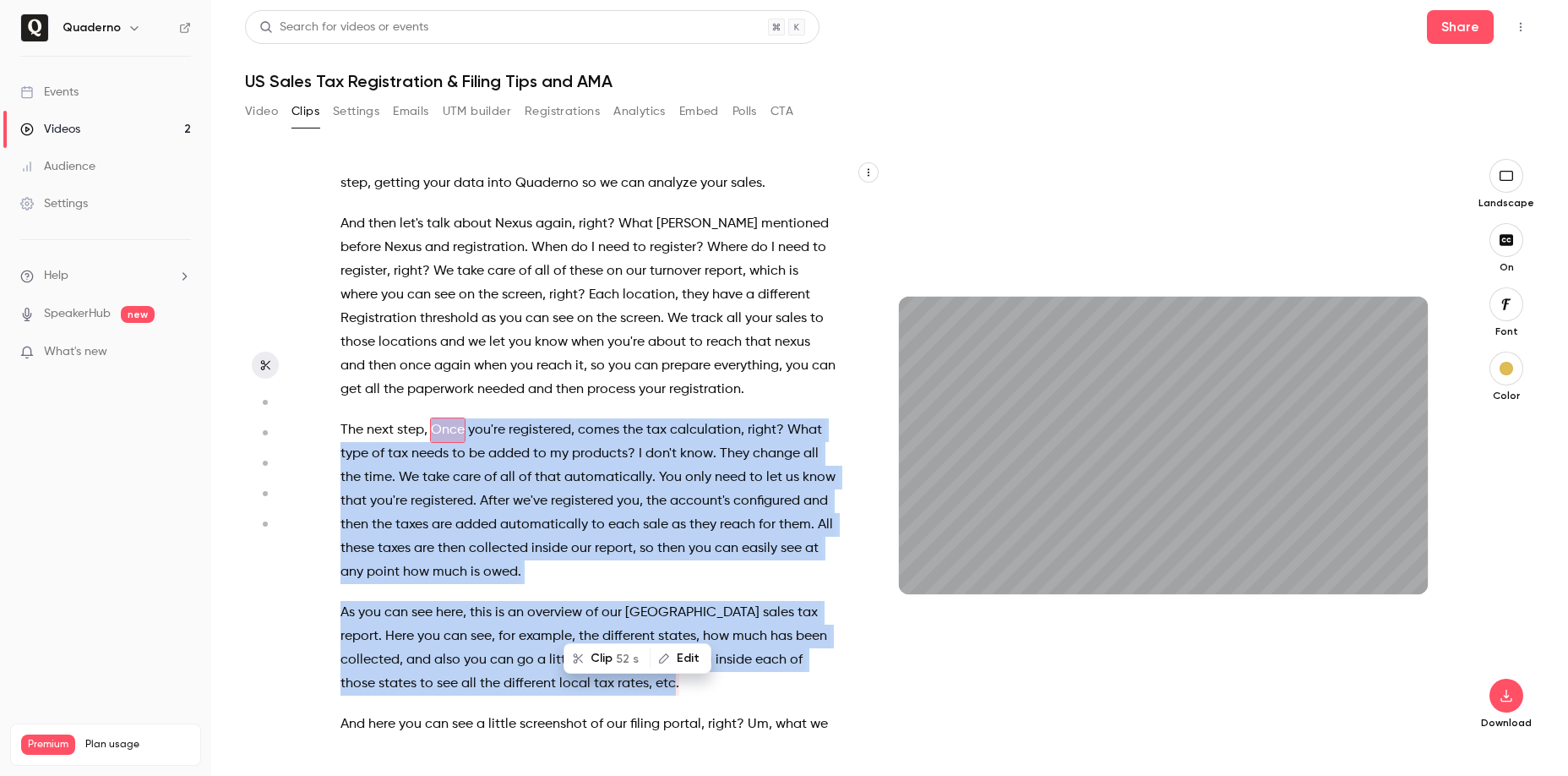
scroll to position [5757, 0]
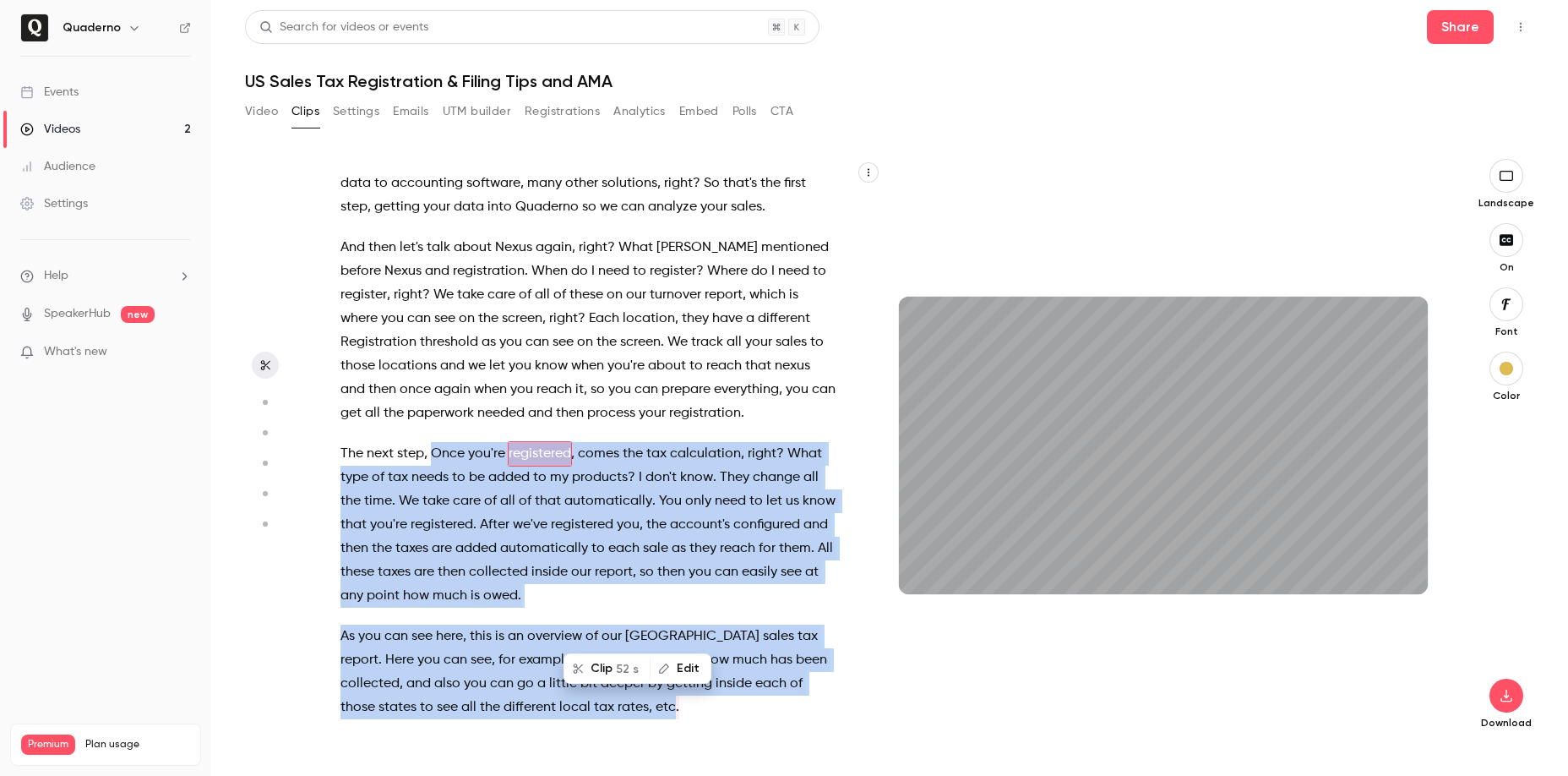
click at [598, 666] on button "Clip 52 s" at bounding box center [606, 668] width 83 height 27
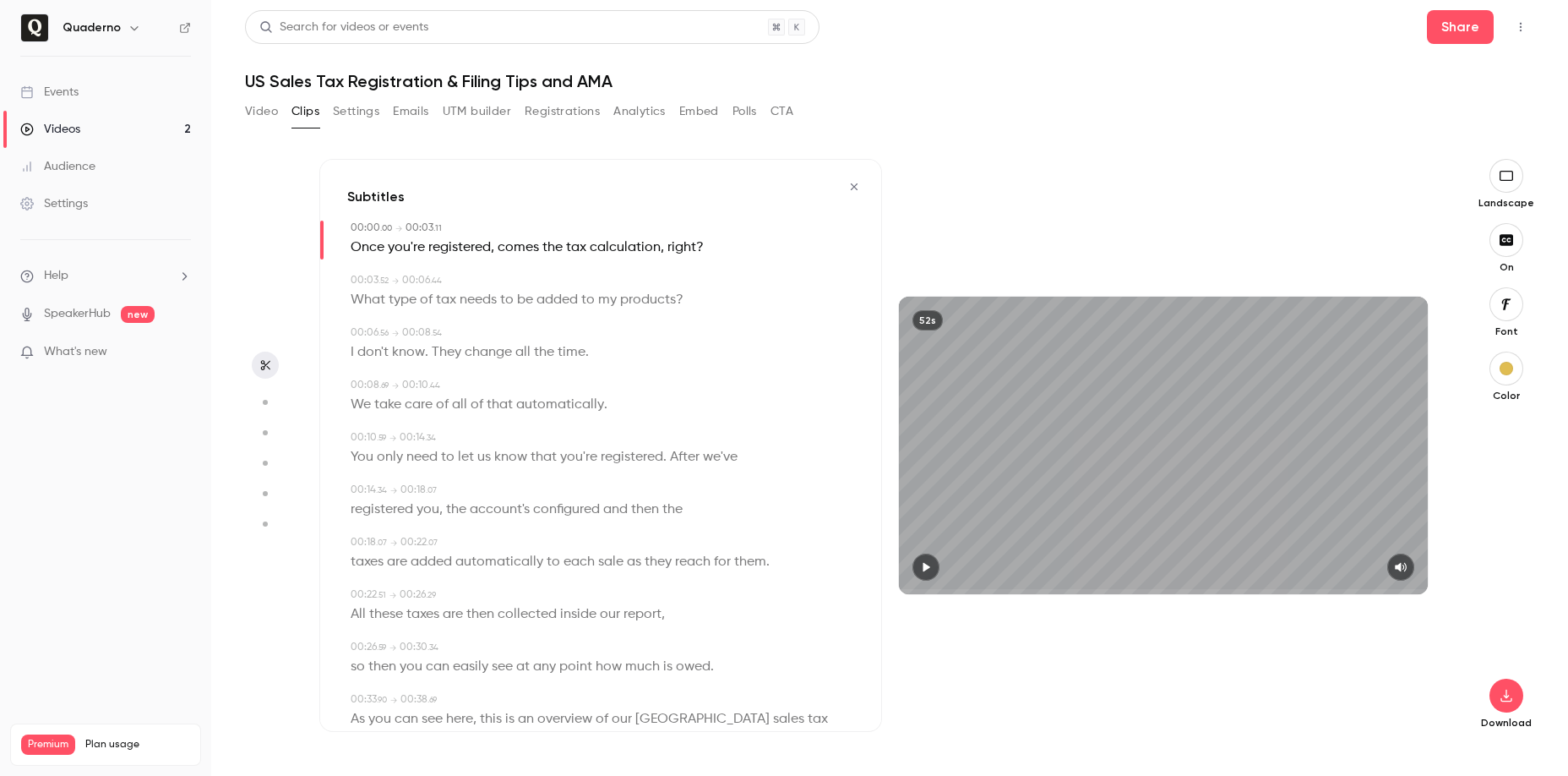
click at [926, 562] on icon "button" at bounding box center [925, 567] width 13 height 12
click at [1507, 695] on icon "button" at bounding box center [1506, 696] width 11 height 13
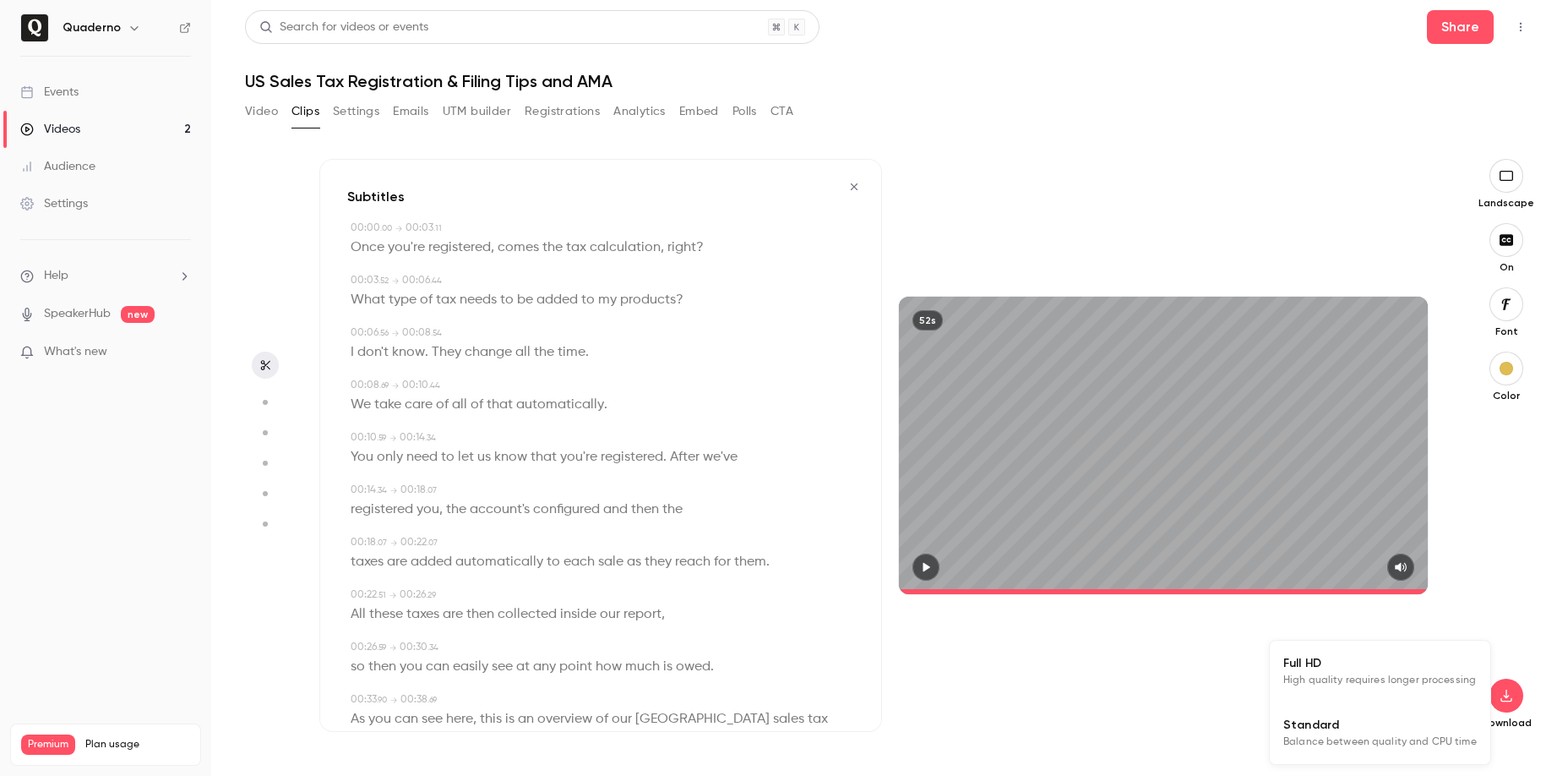
click at [1383, 728] on span "Standard" at bounding box center [1380, 725] width 194 height 18
type input "****"
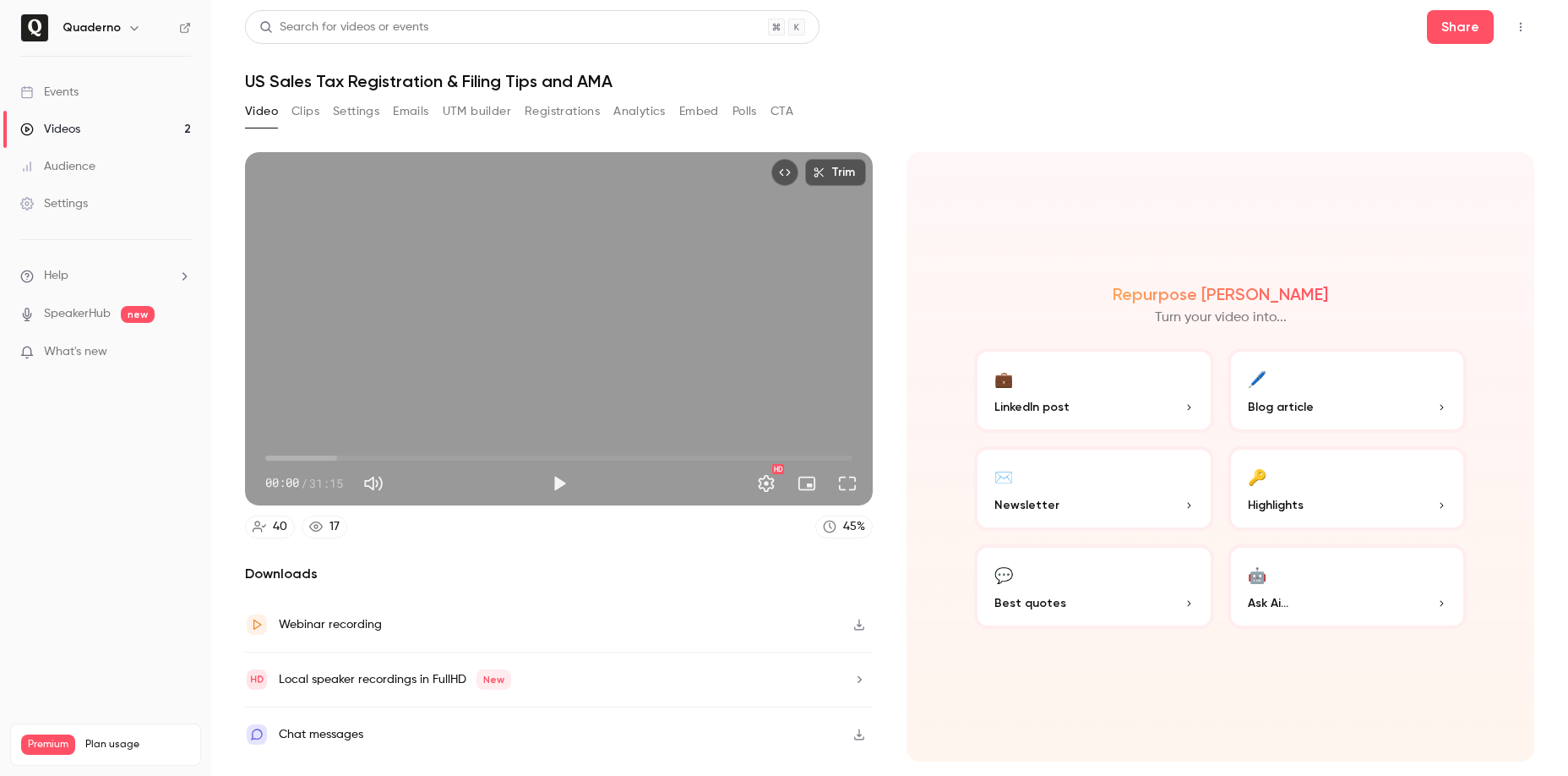
click at [309, 115] on button "Clips" at bounding box center [306, 111] width 28 height 27
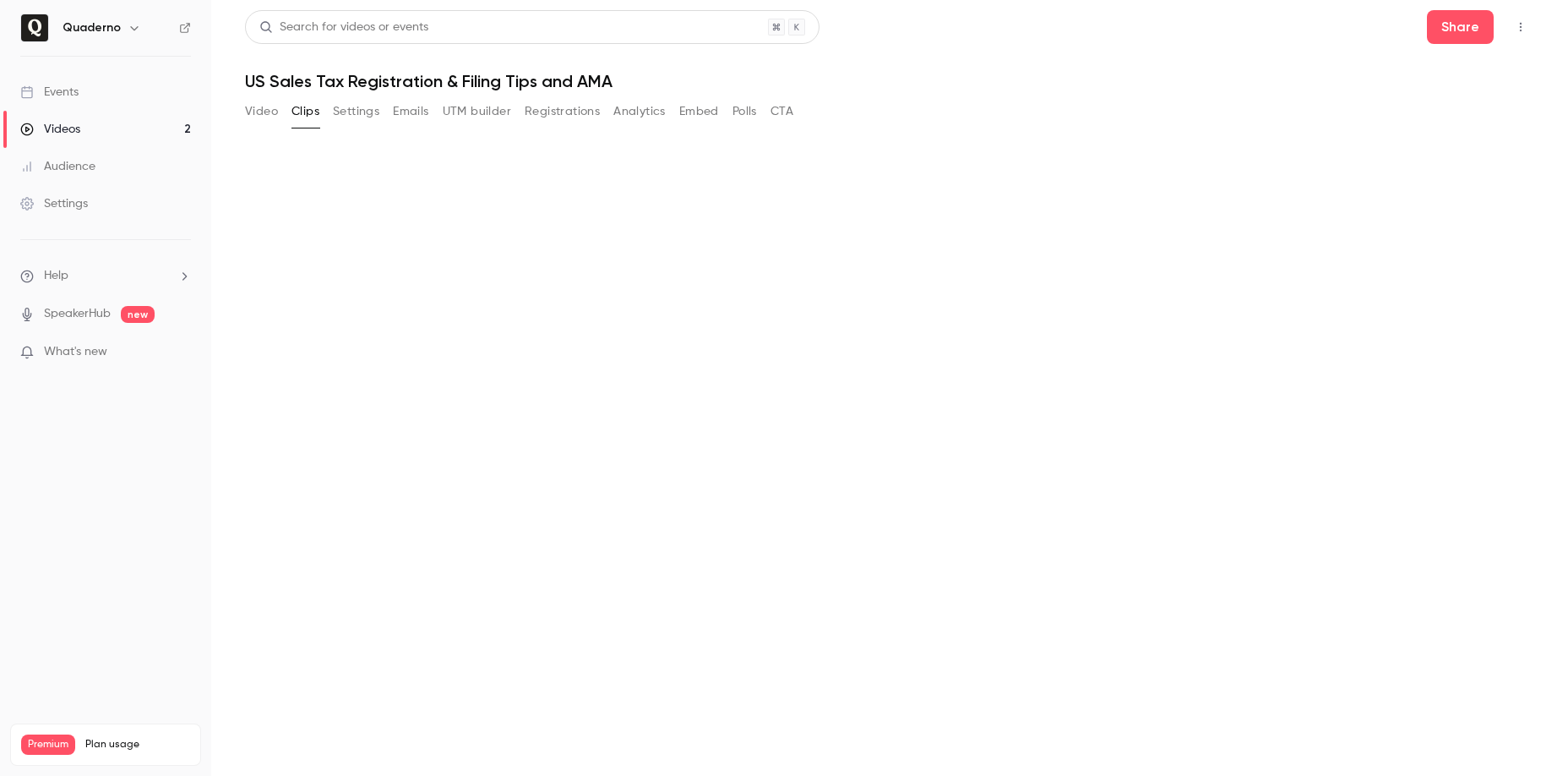
click at [365, 115] on button "Settings" at bounding box center [356, 111] width 47 height 27
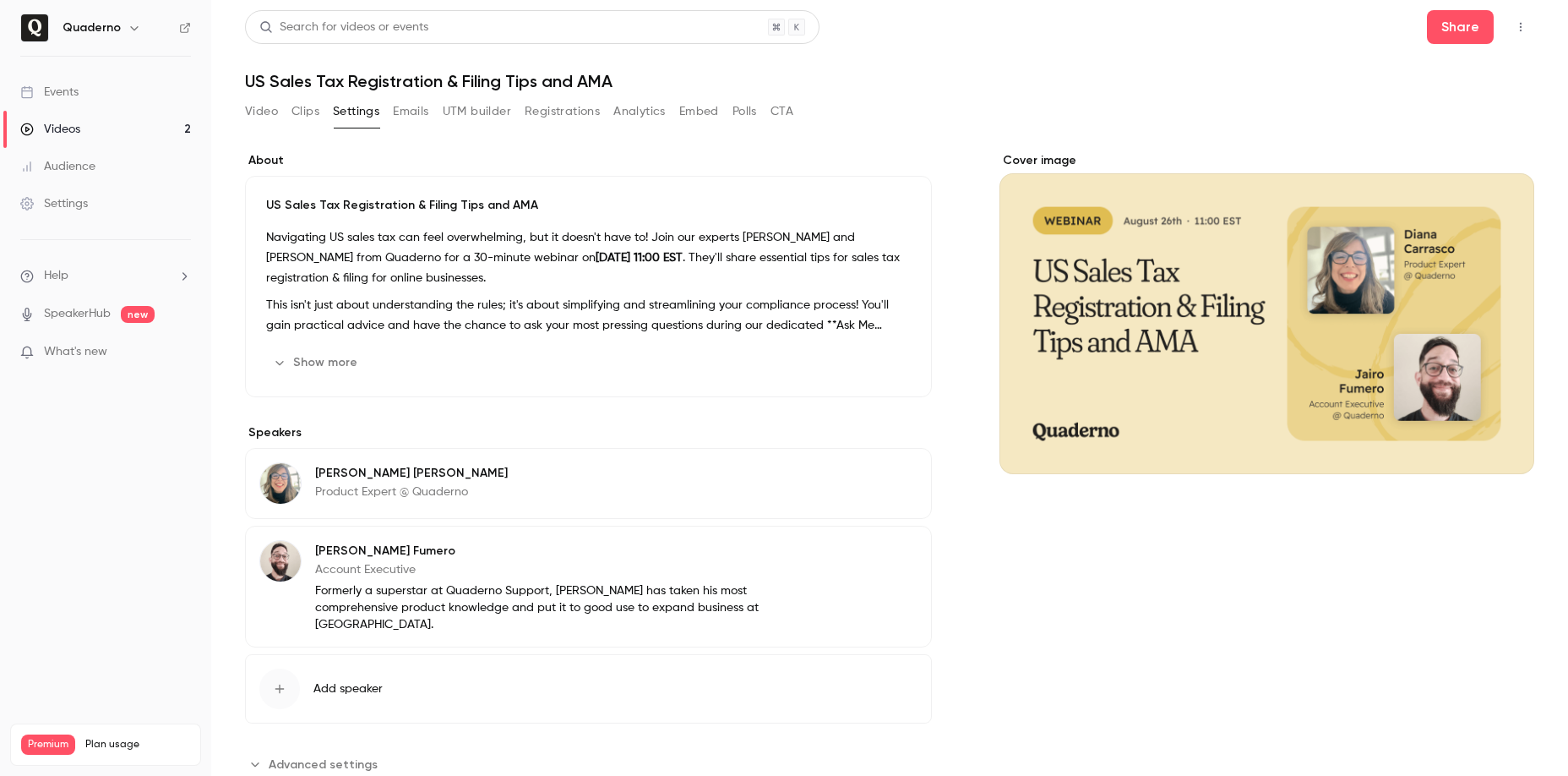
click at [341, 354] on button "Show more" at bounding box center [316, 362] width 101 height 27
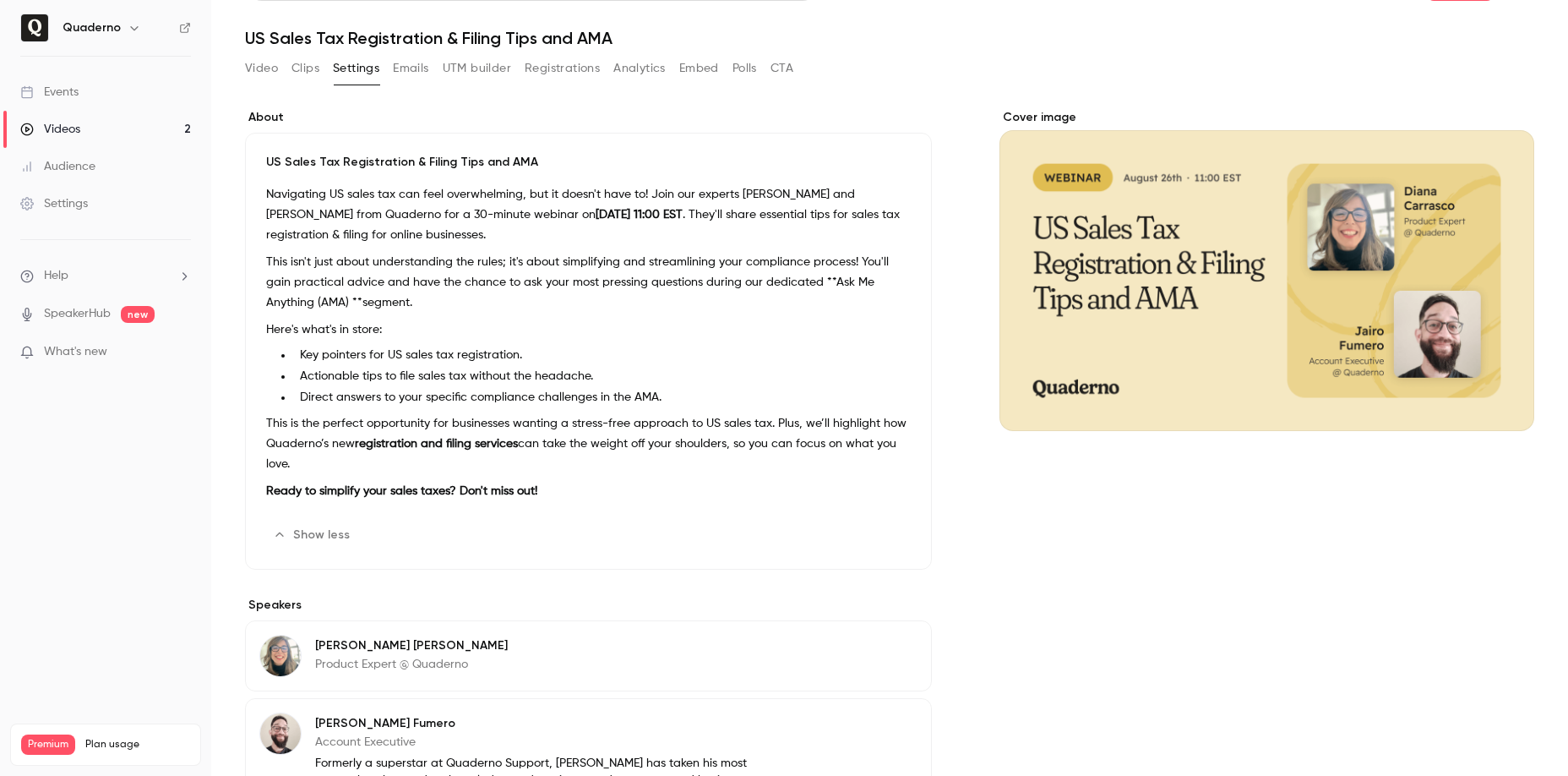
scroll to position [49, 0]
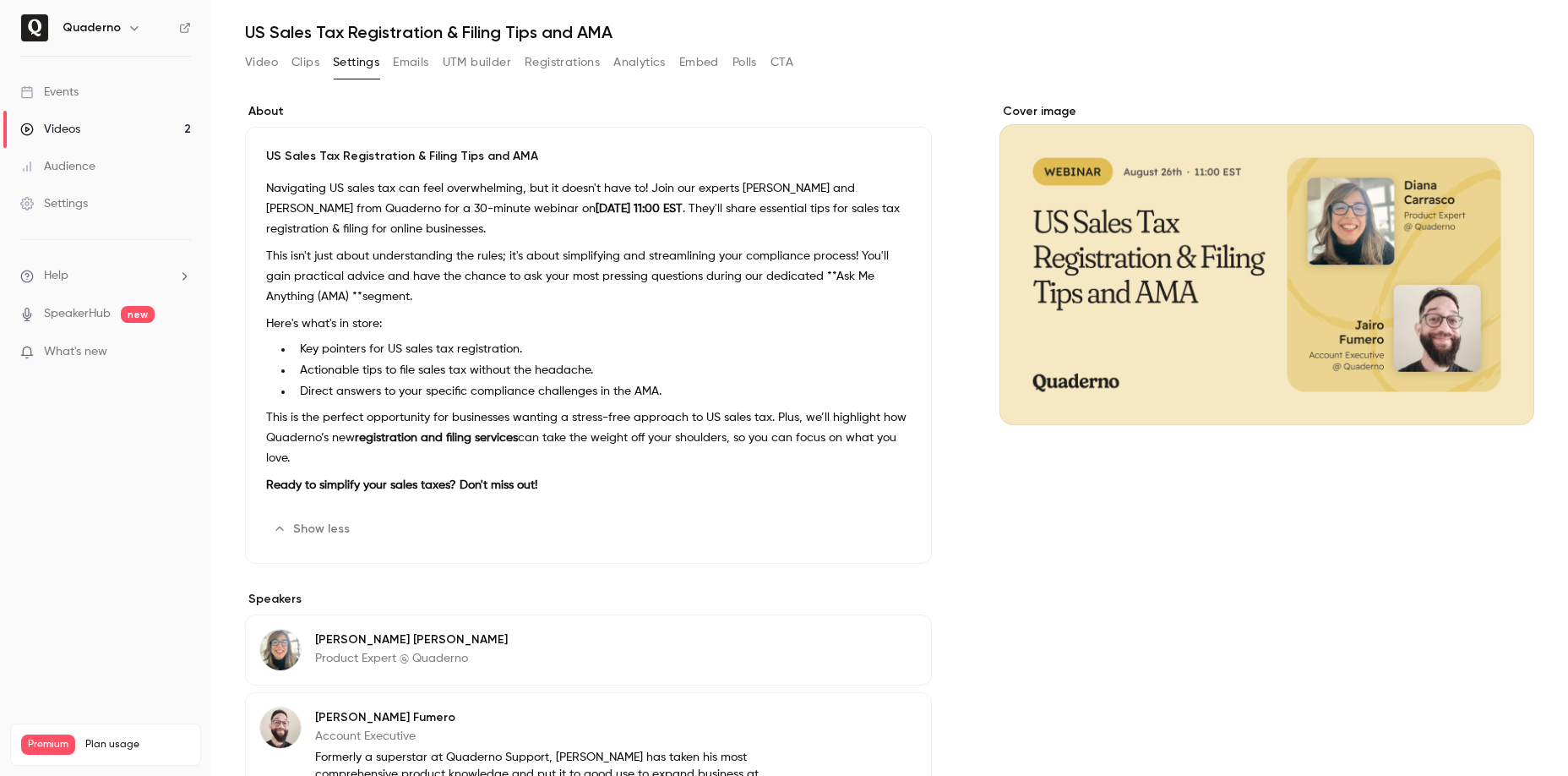
drag, startPoint x: 317, startPoint y: 454, endPoint x: 734, endPoint y: 443, distance: 417.1
click at [734, 443] on p "This is the perfect opportunity for businesses wanting a stress-free approach t…" at bounding box center [588, 437] width 645 height 61
